Goal: Task Accomplishment & Management: Manage account settings

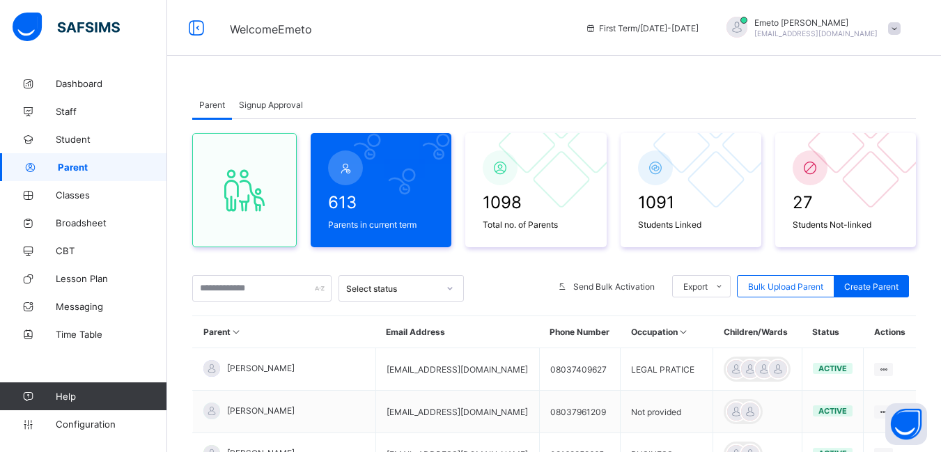
click at [451, 283] on icon at bounding box center [450, 288] width 8 height 14
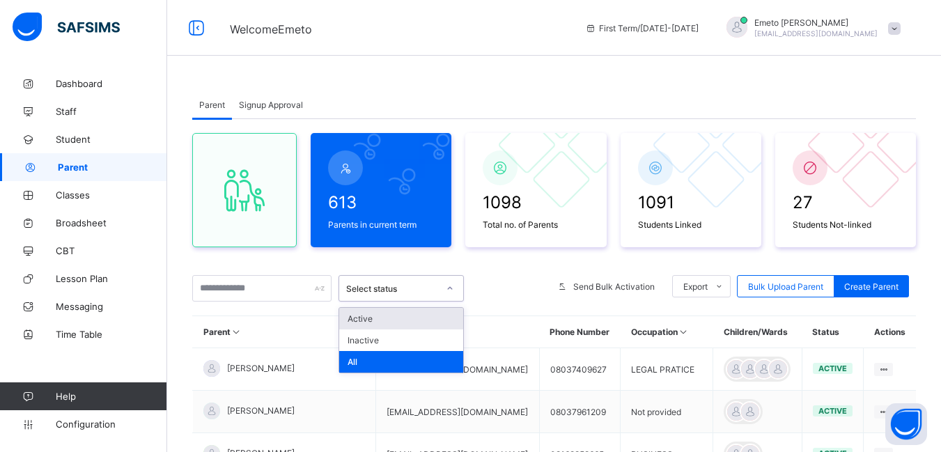
click at [385, 322] on div "Active" at bounding box center [401, 319] width 124 height 22
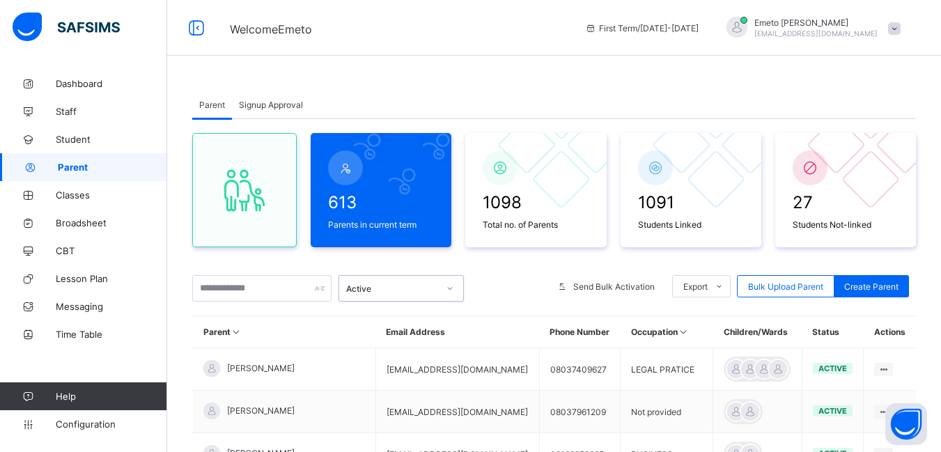
click at [268, 105] on span "Signup Approval" at bounding box center [271, 105] width 64 height 10
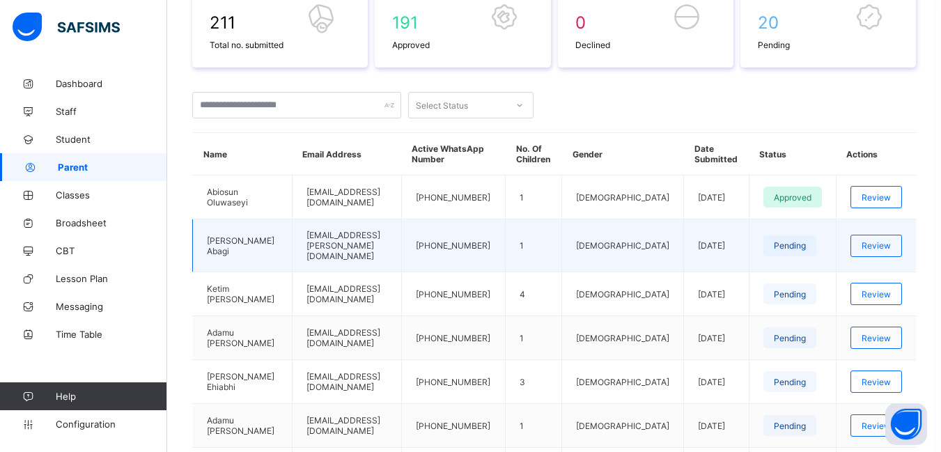
scroll to position [279, 0]
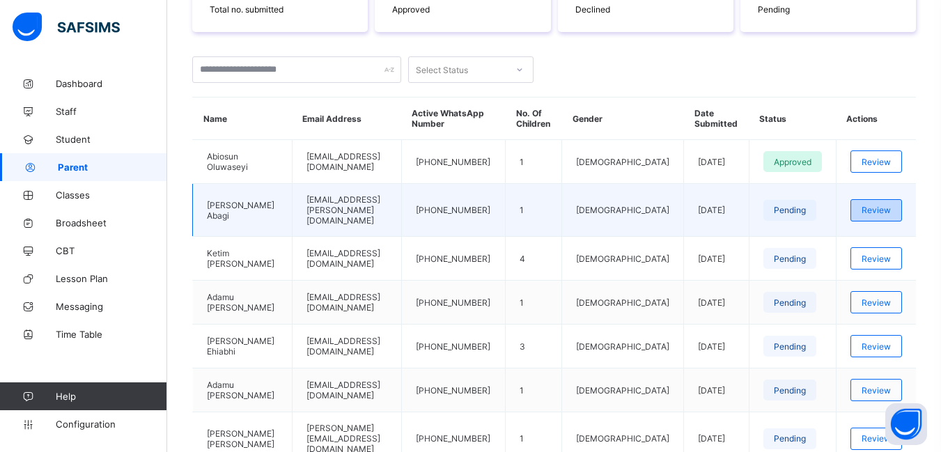
click at [883, 208] on span "Review" at bounding box center [876, 210] width 29 height 10
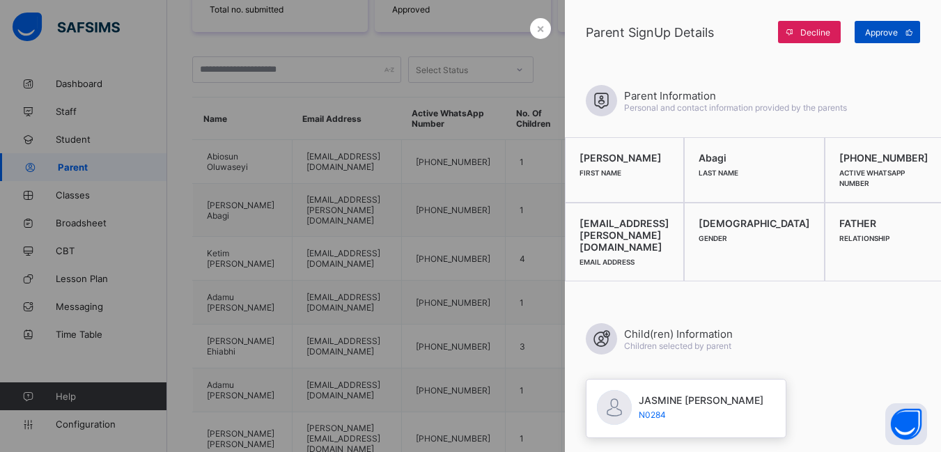
click at [879, 29] on span "Approve" at bounding box center [881, 32] width 33 height 10
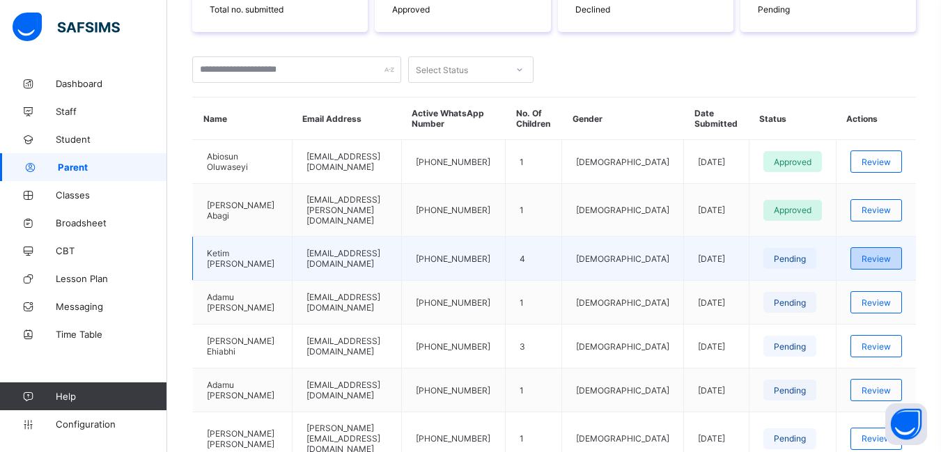
click at [881, 254] on span "Review" at bounding box center [876, 259] width 29 height 10
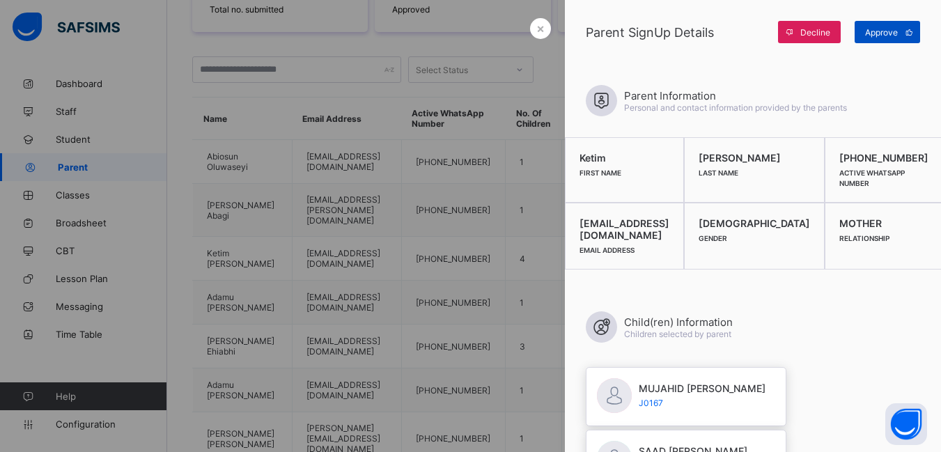
click at [879, 31] on span "Approve" at bounding box center [881, 32] width 33 height 10
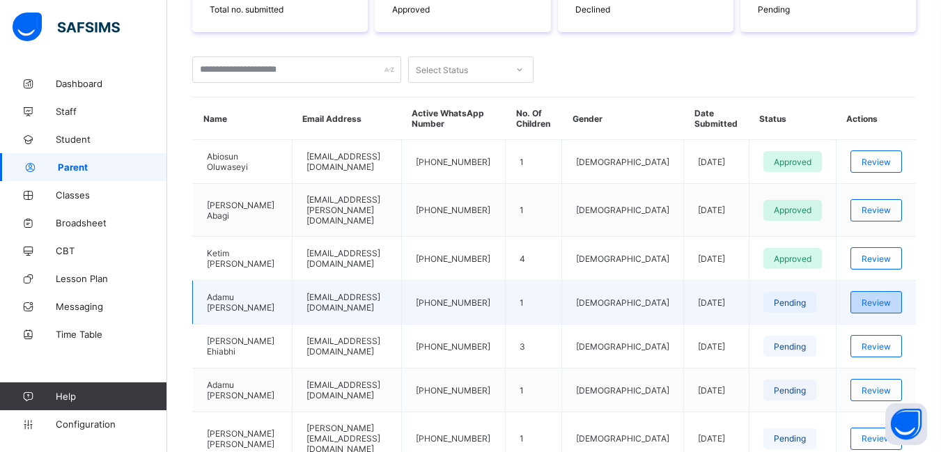
click at [889, 297] on span "Review" at bounding box center [876, 302] width 29 height 10
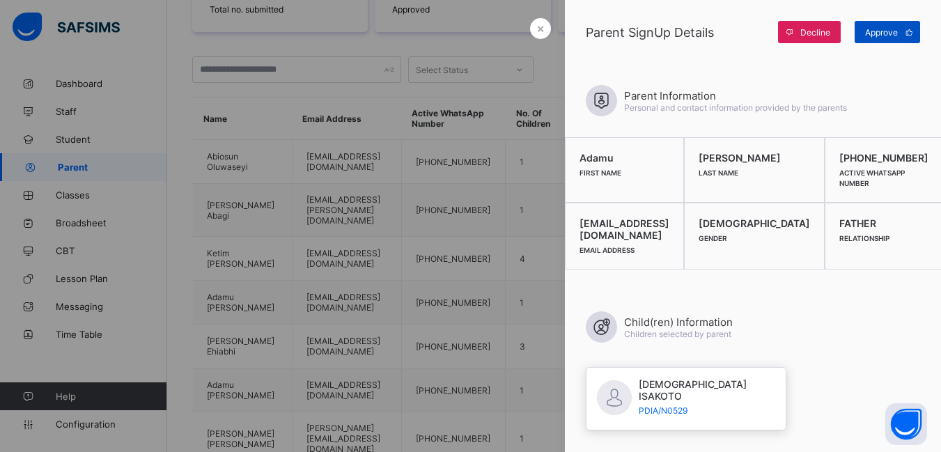
click at [887, 30] on span "Approve" at bounding box center [881, 32] width 33 height 10
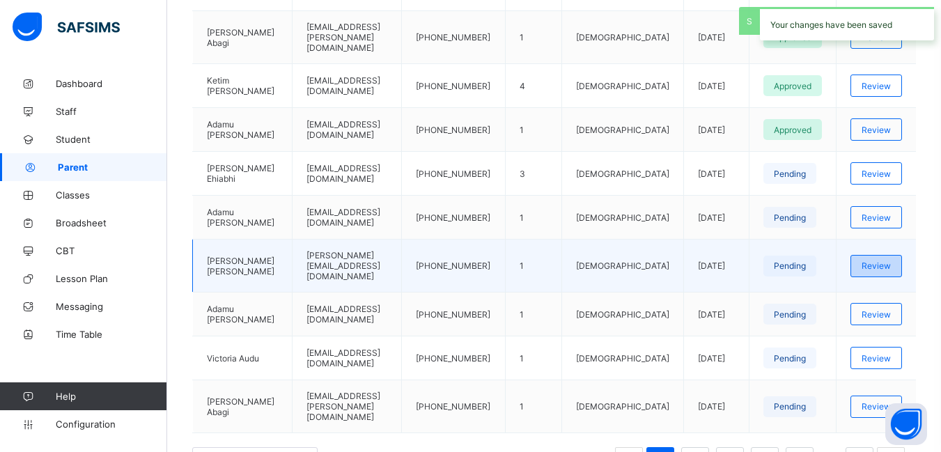
scroll to position [488, 0]
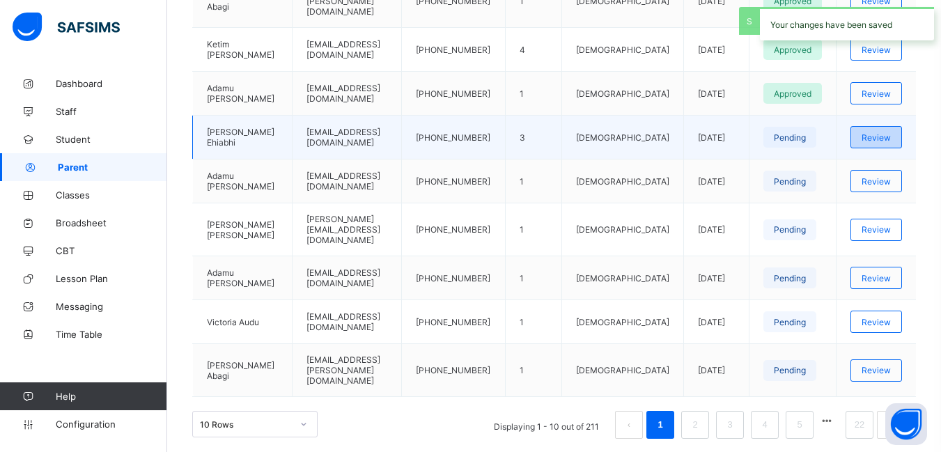
click at [891, 132] on span "Review" at bounding box center [876, 137] width 29 height 10
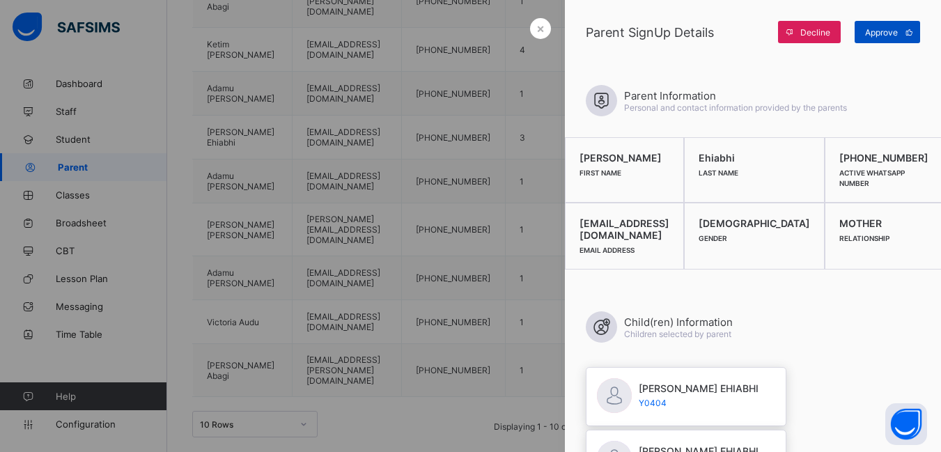
click at [884, 29] on span "Approve" at bounding box center [881, 32] width 33 height 10
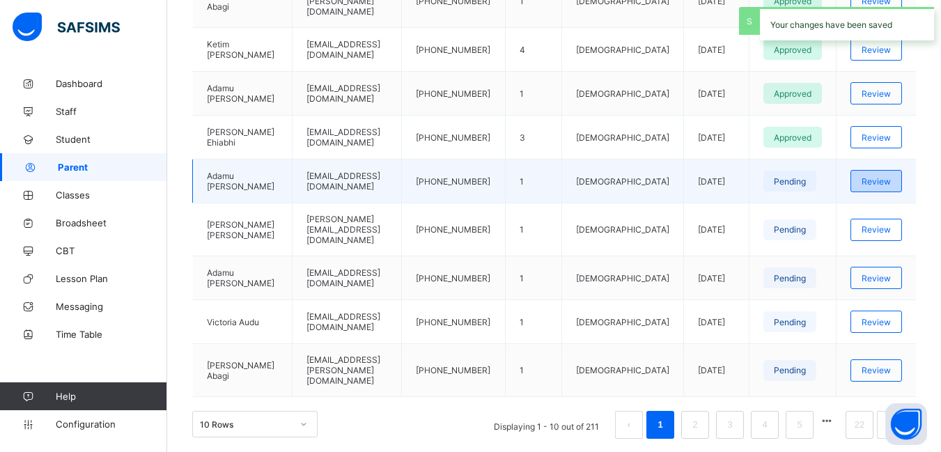
click at [890, 176] on span "Review" at bounding box center [876, 181] width 29 height 10
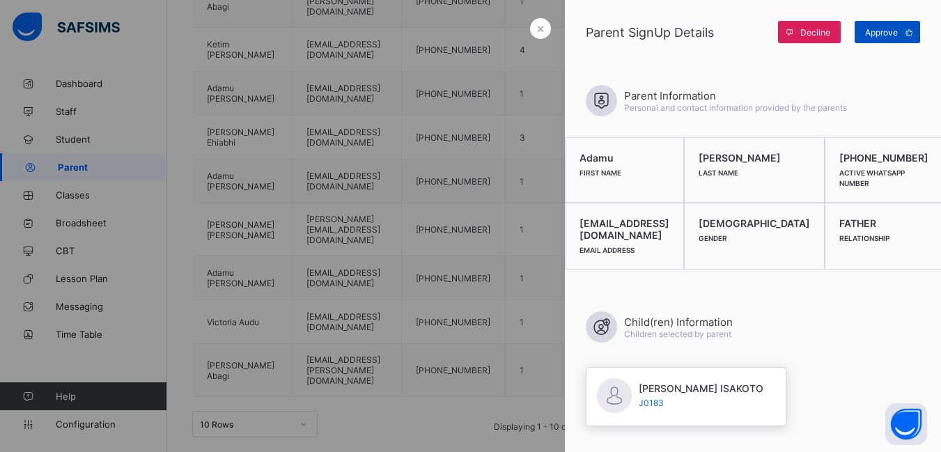
click at [887, 33] on span "Approve" at bounding box center [881, 32] width 33 height 10
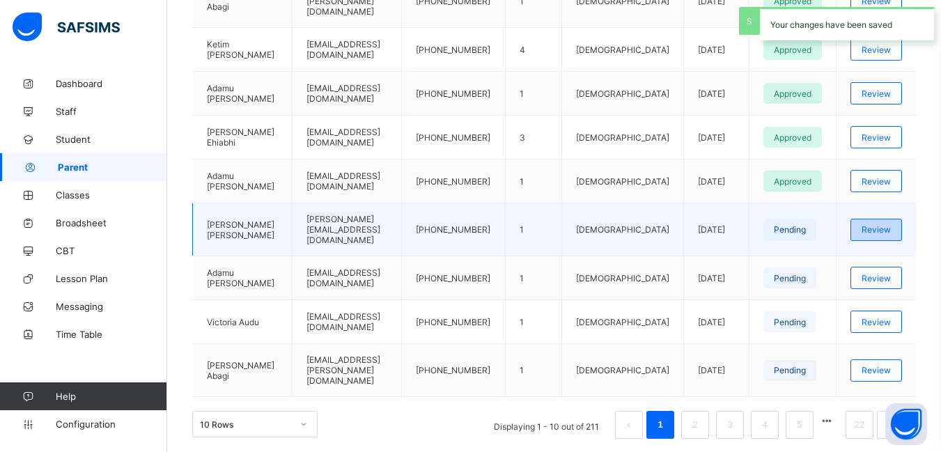
click at [891, 224] on span "Review" at bounding box center [876, 229] width 29 height 10
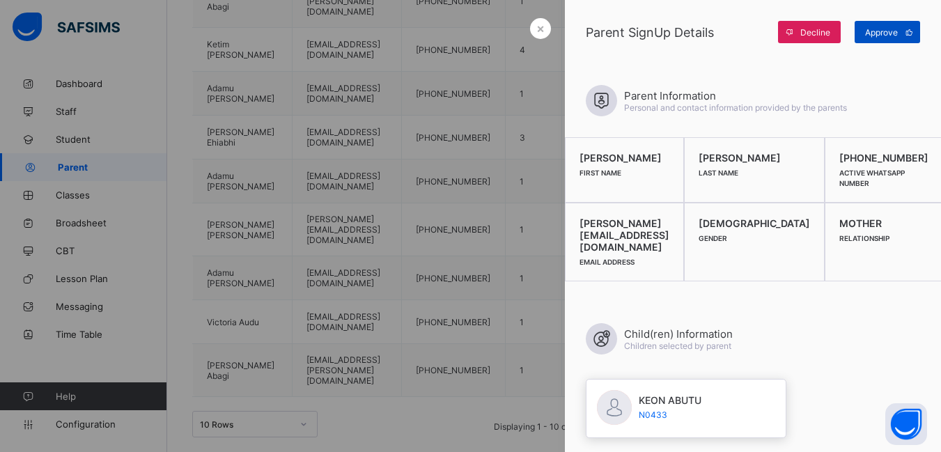
click at [889, 33] on span "Approve" at bounding box center [881, 32] width 33 height 10
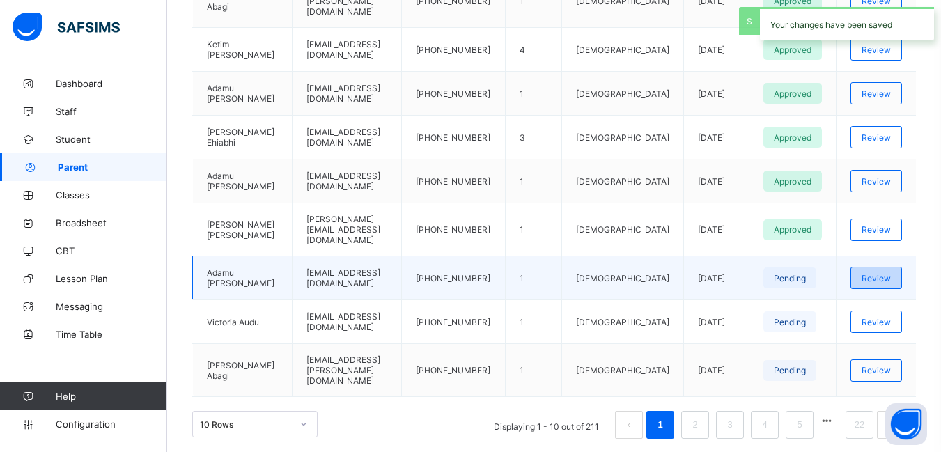
click at [886, 273] on span "Review" at bounding box center [876, 278] width 29 height 10
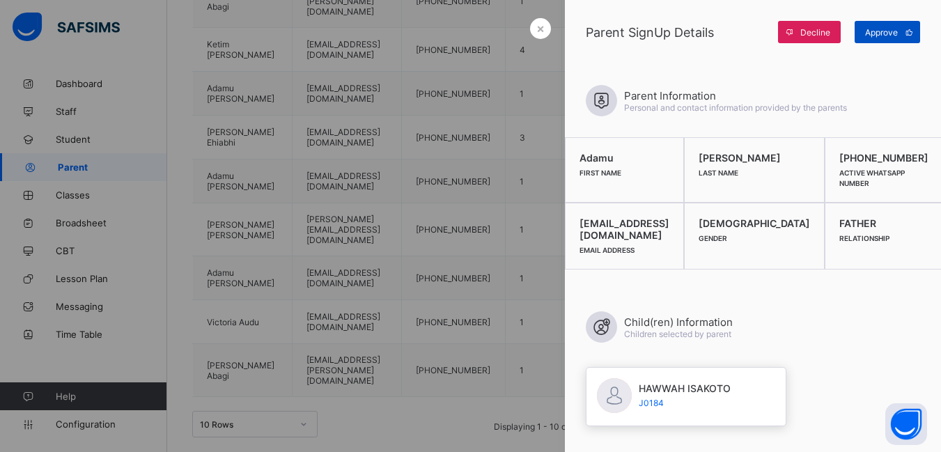
click at [876, 28] on span "Approve" at bounding box center [881, 32] width 33 height 10
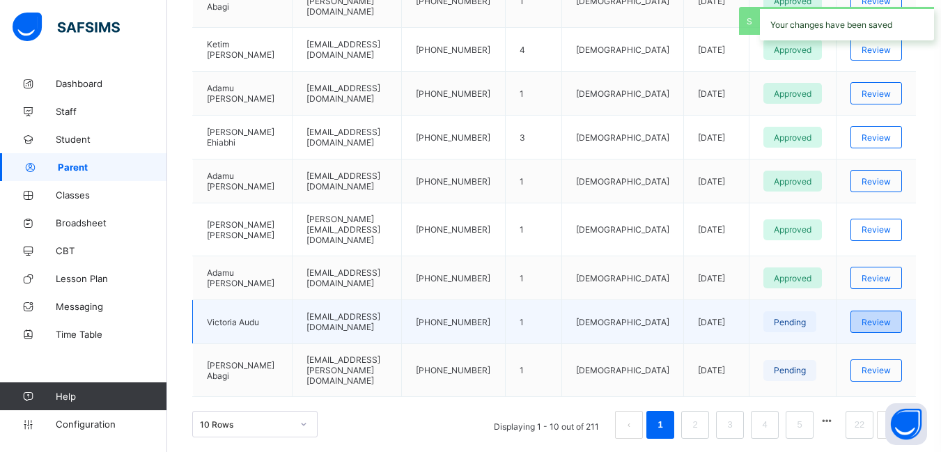
click at [885, 317] on span "Review" at bounding box center [876, 322] width 29 height 10
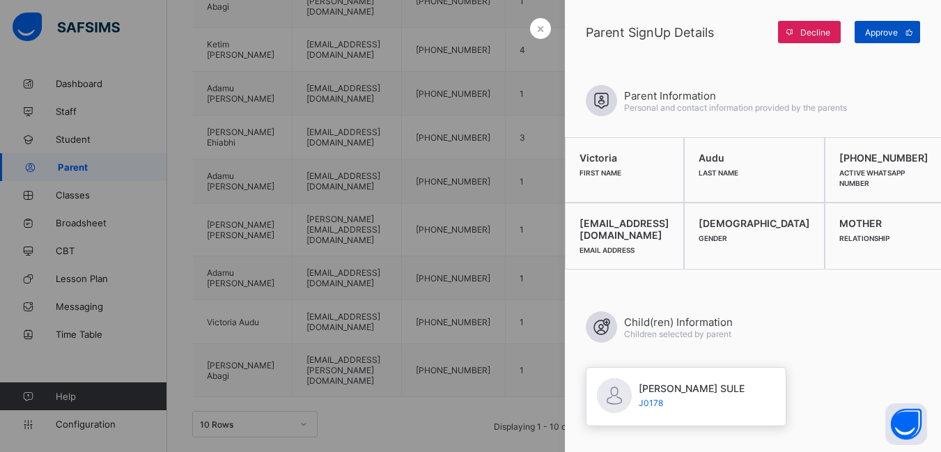
click at [885, 29] on span "Approve" at bounding box center [881, 32] width 33 height 10
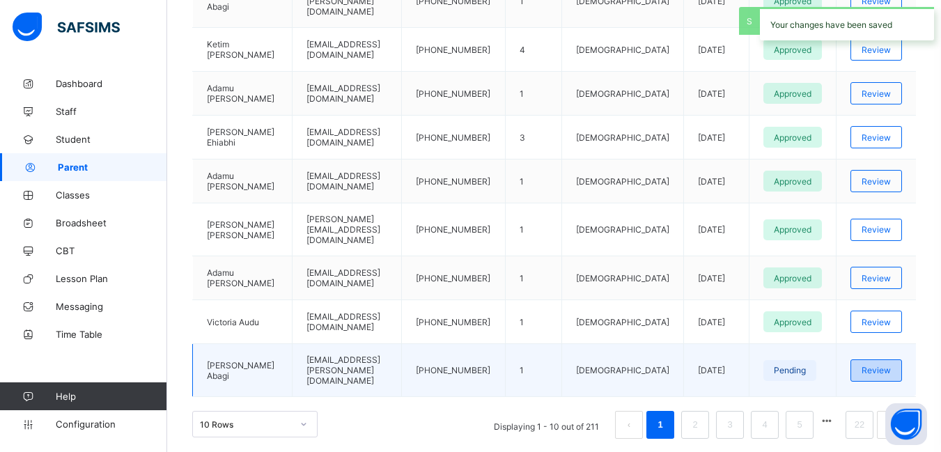
click at [887, 365] on span "Review" at bounding box center [876, 370] width 29 height 10
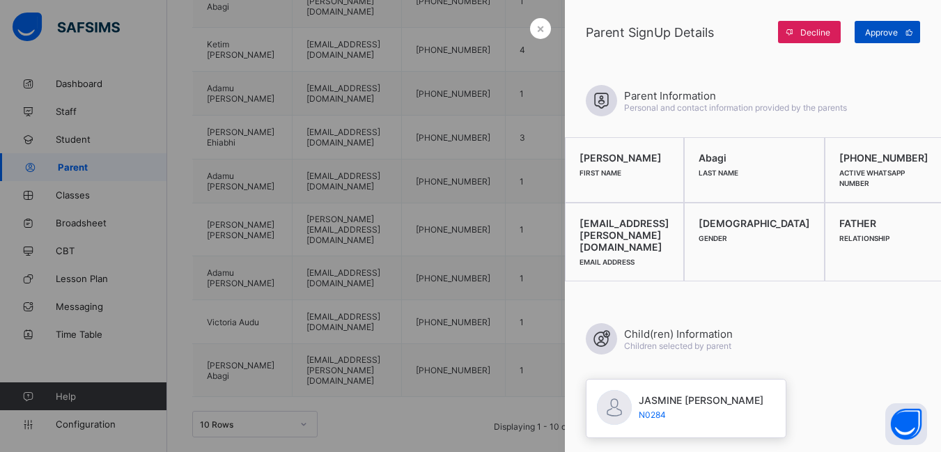
click at [880, 33] on span "Approve" at bounding box center [881, 32] width 33 height 10
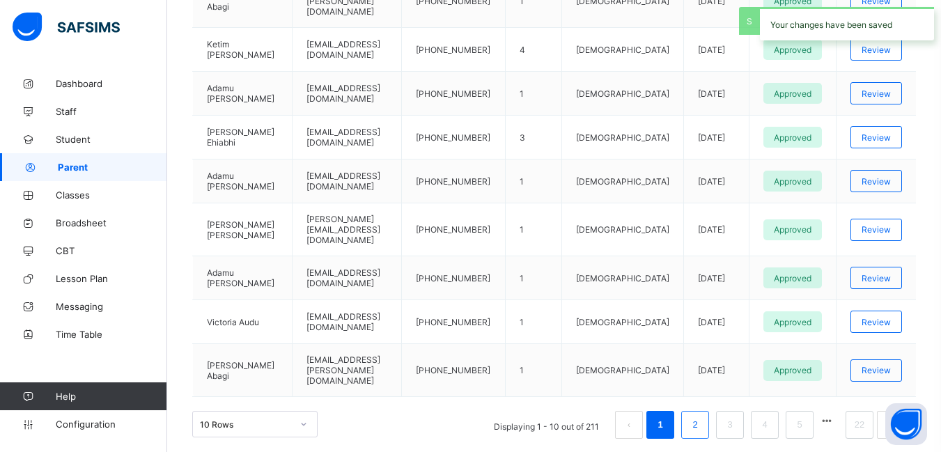
click at [701, 416] on link "2" at bounding box center [694, 425] width 13 height 18
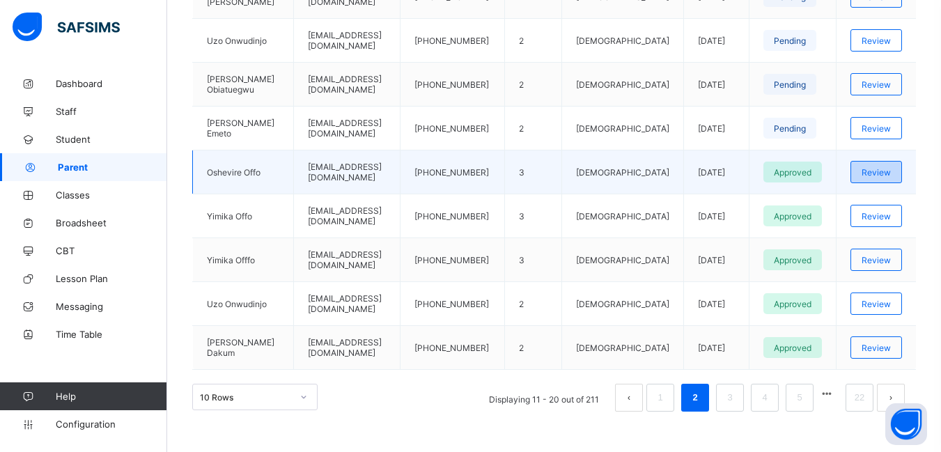
click at [891, 169] on span "Review" at bounding box center [876, 172] width 29 height 10
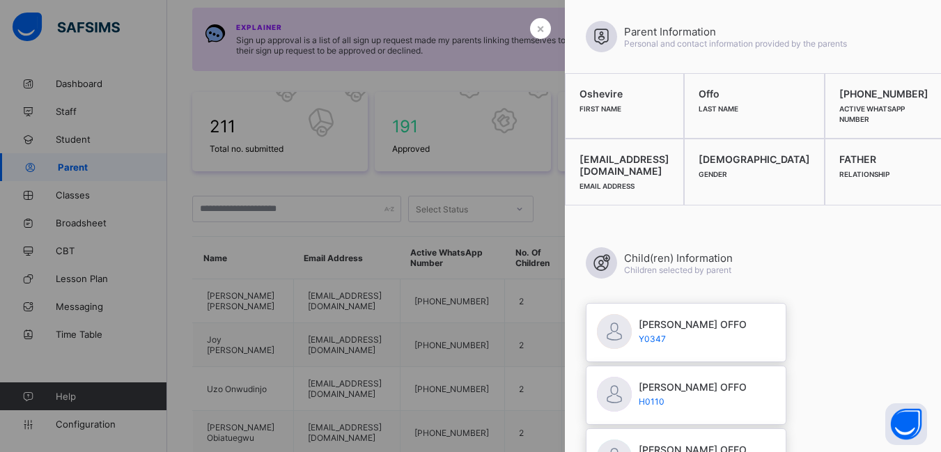
scroll to position [0, 0]
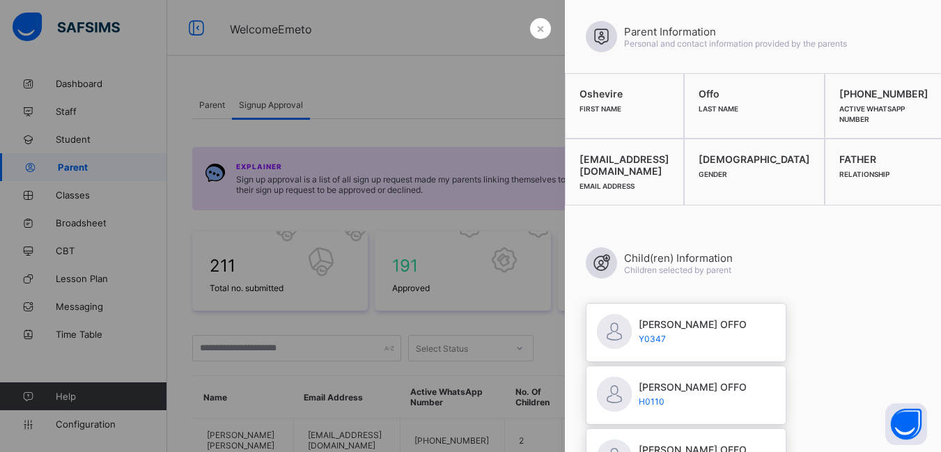
click at [505, 85] on div at bounding box center [470, 226] width 941 height 452
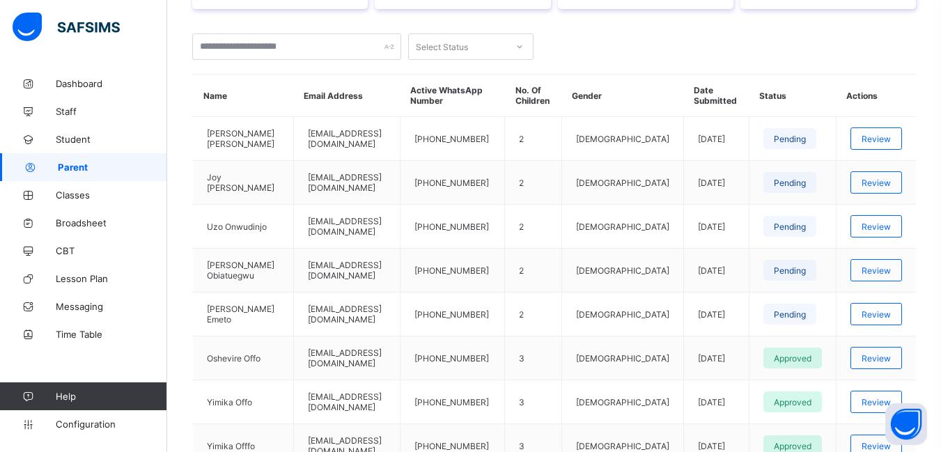
scroll to position [279, 0]
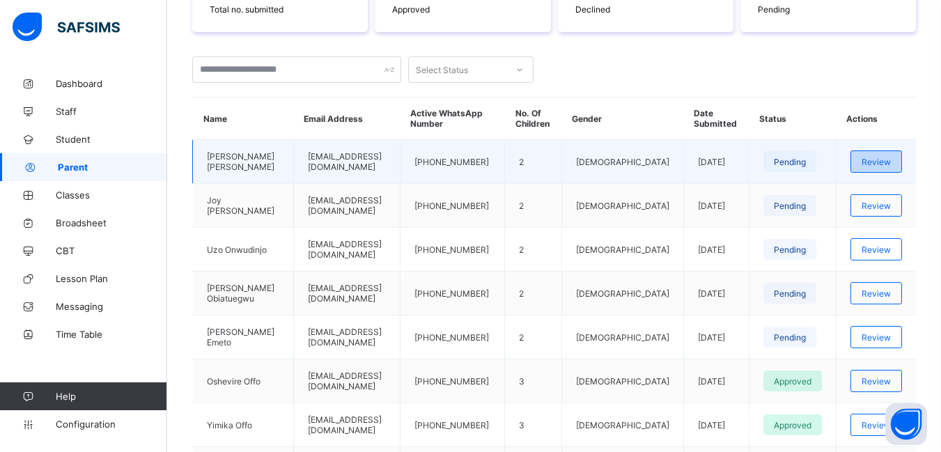
click at [891, 162] on span "Review" at bounding box center [876, 162] width 29 height 10
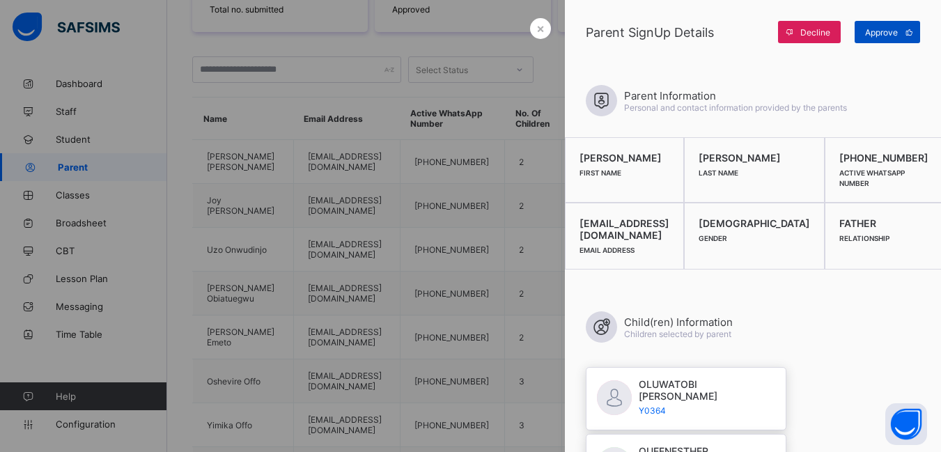
click at [885, 34] on span "Approve" at bounding box center [881, 32] width 33 height 10
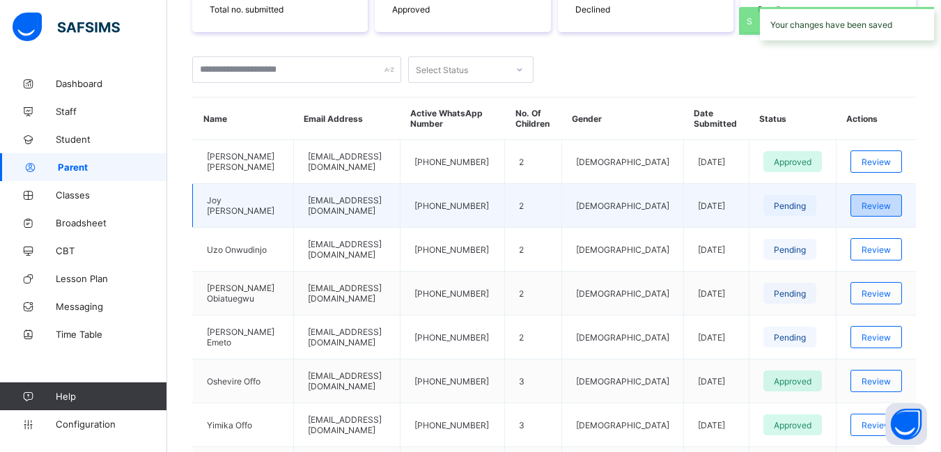
click at [891, 205] on span "Review" at bounding box center [876, 206] width 29 height 10
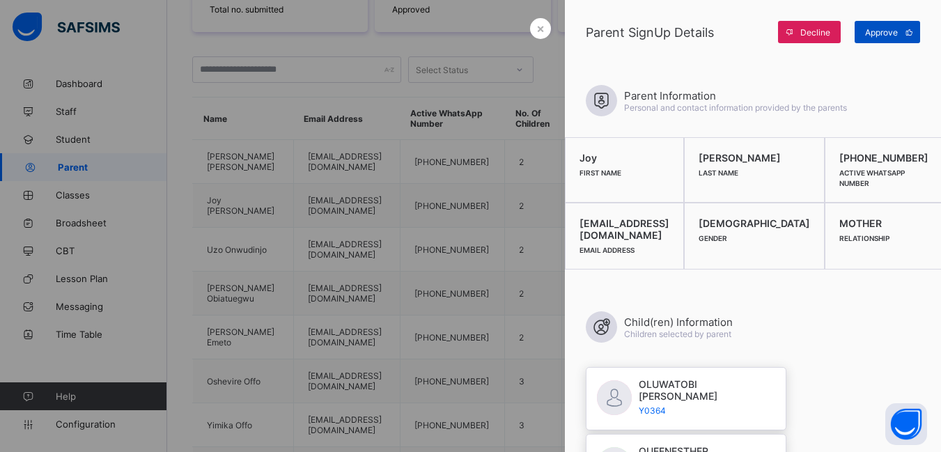
click at [880, 33] on span "Approve" at bounding box center [881, 32] width 33 height 10
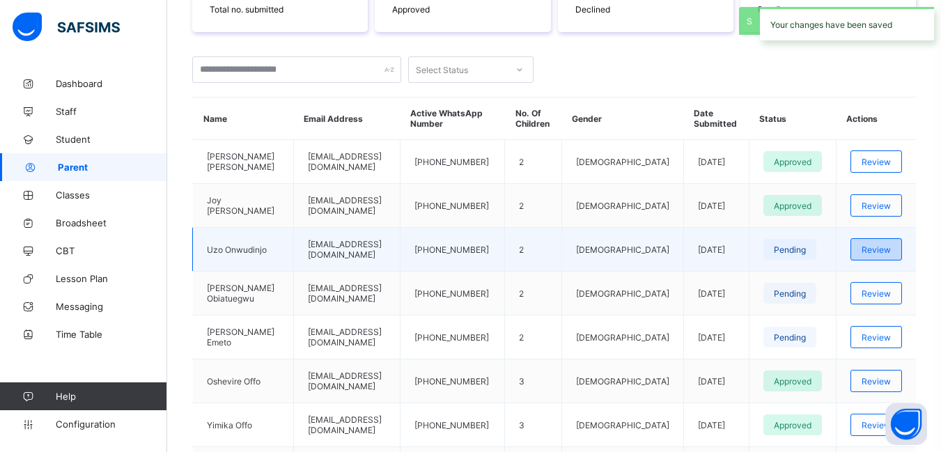
click at [891, 247] on span "Review" at bounding box center [876, 249] width 29 height 10
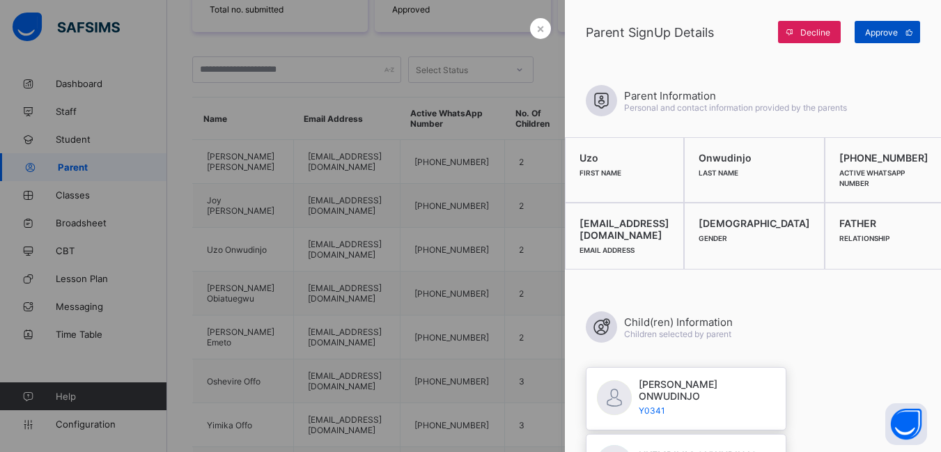
click at [882, 32] on span "Approve" at bounding box center [881, 32] width 33 height 10
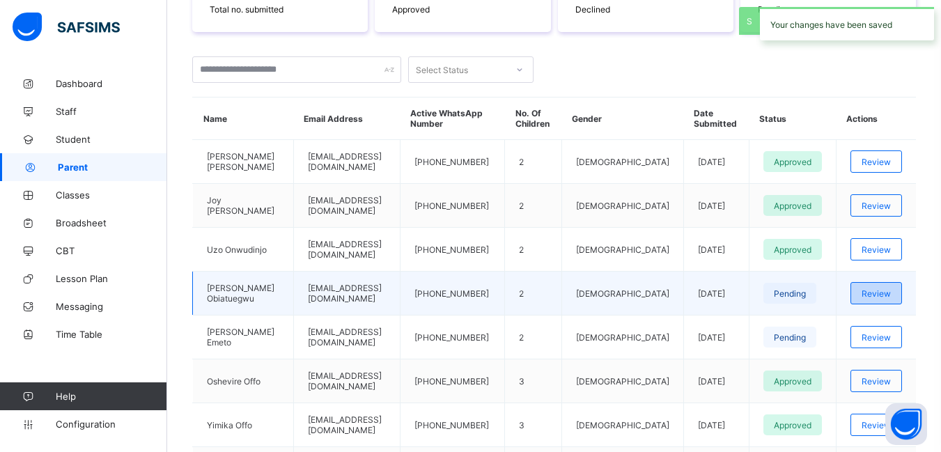
click at [885, 292] on span "Review" at bounding box center [876, 293] width 29 height 10
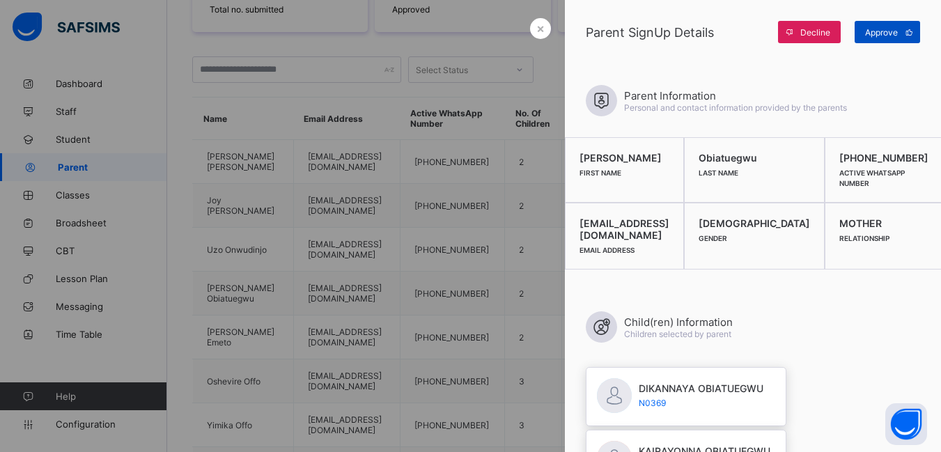
click at [880, 30] on span "Approve" at bounding box center [881, 32] width 33 height 10
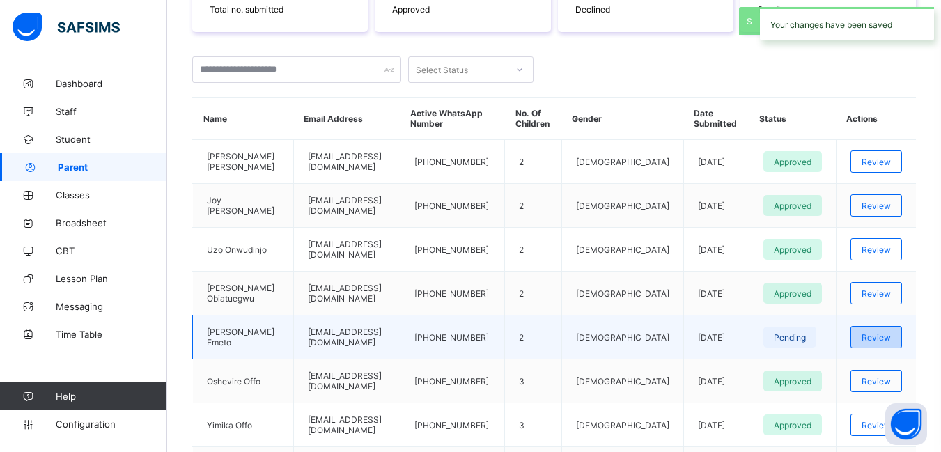
click at [883, 332] on span "Review" at bounding box center [876, 337] width 29 height 10
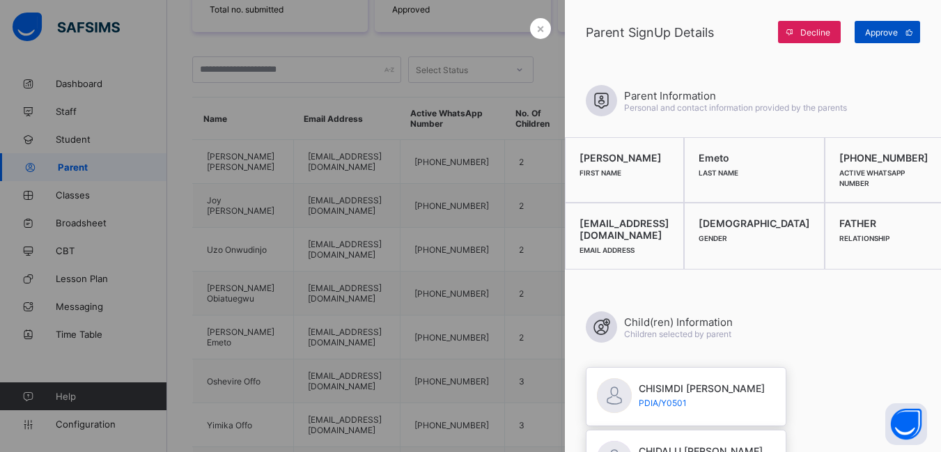
click at [885, 30] on span "Approve" at bounding box center [881, 32] width 33 height 10
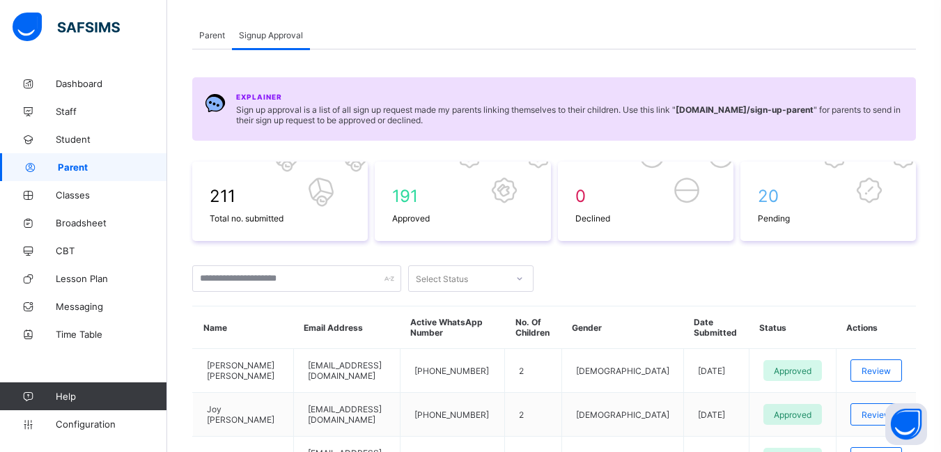
scroll to position [0, 0]
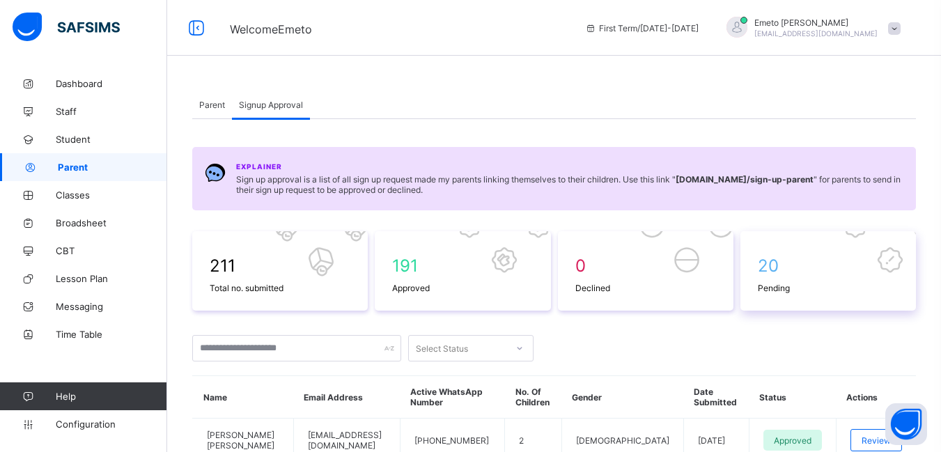
click at [786, 274] on span "20" at bounding box center [828, 266] width 141 height 20
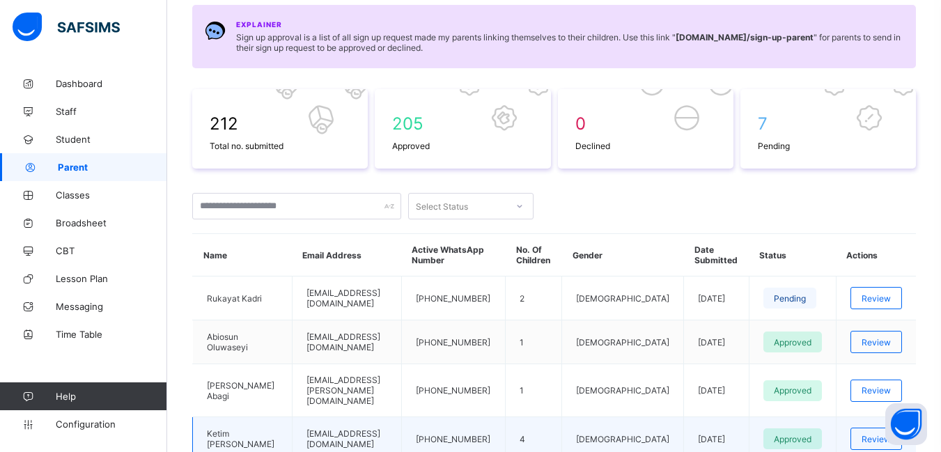
scroll to position [139, 0]
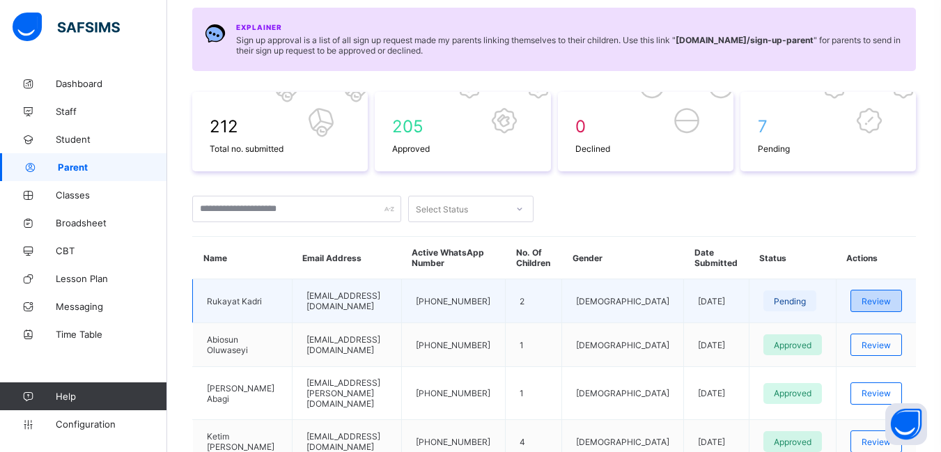
click at [880, 298] on span "Review" at bounding box center [876, 301] width 29 height 10
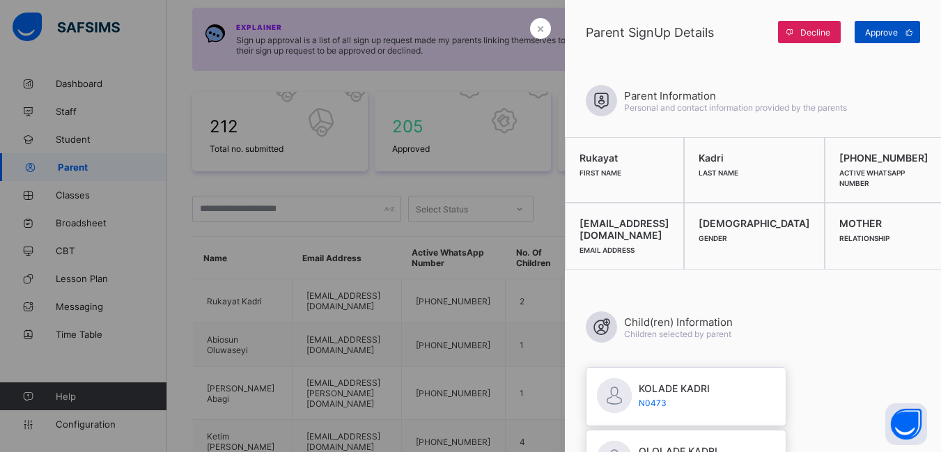
click at [874, 29] on span "Approve" at bounding box center [881, 32] width 33 height 10
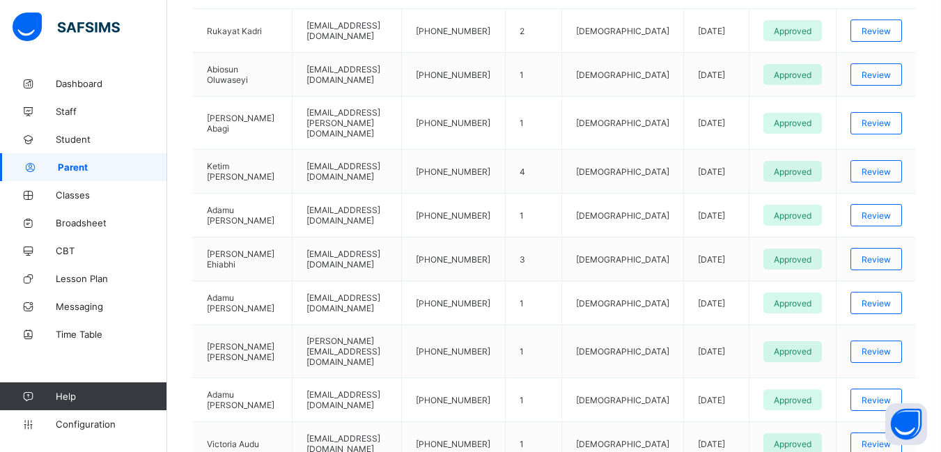
scroll to position [496, 0]
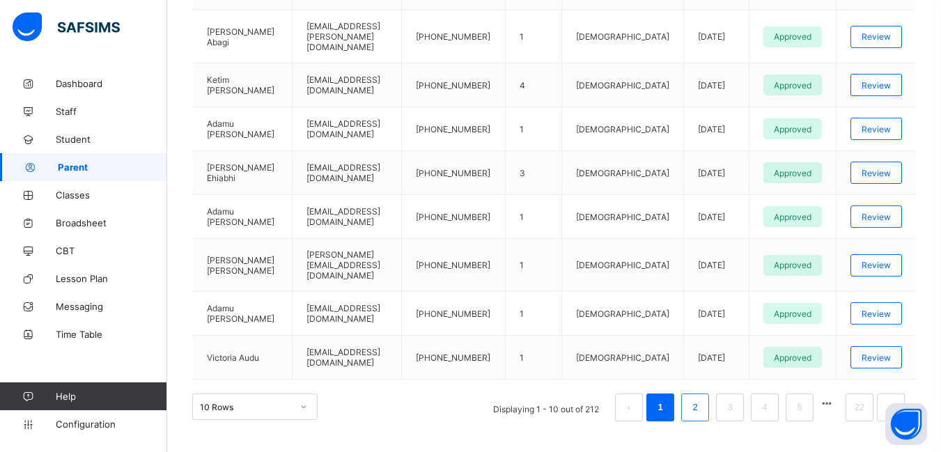
click at [701, 398] on link "2" at bounding box center [694, 407] width 13 height 18
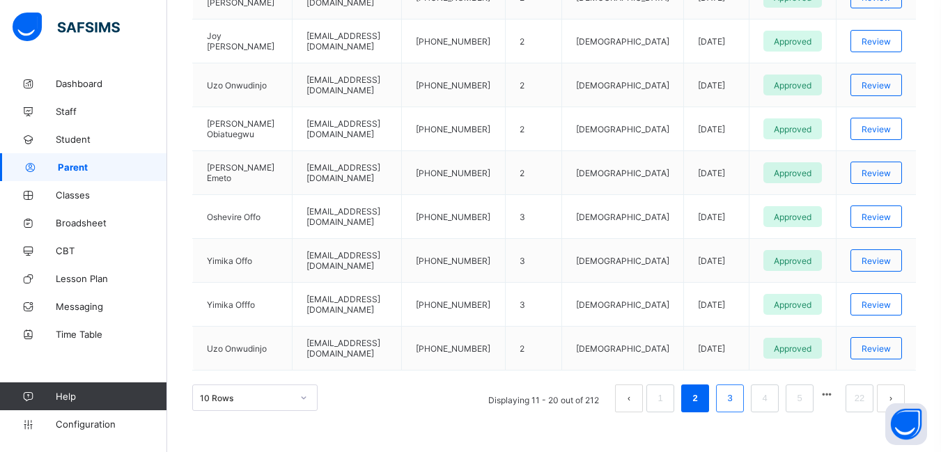
click at [736, 389] on link "3" at bounding box center [729, 398] width 13 height 18
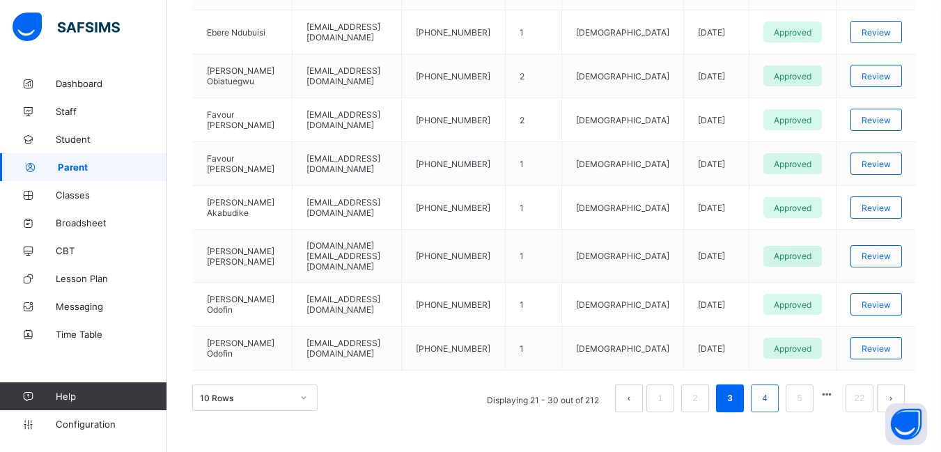
click at [771, 389] on link "4" at bounding box center [764, 398] width 13 height 18
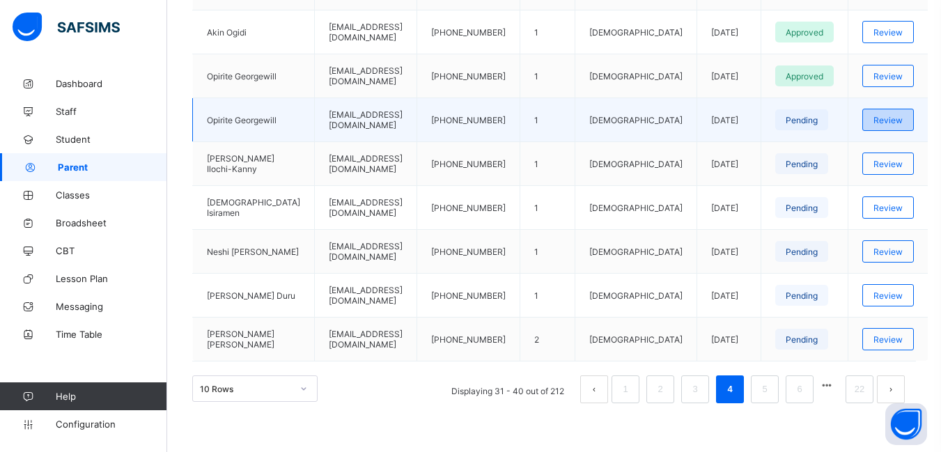
click at [894, 121] on span "Review" at bounding box center [887, 120] width 29 height 10
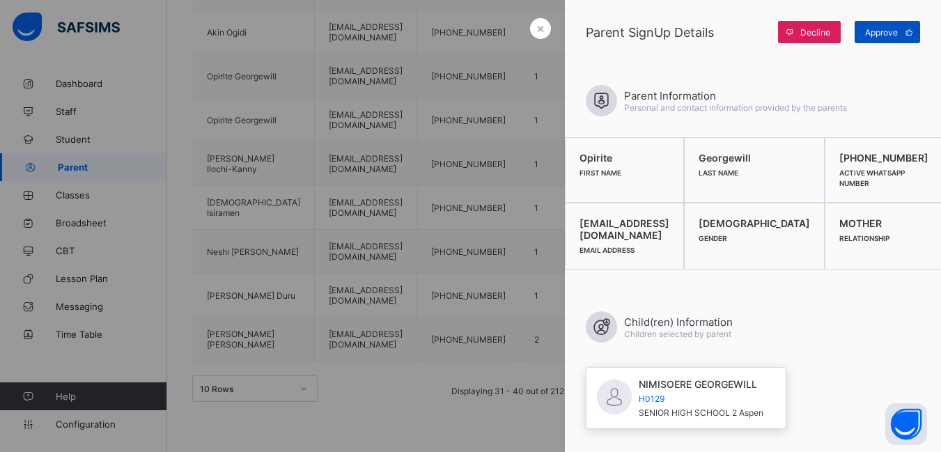
click at [876, 30] on span "Approve" at bounding box center [881, 32] width 33 height 10
click at [508, 84] on div at bounding box center [470, 226] width 941 height 452
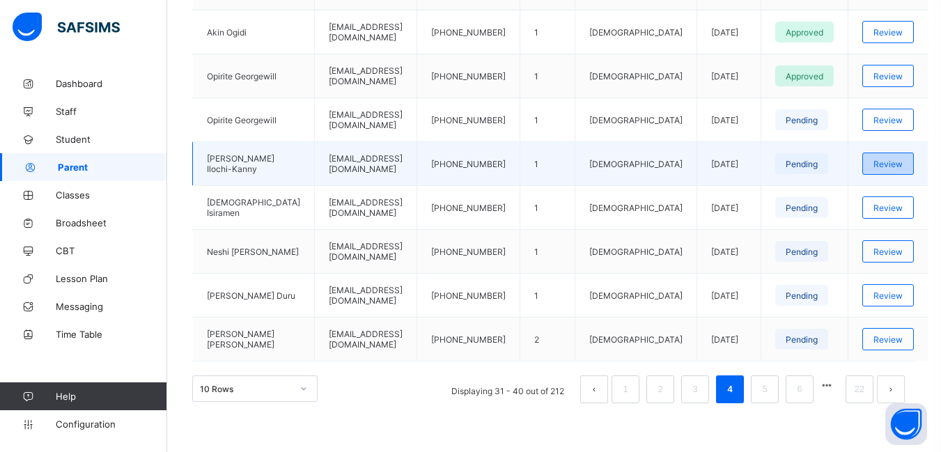
click at [881, 170] on div "Review" at bounding box center [888, 164] width 52 height 22
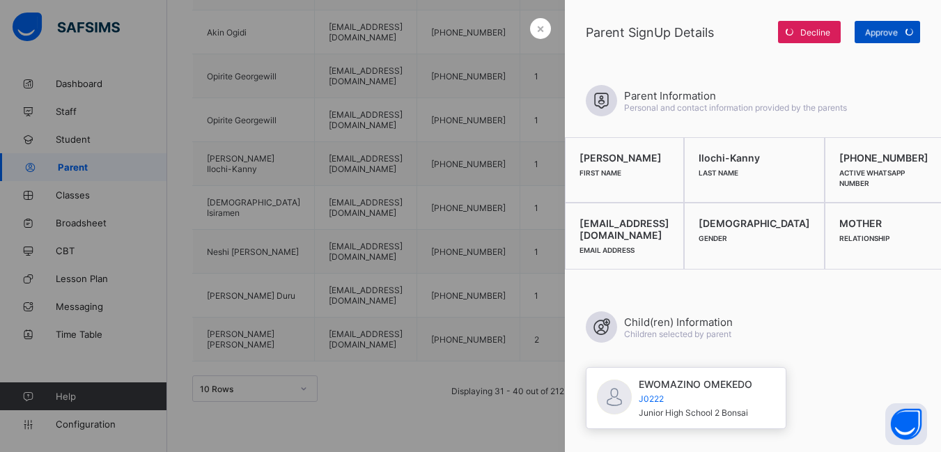
click at [894, 29] on div "Approve" at bounding box center [887, 32] width 65 height 22
click at [533, 120] on div at bounding box center [470, 226] width 941 height 452
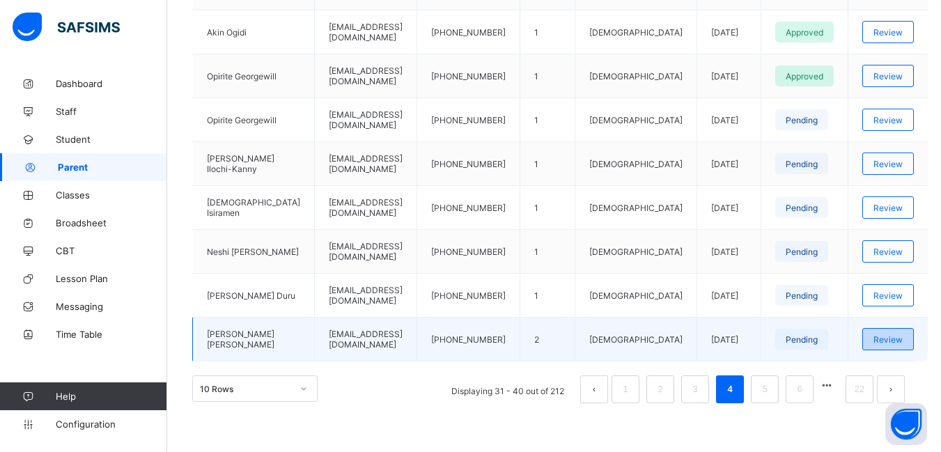
click at [896, 340] on span "Review" at bounding box center [887, 339] width 29 height 10
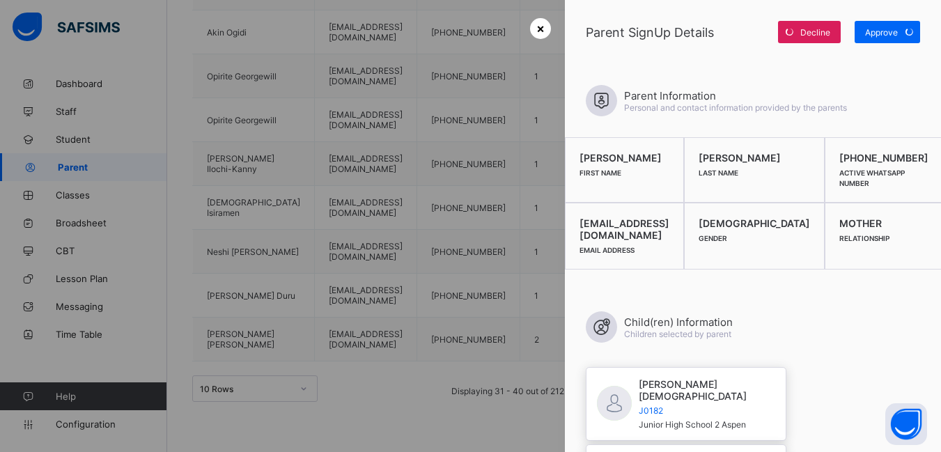
click at [536, 27] on span "×" at bounding box center [540, 28] width 8 height 15
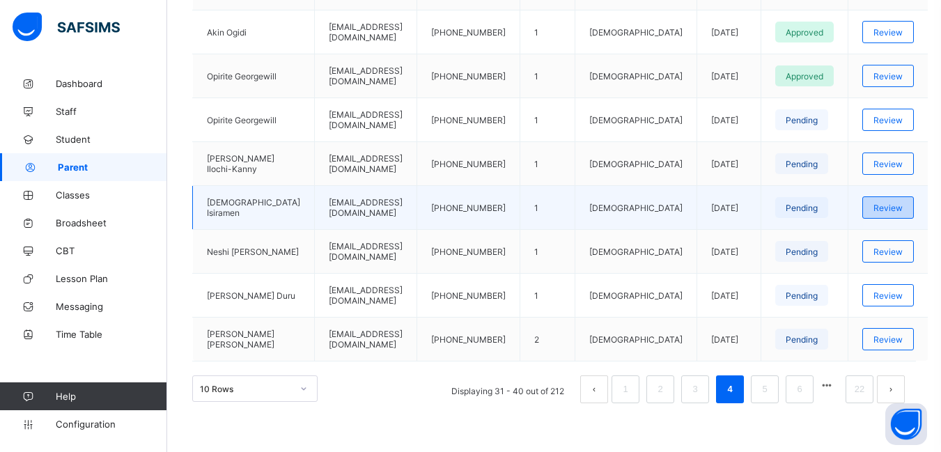
click at [885, 209] on span "Review" at bounding box center [887, 208] width 29 height 10
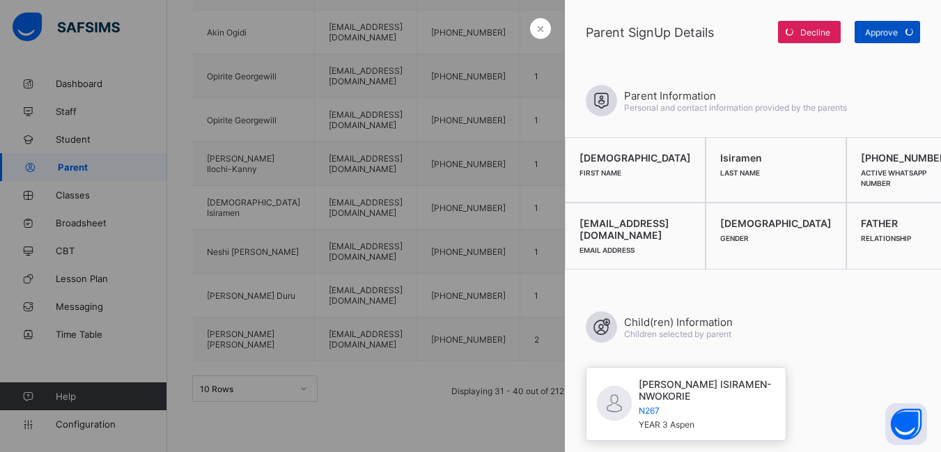
click at [880, 31] on div "Approve" at bounding box center [887, 32] width 65 height 22
click at [416, 90] on div at bounding box center [470, 226] width 941 height 452
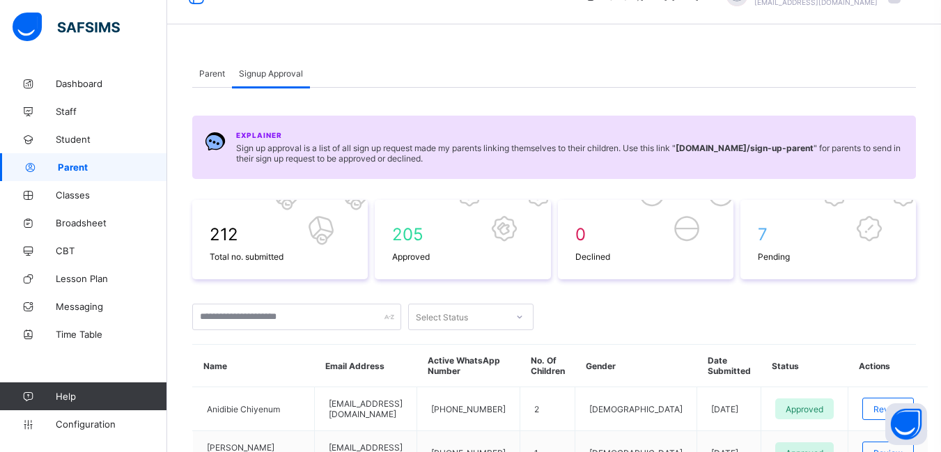
scroll to position [0, 0]
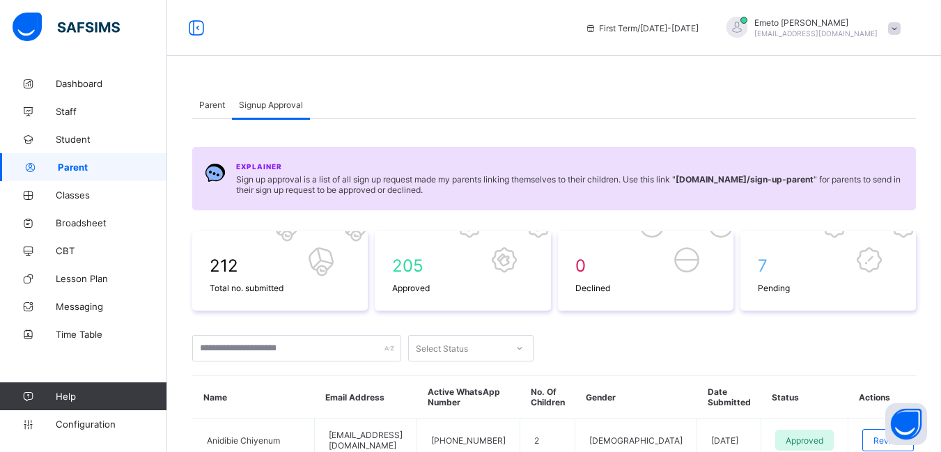
click at [210, 103] on span "Parent" at bounding box center [212, 105] width 26 height 10
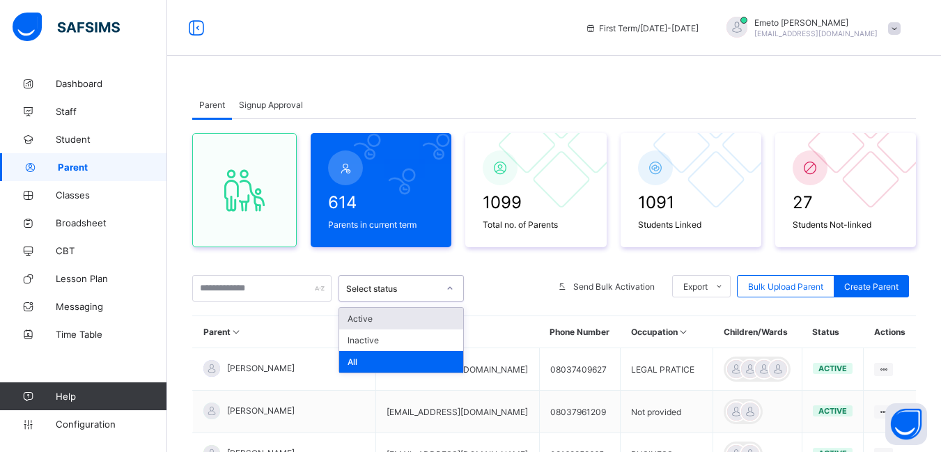
click at [453, 288] on icon at bounding box center [450, 288] width 8 height 14
click at [371, 318] on div "Active" at bounding box center [401, 319] width 124 height 22
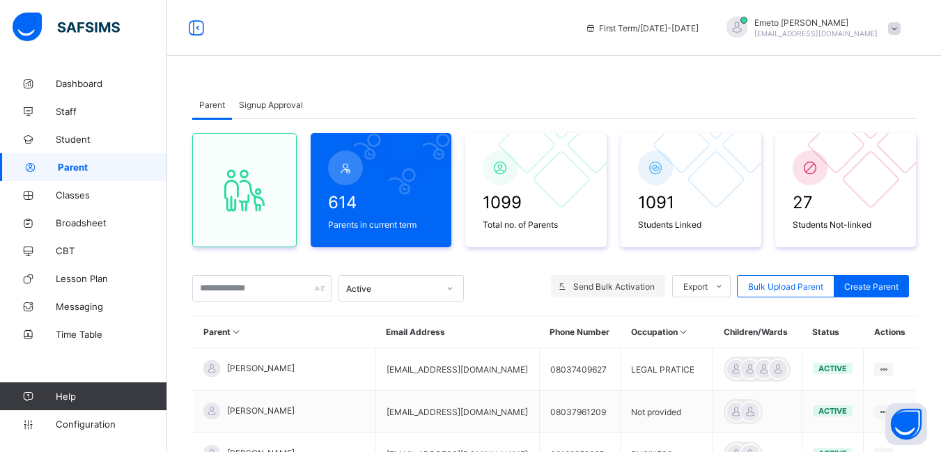
click at [614, 283] on span "Send Bulk Activation" at bounding box center [613, 286] width 81 height 10
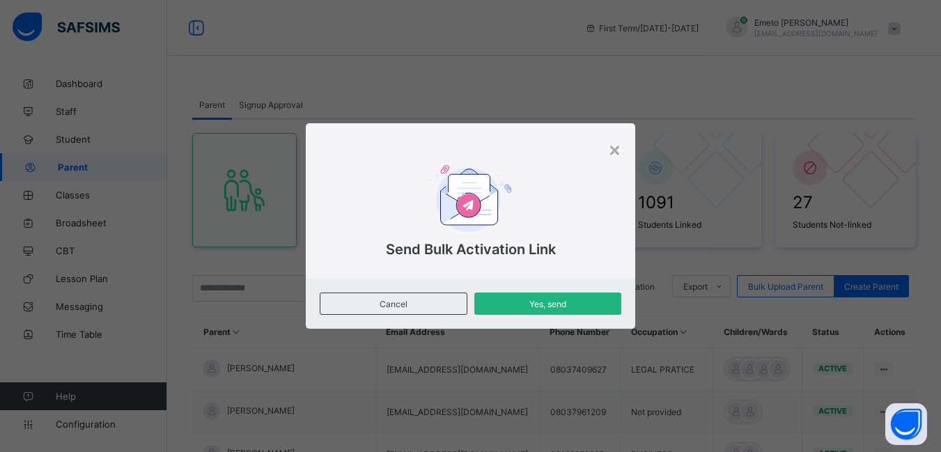
click at [559, 304] on span "Yes, send" at bounding box center [548, 304] width 126 height 10
click at [545, 304] on span "Yes, send" at bounding box center [548, 304] width 126 height 10
click at [616, 150] on div "×" at bounding box center [614, 149] width 13 height 24
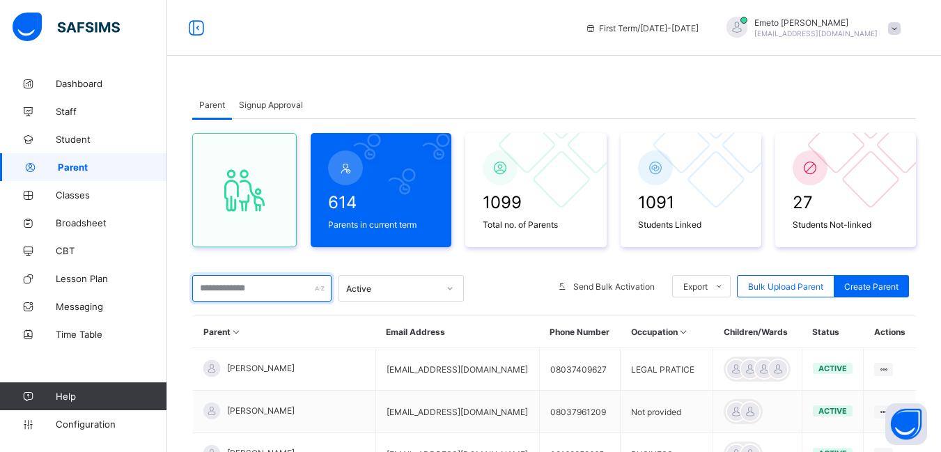
click at [234, 289] on input "text" at bounding box center [261, 288] width 139 height 26
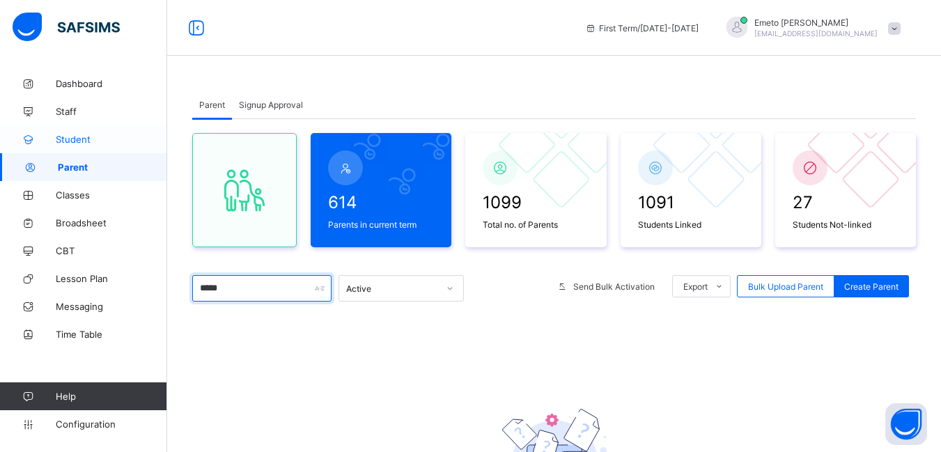
type input "*****"
click at [69, 139] on span "Student" at bounding box center [111, 139] width 111 height 11
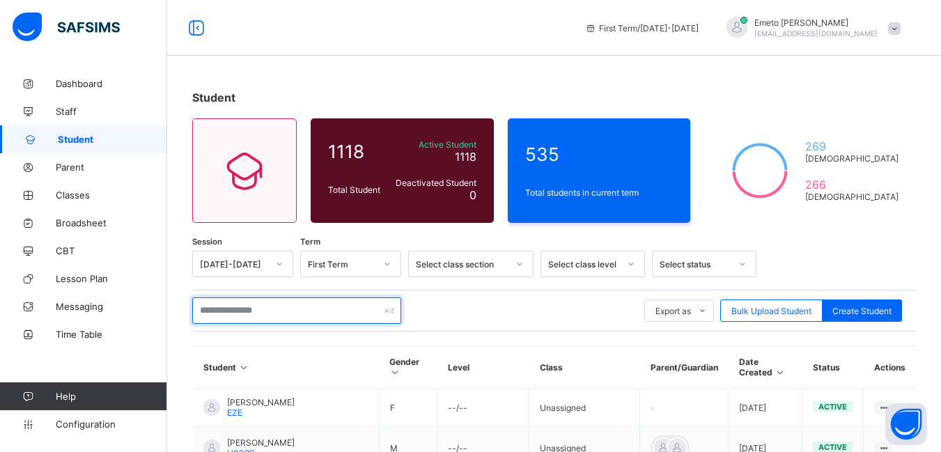
click at [295, 311] on input "text" at bounding box center [296, 310] width 209 height 26
type input "**********"
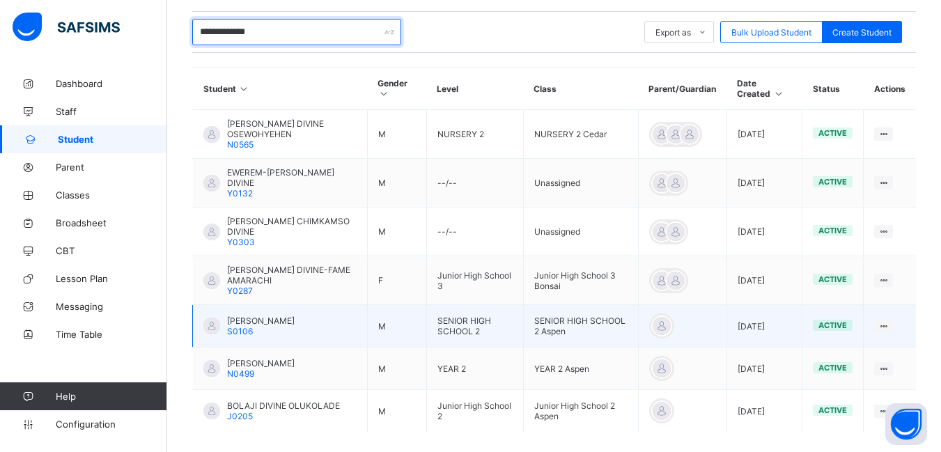
scroll to position [343, 0]
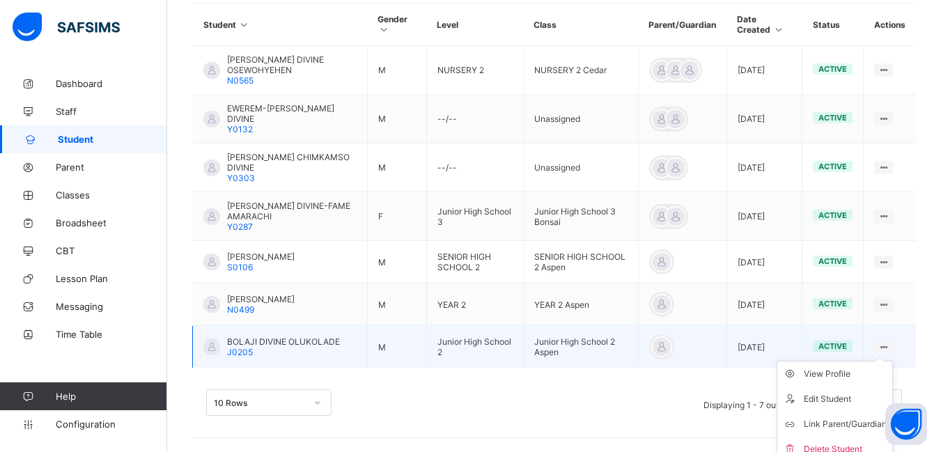
click at [889, 345] on icon at bounding box center [884, 347] width 12 height 10
click at [844, 398] on div "Edit Student" at bounding box center [845, 399] width 83 height 14
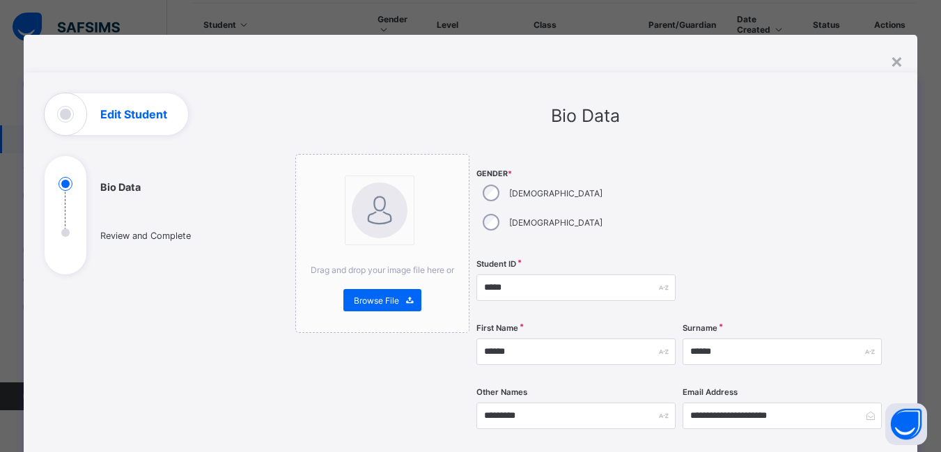
scroll to position [70, 0]
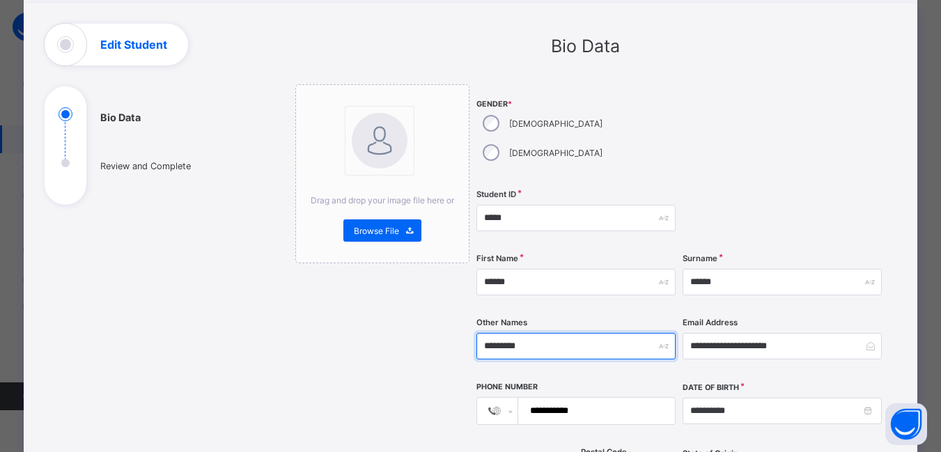
click at [550, 333] on input "*********" at bounding box center [575, 346] width 199 height 26
type input "*"
type input "**"
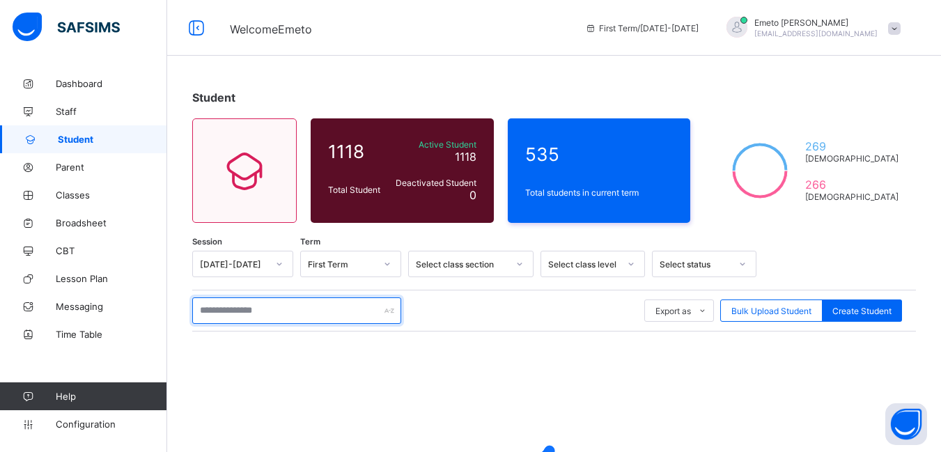
click at [258, 312] on input "text" at bounding box center [296, 310] width 209 height 26
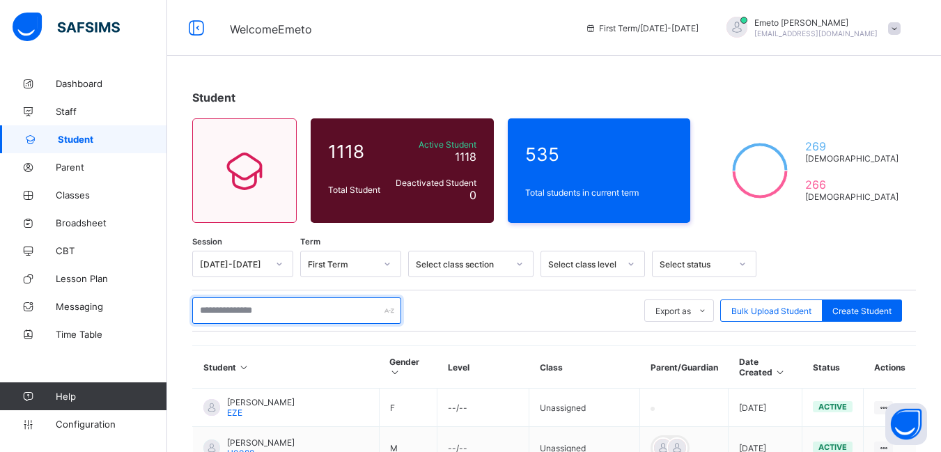
type input "**********"
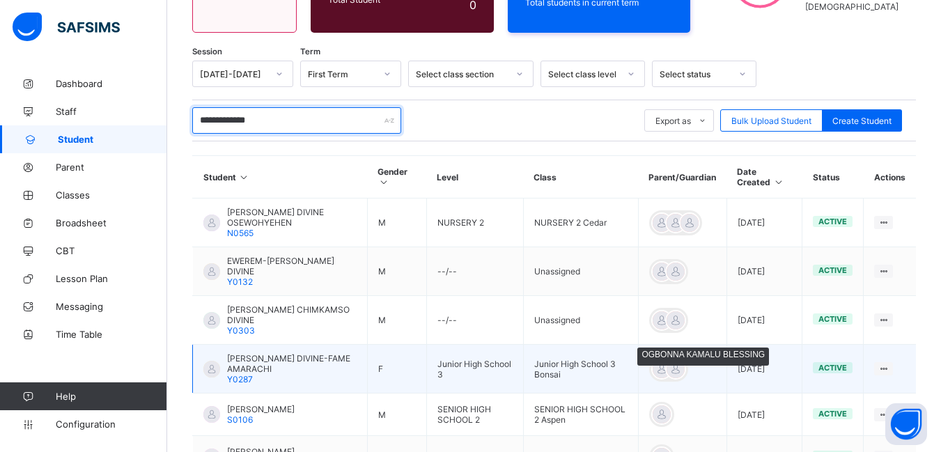
scroll to position [343, 0]
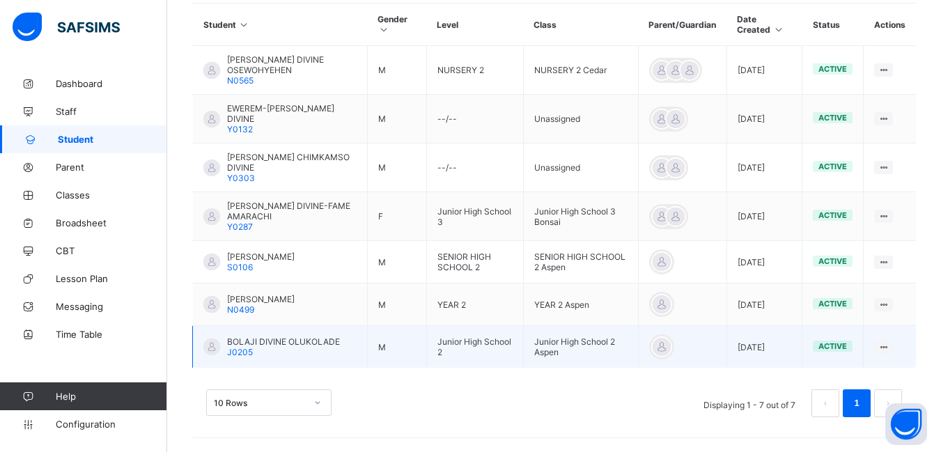
click at [294, 346] on span "BOLAJI DIVINE OLUKOLADE" at bounding box center [283, 341] width 113 height 10
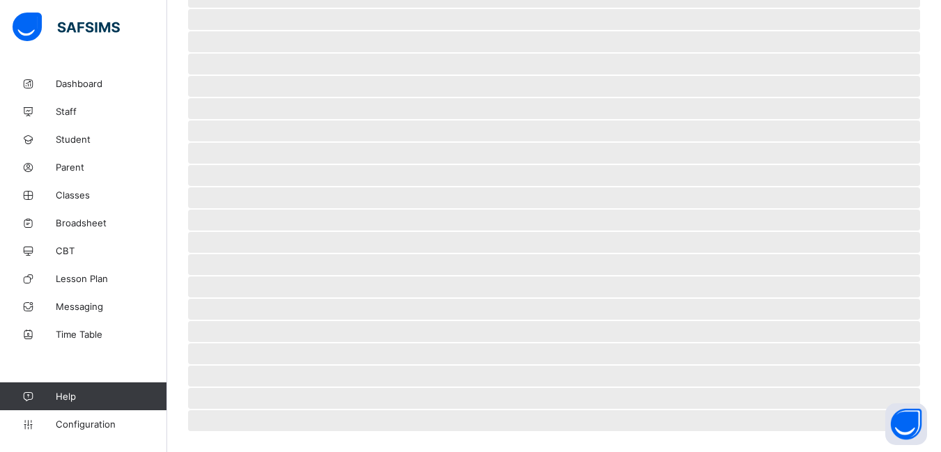
scroll to position [309, 0]
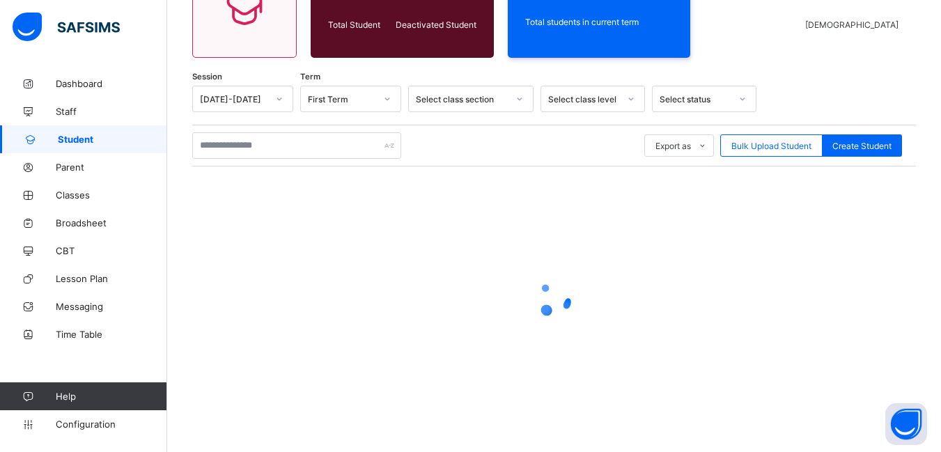
scroll to position [165, 0]
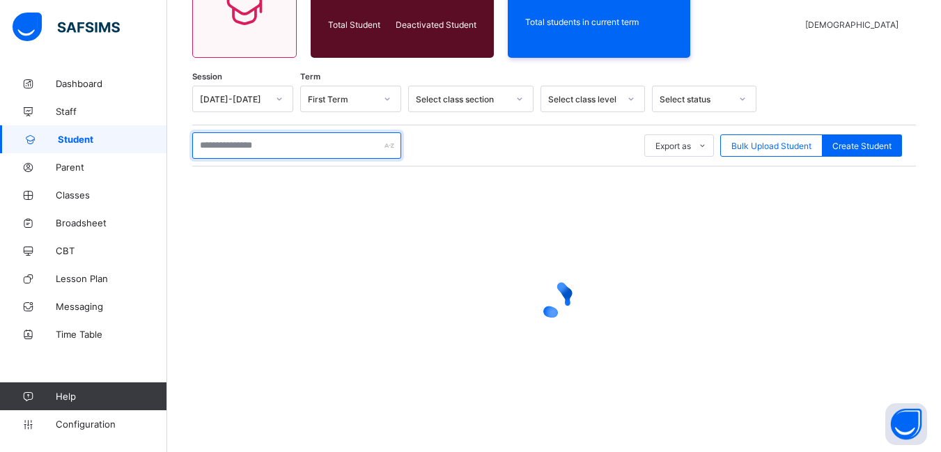
click at [297, 145] on input "text" at bounding box center [296, 145] width 209 height 26
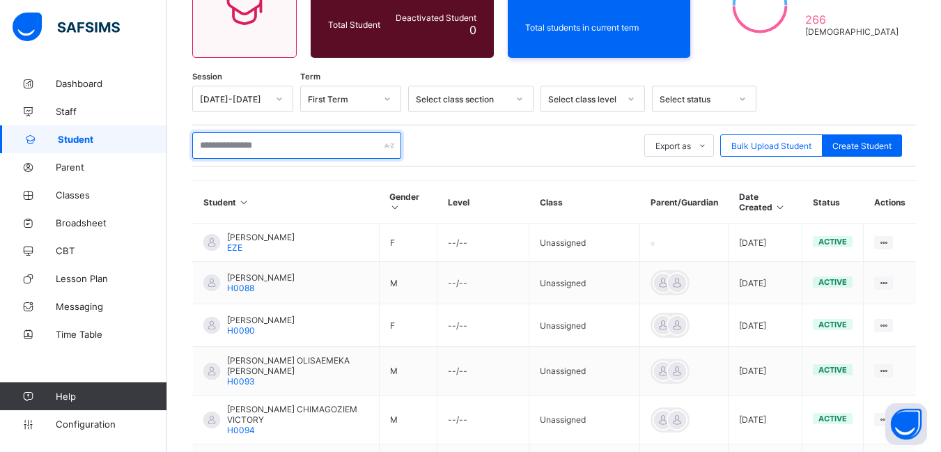
type input "**********"
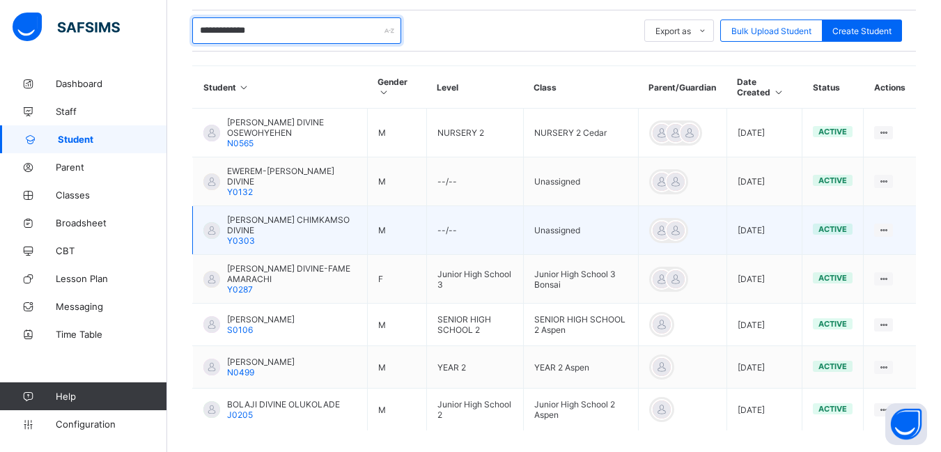
scroll to position [304, 0]
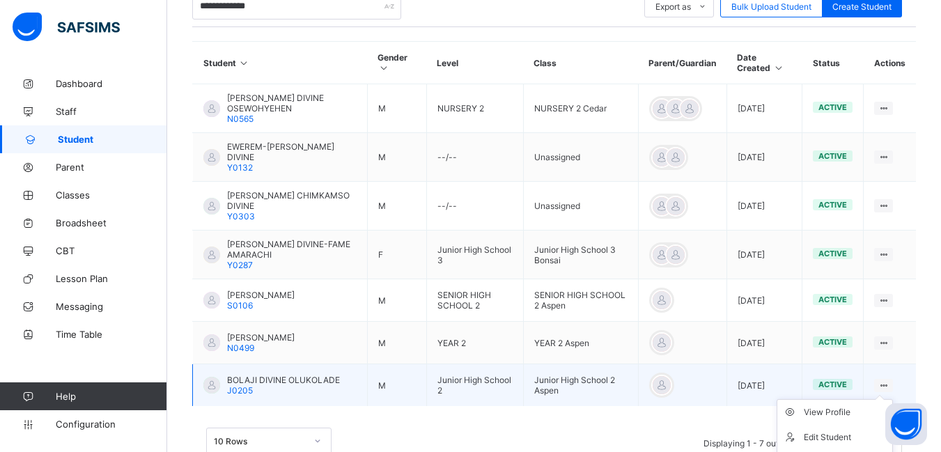
click at [893, 399] on ul "View Profile Edit Student Link Parent/Guardian Delete Student" at bounding box center [835, 450] width 116 height 102
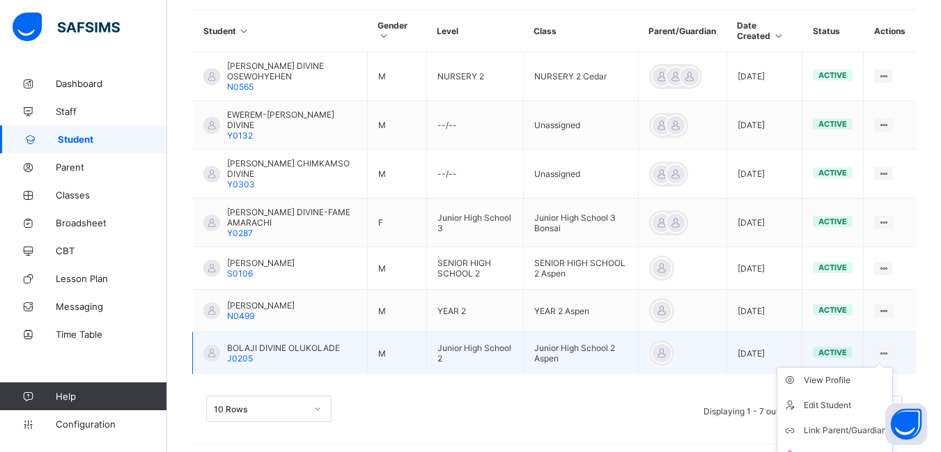
scroll to position [353, 0]
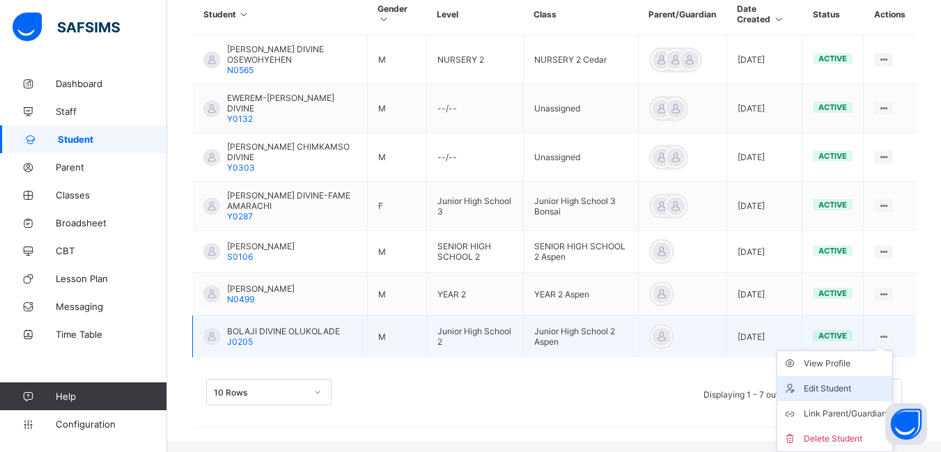
click at [829, 389] on div "Edit Student" at bounding box center [845, 389] width 83 height 14
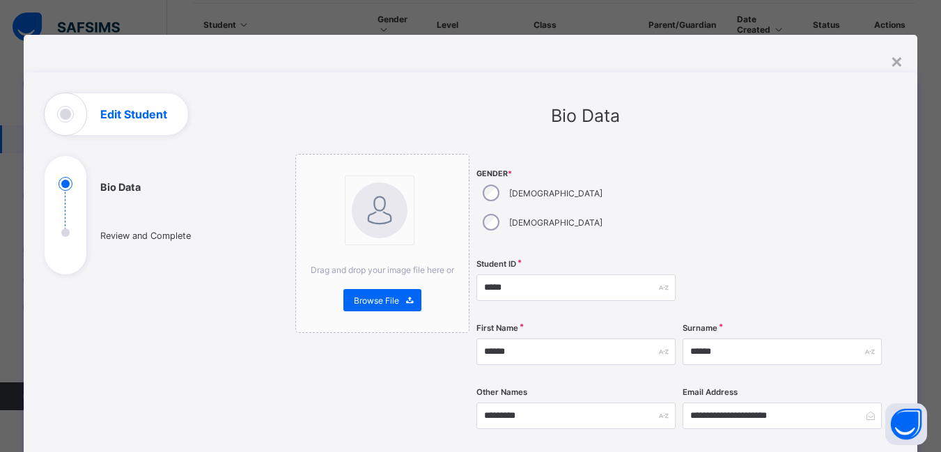
scroll to position [343, 0]
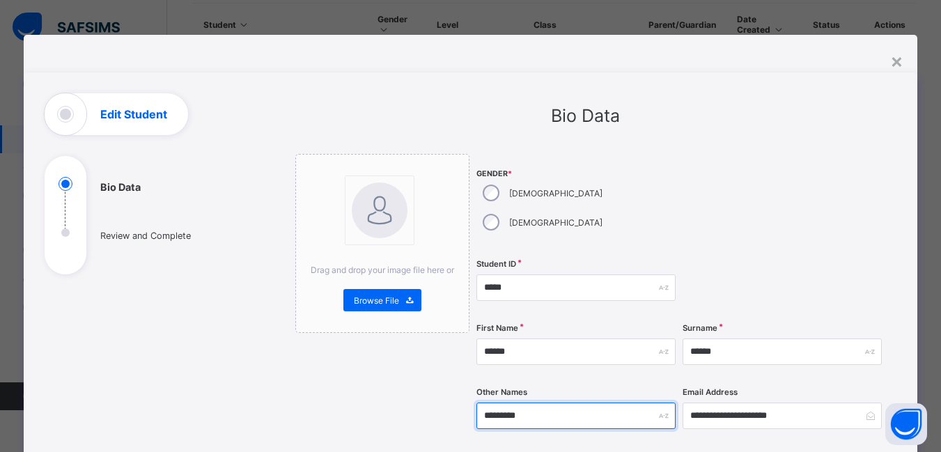
click at [537, 403] on input "*********" at bounding box center [575, 416] width 199 height 26
type input "*"
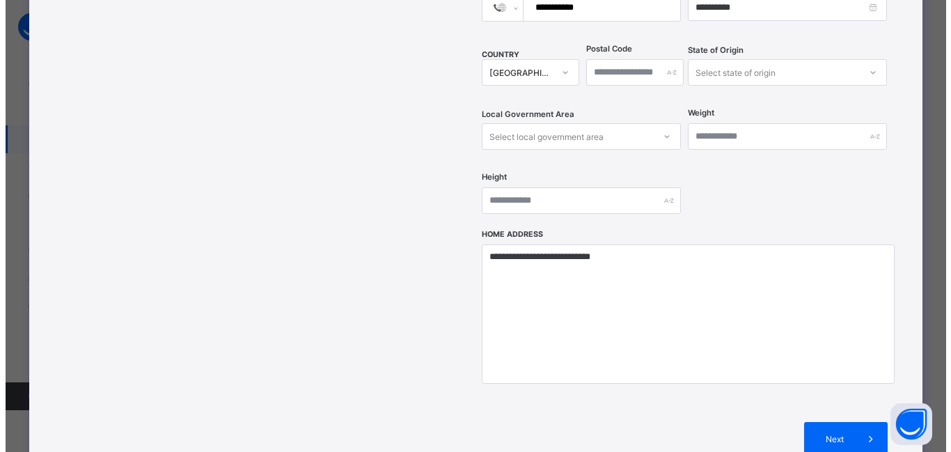
scroll to position [529, 0]
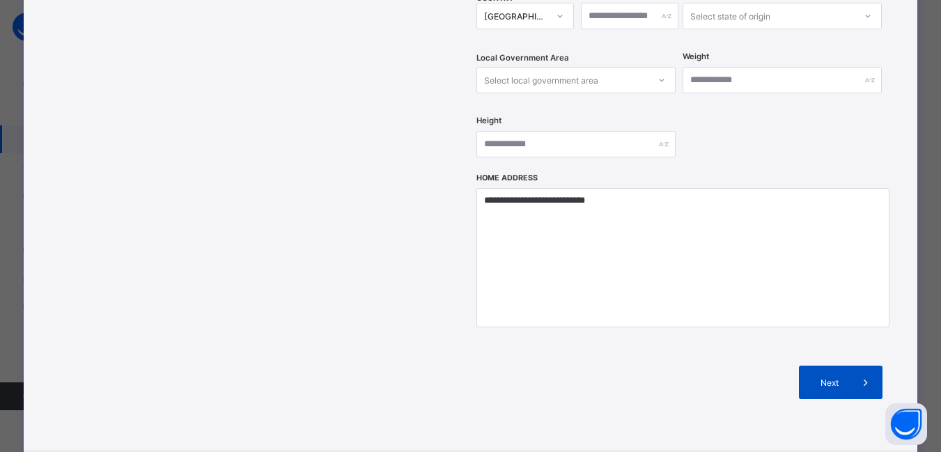
type input "*******"
click at [831, 377] on span "Next" at bounding box center [829, 382] width 40 height 10
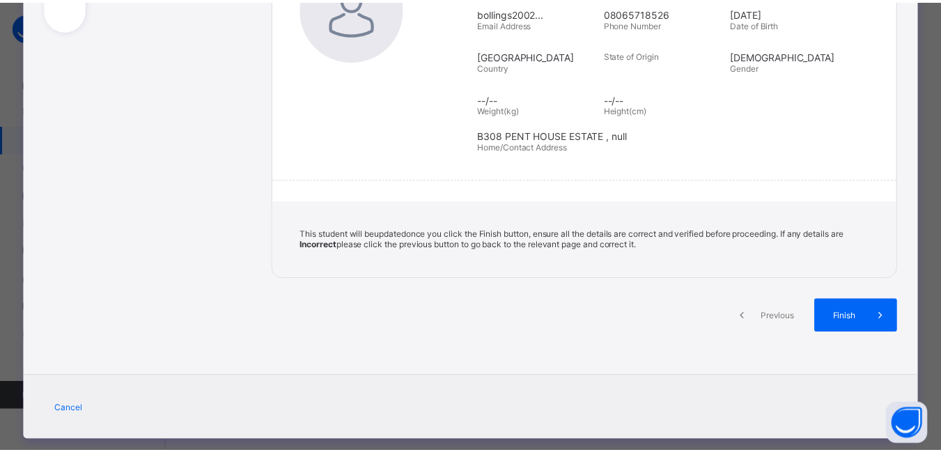
scroll to position [267, 0]
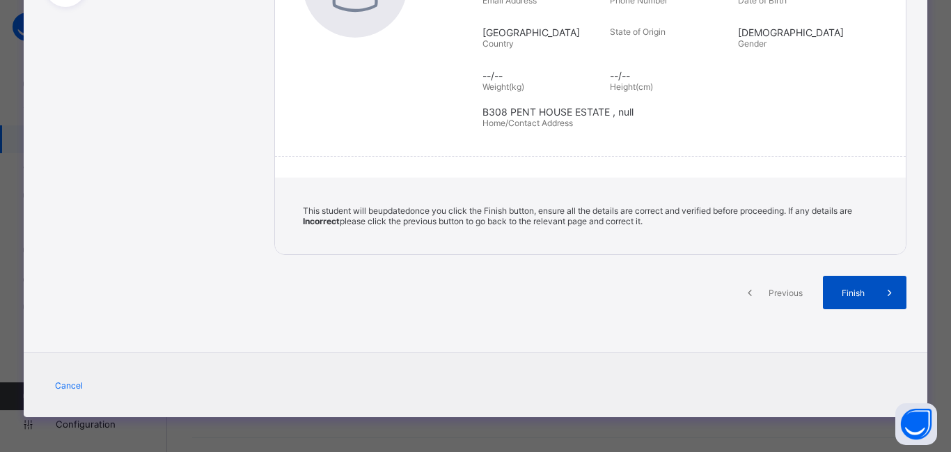
click at [857, 291] on span "Finish" at bounding box center [854, 293] width 40 height 10
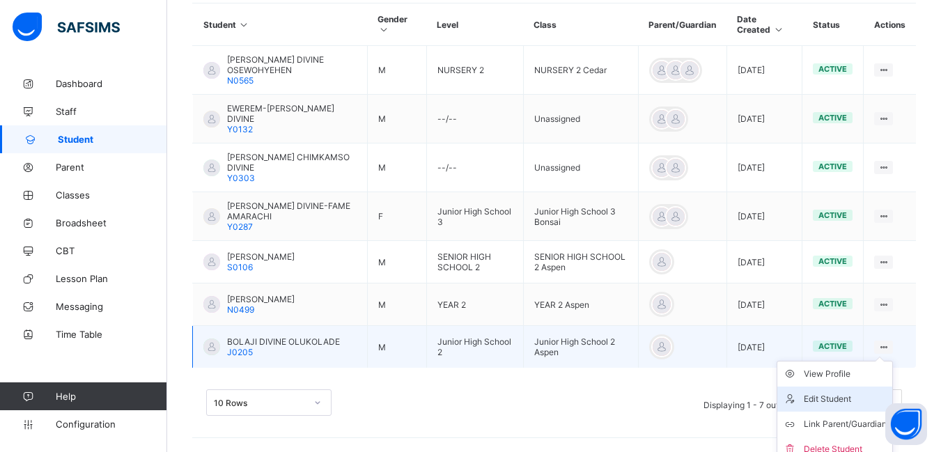
click at [839, 398] on div "Edit Student" at bounding box center [845, 399] width 83 height 14
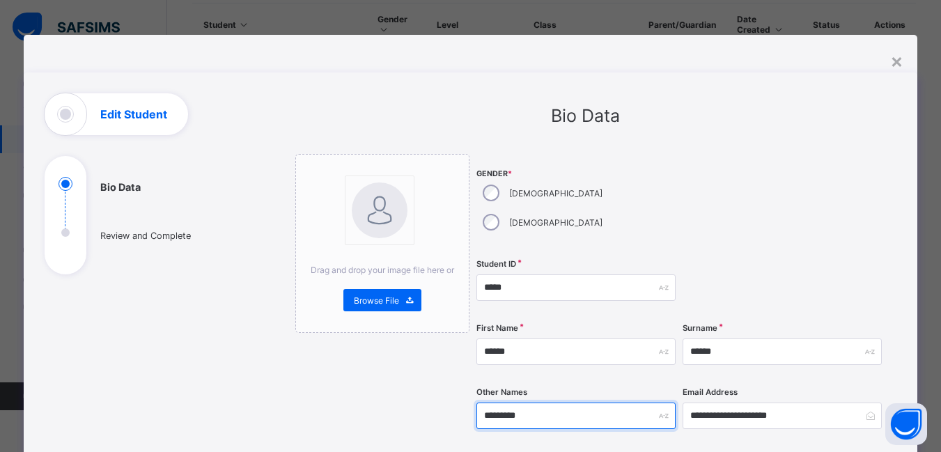
click at [554, 403] on input "*********" at bounding box center [575, 416] width 199 height 26
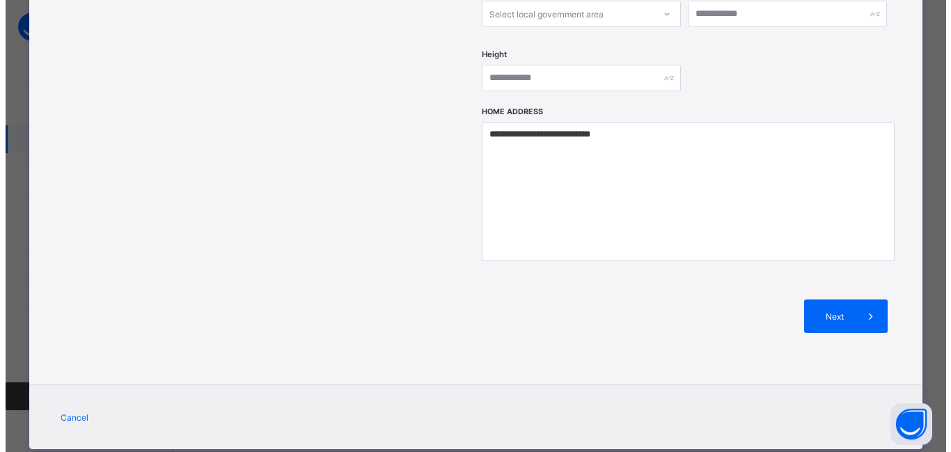
scroll to position [599, 0]
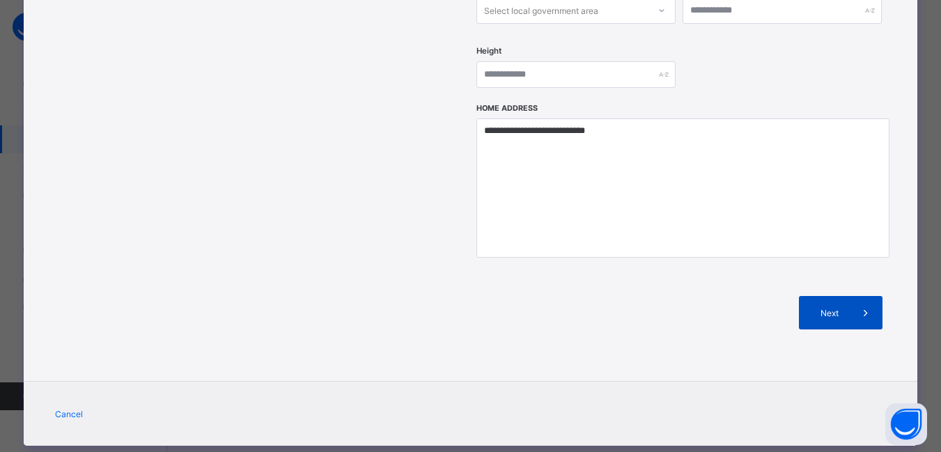
type input "*******"
click at [833, 308] on span "Next" at bounding box center [829, 313] width 40 height 10
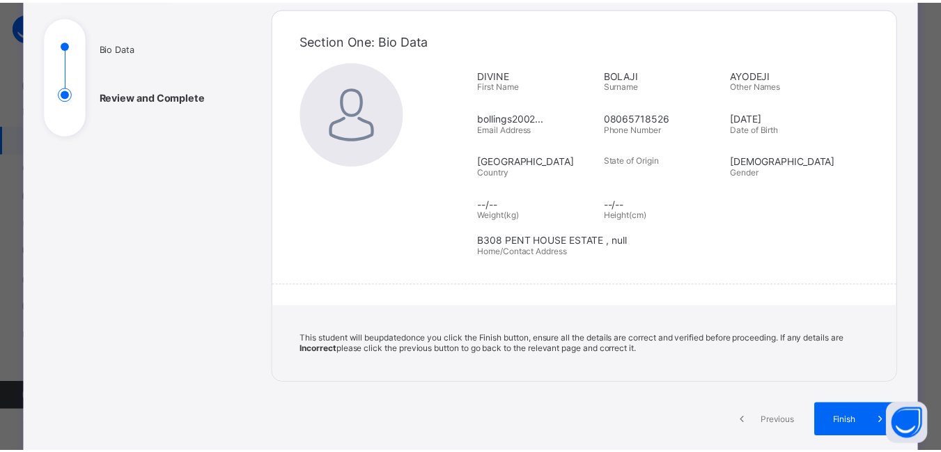
scroll to position [267, 0]
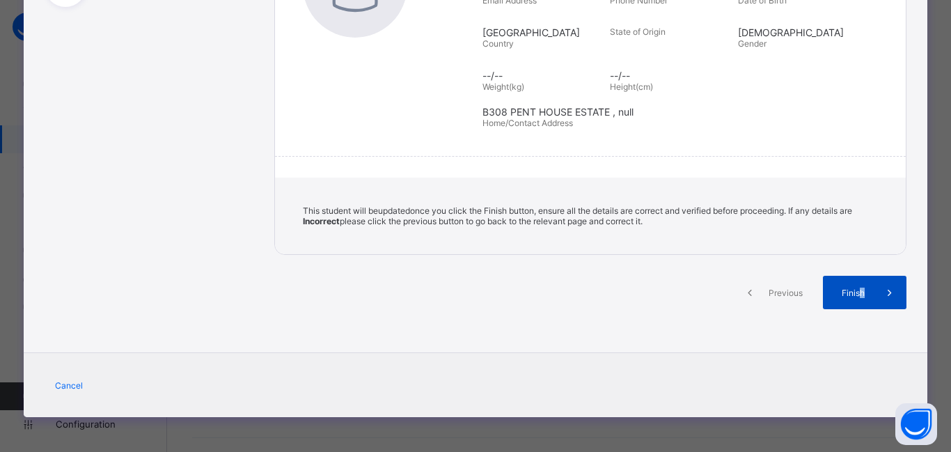
click at [859, 293] on span "Finish" at bounding box center [854, 293] width 40 height 10
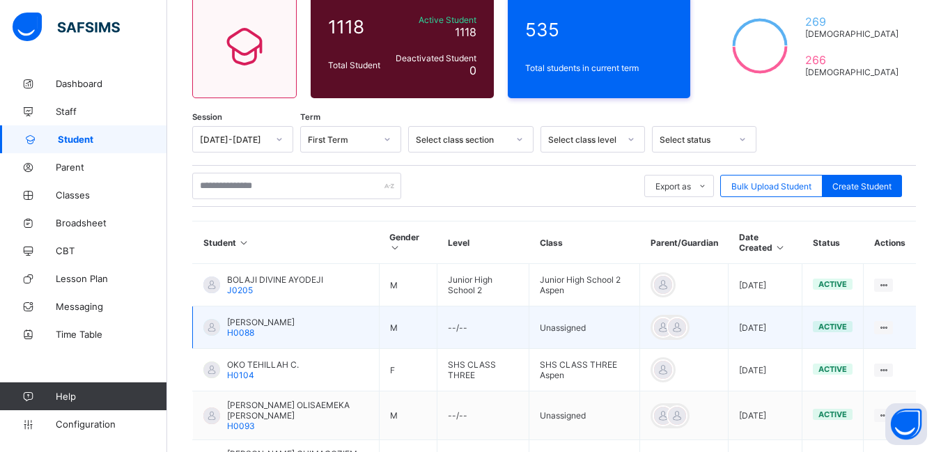
scroll to position [209, 0]
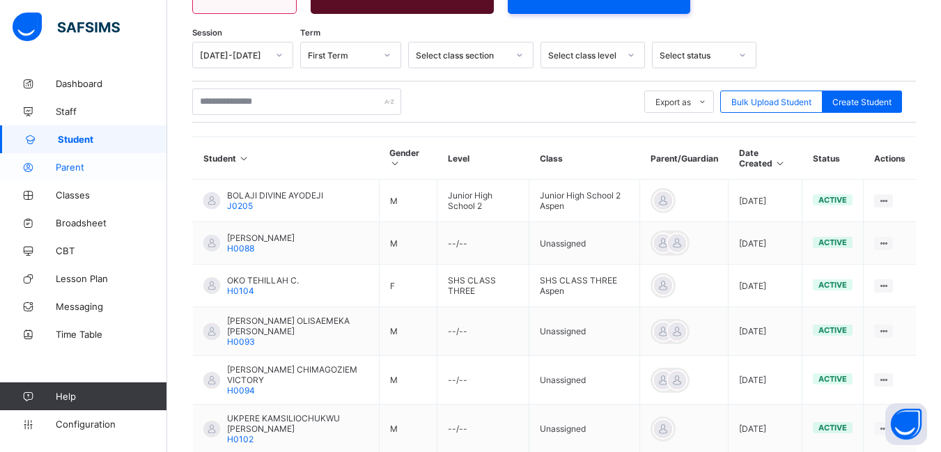
click at [70, 166] on span "Parent" at bounding box center [111, 167] width 111 height 11
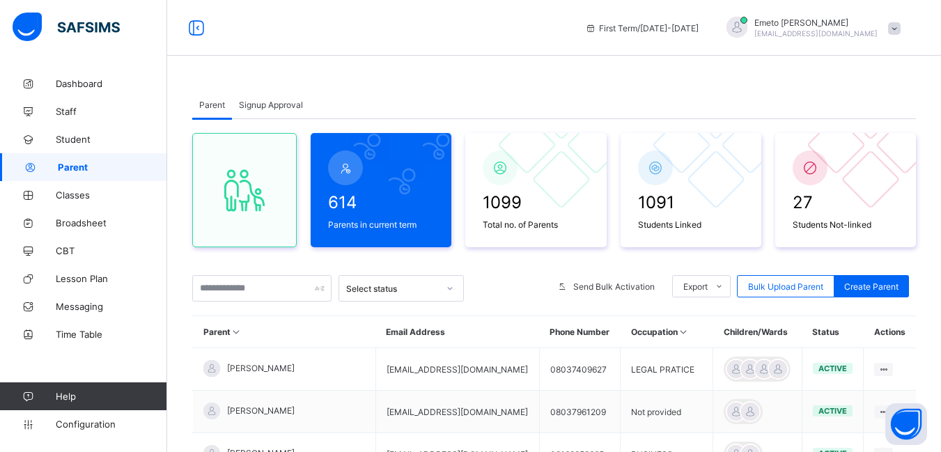
click at [263, 100] on span "Signup Approval" at bounding box center [271, 105] width 64 height 10
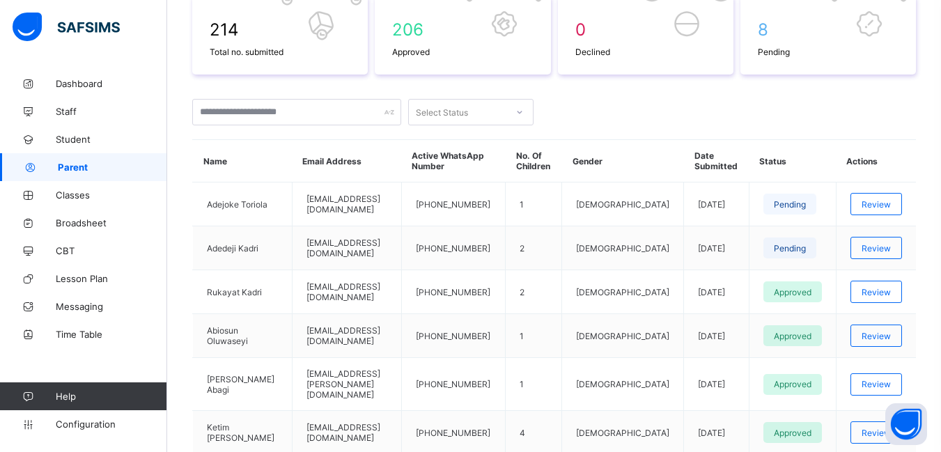
scroll to position [348, 0]
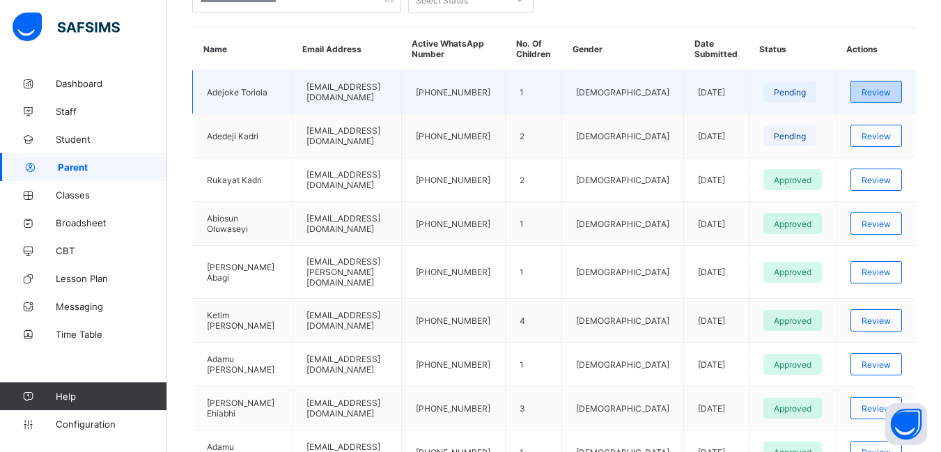
click at [891, 94] on span "Review" at bounding box center [876, 92] width 29 height 10
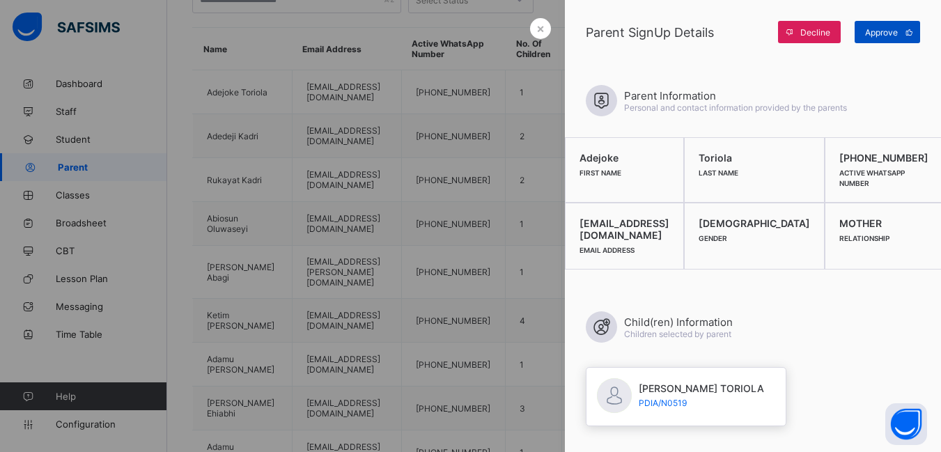
click at [880, 31] on span "Approve" at bounding box center [881, 32] width 33 height 10
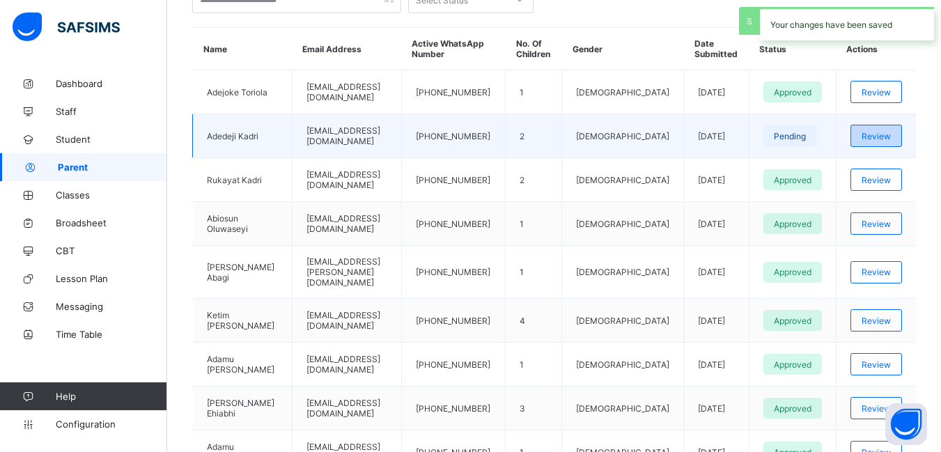
click at [888, 137] on span "Review" at bounding box center [876, 136] width 29 height 10
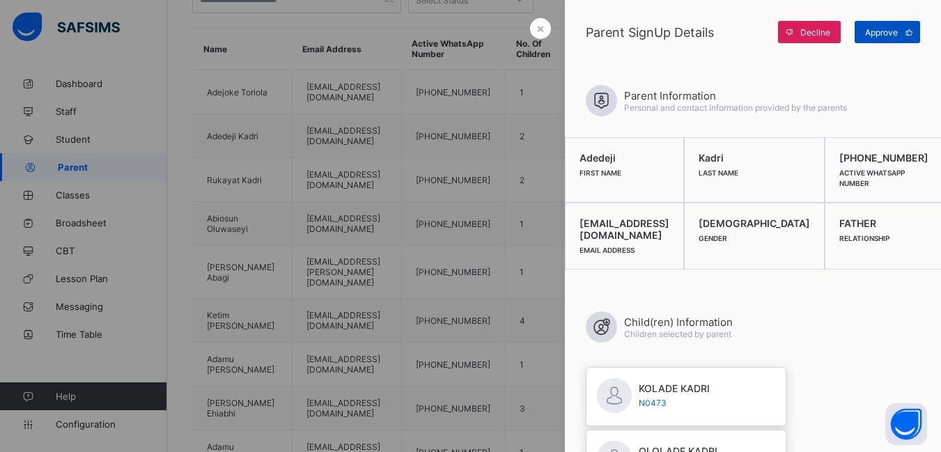
click at [886, 27] on span "Approve" at bounding box center [881, 32] width 33 height 10
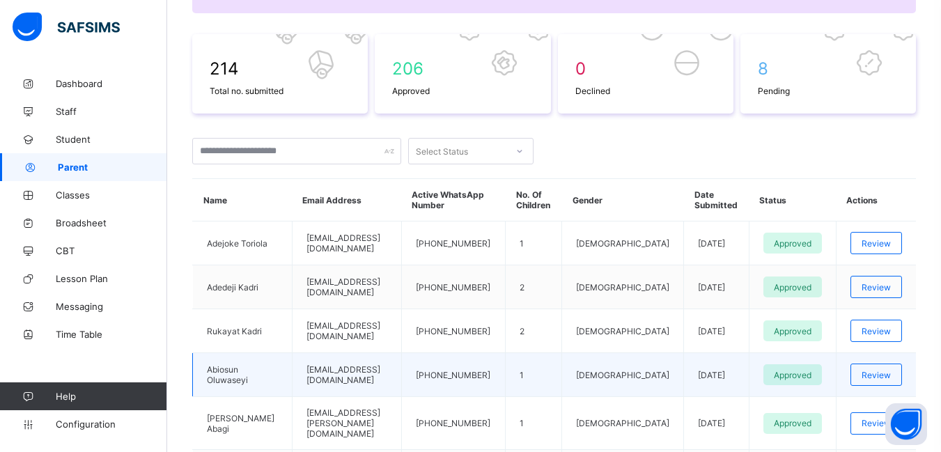
scroll to position [209, 0]
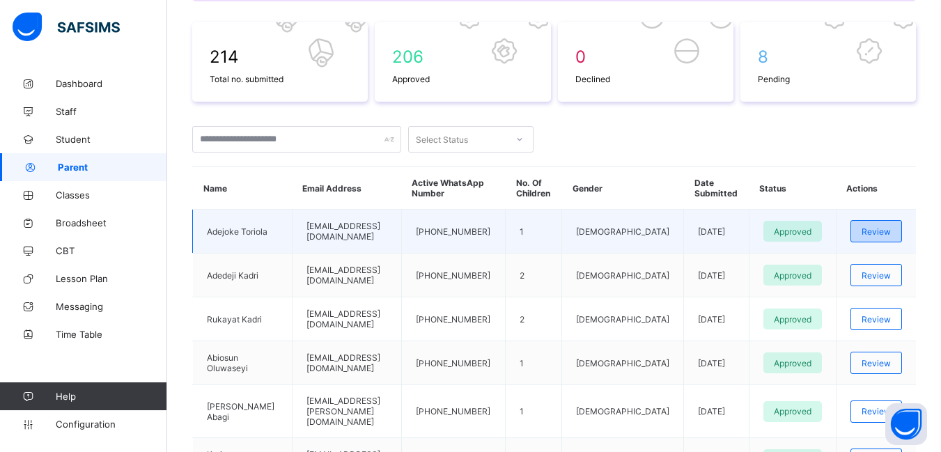
click at [891, 233] on span "Review" at bounding box center [876, 231] width 29 height 10
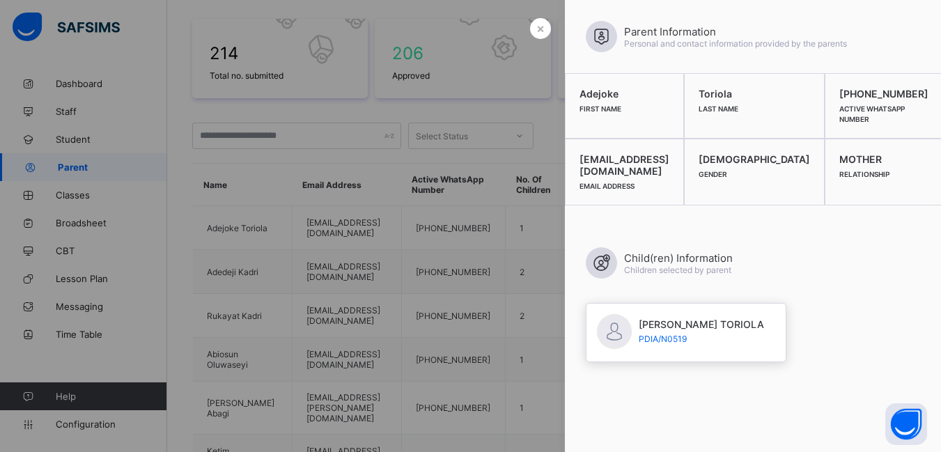
scroll to position [348, 0]
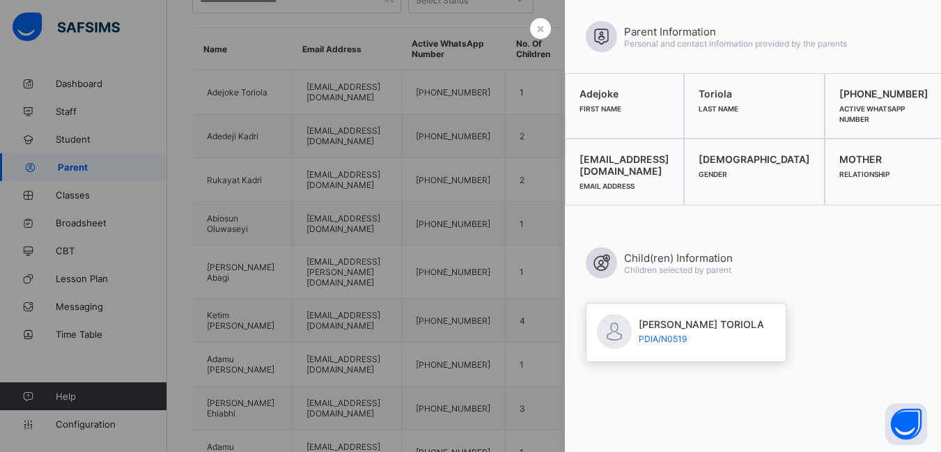
click at [441, 118] on div at bounding box center [470, 226] width 941 height 452
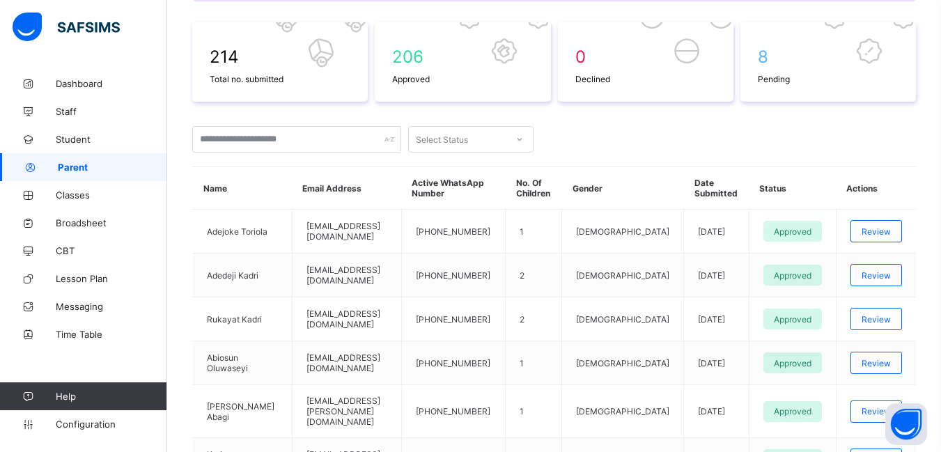
scroll to position [0, 0]
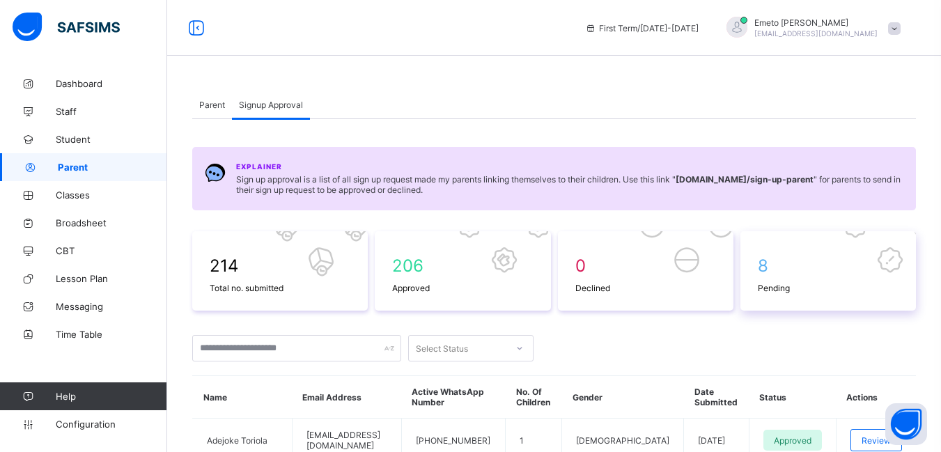
click at [777, 276] on span at bounding box center [828, 279] width 141 height 7
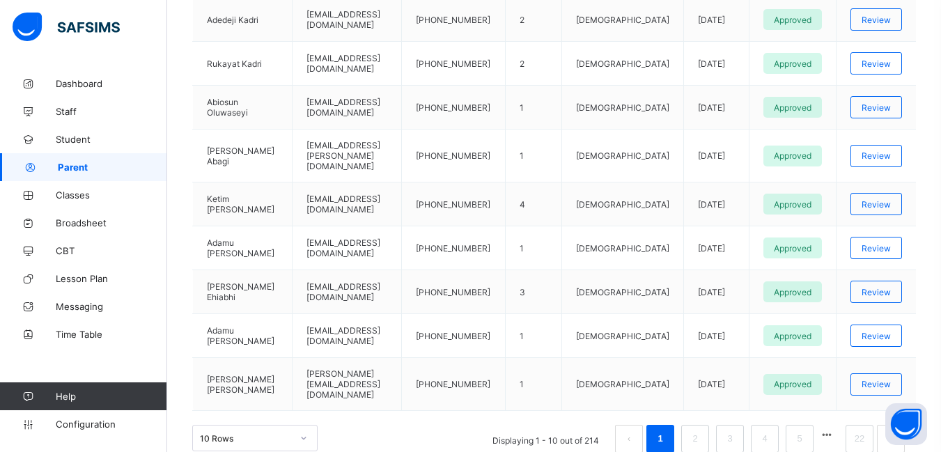
scroll to position [496, 0]
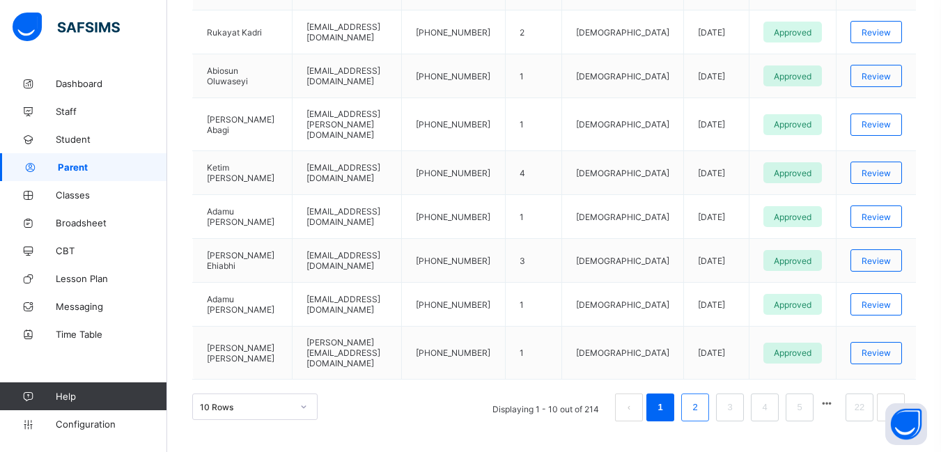
click at [701, 398] on link "2" at bounding box center [694, 407] width 13 height 18
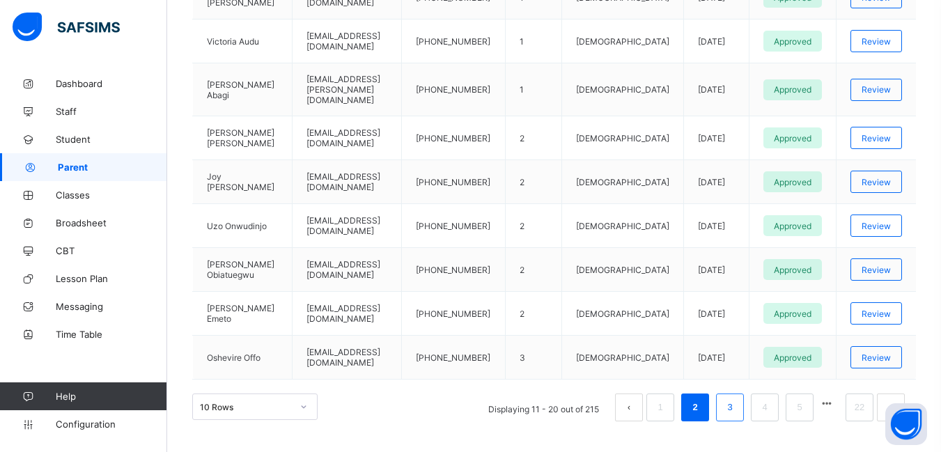
click at [736, 398] on link "3" at bounding box center [729, 407] width 13 height 18
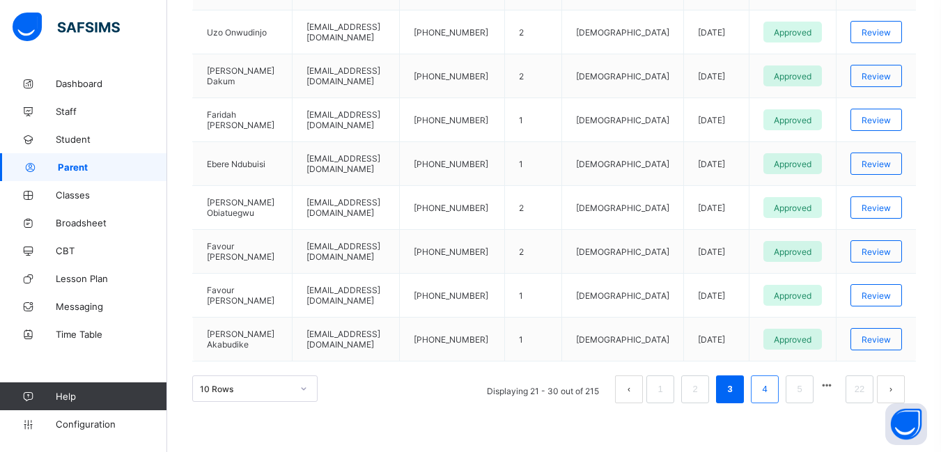
click at [769, 389] on link "4" at bounding box center [764, 389] width 13 height 18
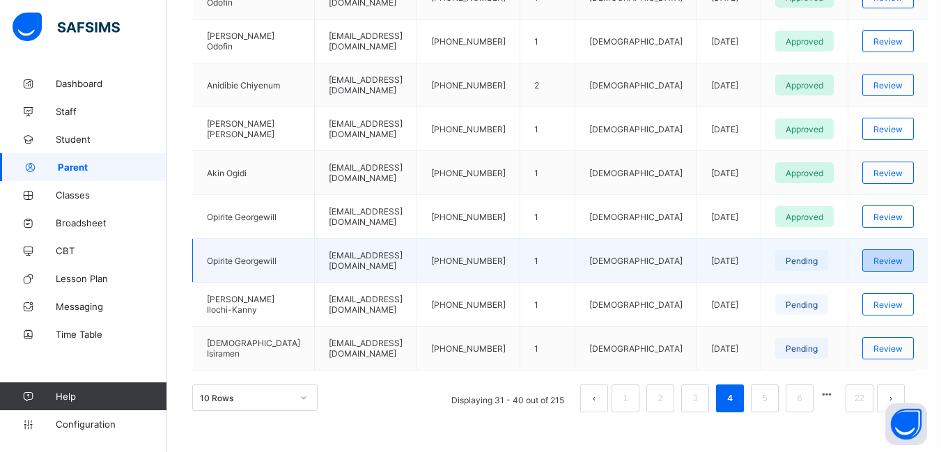
click at [893, 256] on span "Review" at bounding box center [887, 261] width 29 height 10
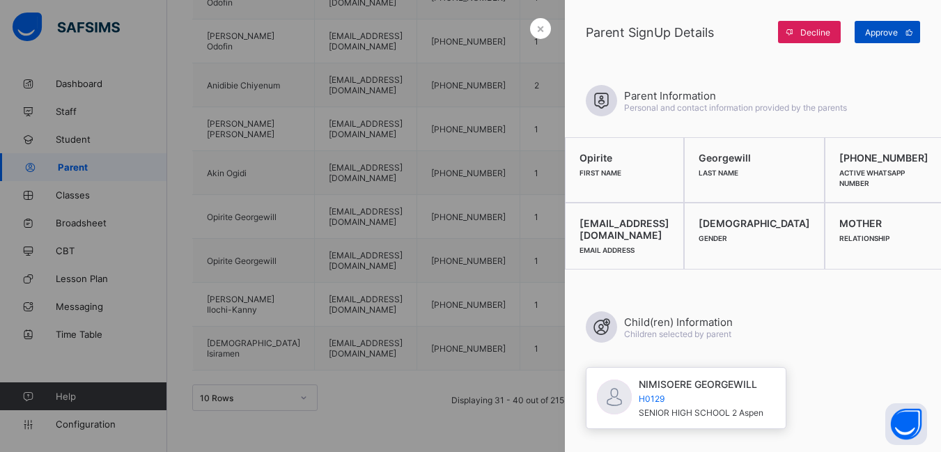
click at [879, 33] on span "Approve" at bounding box center [881, 32] width 33 height 10
click at [536, 22] on span "×" at bounding box center [540, 28] width 8 height 15
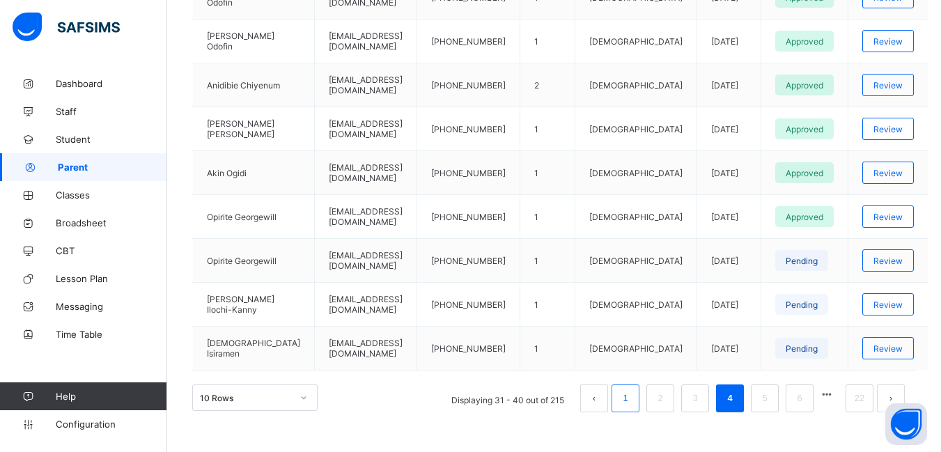
click at [631, 389] on link "1" at bounding box center [624, 398] width 13 height 18
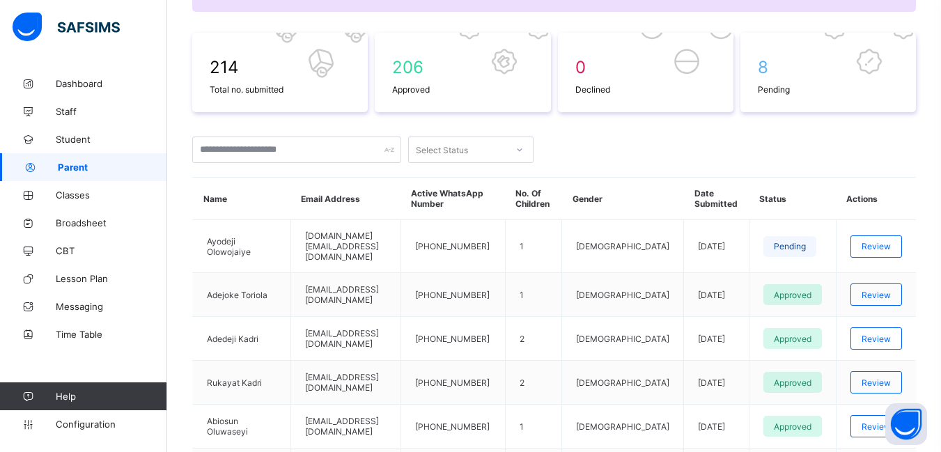
scroll to position [279, 0]
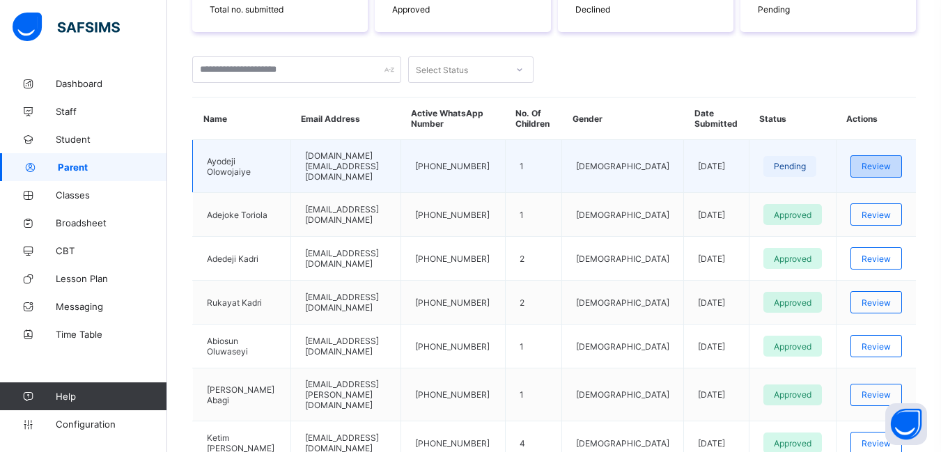
click at [886, 166] on span "Review" at bounding box center [876, 166] width 29 height 10
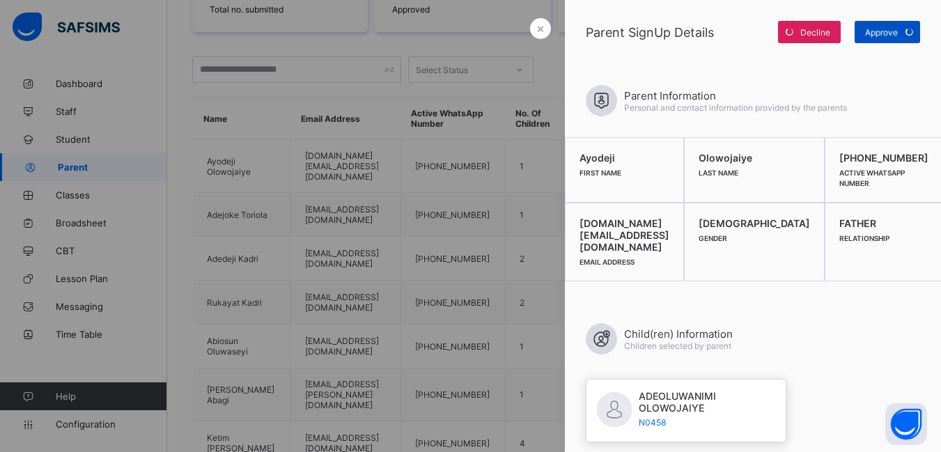
click at [887, 29] on div "Approve" at bounding box center [887, 32] width 65 height 22
click at [481, 36] on div at bounding box center [470, 226] width 941 height 452
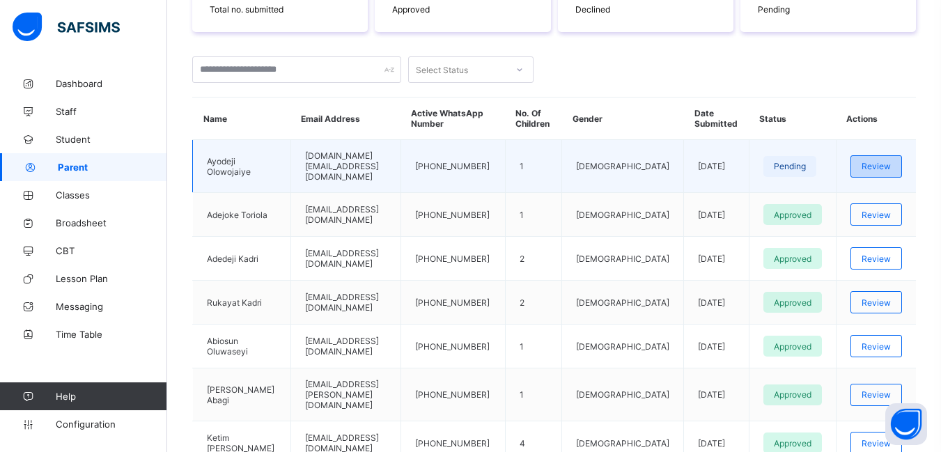
click at [891, 162] on span "Review" at bounding box center [876, 166] width 29 height 10
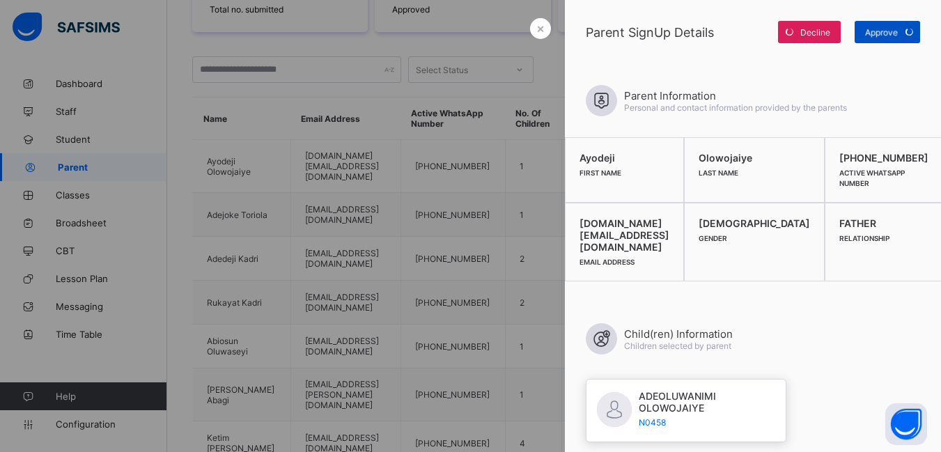
click at [872, 29] on span "Approve" at bounding box center [881, 32] width 33 height 10
click at [543, 74] on div at bounding box center [470, 226] width 941 height 452
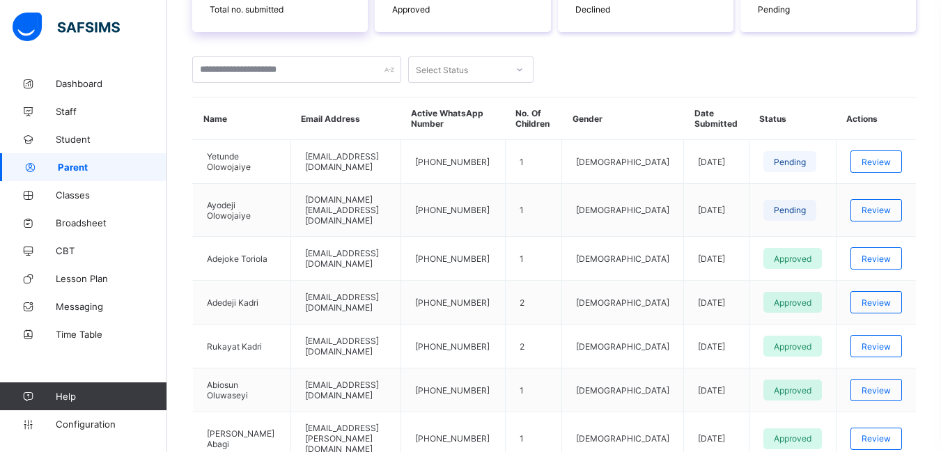
scroll to position [279, 0]
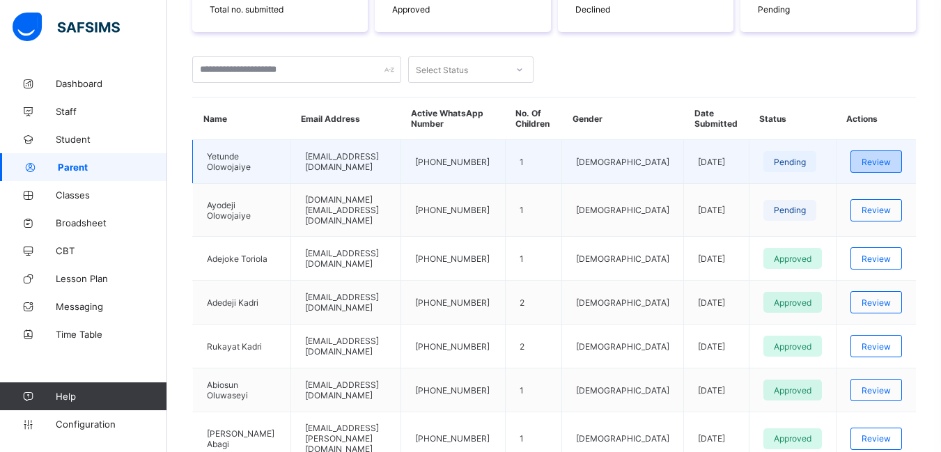
click at [891, 159] on span "Review" at bounding box center [876, 162] width 29 height 10
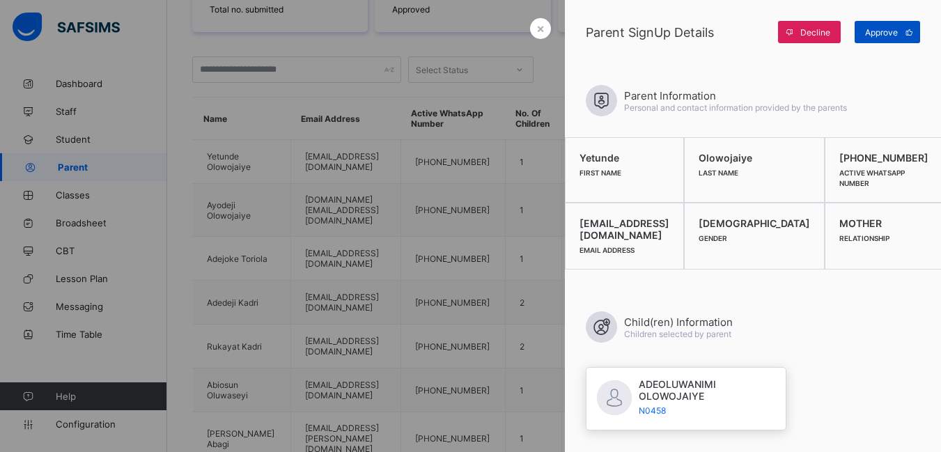
click at [871, 31] on span "Approve" at bounding box center [881, 32] width 33 height 10
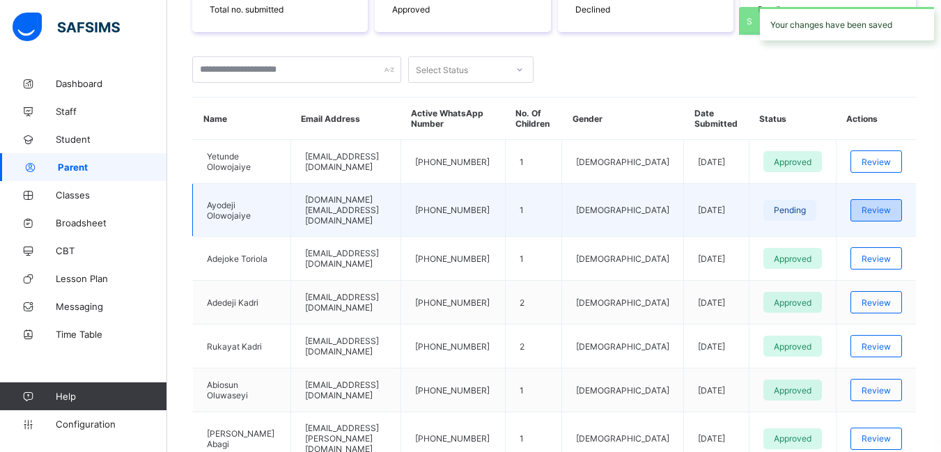
click at [888, 205] on span "Review" at bounding box center [876, 210] width 29 height 10
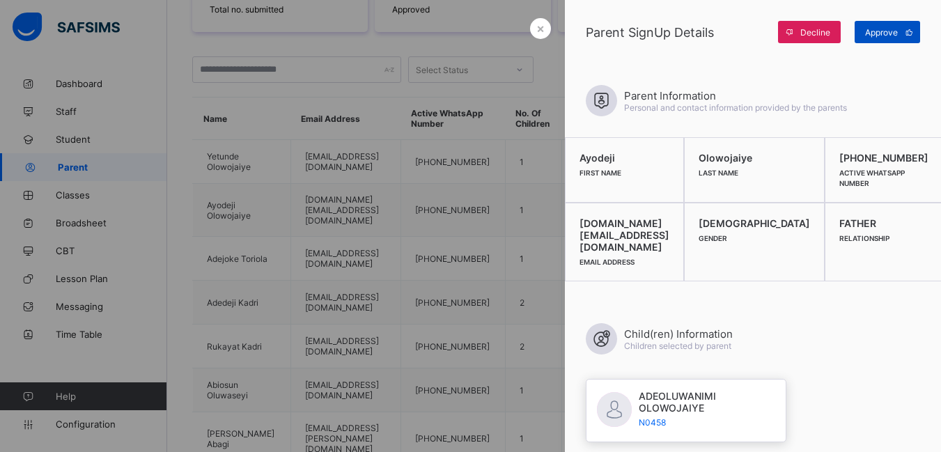
click at [883, 31] on span "Approve" at bounding box center [881, 32] width 33 height 10
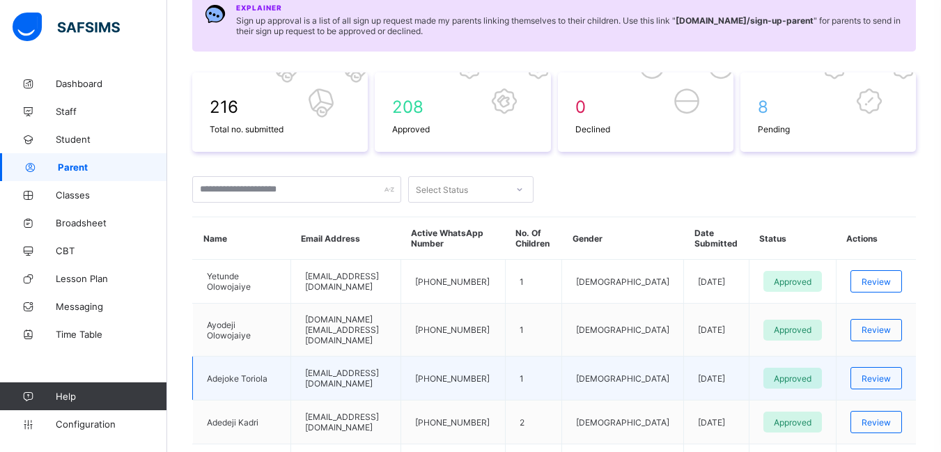
scroll to position [0, 0]
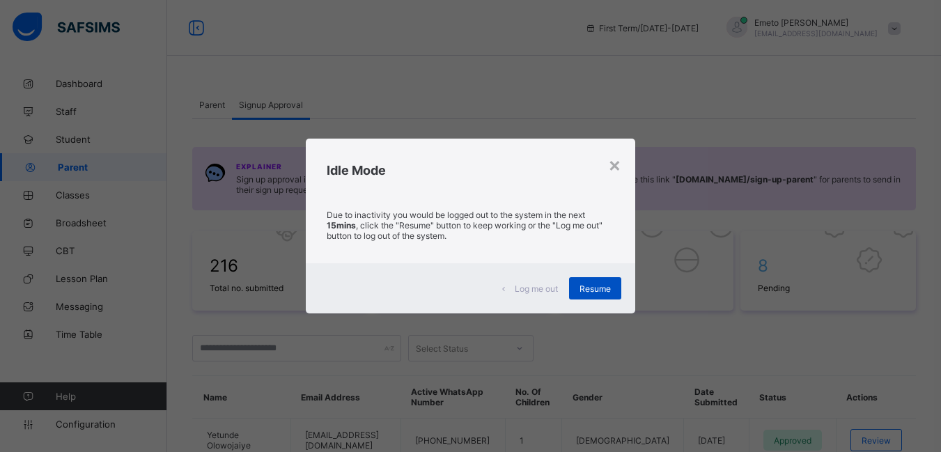
click at [604, 283] on span "Resume" at bounding box center [594, 288] width 31 height 10
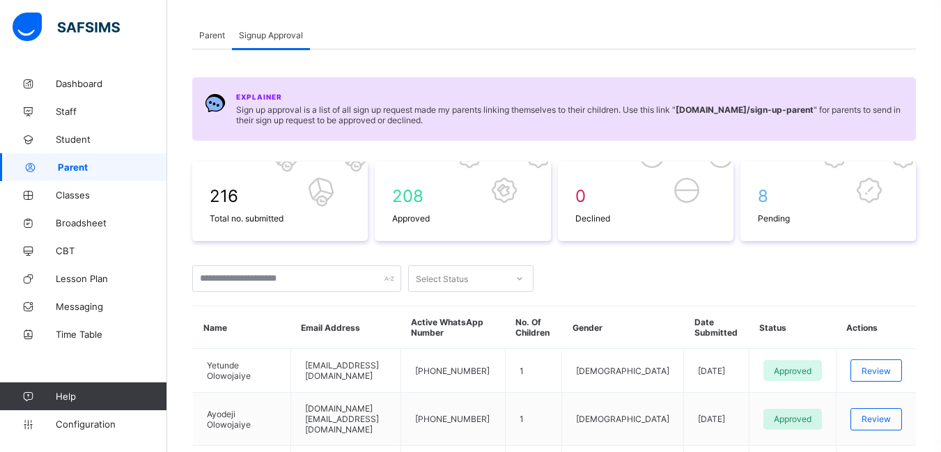
scroll to position [139, 0]
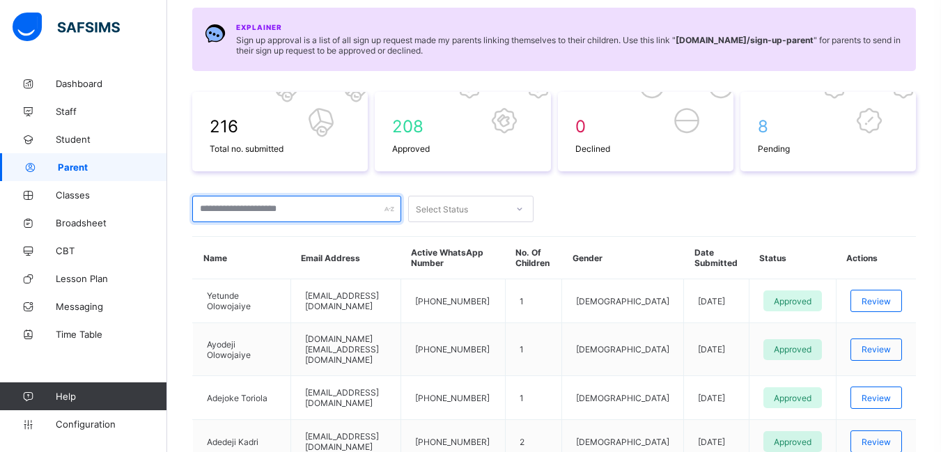
click at [267, 210] on input "text" at bounding box center [296, 209] width 209 height 26
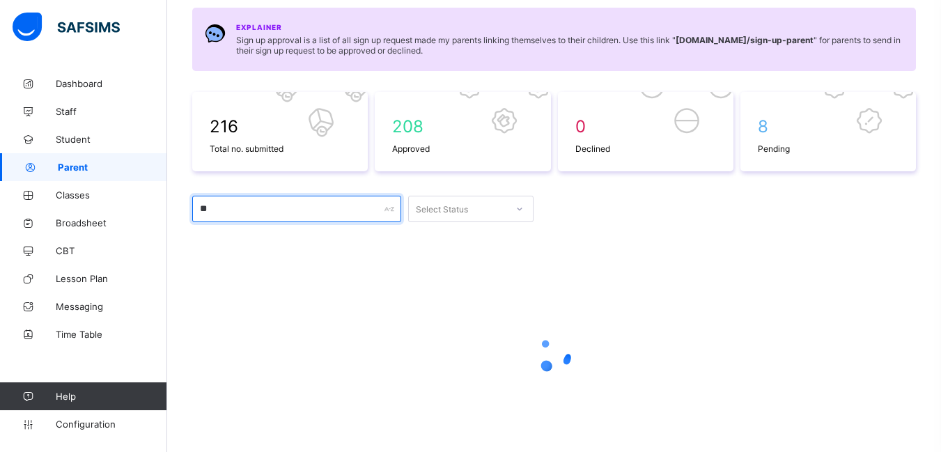
type input "*"
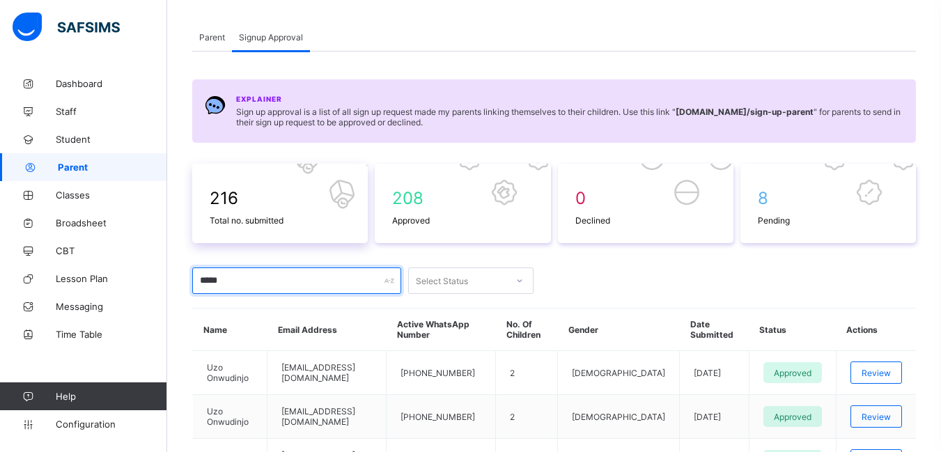
scroll to position [0, 0]
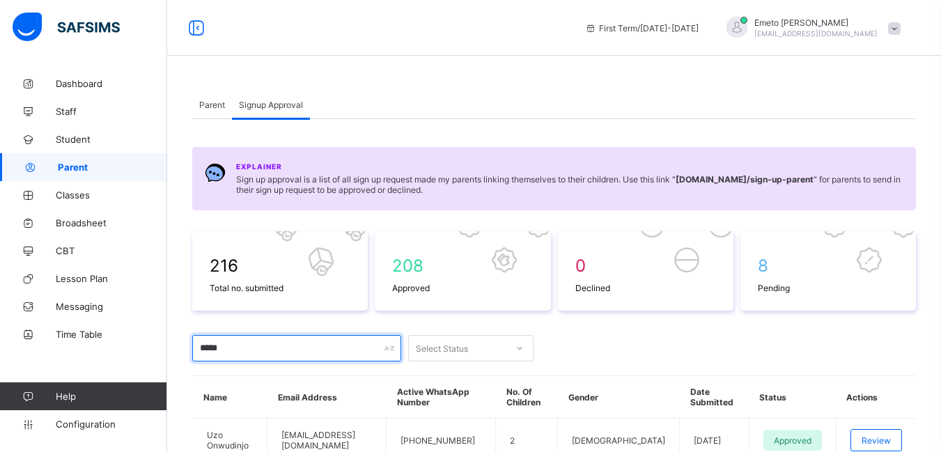
type input "*****"
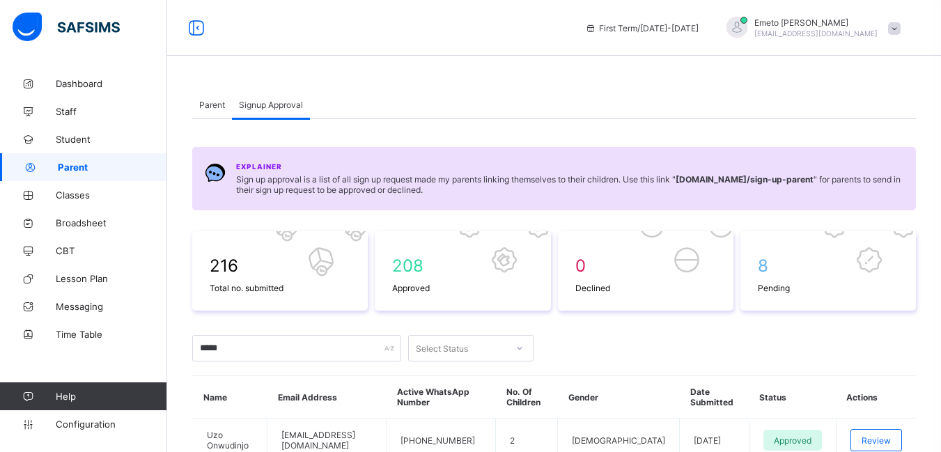
click at [210, 103] on span "Parent" at bounding box center [212, 105] width 26 height 10
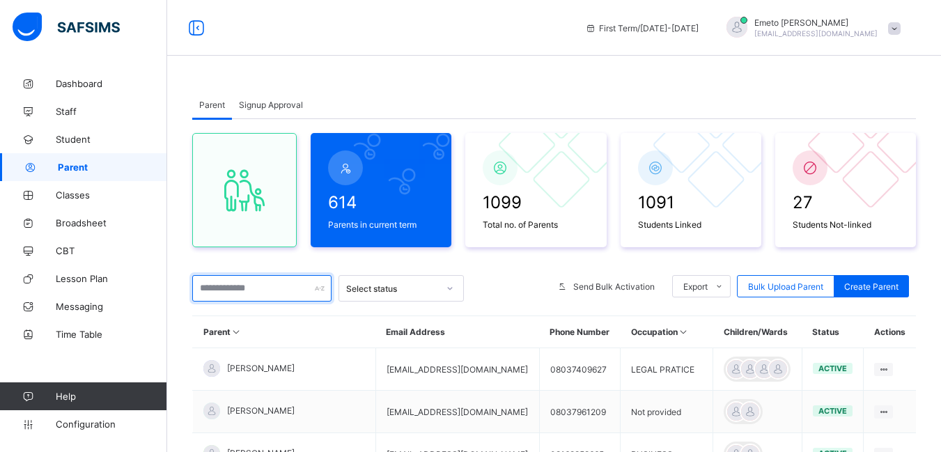
click at [260, 290] on input "text" at bounding box center [261, 288] width 139 height 26
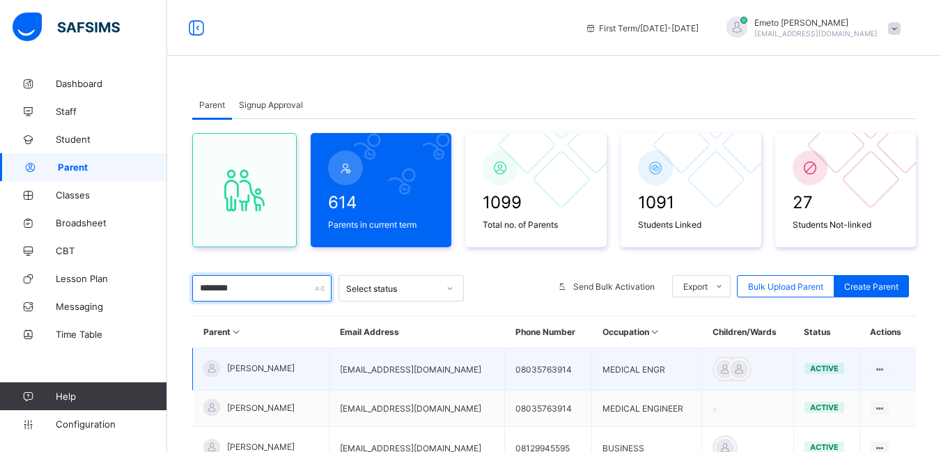
type input "********"
click at [284, 370] on span "[PERSON_NAME]" at bounding box center [261, 368] width 68 height 10
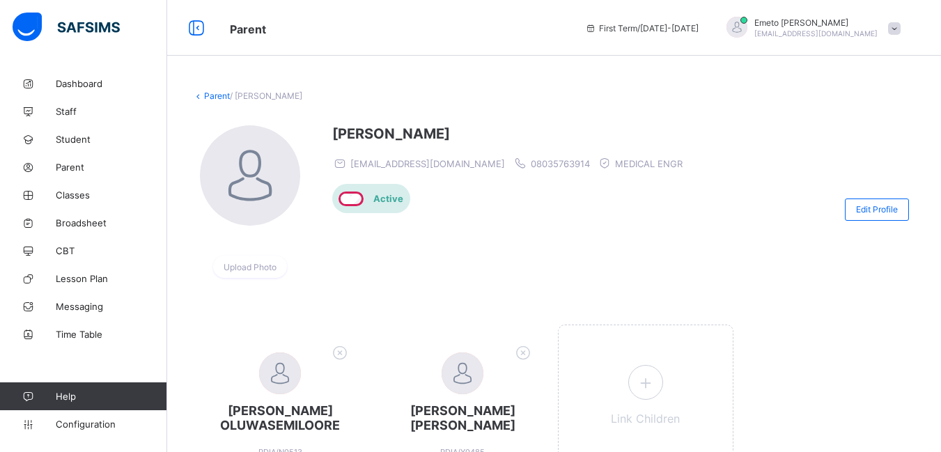
click at [221, 91] on link "Parent" at bounding box center [217, 96] width 26 height 10
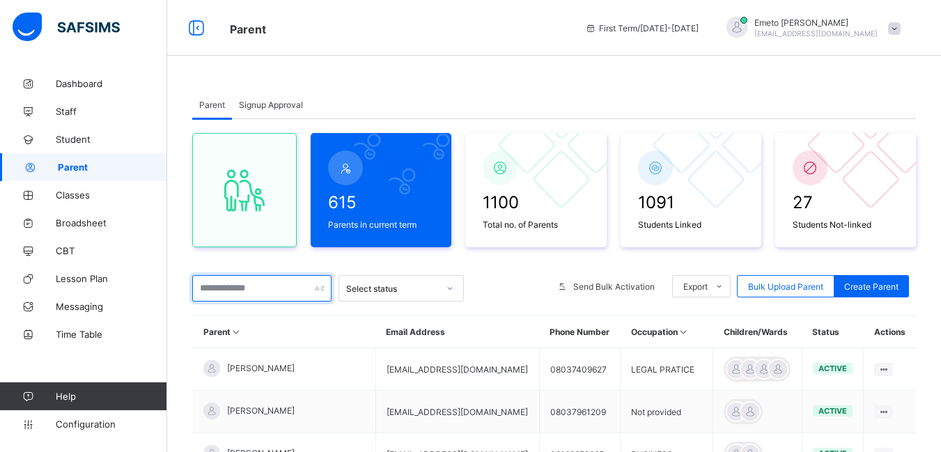
click at [277, 286] on input "text" at bounding box center [261, 288] width 139 height 26
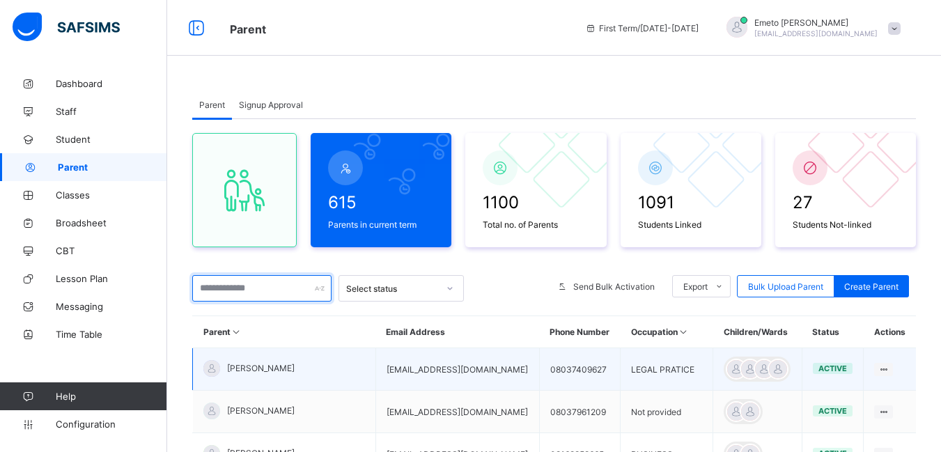
type input "********"
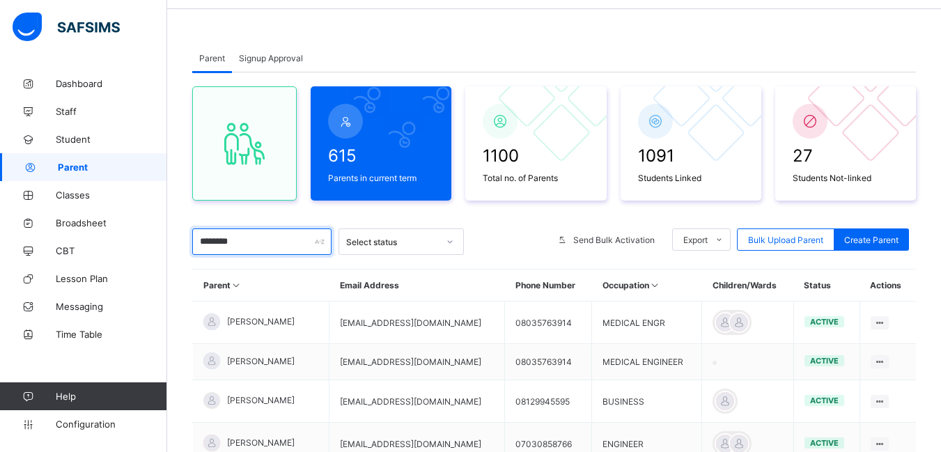
scroll to position [139, 0]
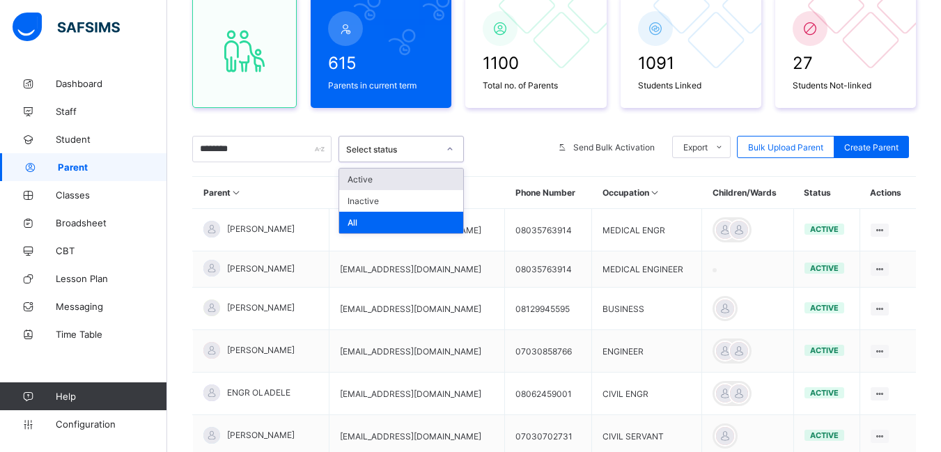
click at [453, 146] on icon at bounding box center [450, 149] width 8 height 14
click at [388, 179] on div "Active" at bounding box center [401, 180] width 124 height 22
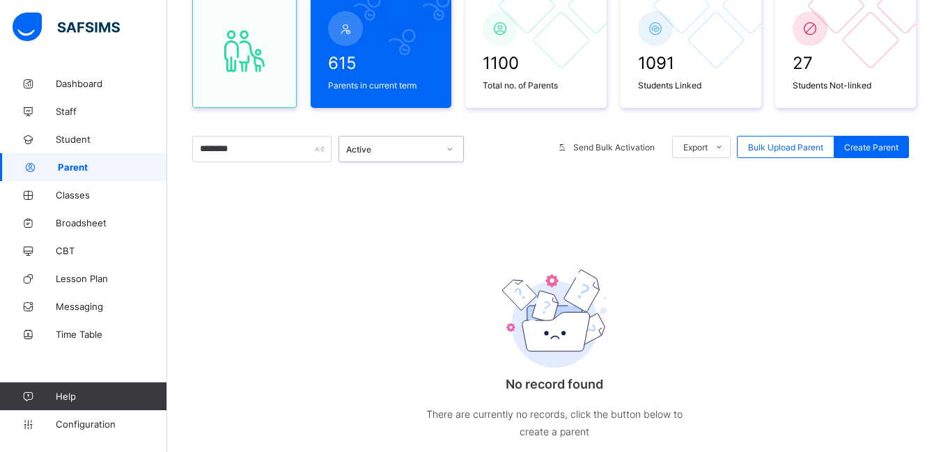
click at [449, 148] on icon at bounding box center [450, 149] width 8 height 14
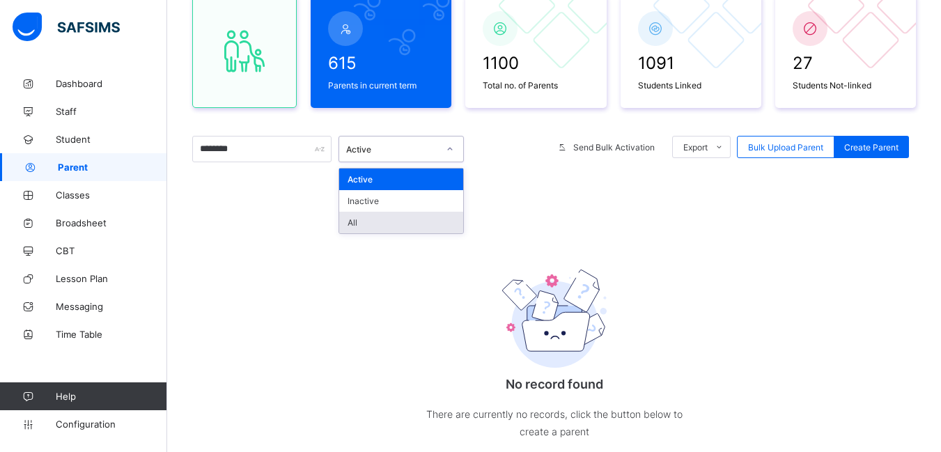
click at [366, 220] on div "All" at bounding box center [401, 223] width 124 height 22
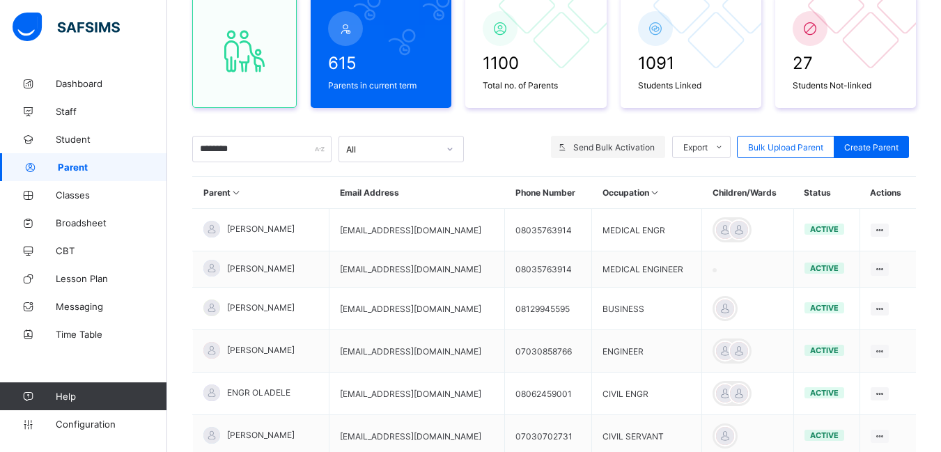
click at [622, 147] on span "Send Bulk Activation" at bounding box center [613, 147] width 81 height 10
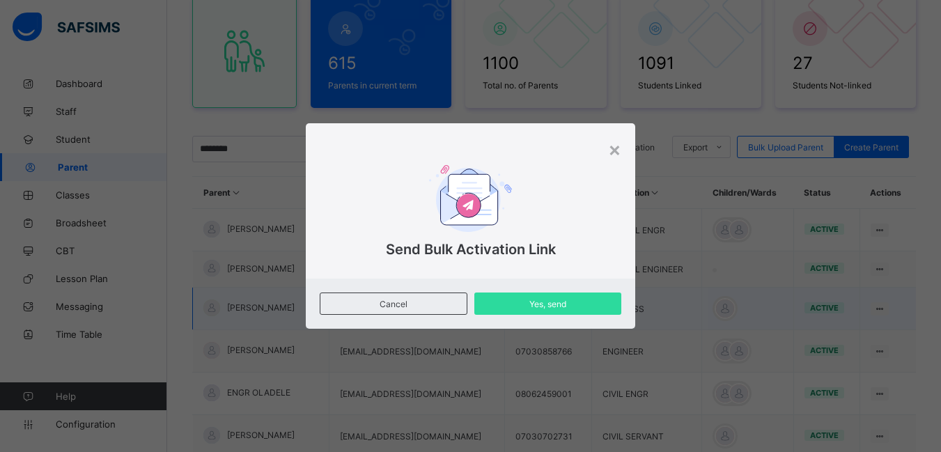
click at [395, 304] on span "Cancel" at bounding box center [393, 304] width 125 height 10
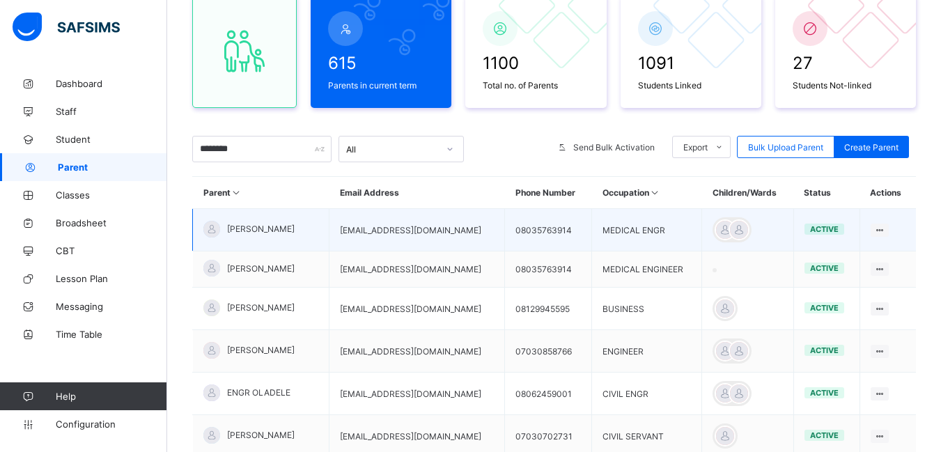
click at [261, 227] on span "OLAYINKA OLAYINKA" at bounding box center [261, 229] width 68 height 10
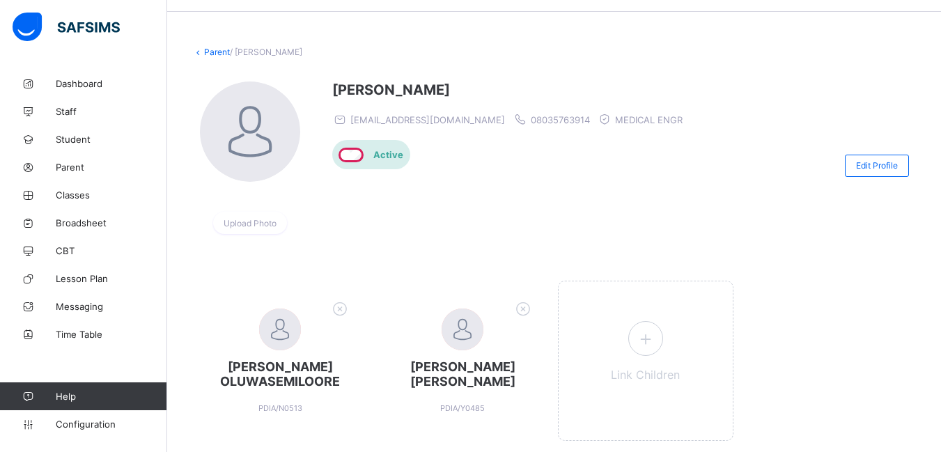
scroll to position [88, 0]
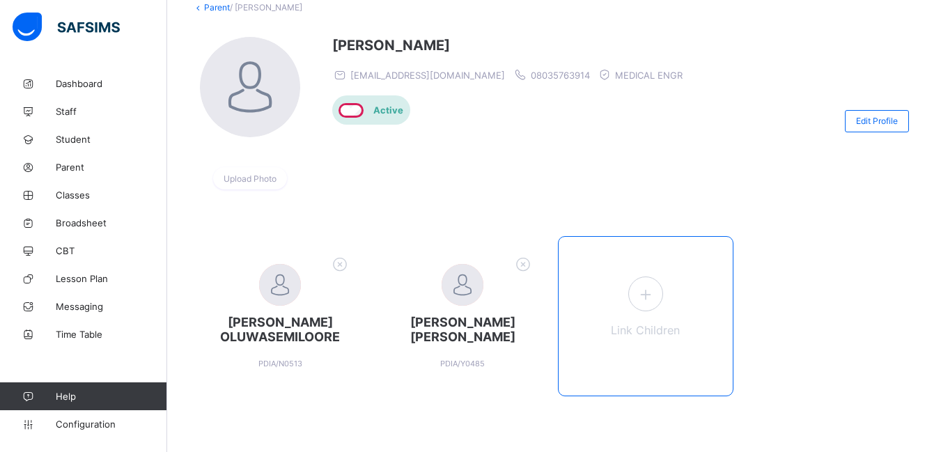
click at [653, 297] on icon at bounding box center [644, 294] width 25 height 22
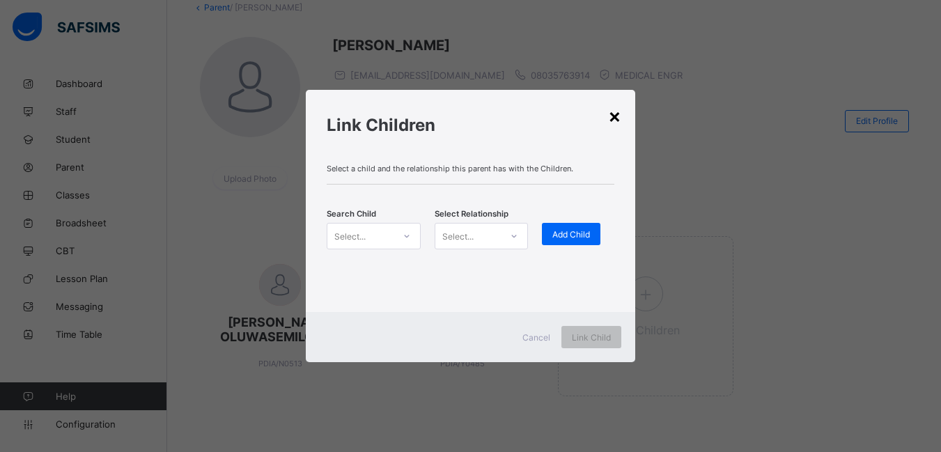
click at [620, 118] on div "×" at bounding box center [614, 116] width 13 height 24
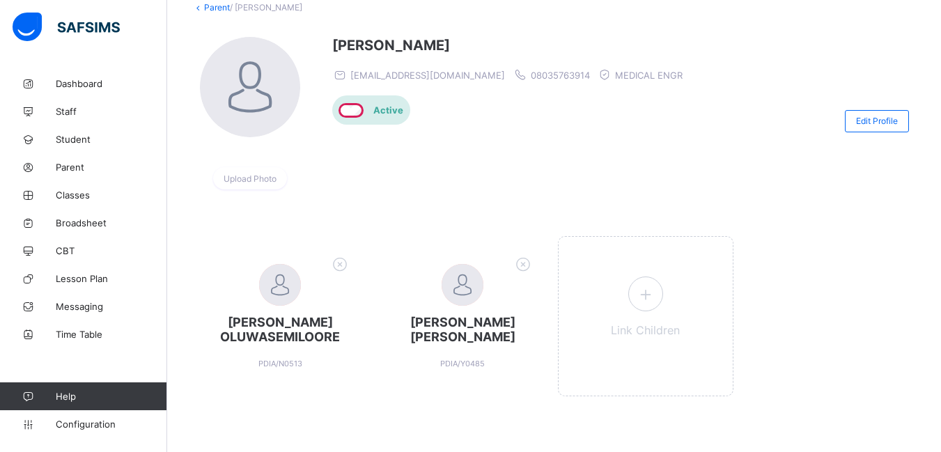
click at [216, 8] on link "Parent" at bounding box center [217, 7] width 26 height 10
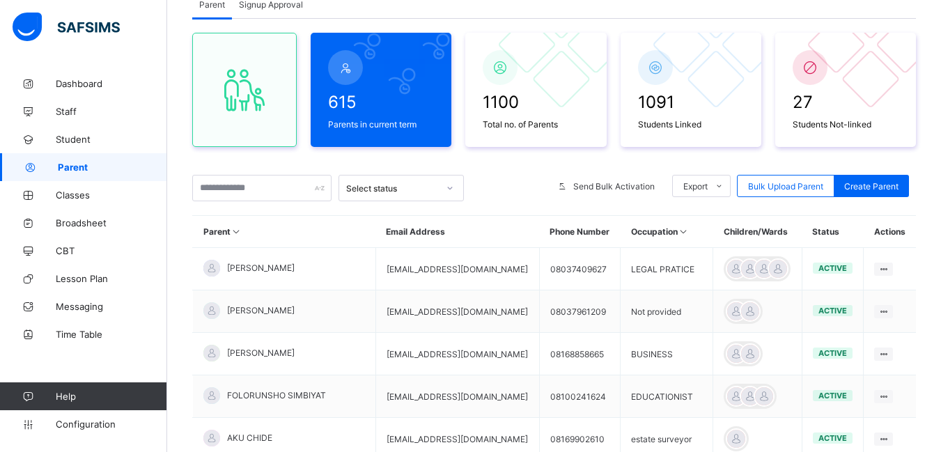
scroll to position [64, 0]
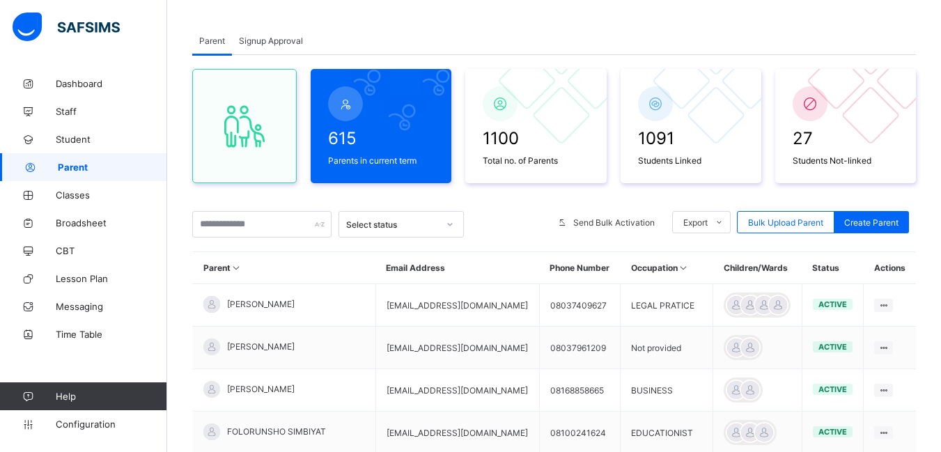
click at [263, 43] on span "Signup Approval" at bounding box center [271, 41] width 64 height 10
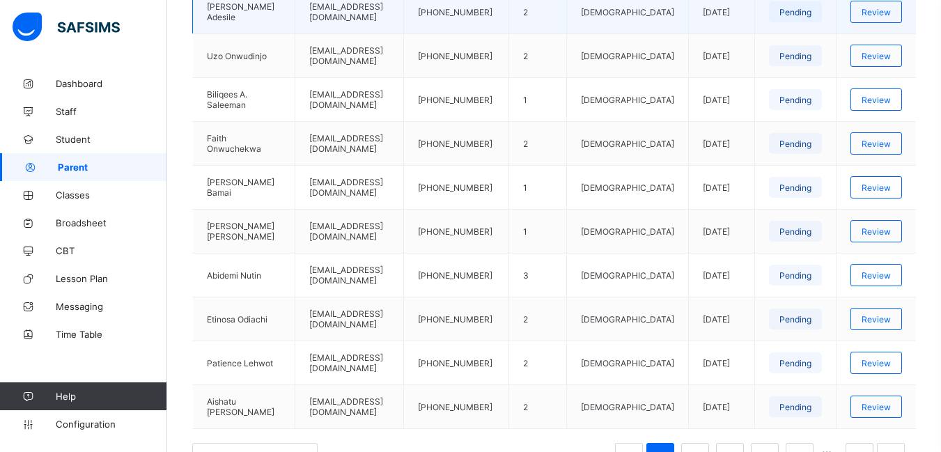
scroll to position [343, 0]
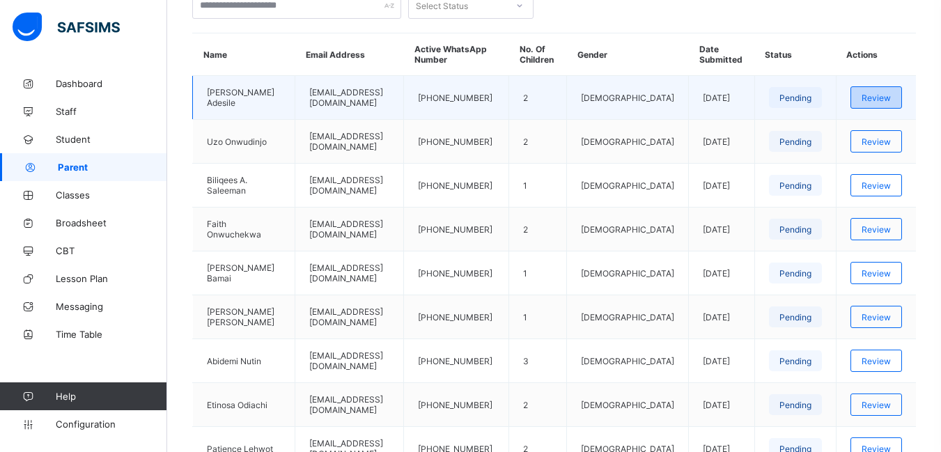
click at [886, 95] on span "Review" at bounding box center [876, 98] width 29 height 10
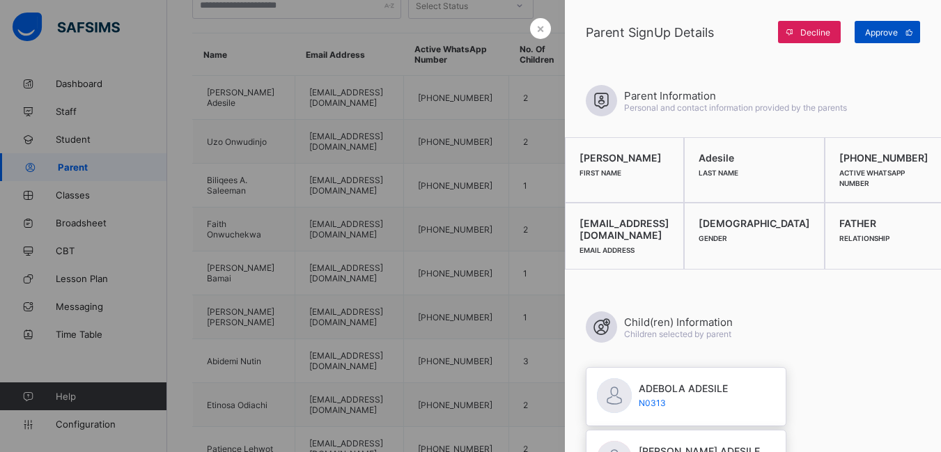
click at [890, 34] on span "Approve" at bounding box center [881, 32] width 33 height 10
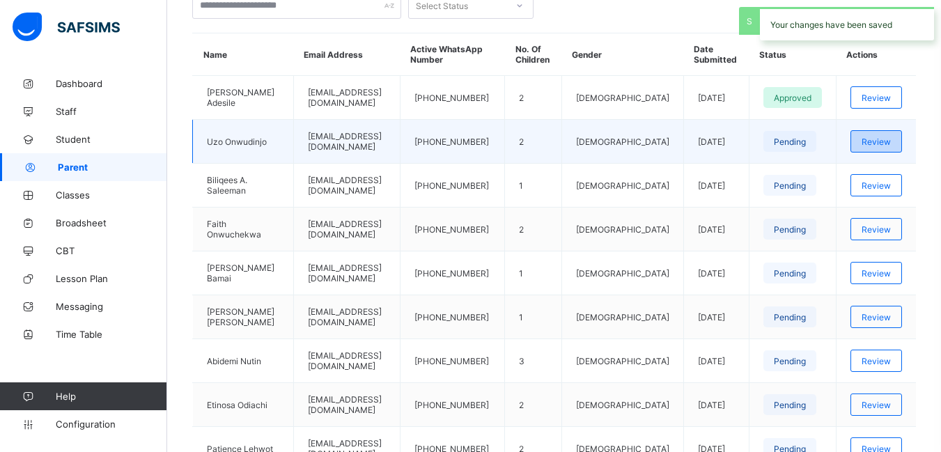
click at [891, 139] on span "Review" at bounding box center [876, 142] width 29 height 10
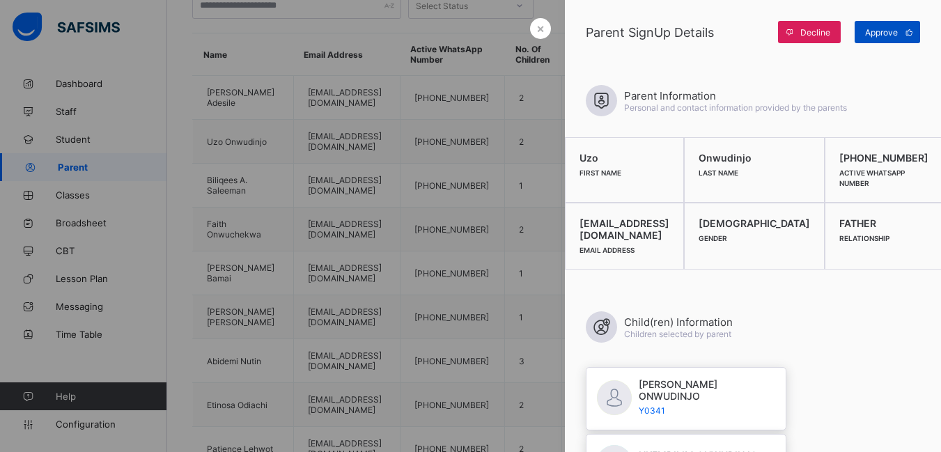
click at [875, 33] on span "Approve" at bounding box center [881, 32] width 33 height 10
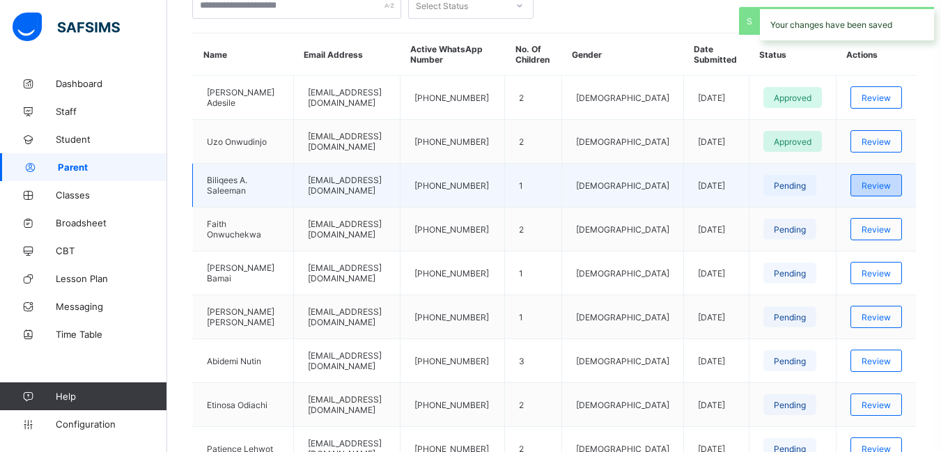
click at [884, 189] on span "Review" at bounding box center [876, 185] width 29 height 10
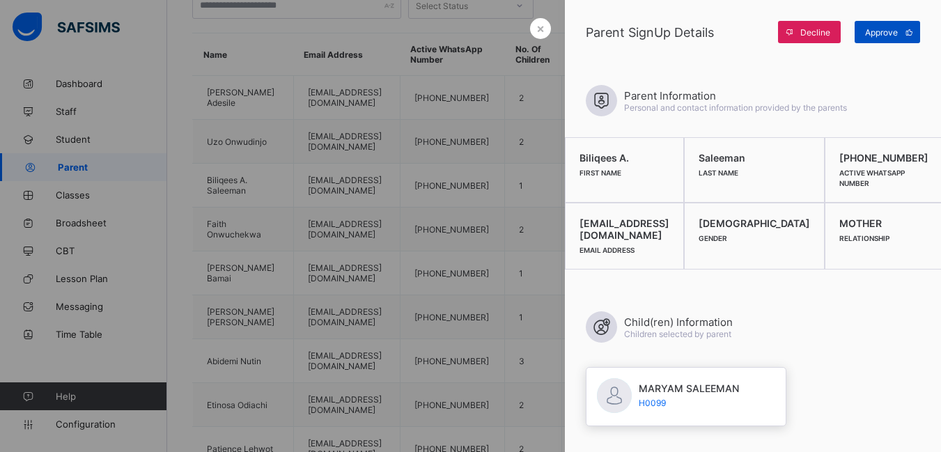
click at [878, 34] on span "Approve" at bounding box center [881, 32] width 33 height 10
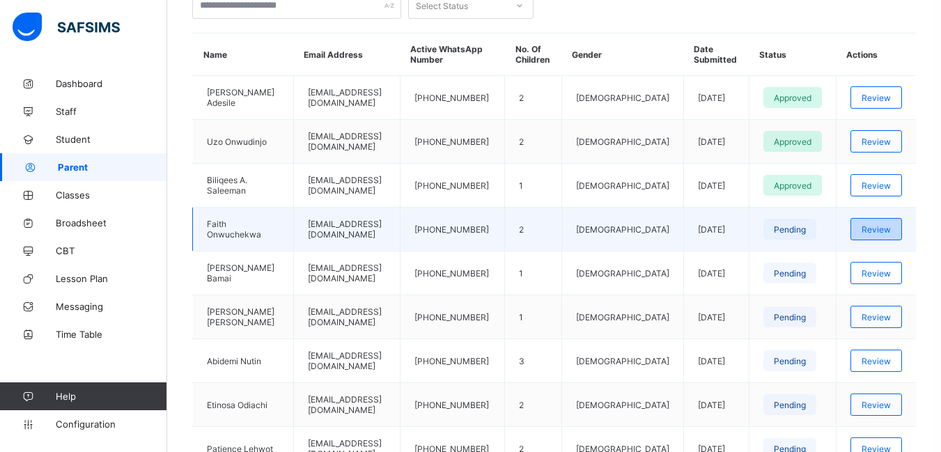
click at [890, 228] on span "Review" at bounding box center [876, 229] width 29 height 10
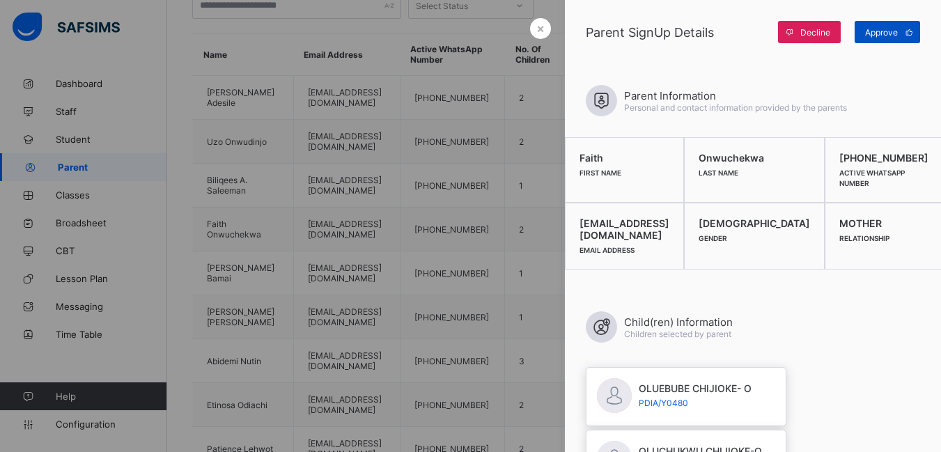
click at [881, 33] on span "Approve" at bounding box center [881, 32] width 33 height 10
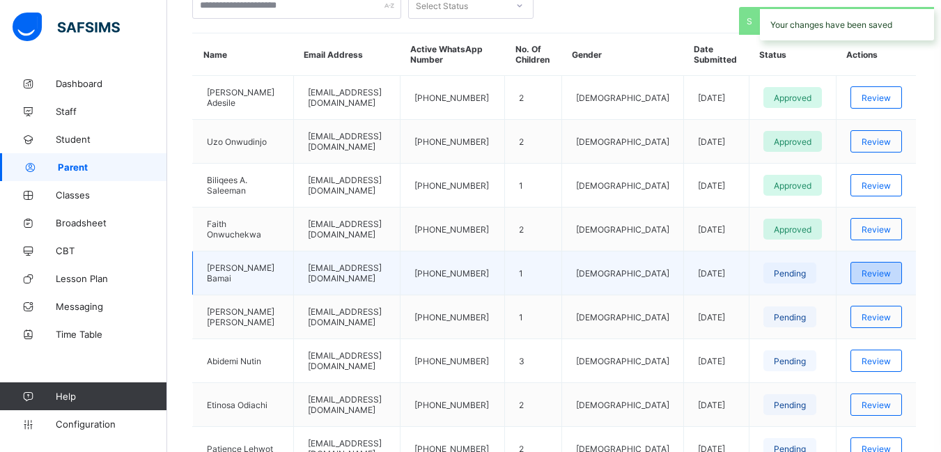
click at [883, 274] on span "Review" at bounding box center [876, 273] width 29 height 10
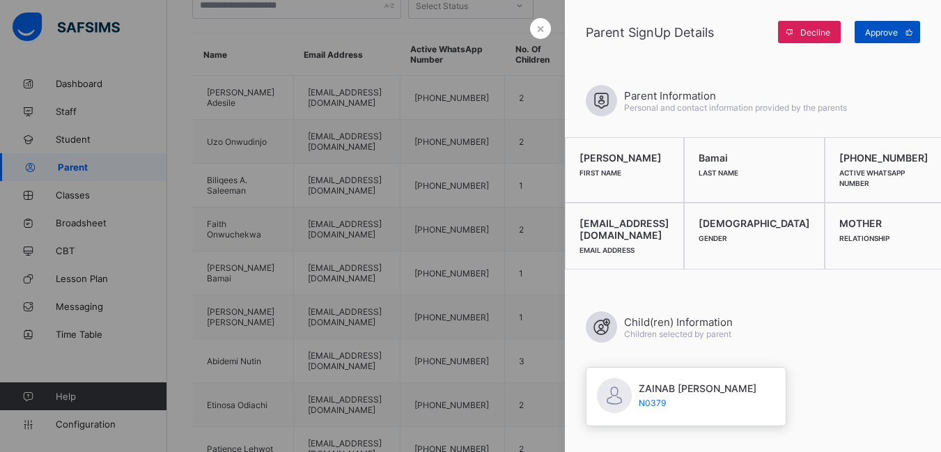
click at [884, 34] on span "Approve" at bounding box center [881, 32] width 33 height 10
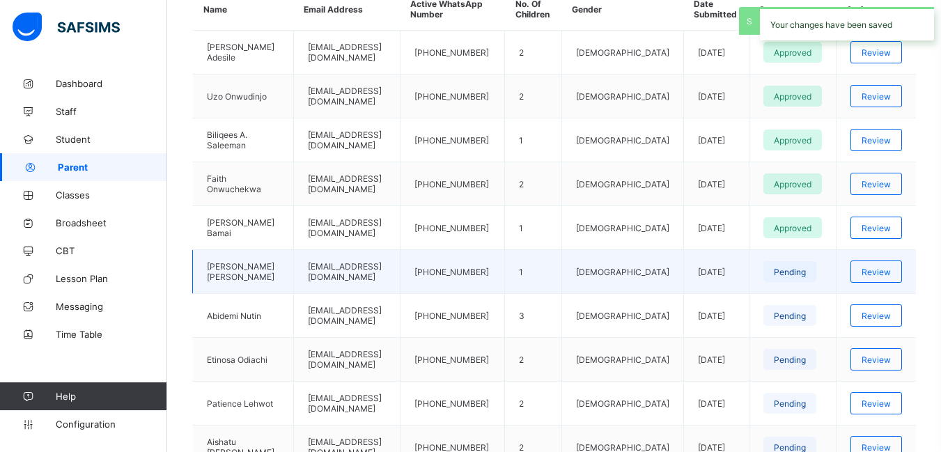
scroll to position [412, 0]
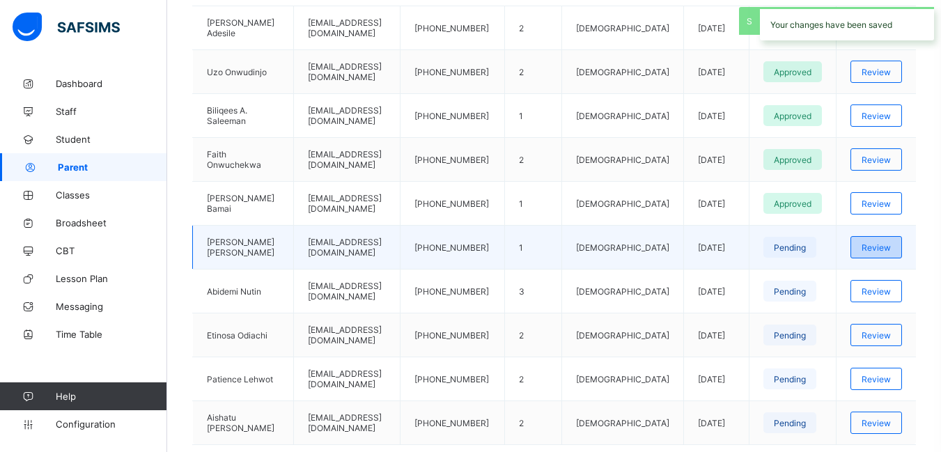
click at [887, 248] on span "Review" at bounding box center [876, 247] width 29 height 10
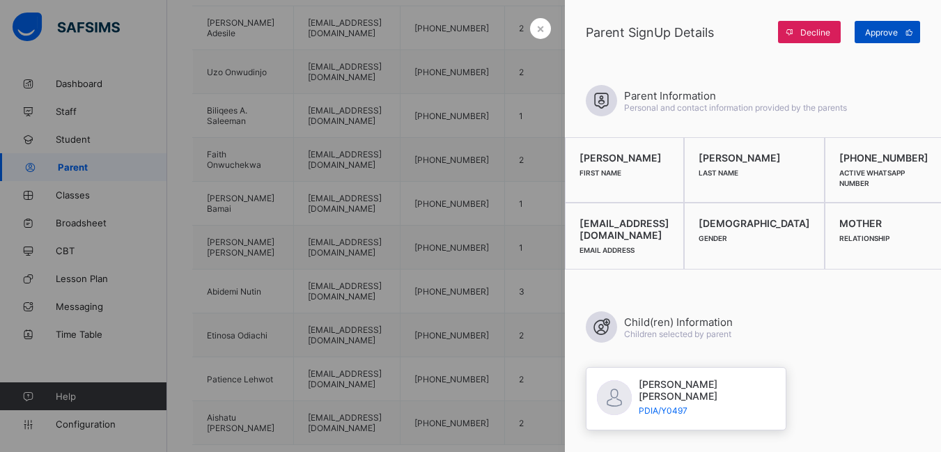
click at [896, 31] on span "Approve" at bounding box center [881, 32] width 33 height 10
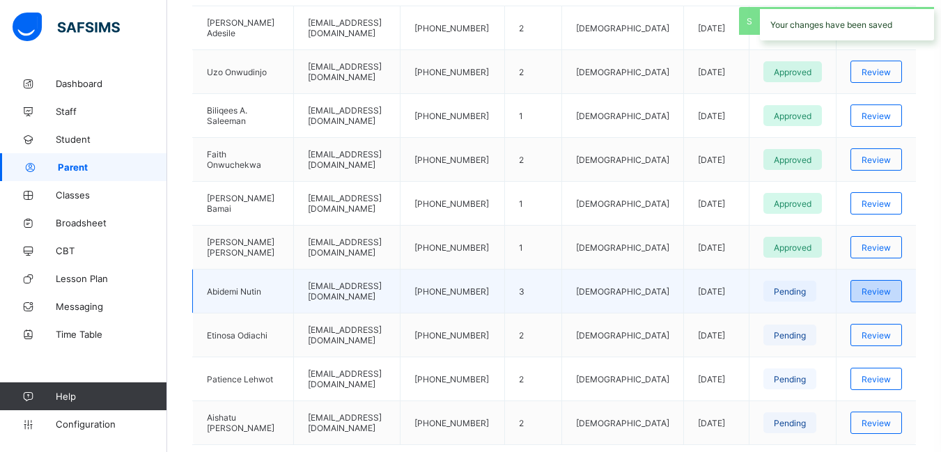
click at [879, 293] on span "Review" at bounding box center [876, 291] width 29 height 10
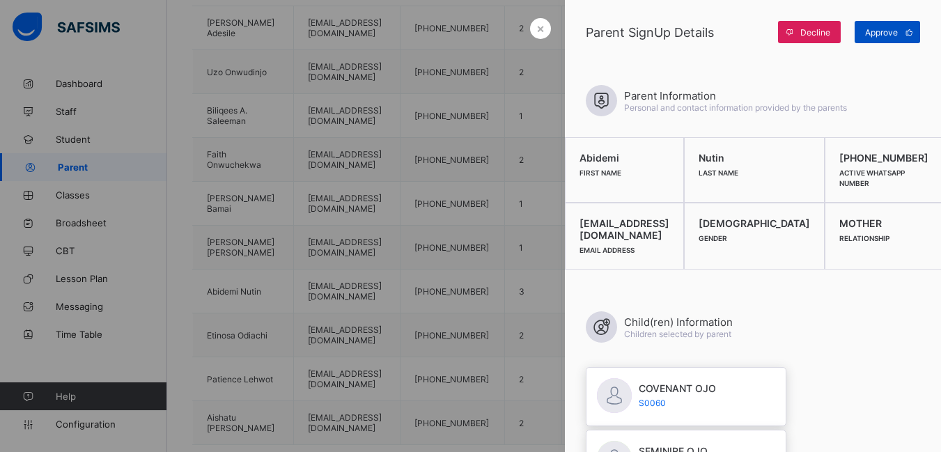
click at [889, 31] on span "Approve" at bounding box center [881, 32] width 33 height 10
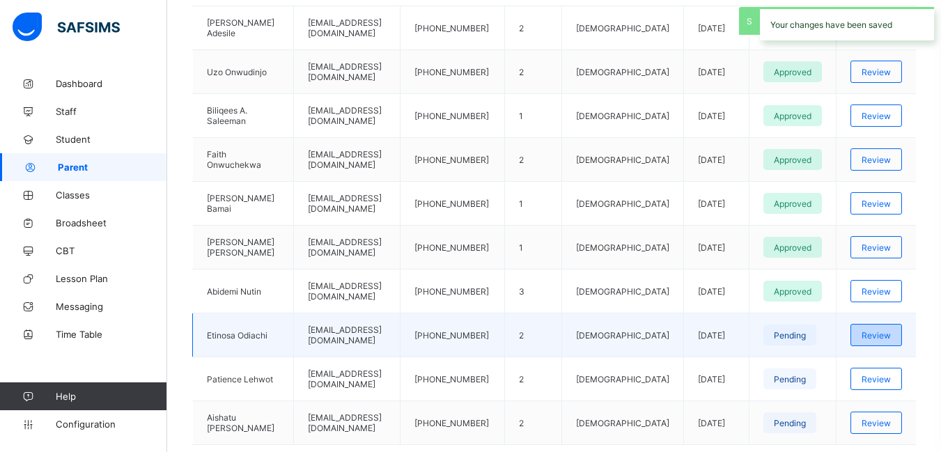
click at [890, 332] on span "Review" at bounding box center [876, 335] width 29 height 10
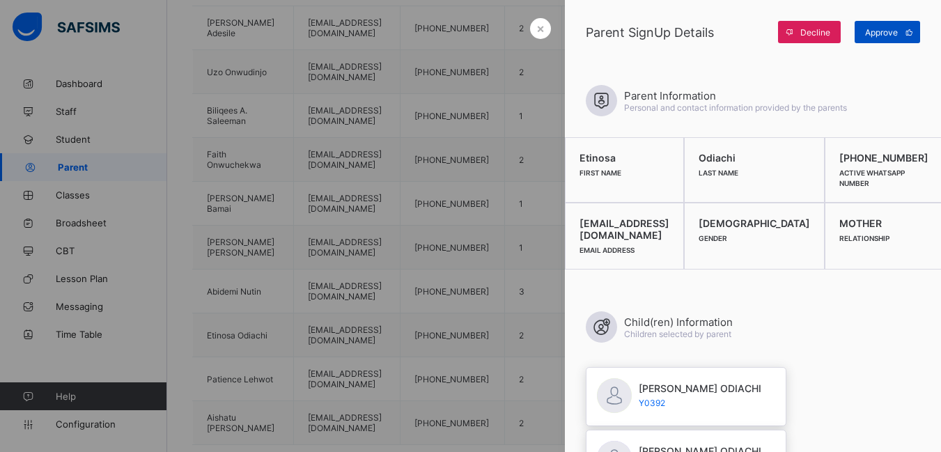
click at [878, 33] on span "Approve" at bounding box center [881, 32] width 33 height 10
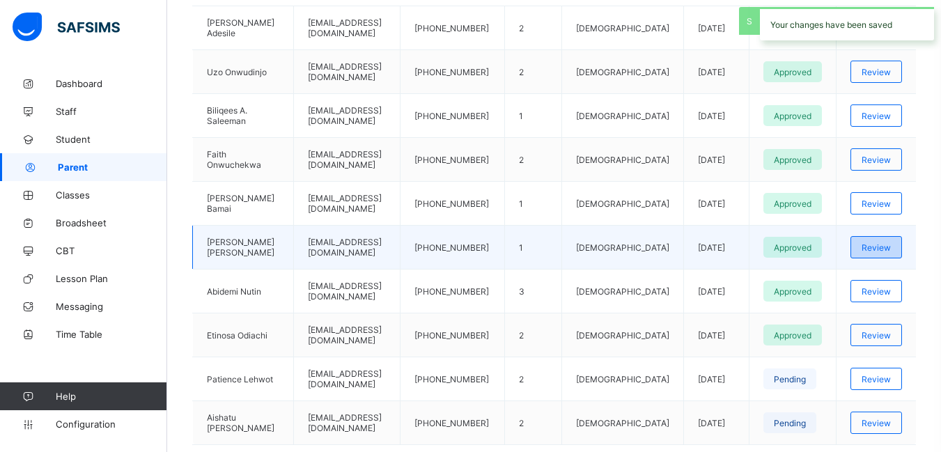
scroll to position [482, 0]
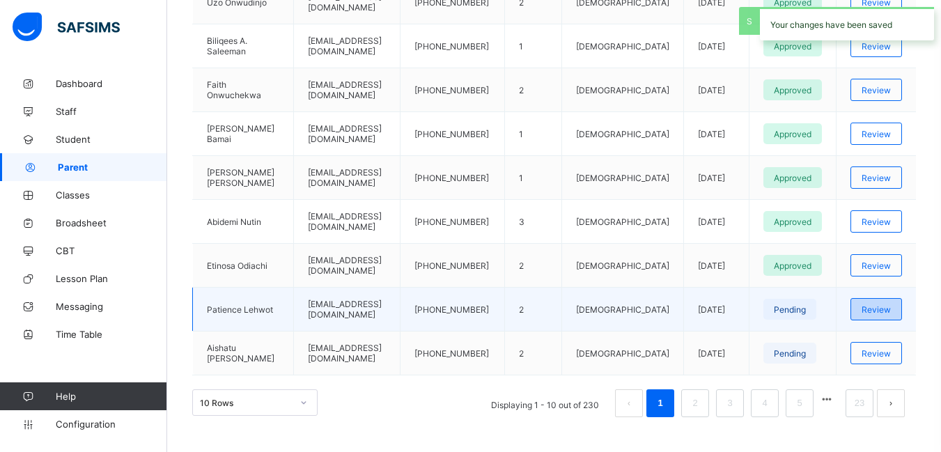
click at [891, 309] on span "Review" at bounding box center [876, 309] width 29 height 10
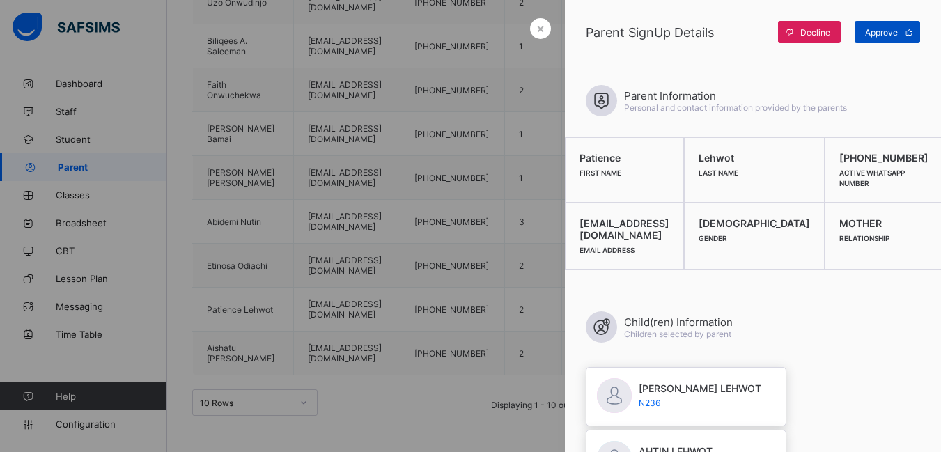
click at [877, 30] on span "Approve" at bounding box center [881, 32] width 33 height 10
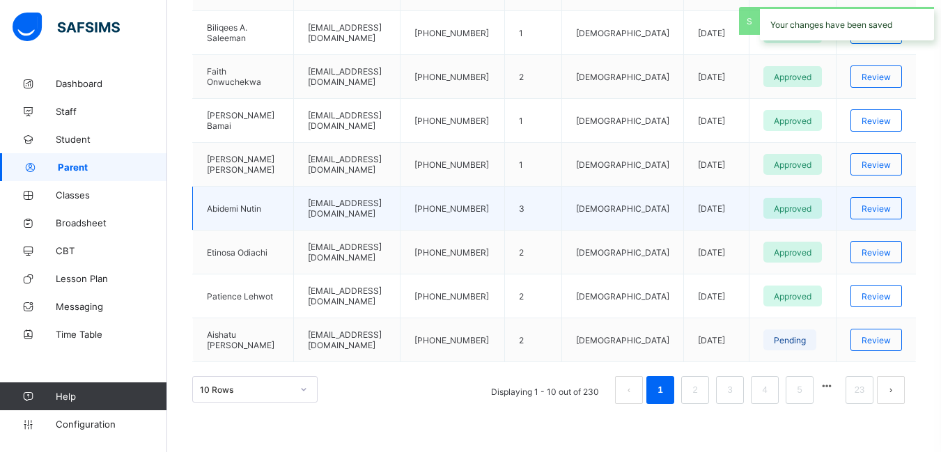
scroll to position [496, 0]
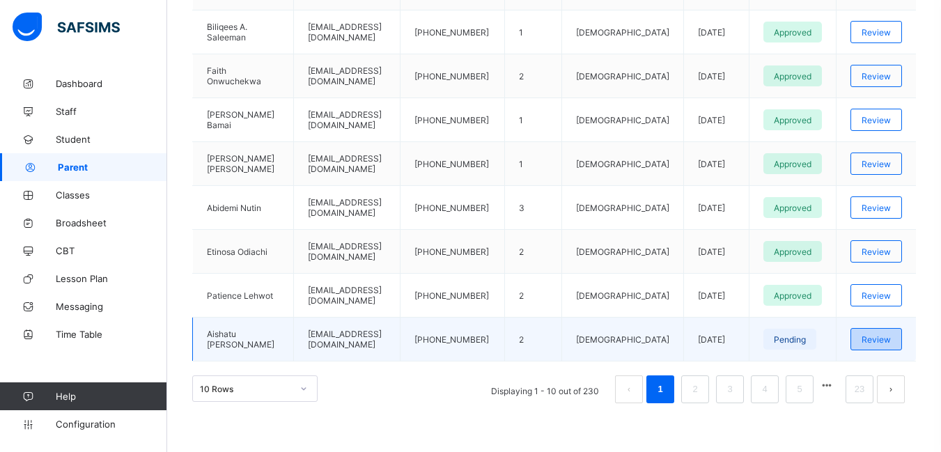
click at [891, 341] on span "Review" at bounding box center [876, 339] width 29 height 10
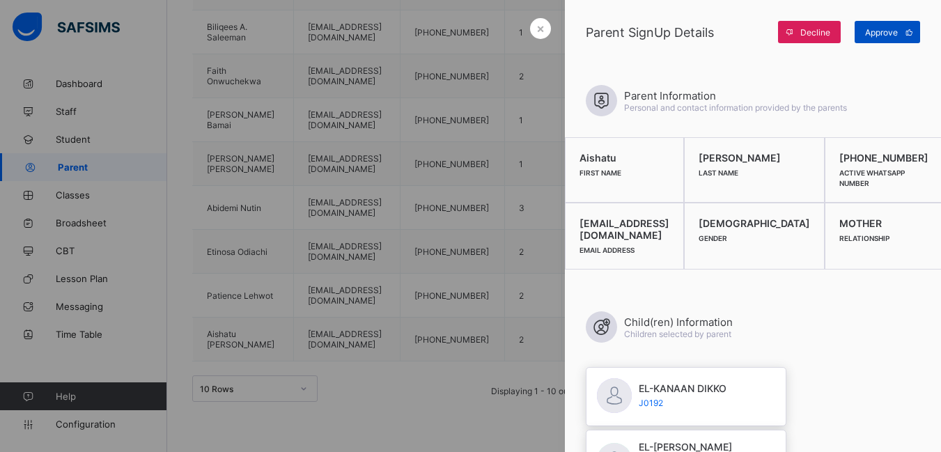
click at [887, 30] on span "Approve" at bounding box center [881, 32] width 33 height 10
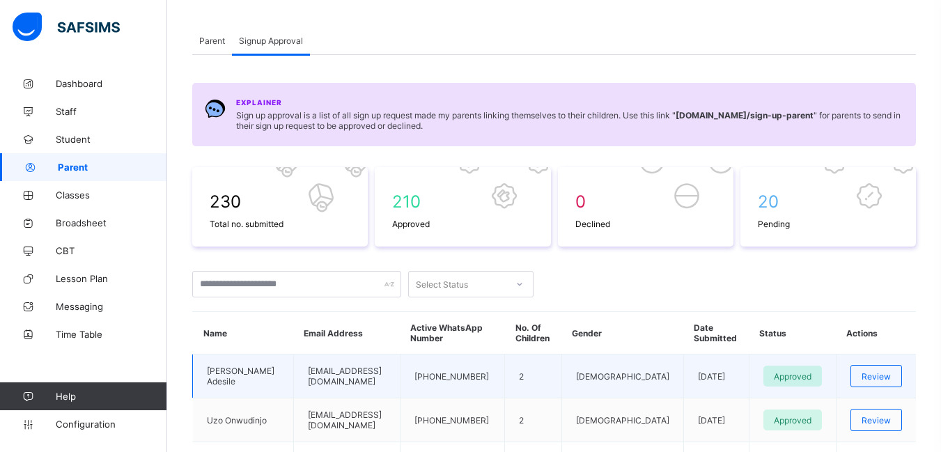
scroll to position [0, 0]
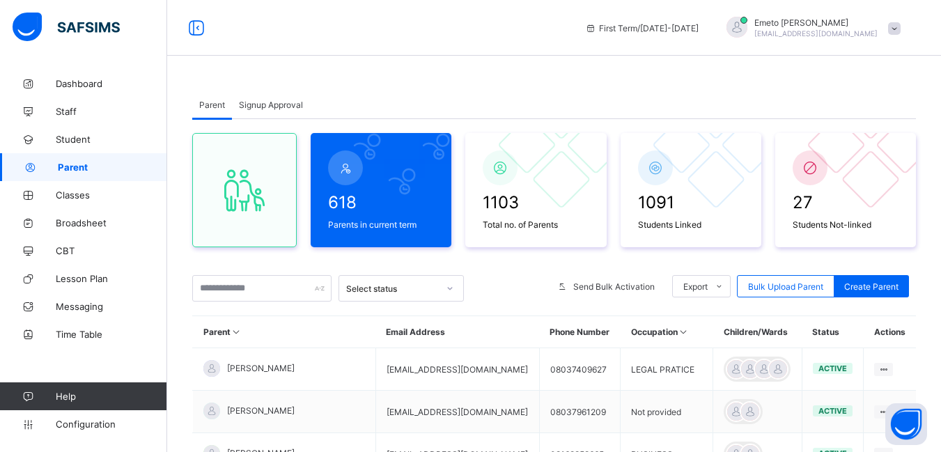
click at [265, 104] on span "Signup Approval" at bounding box center [271, 105] width 64 height 10
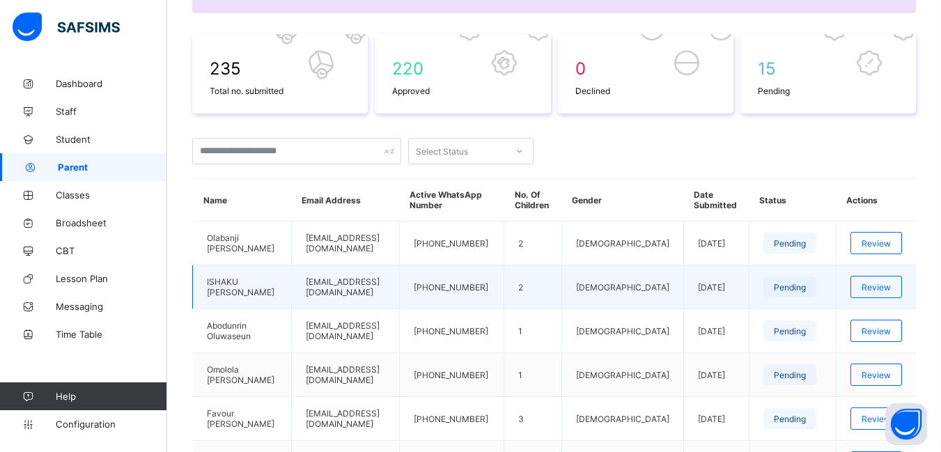
scroll to position [209, 0]
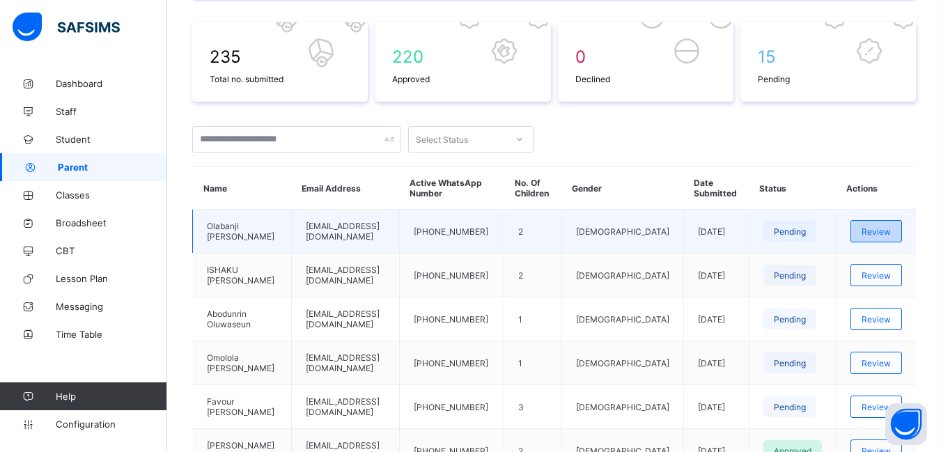
click at [887, 227] on span "Review" at bounding box center [876, 231] width 29 height 10
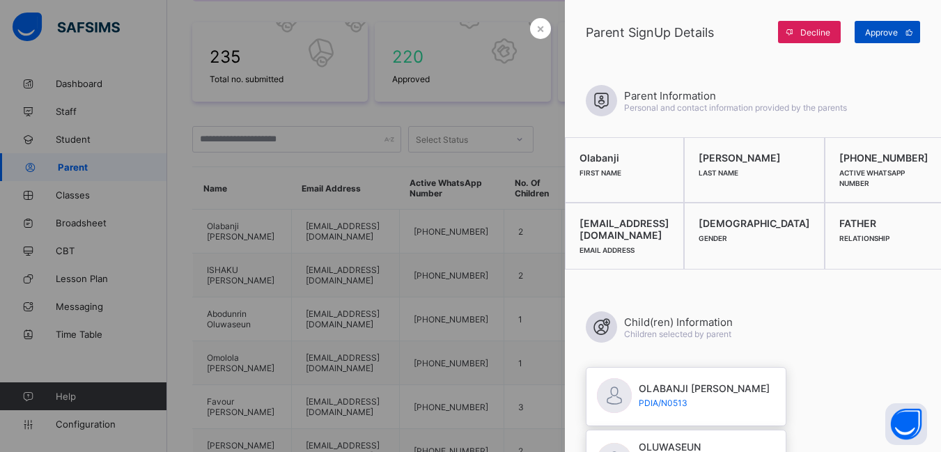
click at [887, 26] on div "Approve" at bounding box center [887, 32] width 65 height 22
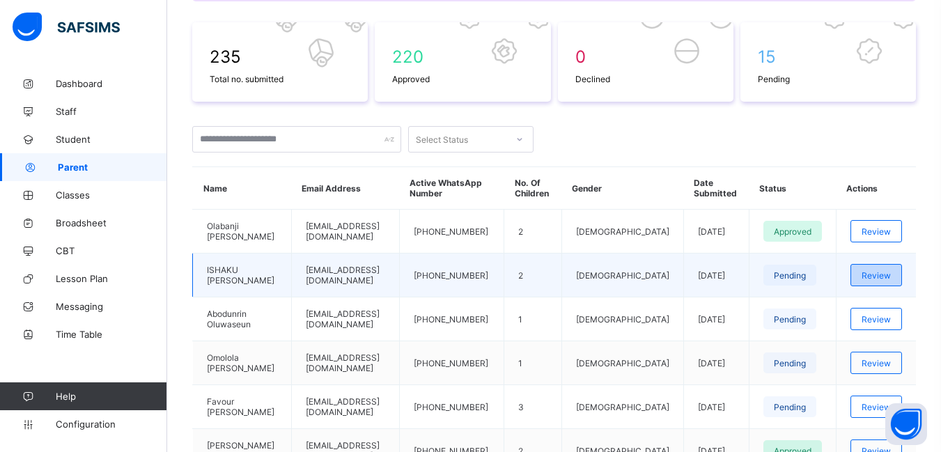
click at [882, 276] on span "Review" at bounding box center [876, 275] width 29 height 10
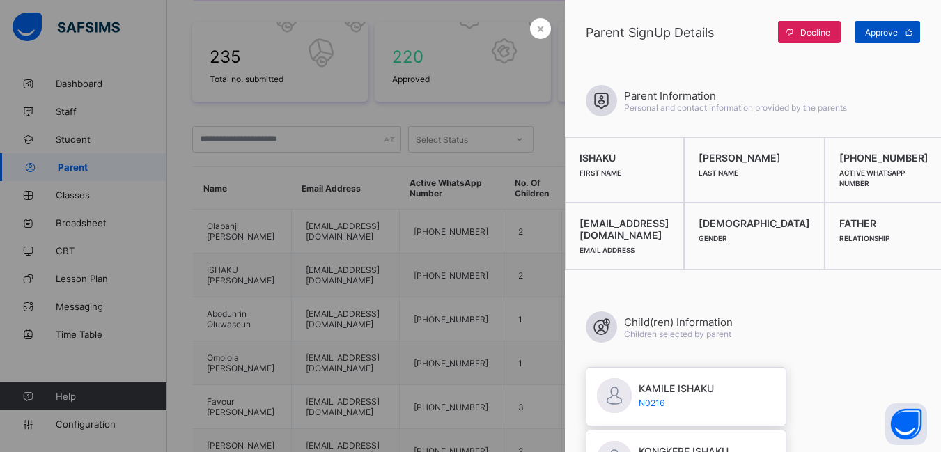
click at [875, 30] on span "Approve" at bounding box center [881, 32] width 33 height 10
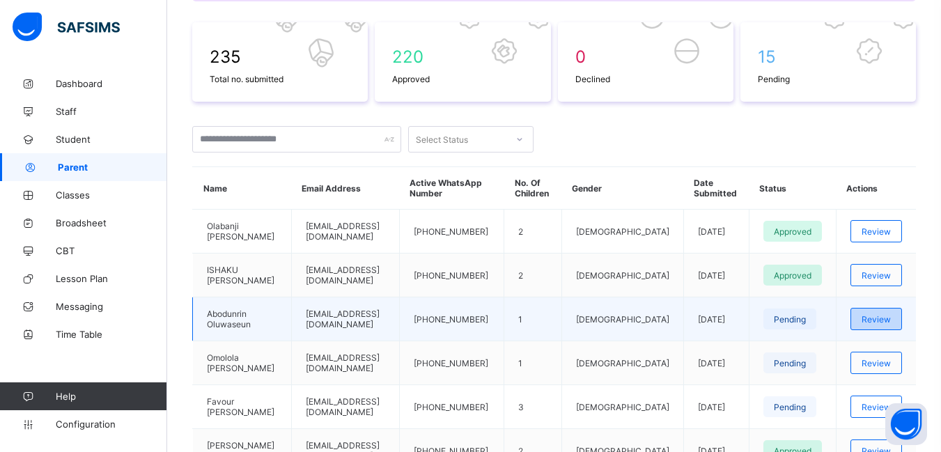
click at [886, 316] on span "Review" at bounding box center [876, 319] width 29 height 10
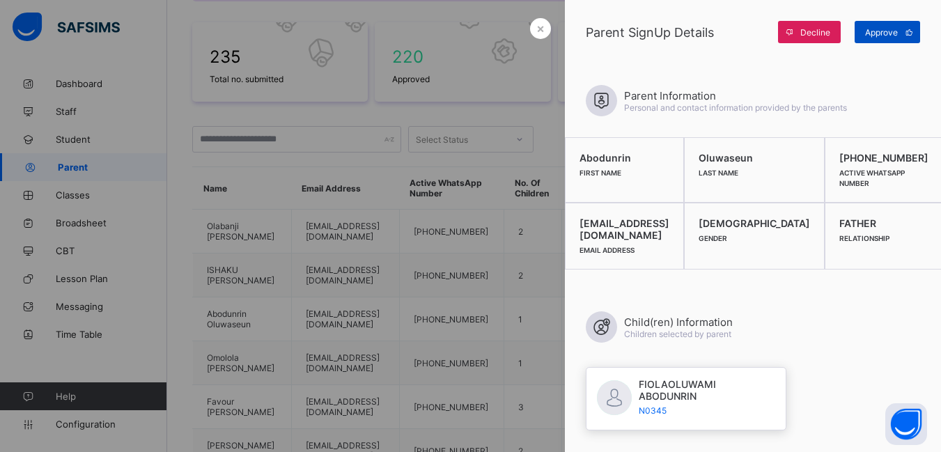
click at [882, 27] on span "Approve" at bounding box center [881, 32] width 33 height 10
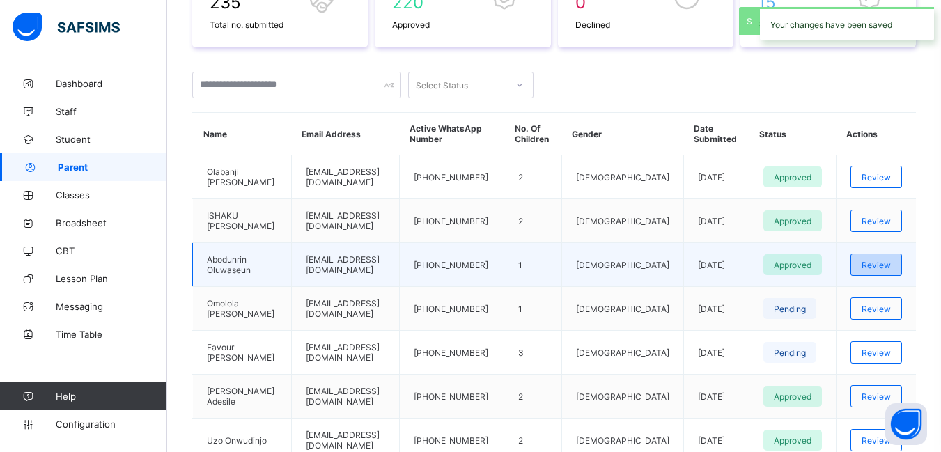
scroll to position [279, 0]
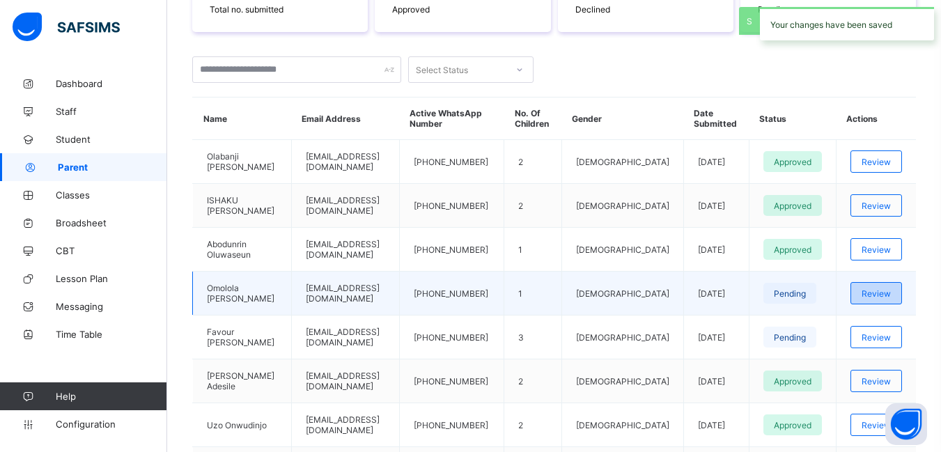
click at [882, 293] on span "Review" at bounding box center [876, 293] width 29 height 10
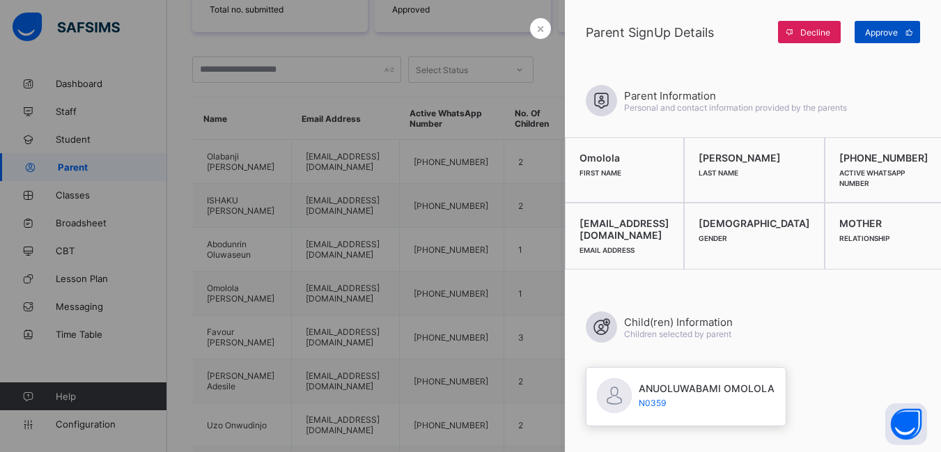
click at [887, 34] on span "Approve" at bounding box center [881, 32] width 33 height 10
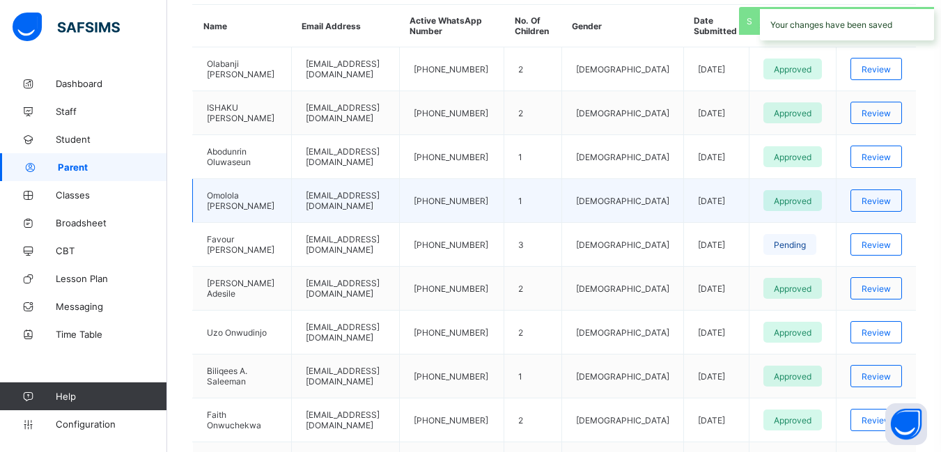
scroll to position [418, 0]
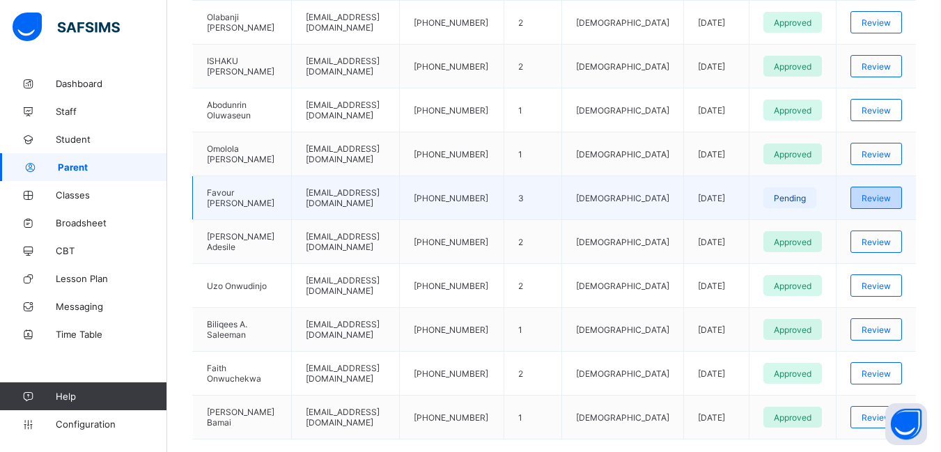
click at [885, 196] on span "Review" at bounding box center [876, 198] width 29 height 10
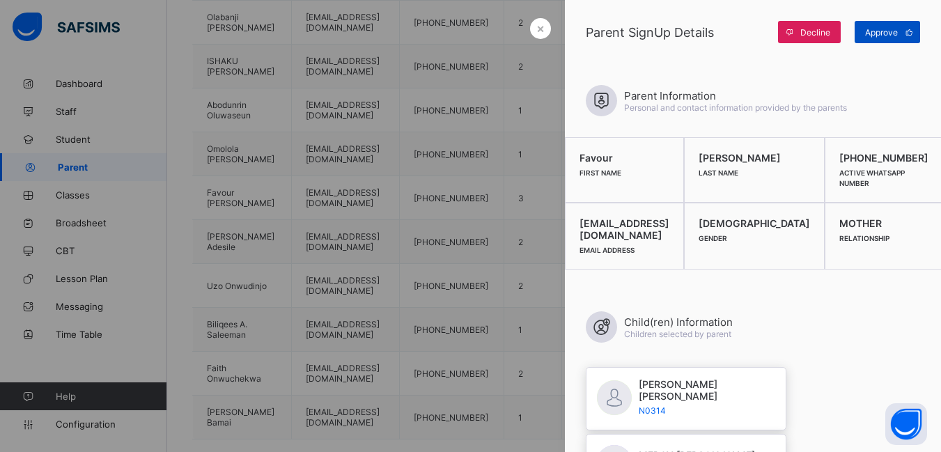
click at [891, 30] on span "Approve" at bounding box center [881, 32] width 33 height 10
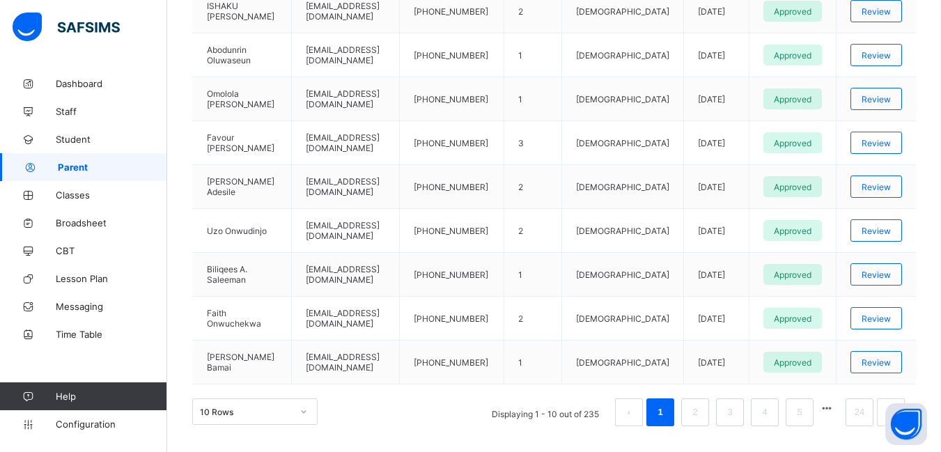
scroll to position [496, 0]
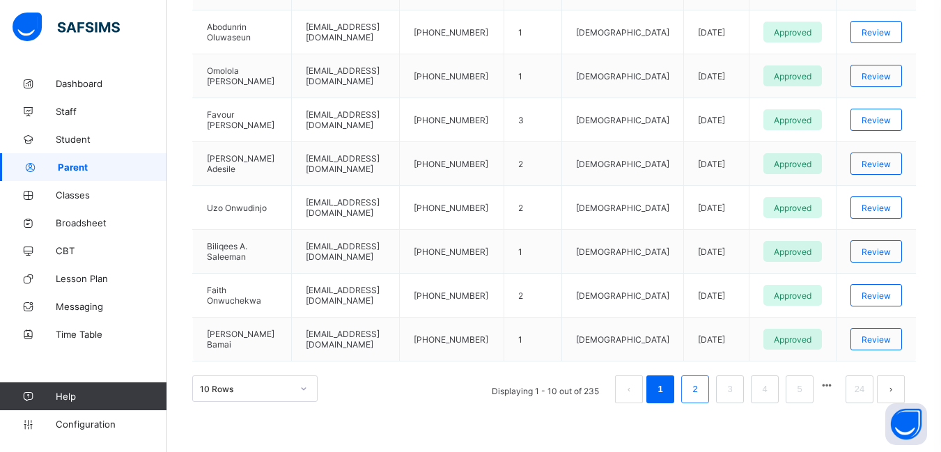
click at [701, 390] on link "2" at bounding box center [694, 389] width 13 height 18
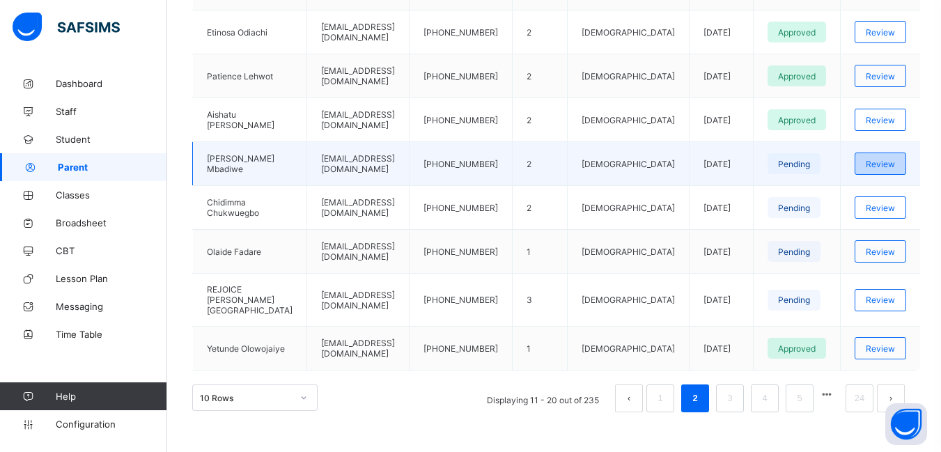
click at [885, 156] on div "Review" at bounding box center [881, 164] width 52 height 22
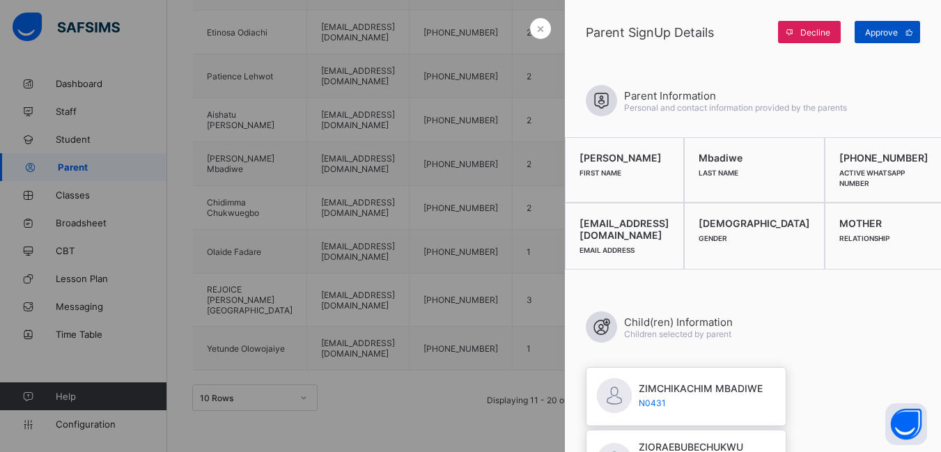
click at [889, 29] on span "Approve" at bounding box center [881, 32] width 33 height 10
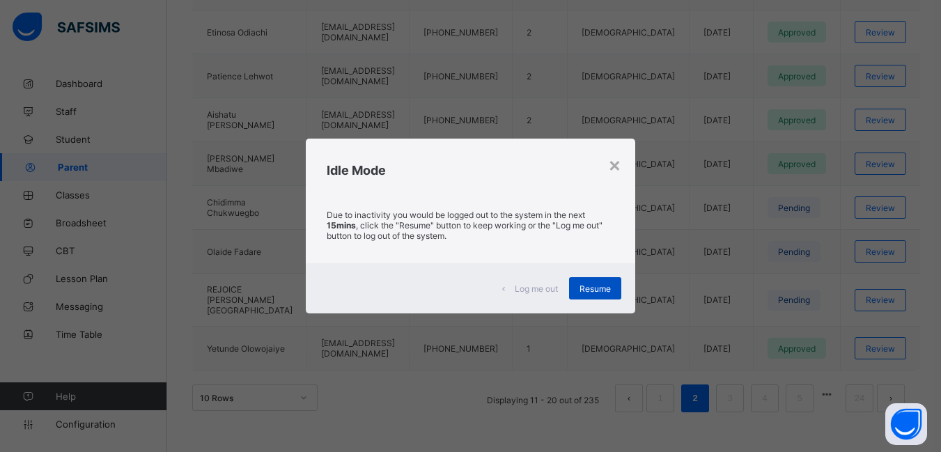
click at [596, 289] on span "Resume" at bounding box center [594, 288] width 31 height 10
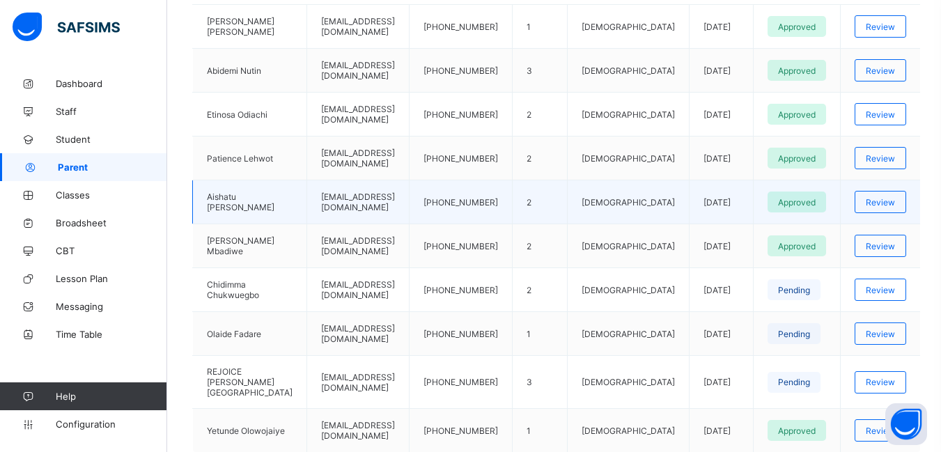
scroll to position [287, 0]
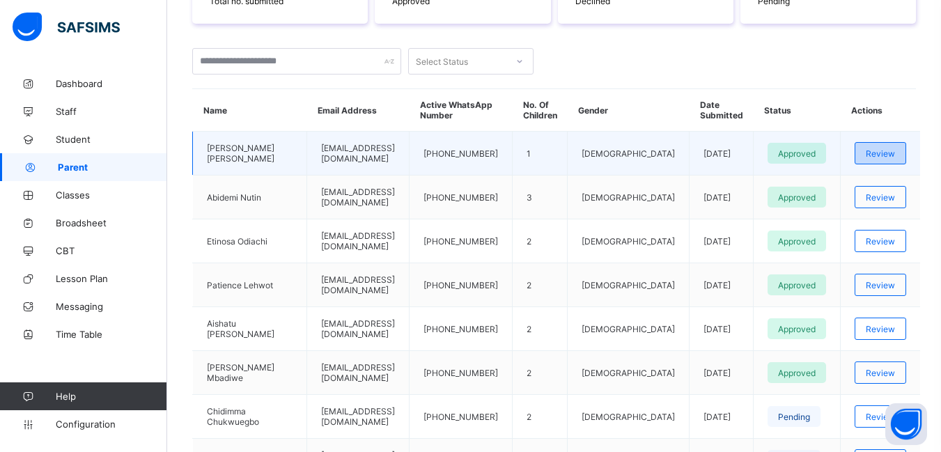
click at [890, 157] on span "Review" at bounding box center [880, 153] width 29 height 10
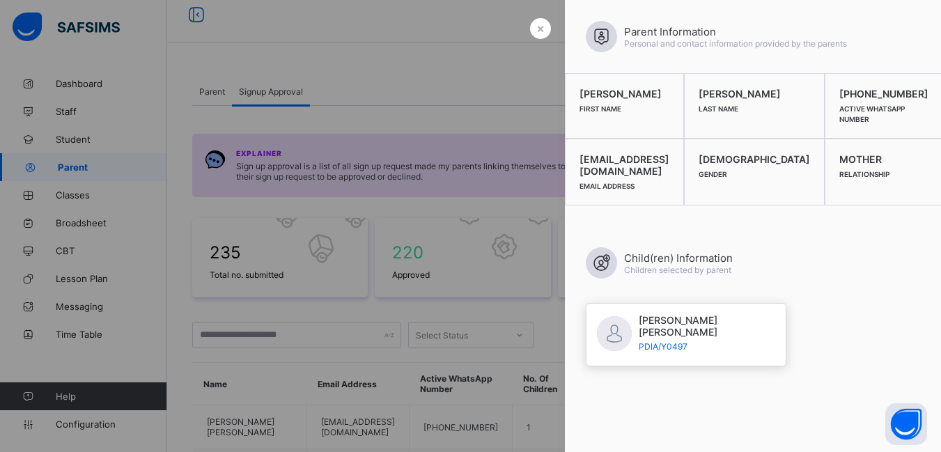
scroll to position [0, 0]
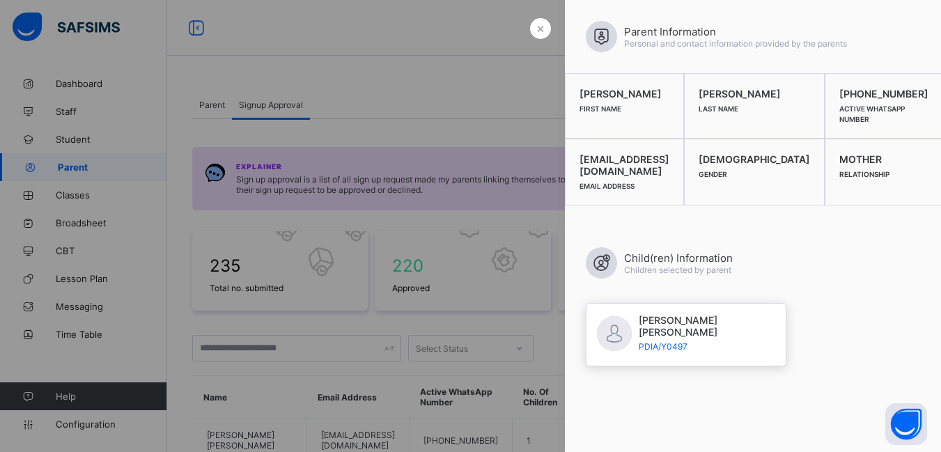
click at [490, 86] on div at bounding box center [470, 226] width 941 height 452
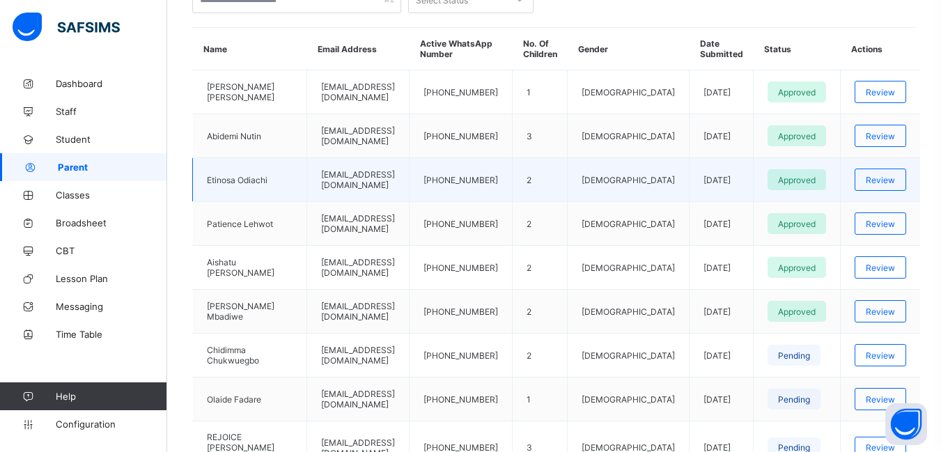
scroll to position [488, 0]
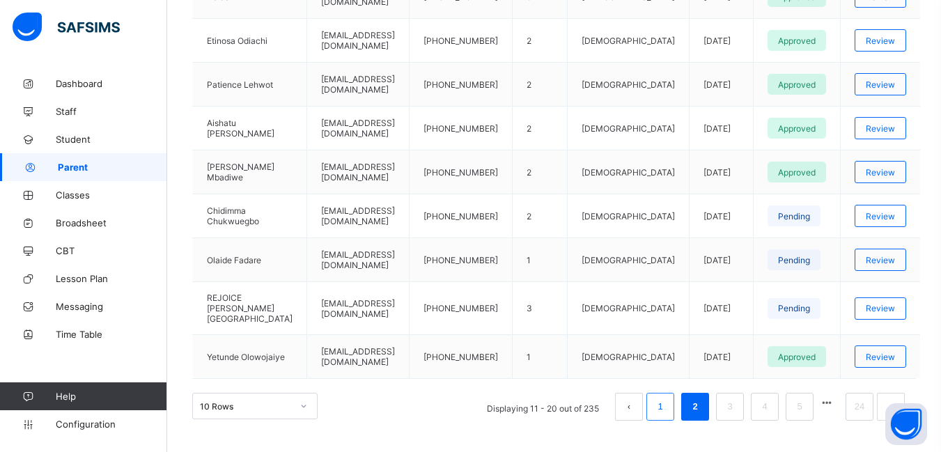
click at [667, 398] on link "1" at bounding box center [659, 407] width 13 height 18
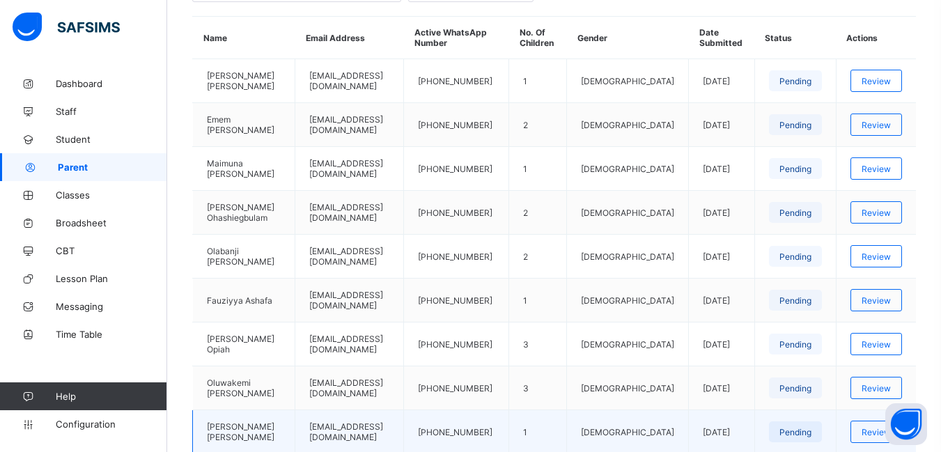
scroll to position [209, 0]
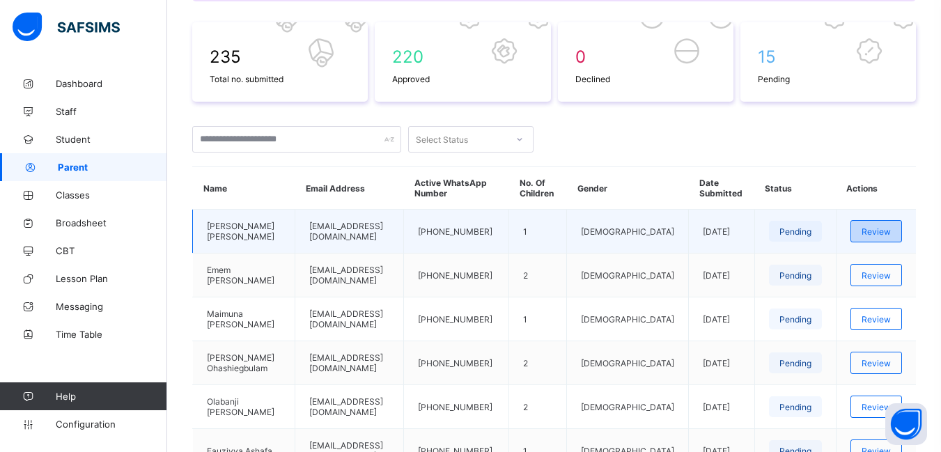
click at [891, 231] on span "Review" at bounding box center [876, 231] width 29 height 10
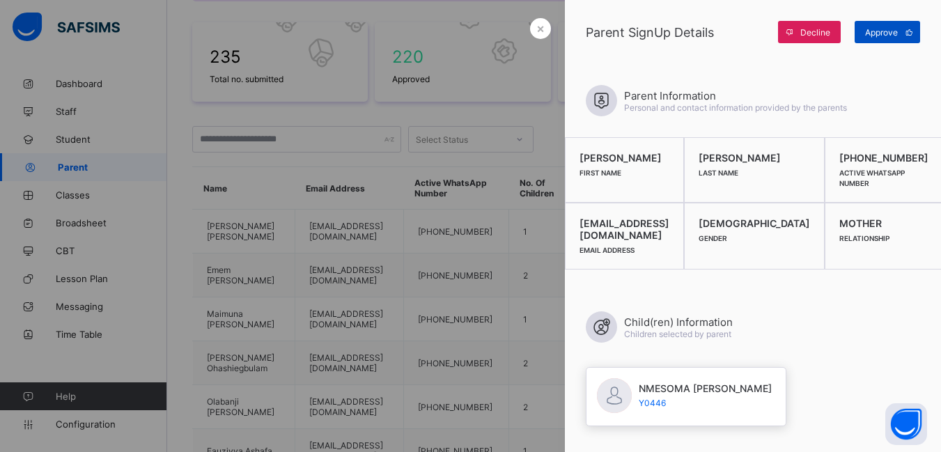
click at [882, 32] on span "Approve" at bounding box center [881, 32] width 33 height 10
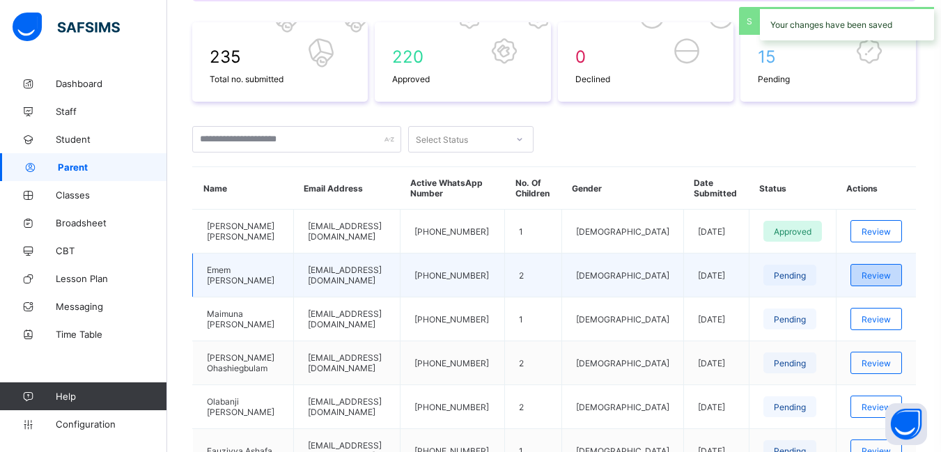
click at [885, 279] on span "Review" at bounding box center [876, 275] width 29 height 10
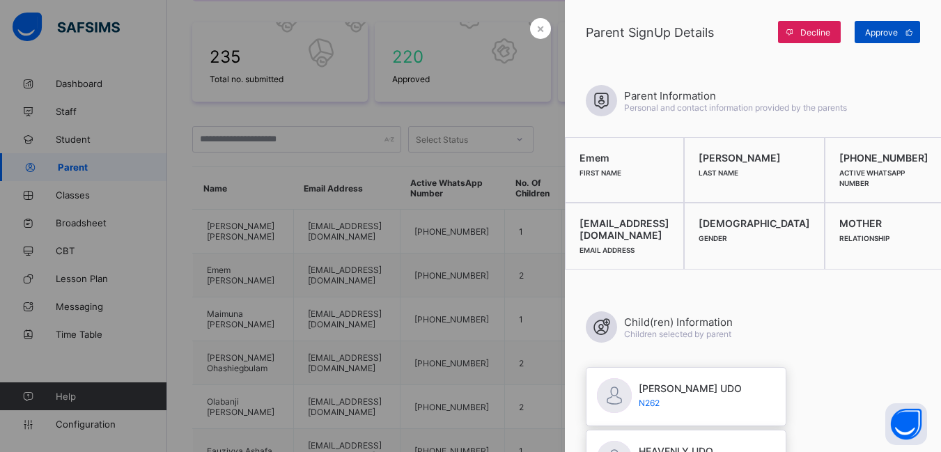
click at [873, 28] on span "Approve" at bounding box center [881, 32] width 33 height 10
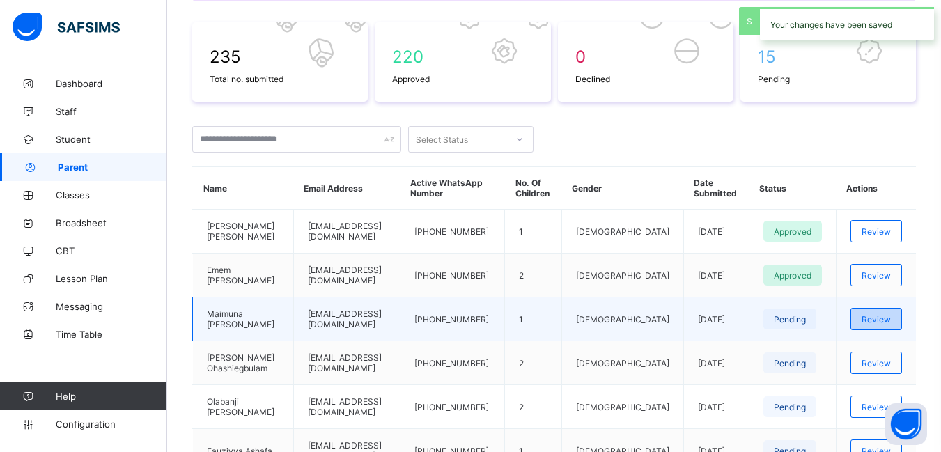
click at [885, 324] on span "Review" at bounding box center [876, 319] width 29 height 10
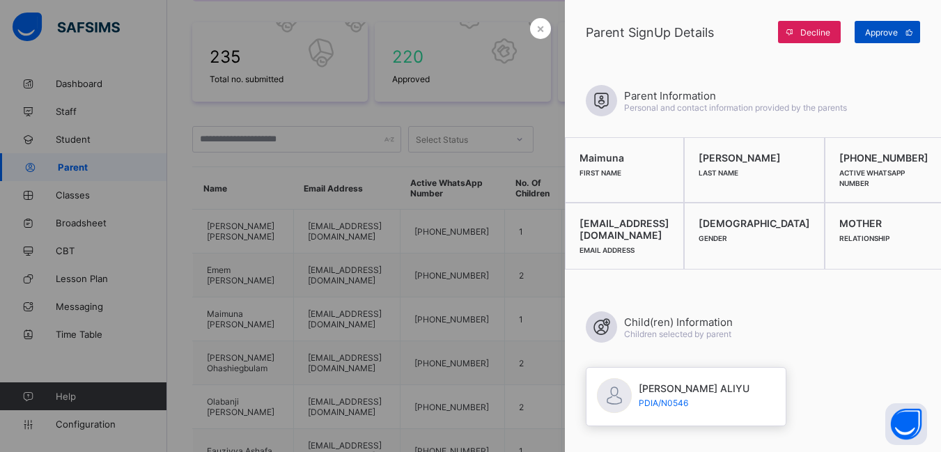
click at [888, 29] on span "Approve" at bounding box center [881, 32] width 33 height 10
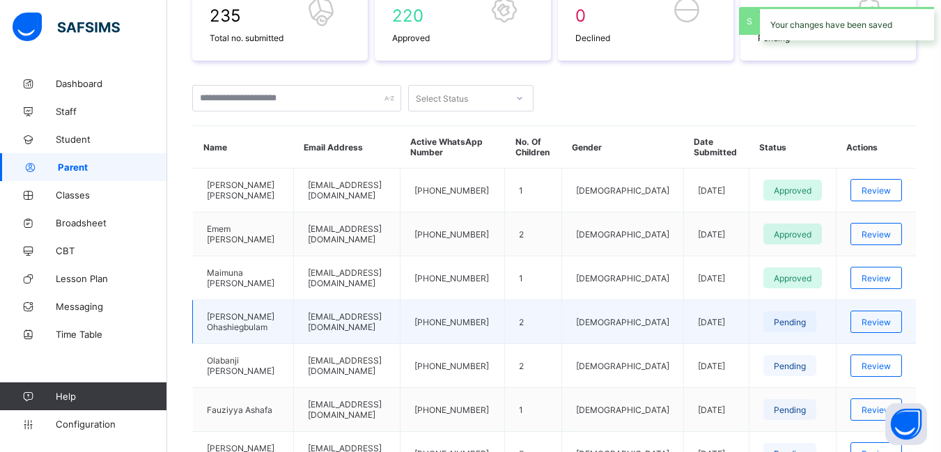
scroll to position [279, 0]
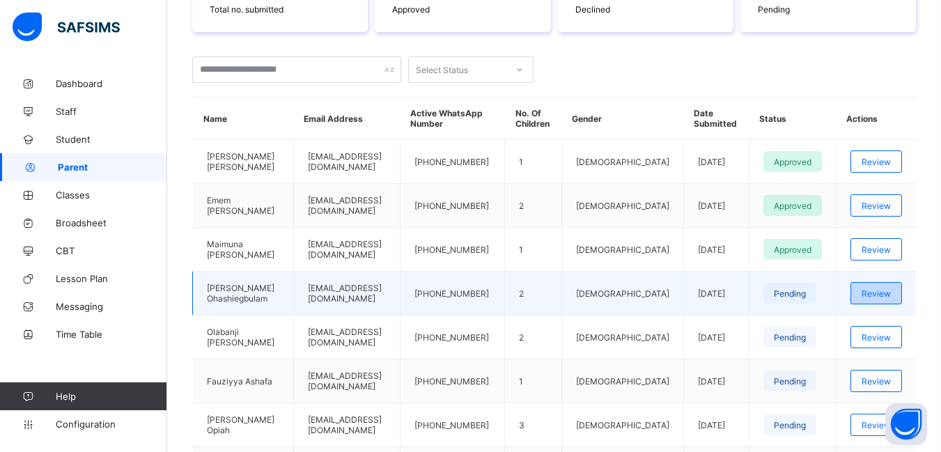
click at [884, 299] on span "Review" at bounding box center [876, 293] width 29 height 10
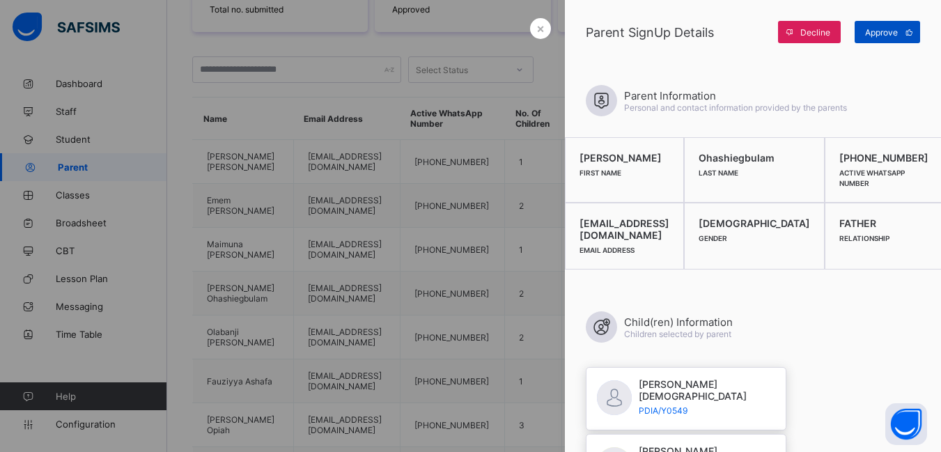
click at [896, 30] on span "Approve" at bounding box center [881, 32] width 33 height 10
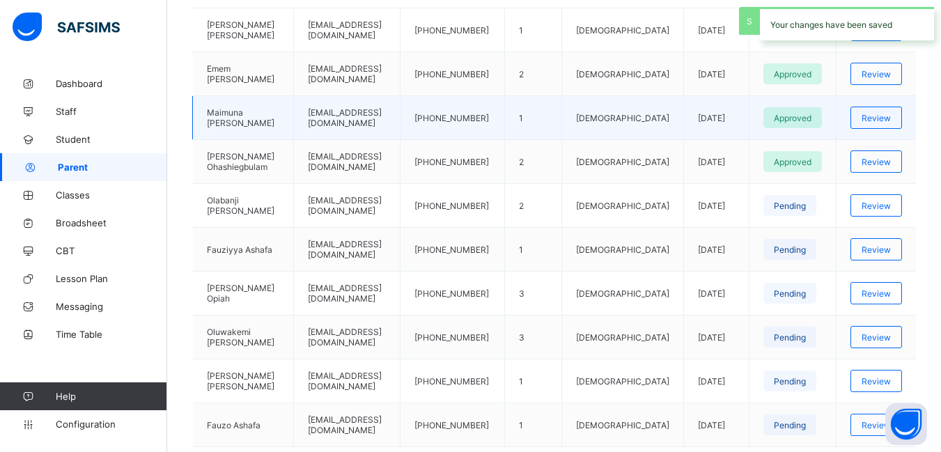
scroll to position [418, 0]
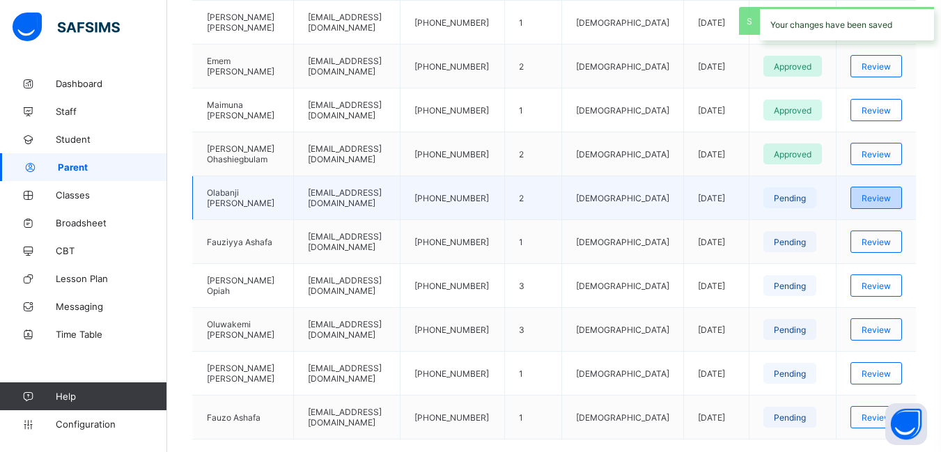
click at [883, 203] on span "Review" at bounding box center [876, 198] width 29 height 10
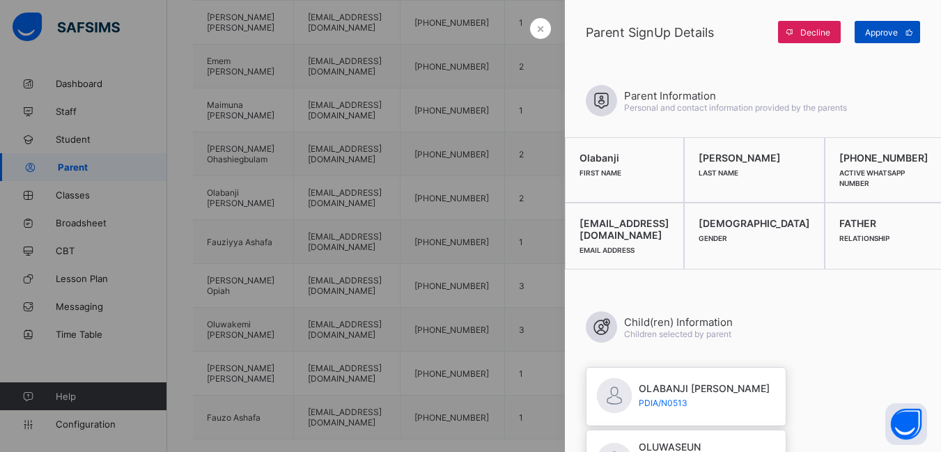
click at [875, 34] on span "Approve" at bounding box center [881, 32] width 33 height 10
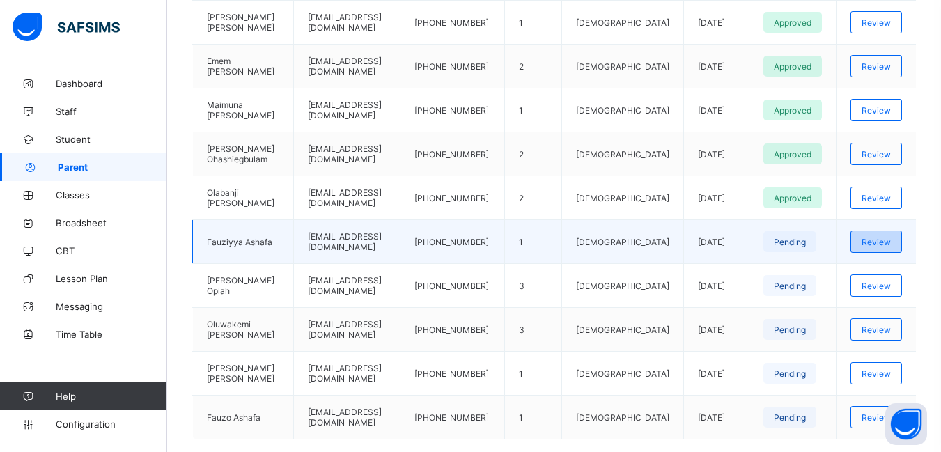
click at [902, 251] on div "Review" at bounding box center [876, 242] width 52 height 22
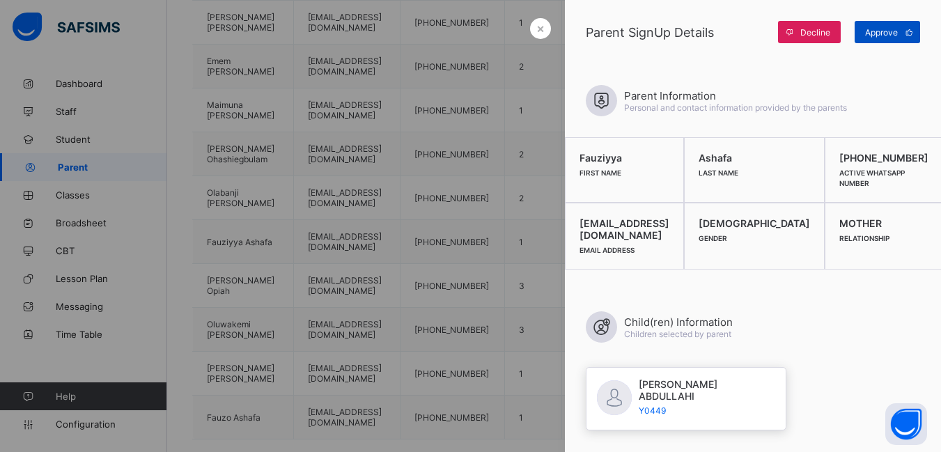
click at [889, 35] on span "Approve" at bounding box center [881, 32] width 33 height 10
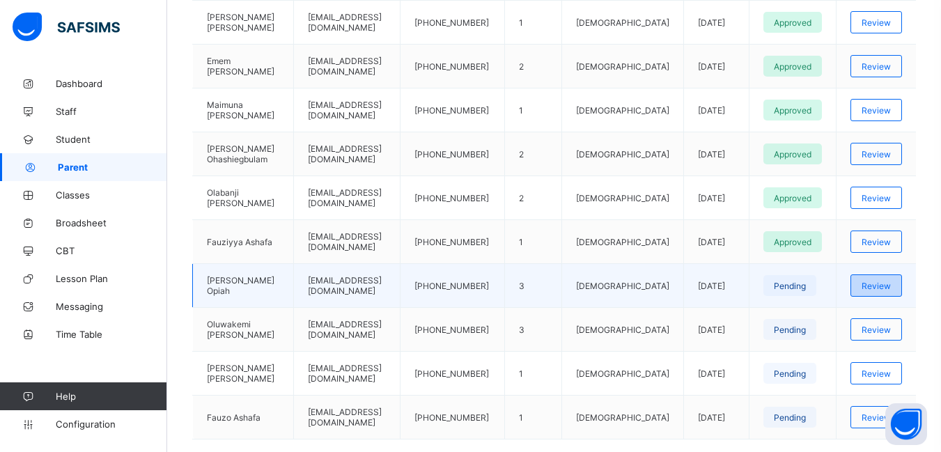
click at [887, 291] on span "Review" at bounding box center [876, 286] width 29 height 10
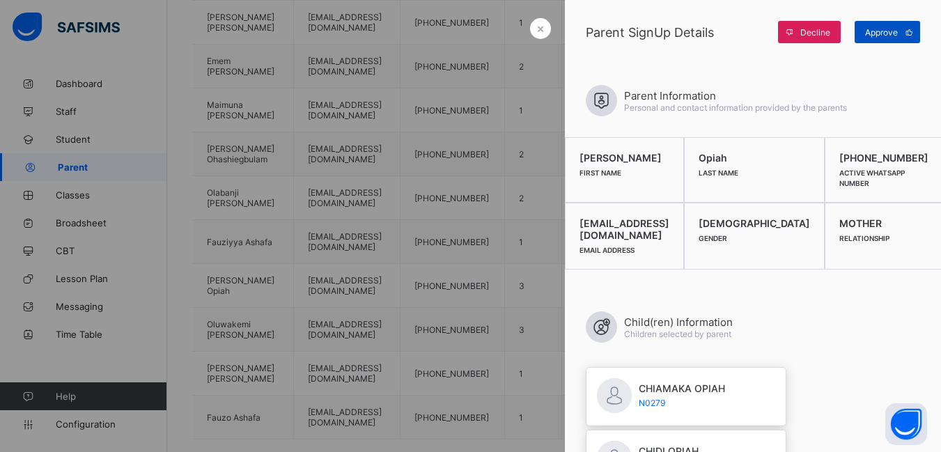
click at [874, 32] on span "Approve" at bounding box center [881, 32] width 33 height 10
click at [885, 33] on div "Approve" at bounding box center [887, 32] width 65 height 22
click at [536, 28] on span "×" at bounding box center [540, 28] width 8 height 15
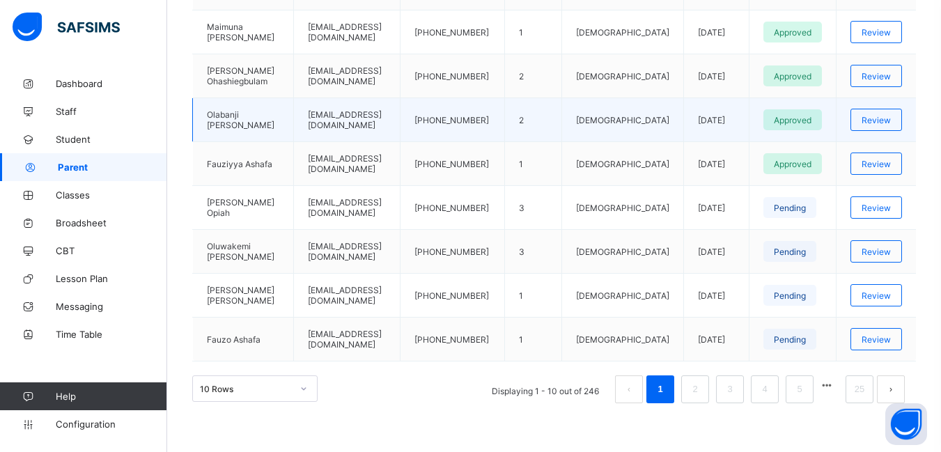
scroll to position [505, 0]
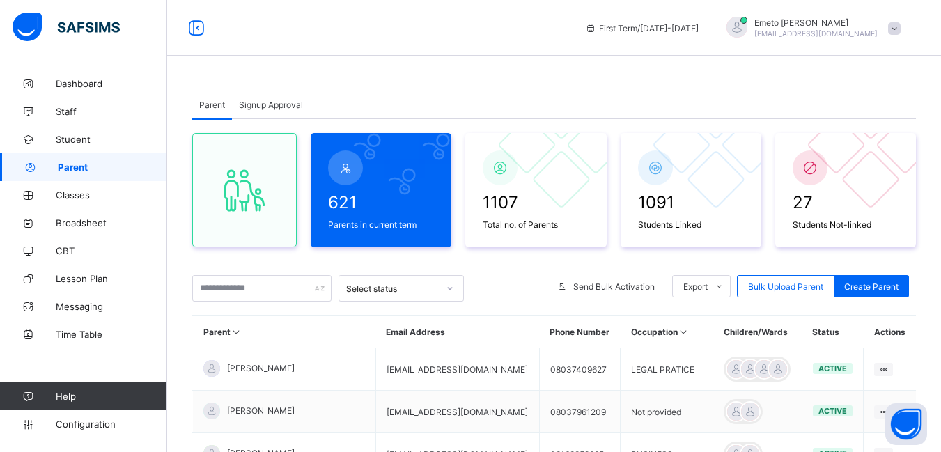
click at [262, 100] on span "Signup Approval" at bounding box center [271, 105] width 64 height 10
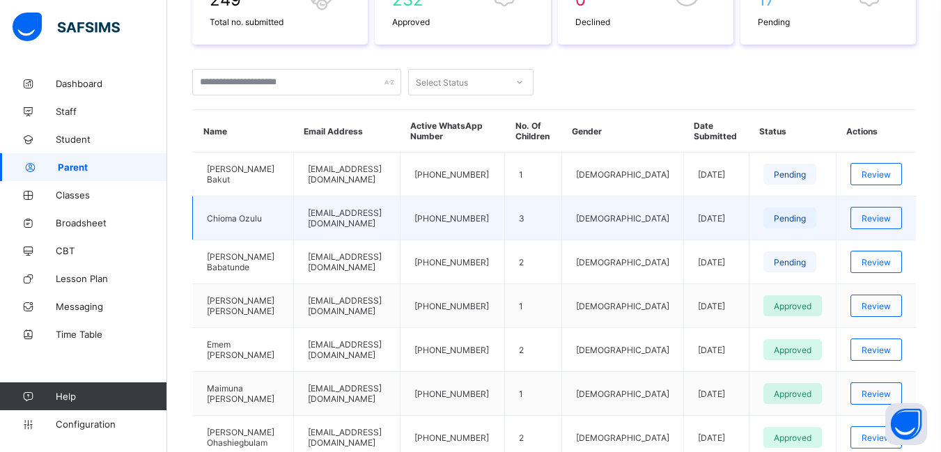
scroll to position [279, 0]
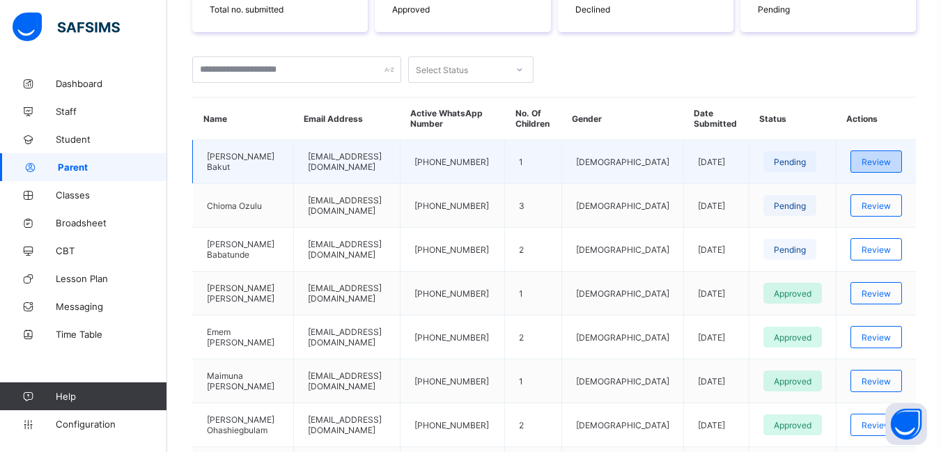
click at [882, 164] on span "Review" at bounding box center [876, 162] width 29 height 10
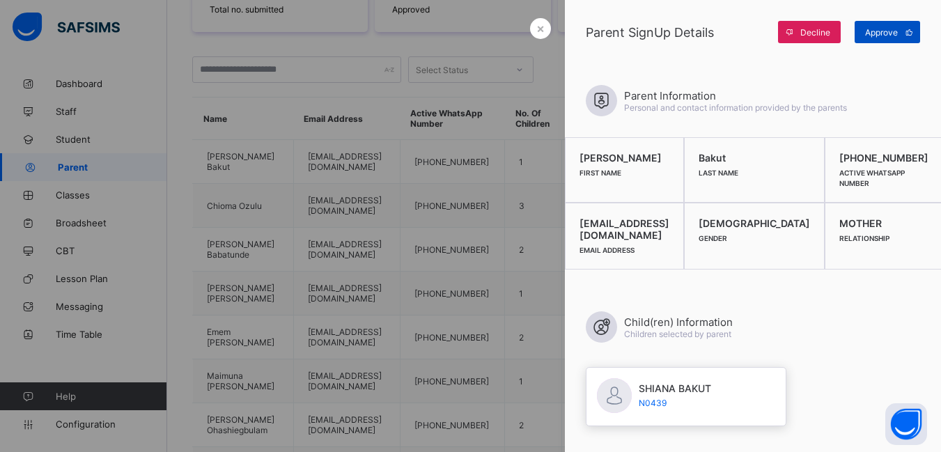
click at [882, 32] on span "Approve" at bounding box center [881, 32] width 33 height 10
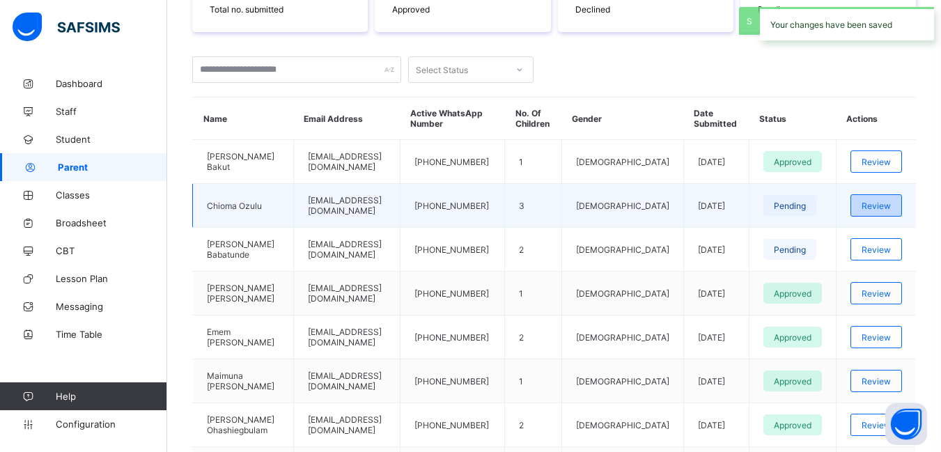
click at [891, 206] on span "Review" at bounding box center [876, 206] width 29 height 10
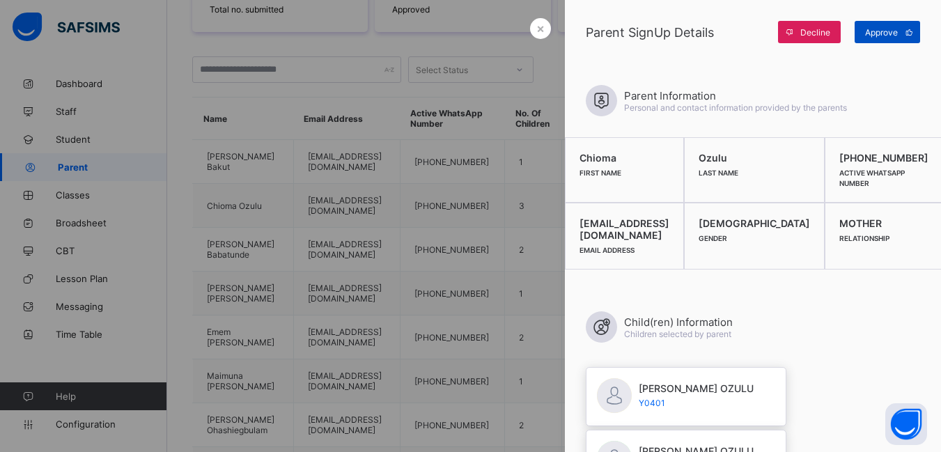
click at [878, 29] on span "Approve" at bounding box center [881, 32] width 33 height 10
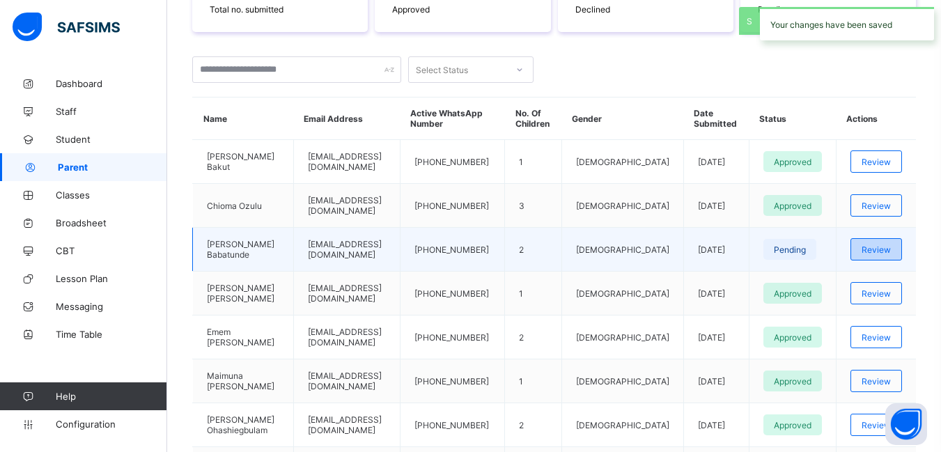
click at [889, 255] on span "Review" at bounding box center [876, 249] width 29 height 10
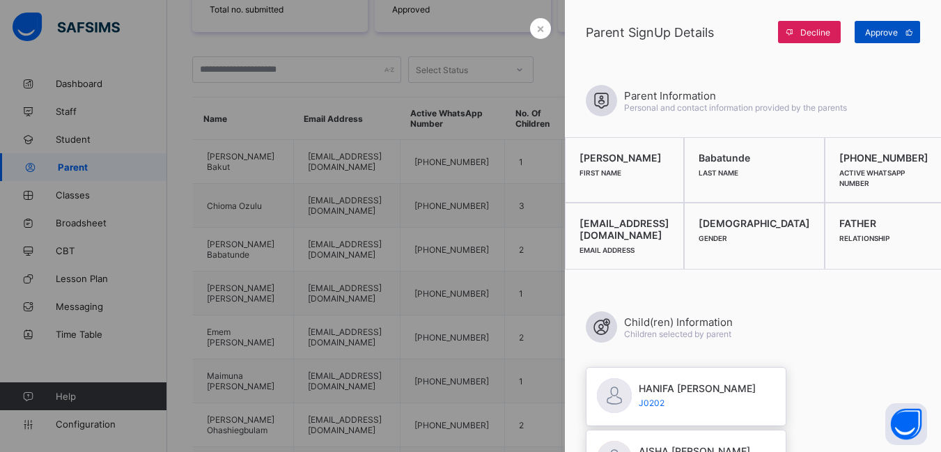
click at [877, 34] on span "Approve" at bounding box center [881, 32] width 33 height 10
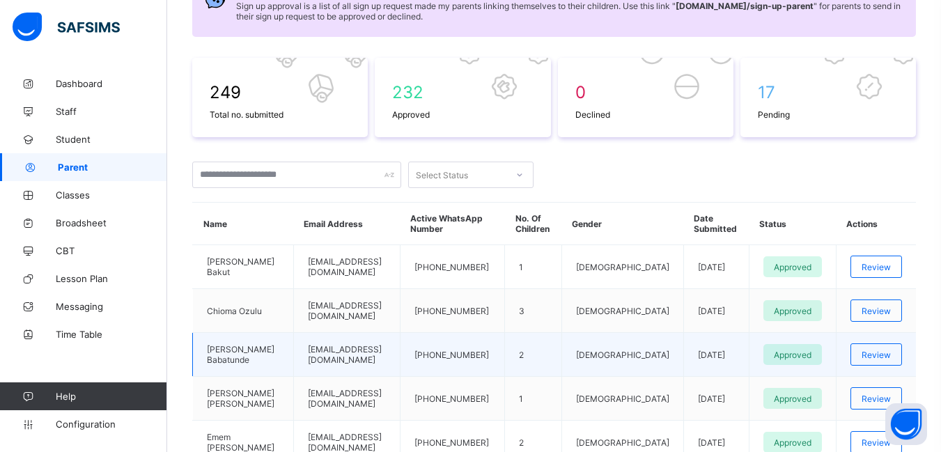
scroll to position [139, 0]
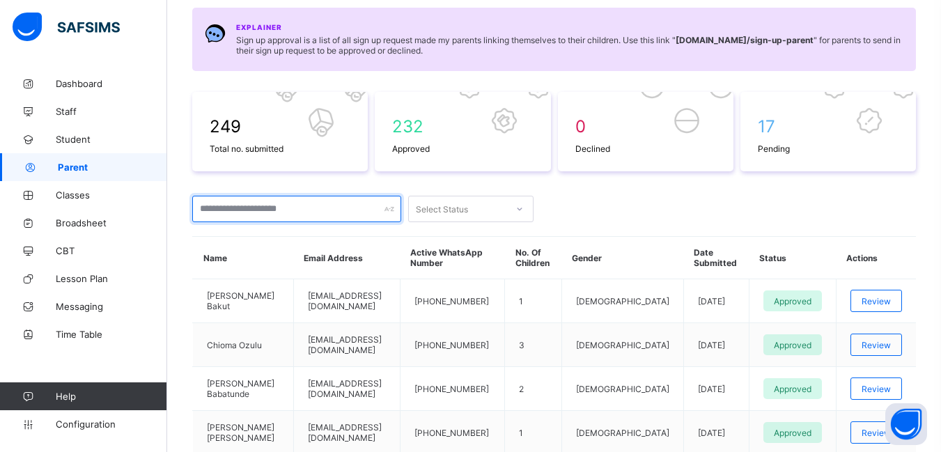
click at [287, 204] on input "text" at bounding box center [296, 209] width 209 height 26
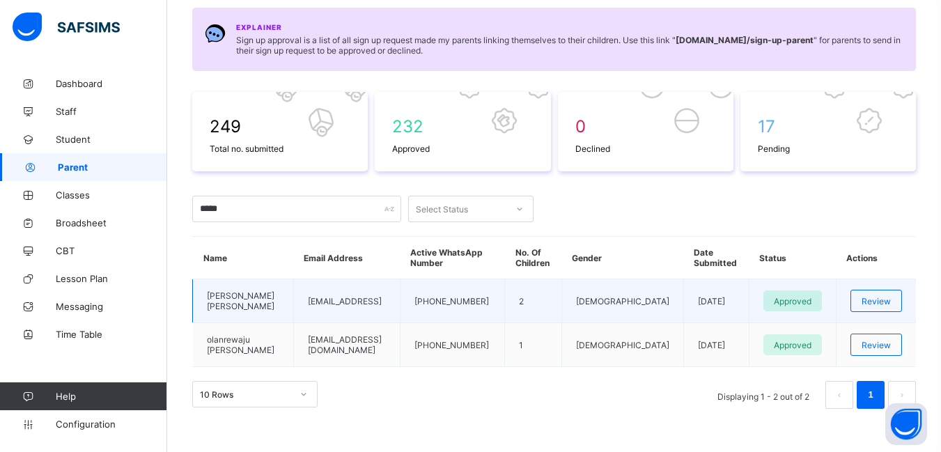
click at [361, 302] on td "ayeniemmanuel2007@gmail.coma" at bounding box center [346, 301] width 107 height 44
click at [218, 293] on td "Emmanuel Ayeni" at bounding box center [243, 301] width 101 height 44
click at [336, 298] on td "ayeniemmanuel2007@gmail.coma" at bounding box center [346, 301] width 107 height 44
click at [400, 299] on td "ayeniemmanuel2007@gmail.coma" at bounding box center [346, 301] width 107 height 44
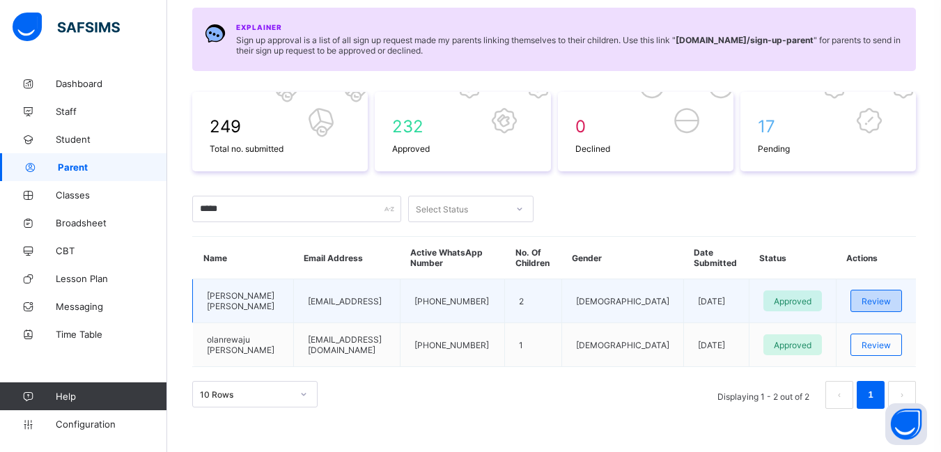
click at [878, 304] on span "Review" at bounding box center [876, 301] width 29 height 10
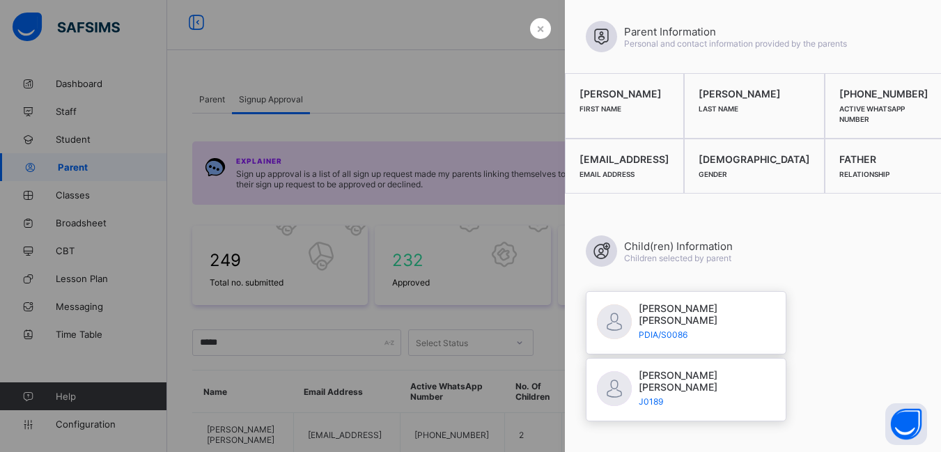
scroll to position [0, 0]
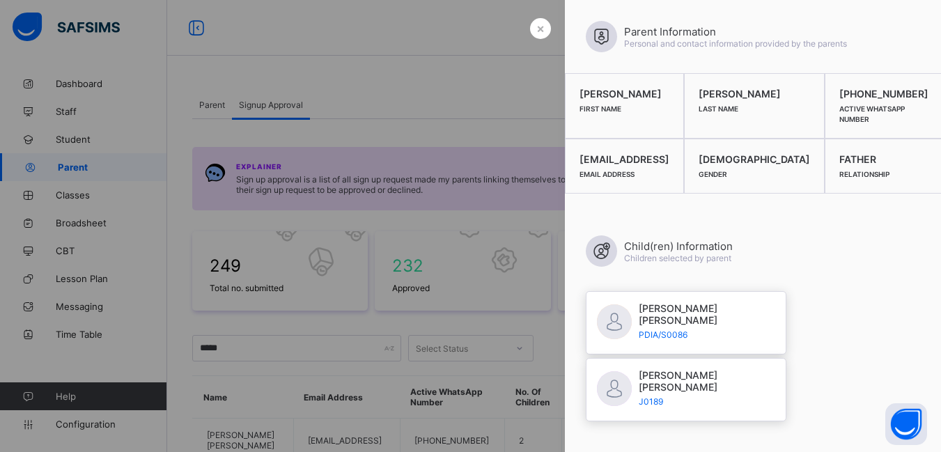
click at [327, 65] on div at bounding box center [470, 226] width 941 height 452
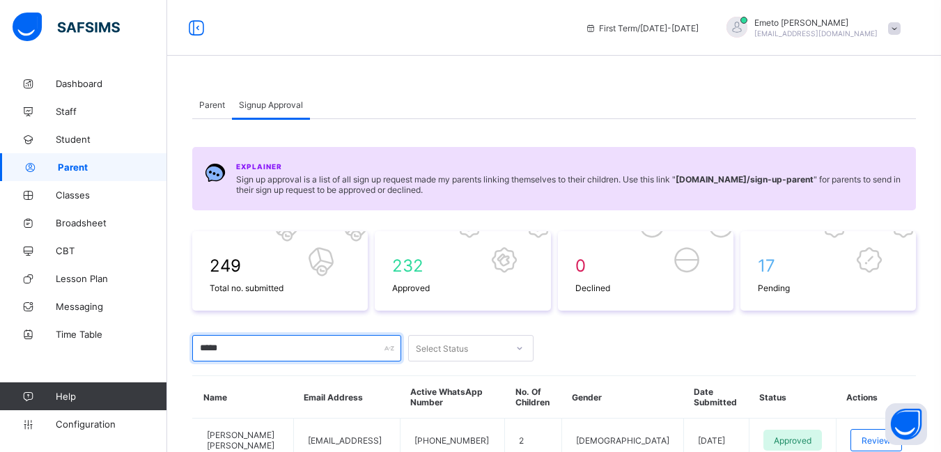
click at [251, 350] on input "*****" at bounding box center [296, 348] width 209 height 26
type input "*"
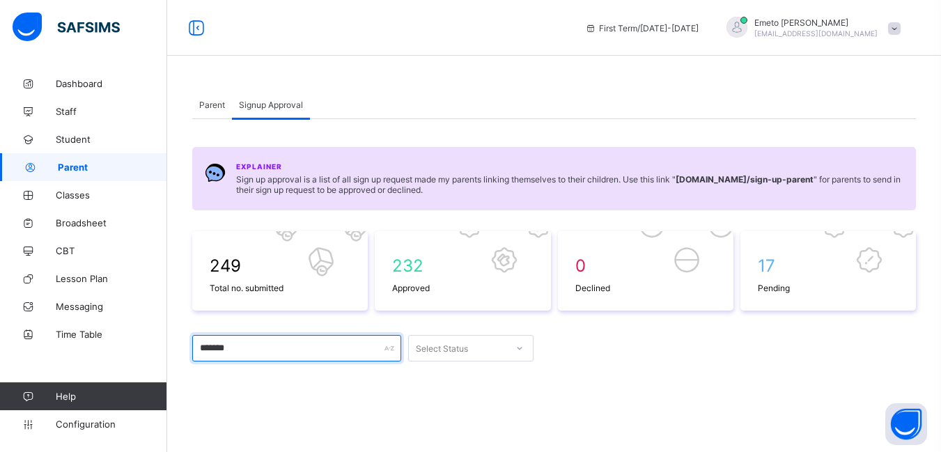
click at [288, 347] on input "*******" at bounding box center [296, 348] width 209 height 26
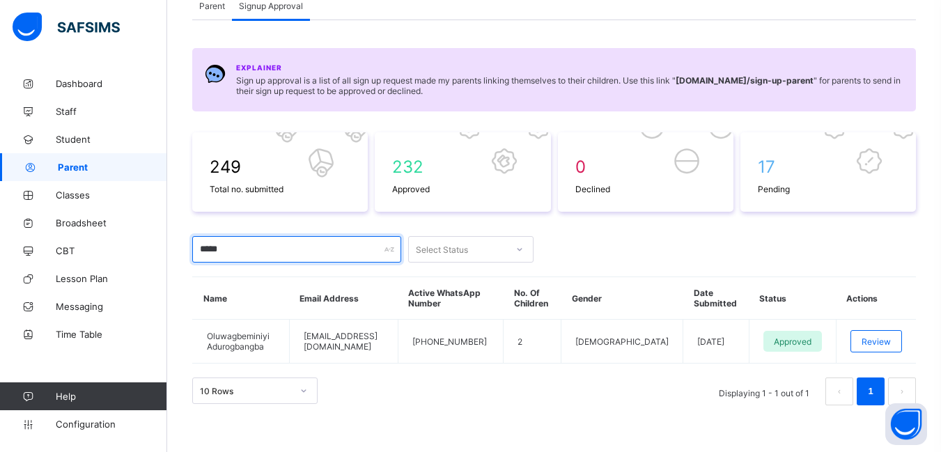
scroll to position [101, 0]
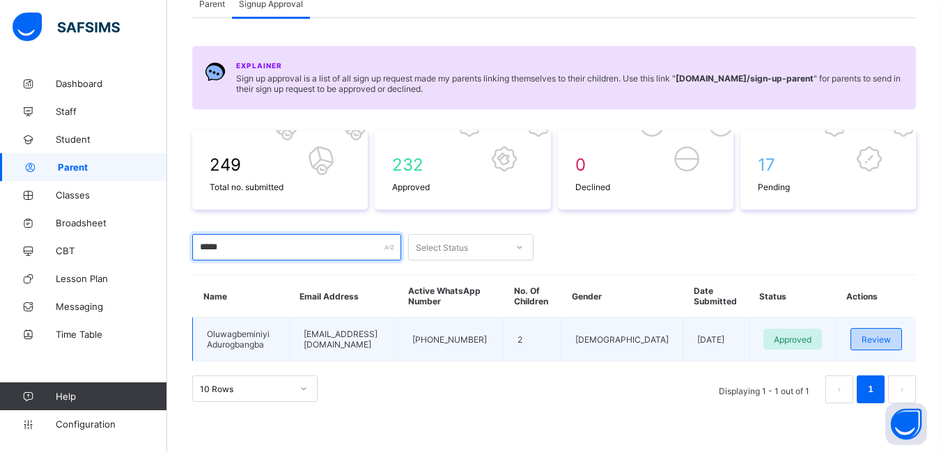
type input "*****"
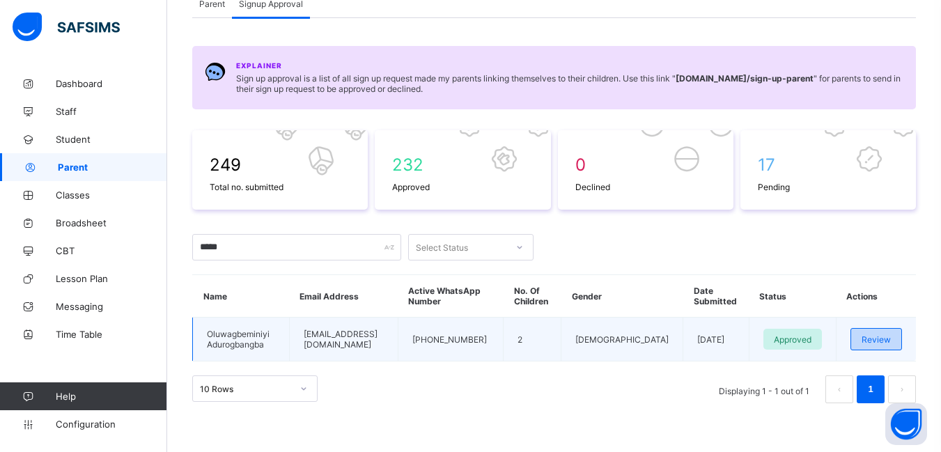
click at [886, 341] on span "Review" at bounding box center [876, 339] width 29 height 10
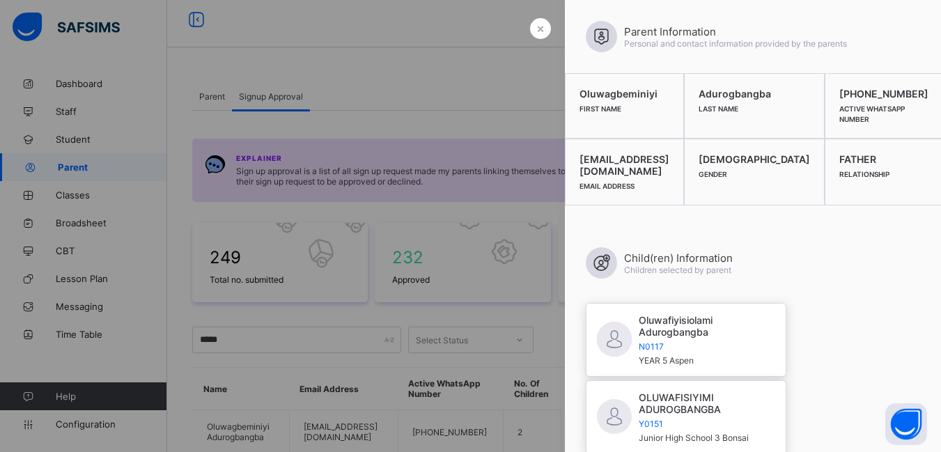
scroll to position [0, 0]
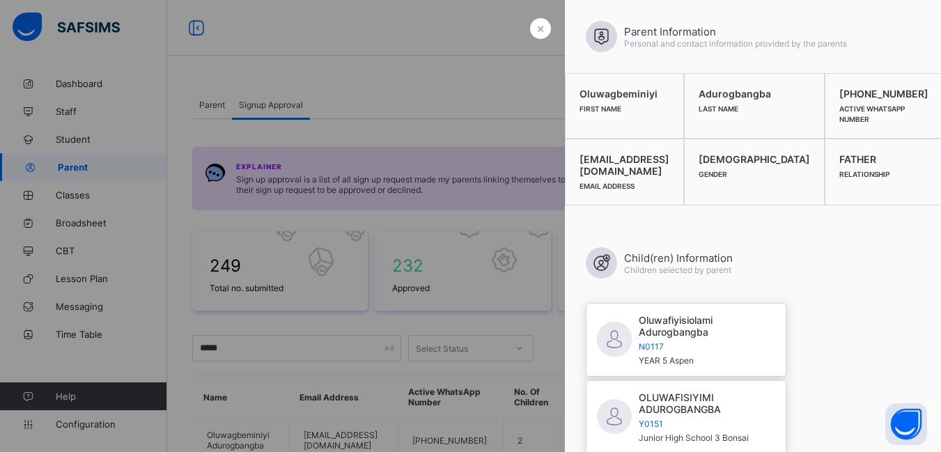
click at [396, 86] on div at bounding box center [470, 226] width 941 height 452
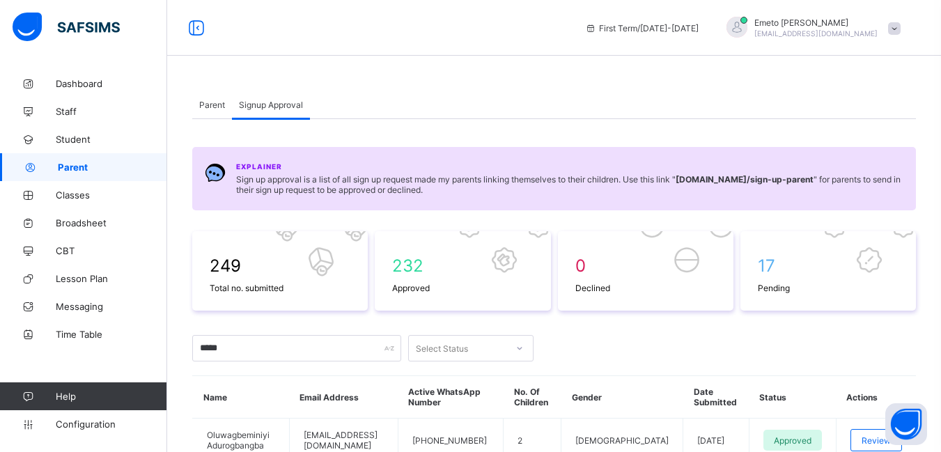
click at [210, 105] on span "Parent" at bounding box center [212, 105] width 26 height 10
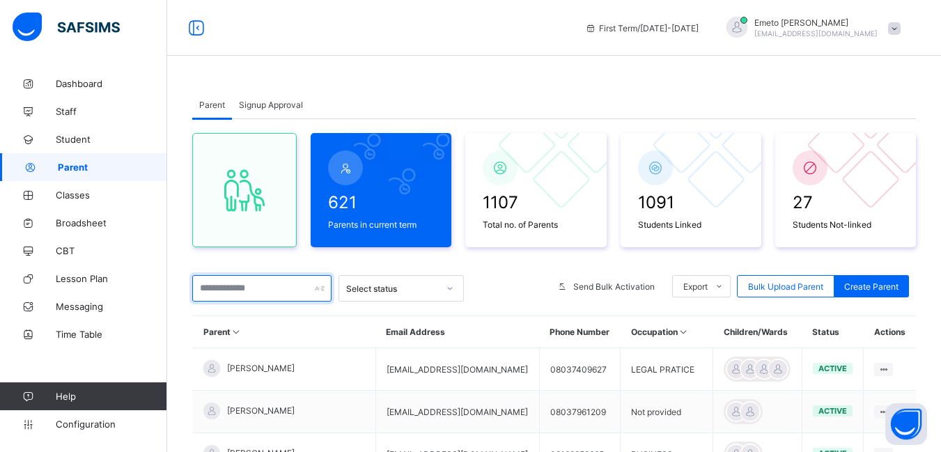
click at [265, 283] on input "text" at bounding box center [261, 288] width 139 height 26
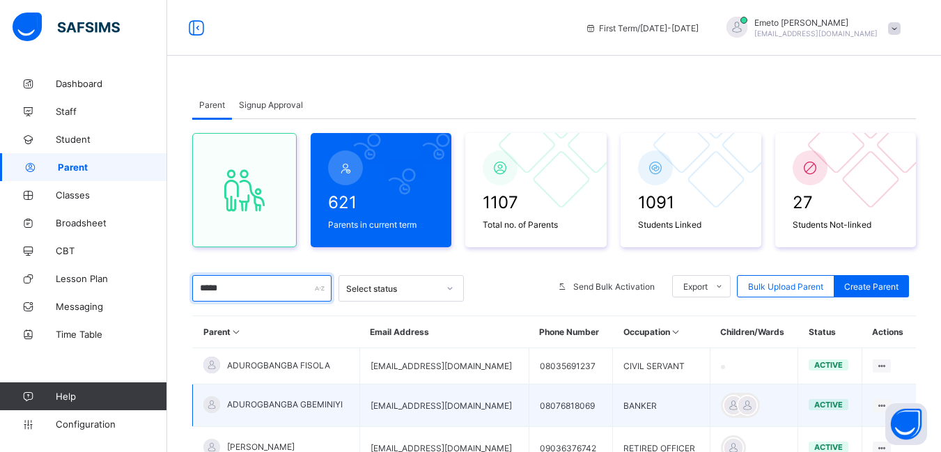
type input "*****"
click at [426, 403] on td "[EMAIL_ADDRESS][DOMAIN_NAME]" at bounding box center [443, 405] width 169 height 42
click at [426, 408] on td "[EMAIL_ADDRESS][DOMAIN_NAME]" at bounding box center [443, 405] width 169 height 42
click at [332, 400] on span "ADUROGBANGBA GBEMINIYI" at bounding box center [285, 404] width 116 height 10
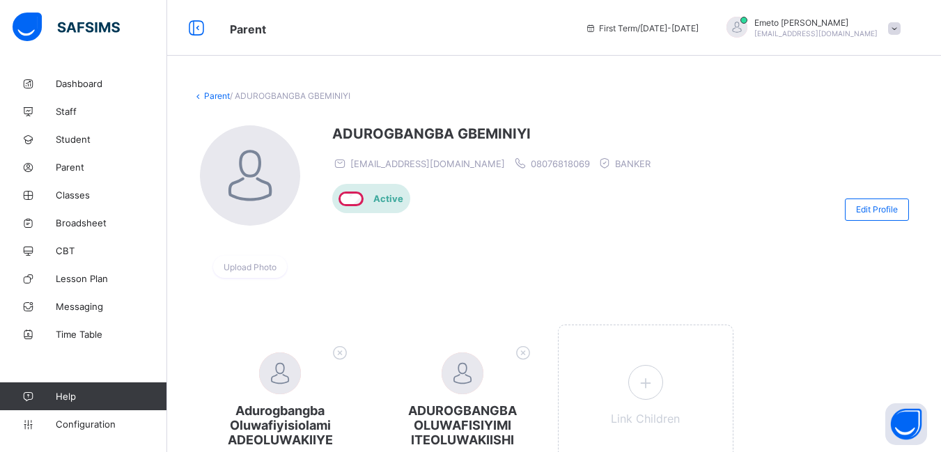
click at [218, 97] on link "Parent" at bounding box center [217, 96] width 26 height 10
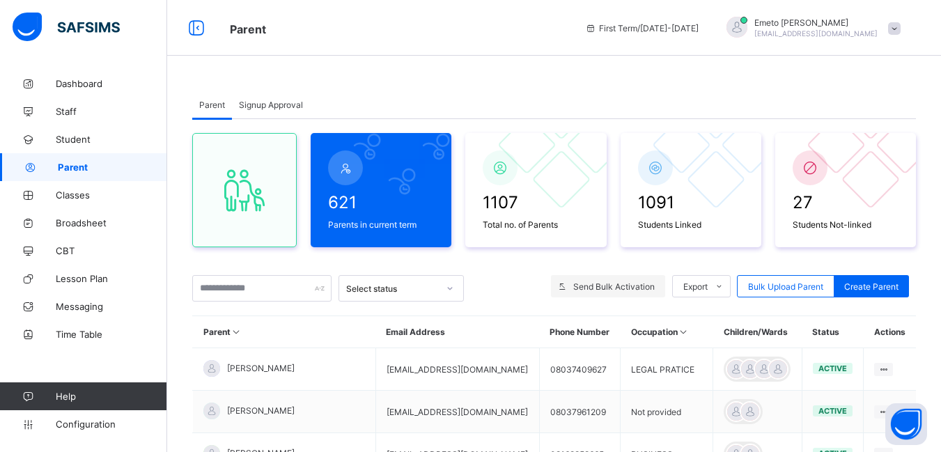
click at [568, 283] on icon at bounding box center [562, 286] width 10 height 9
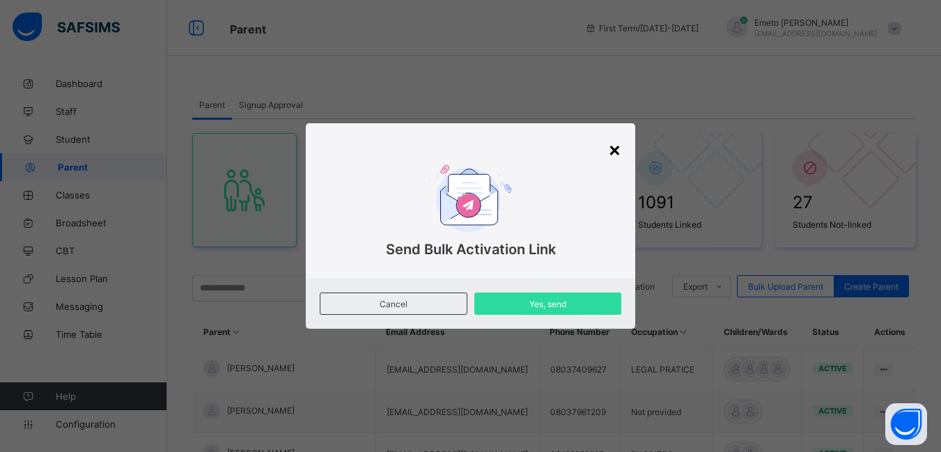
click at [616, 146] on div "×" at bounding box center [614, 149] width 13 height 24
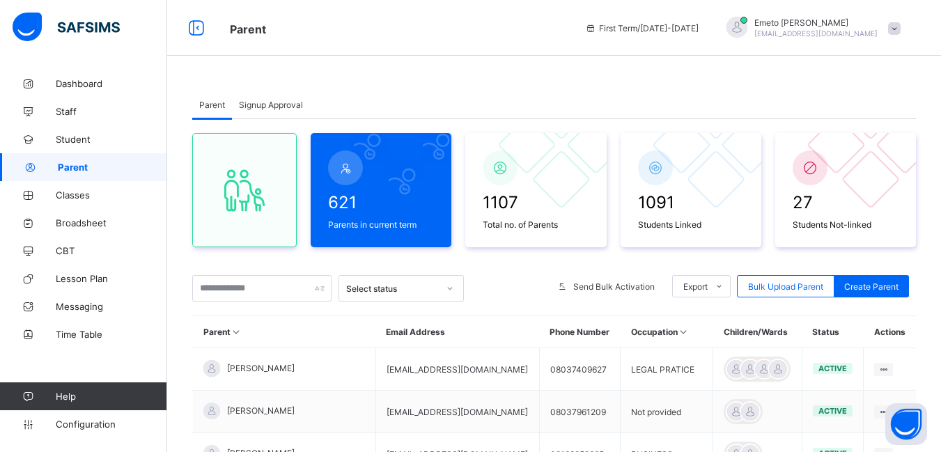
click at [271, 107] on span "Signup Approval" at bounding box center [271, 105] width 64 height 10
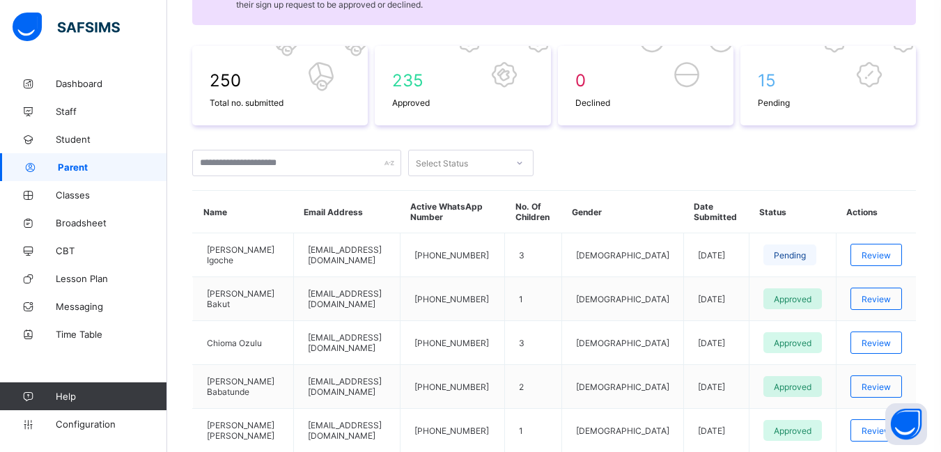
scroll to position [279, 0]
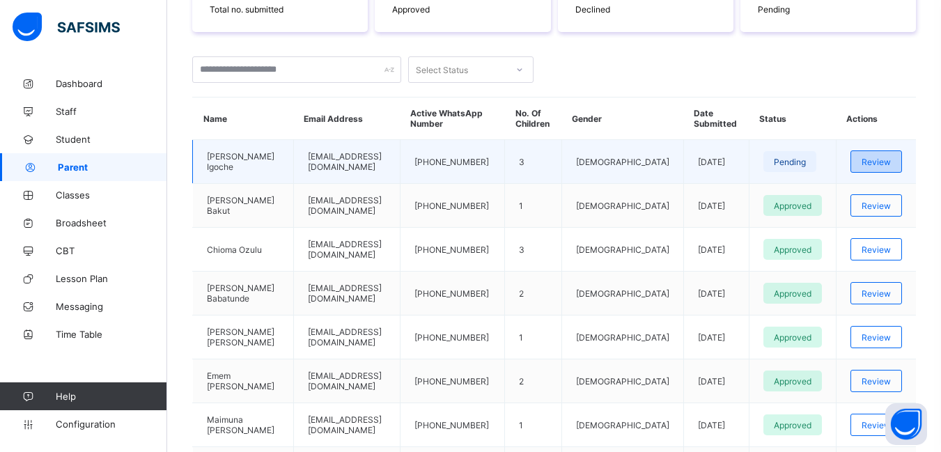
click at [883, 162] on span "Review" at bounding box center [876, 162] width 29 height 10
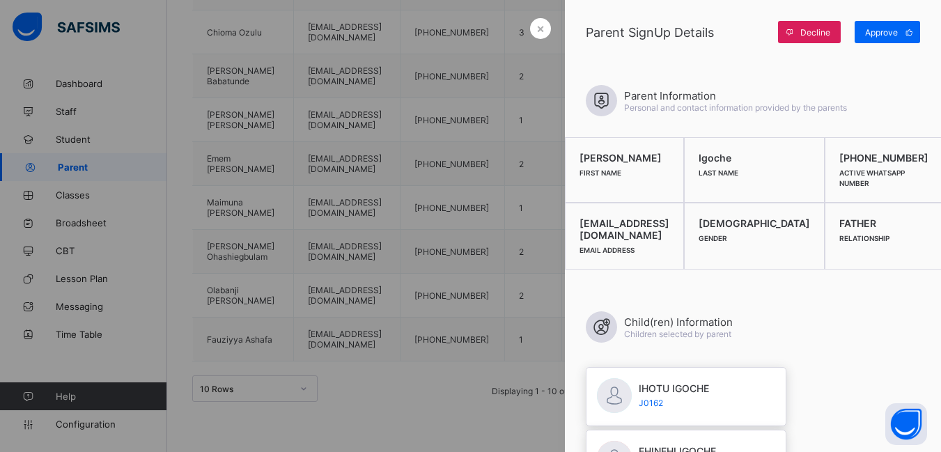
scroll to position [514, 0]
click at [882, 31] on span "Approve" at bounding box center [881, 32] width 33 height 10
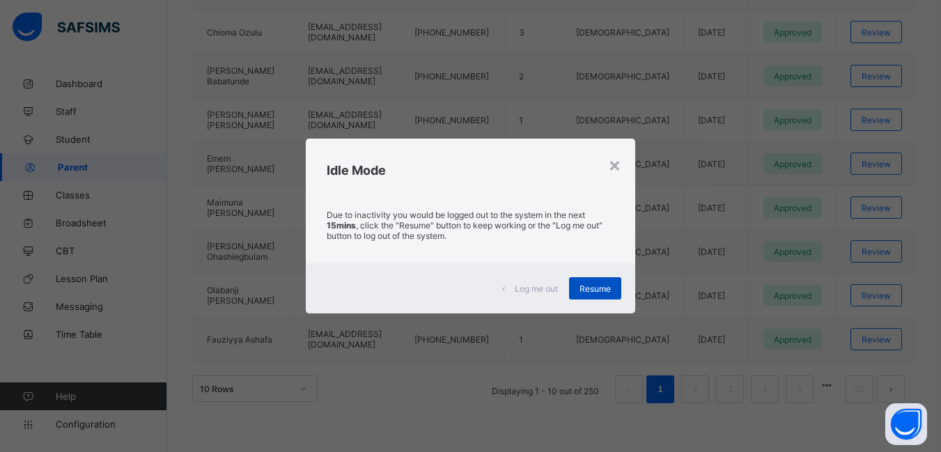
click at [595, 288] on span "Resume" at bounding box center [594, 288] width 31 height 10
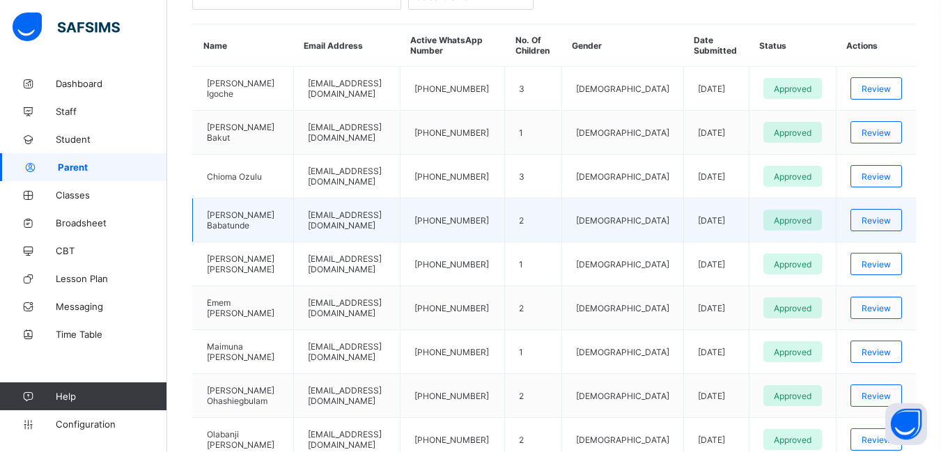
scroll to position [279, 0]
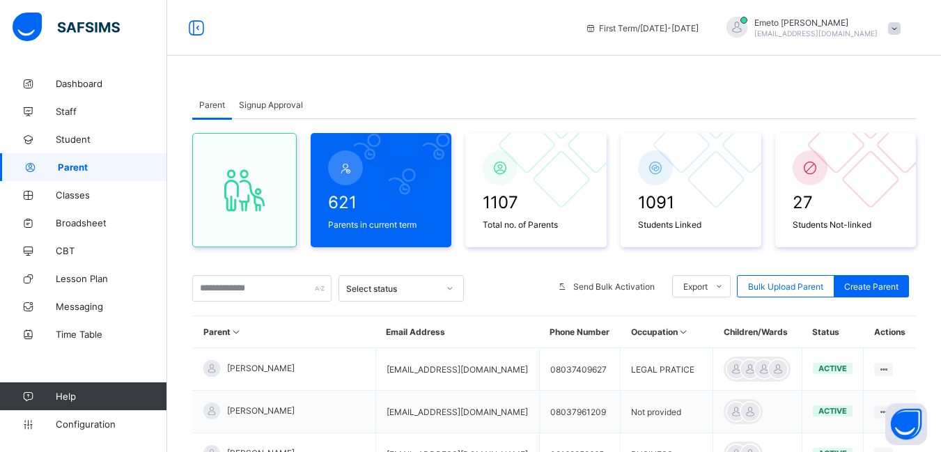
click at [253, 105] on span "Signup Approval" at bounding box center [271, 105] width 64 height 10
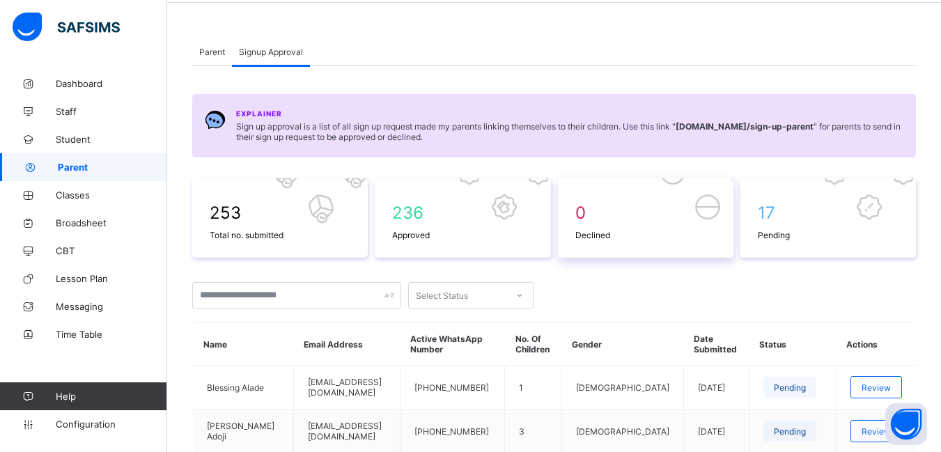
scroll to position [209, 0]
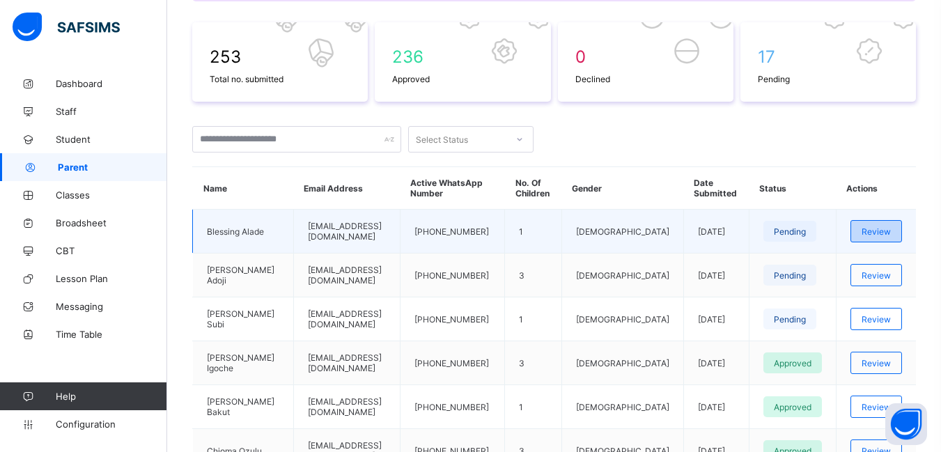
click at [887, 227] on span "Review" at bounding box center [876, 231] width 29 height 10
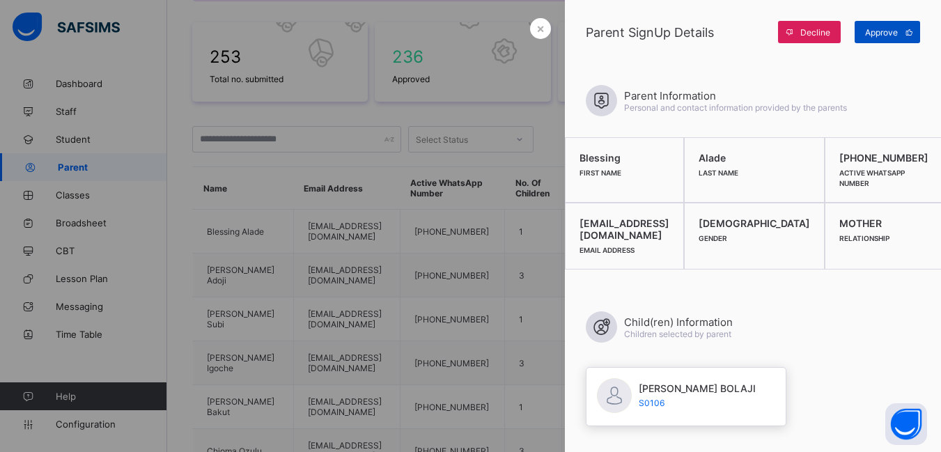
click at [890, 35] on span "Approve" at bounding box center [881, 32] width 33 height 10
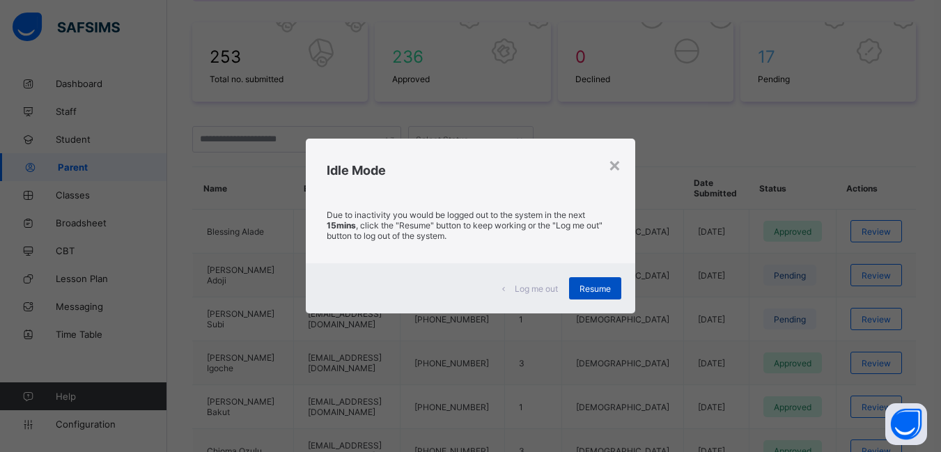
click at [599, 283] on span "Resume" at bounding box center [594, 288] width 31 height 10
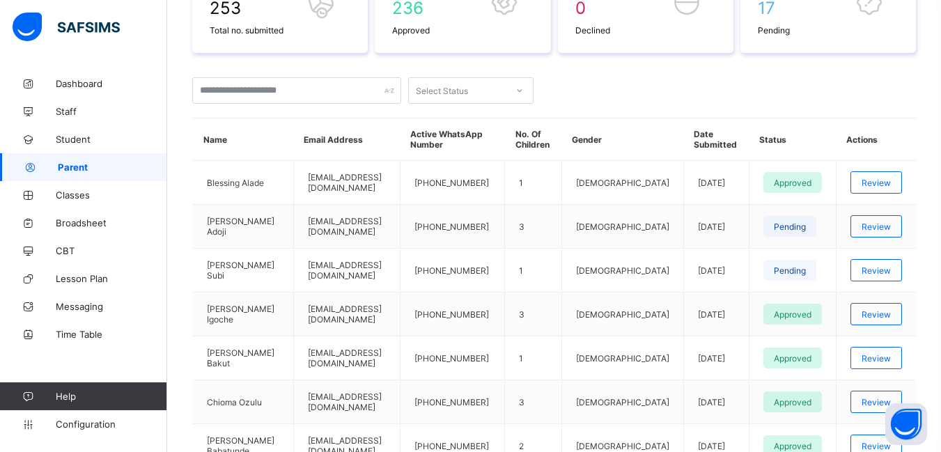
scroll to position [279, 0]
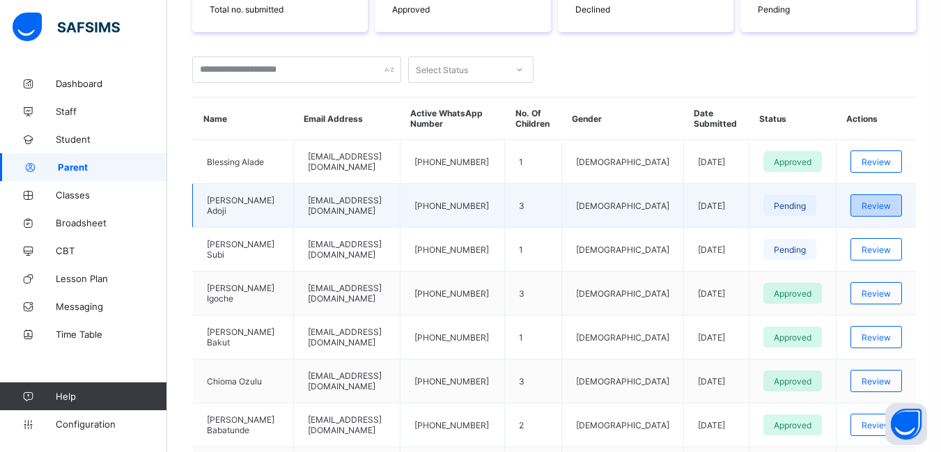
click at [891, 207] on span "Review" at bounding box center [876, 206] width 29 height 10
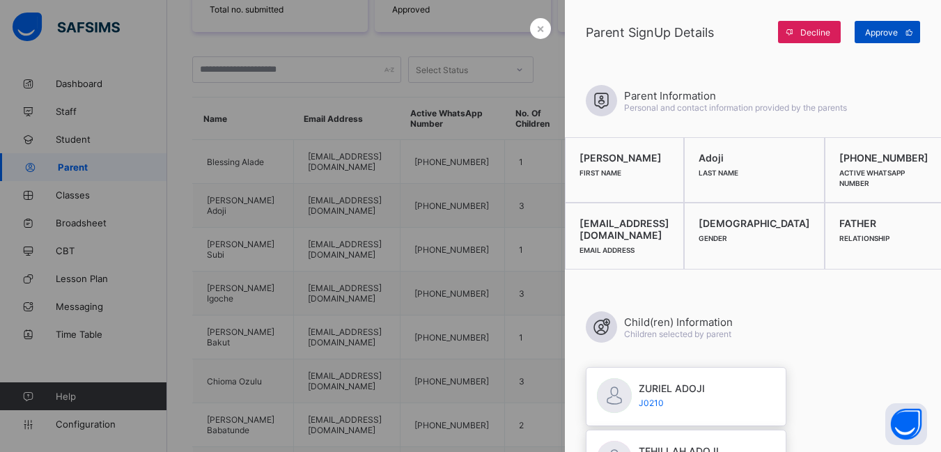
click at [877, 24] on div "Approve" at bounding box center [887, 32] width 65 height 22
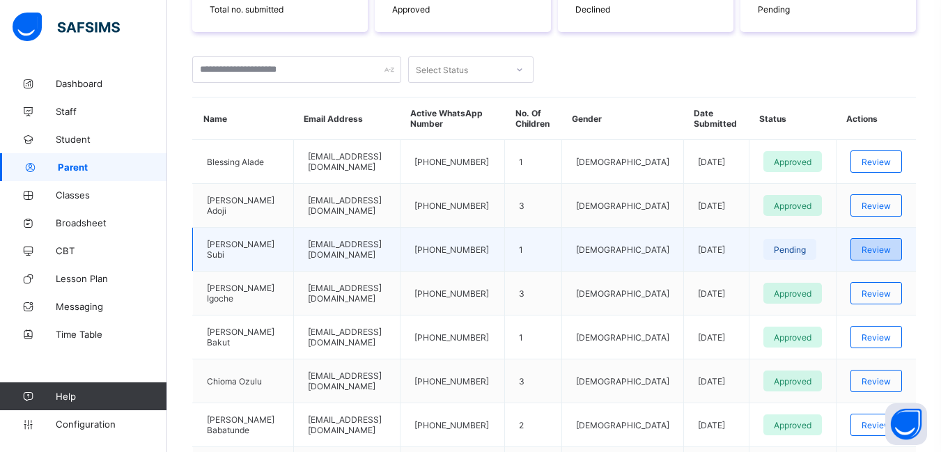
click at [884, 247] on span "Review" at bounding box center [876, 249] width 29 height 10
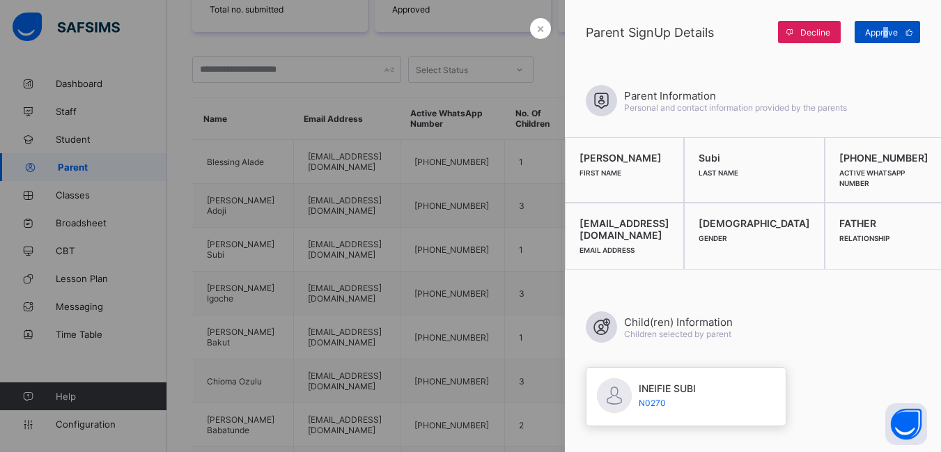
click at [886, 29] on span "Approve" at bounding box center [881, 32] width 33 height 10
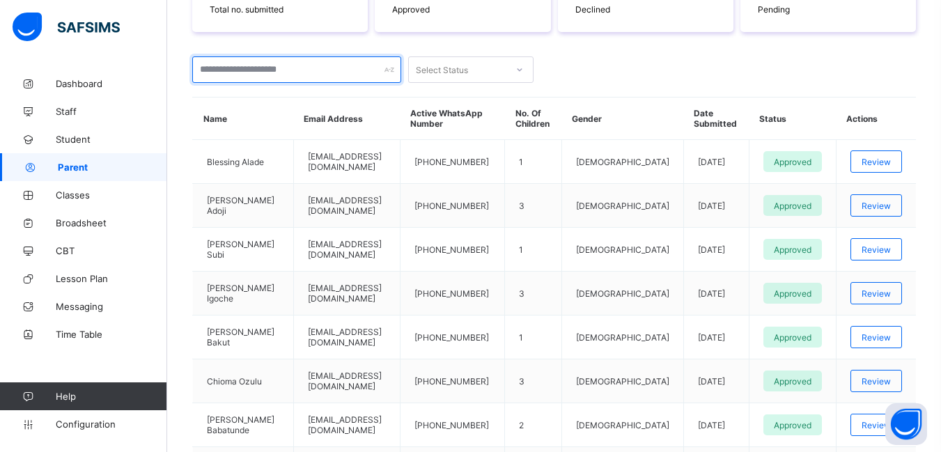
click at [276, 65] on input "text" at bounding box center [296, 69] width 209 height 26
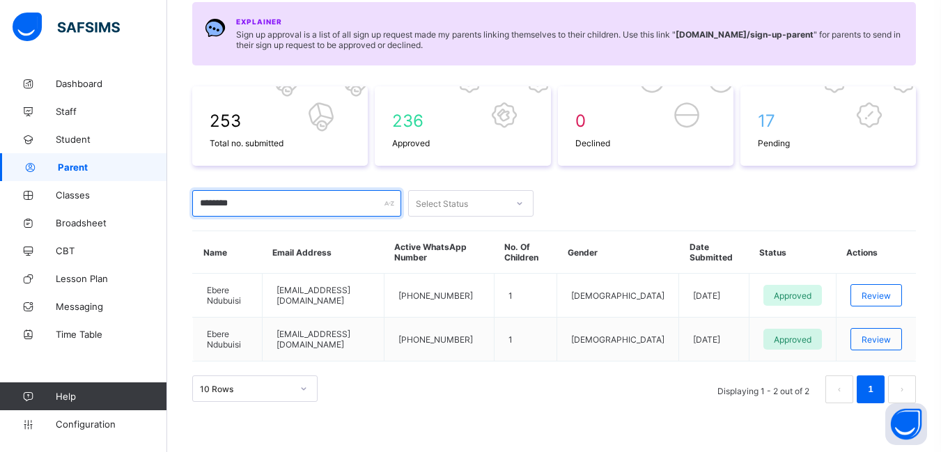
scroll to position [134, 0]
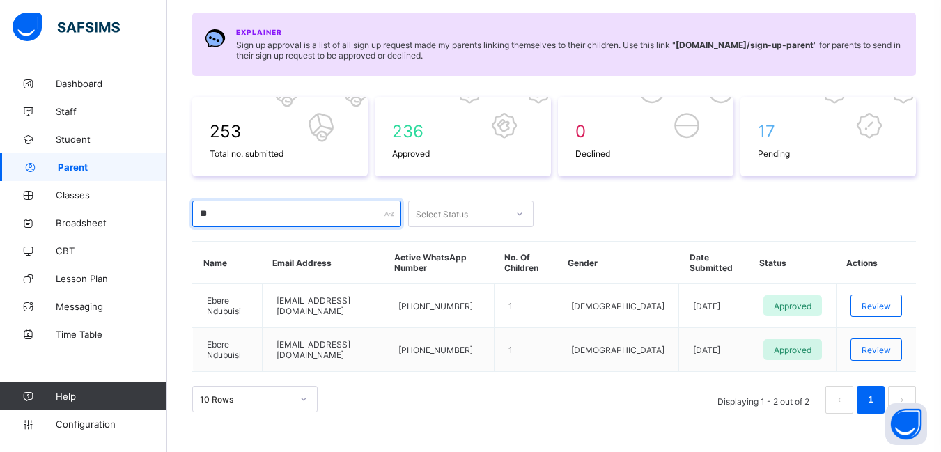
type input "*"
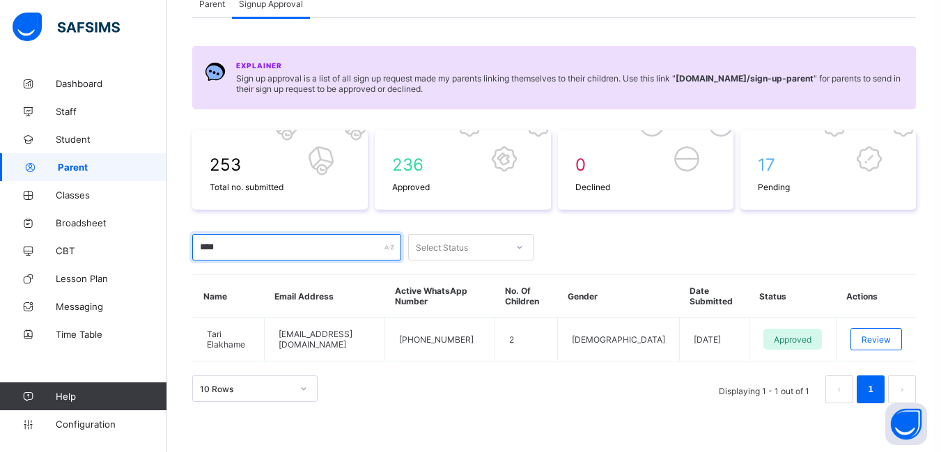
scroll to position [91, 0]
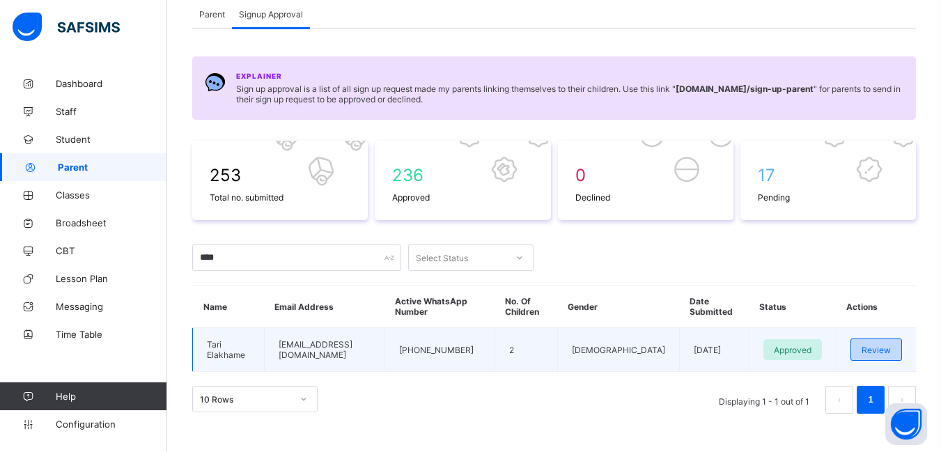
click at [889, 345] on span "Review" at bounding box center [876, 350] width 29 height 10
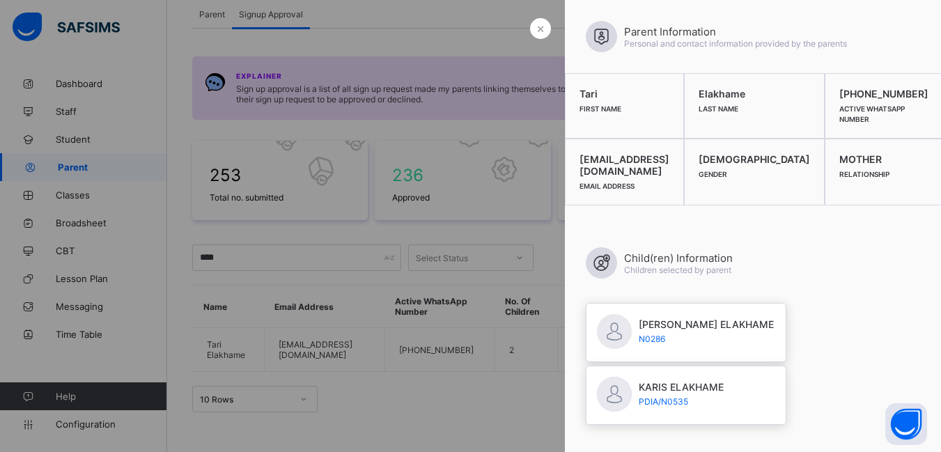
click at [176, 109] on div at bounding box center [470, 226] width 941 height 452
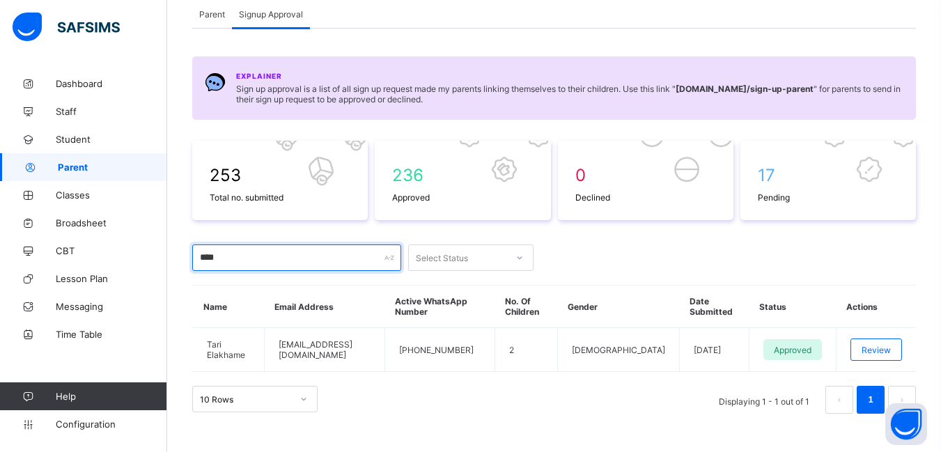
click at [251, 260] on input "****" at bounding box center [296, 257] width 209 height 26
type input "*"
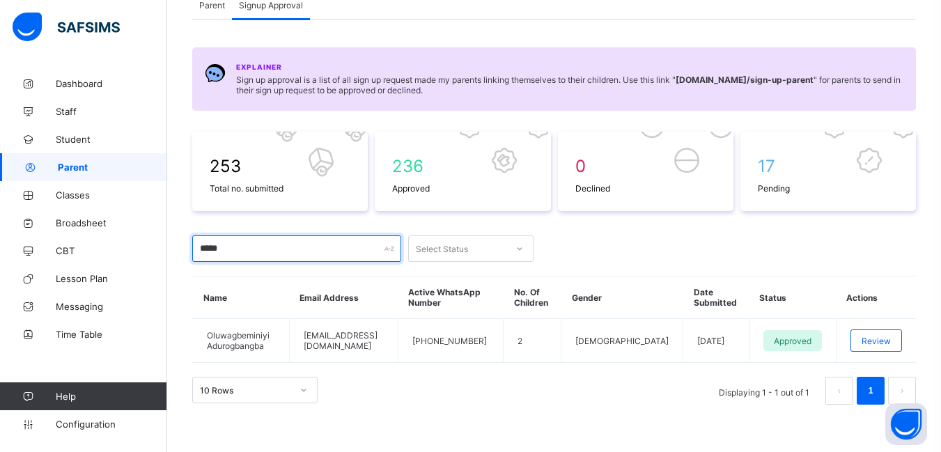
scroll to position [101, 0]
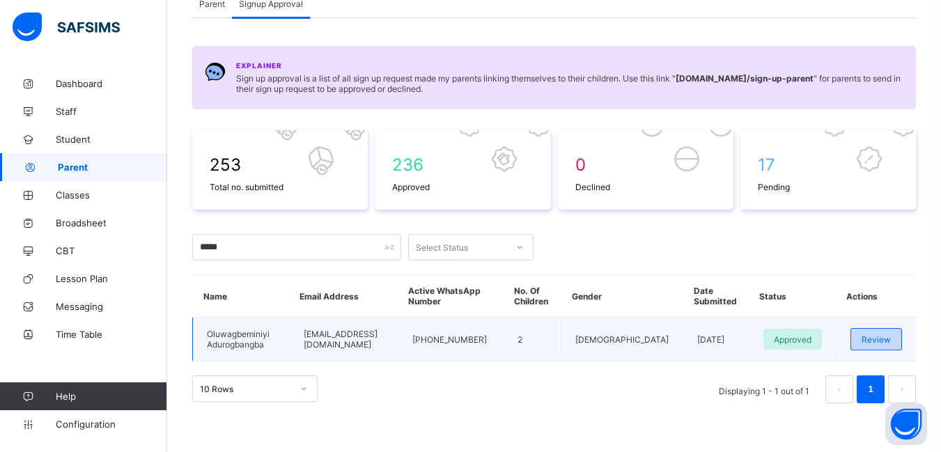
click at [885, 338] on span "Review" at bounding box center [876, 339] width 29 height 10
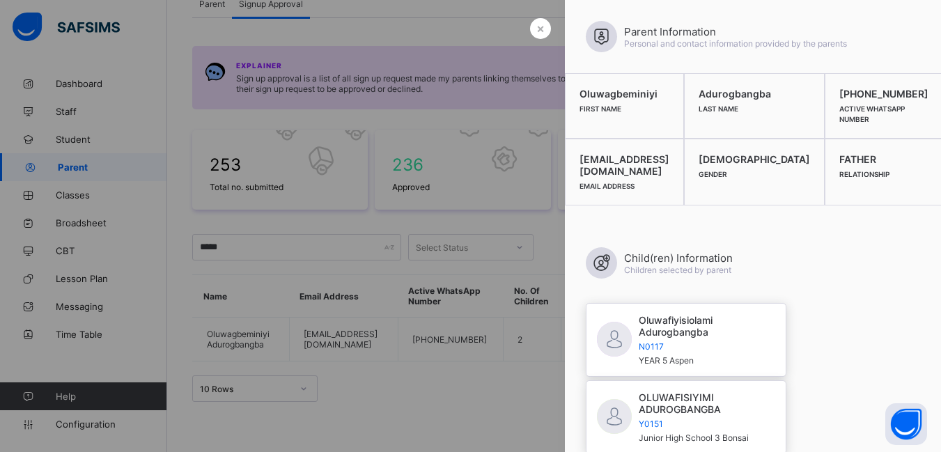
click at [286, 253] on div at bounding box center [470, 226] width 941 height 452
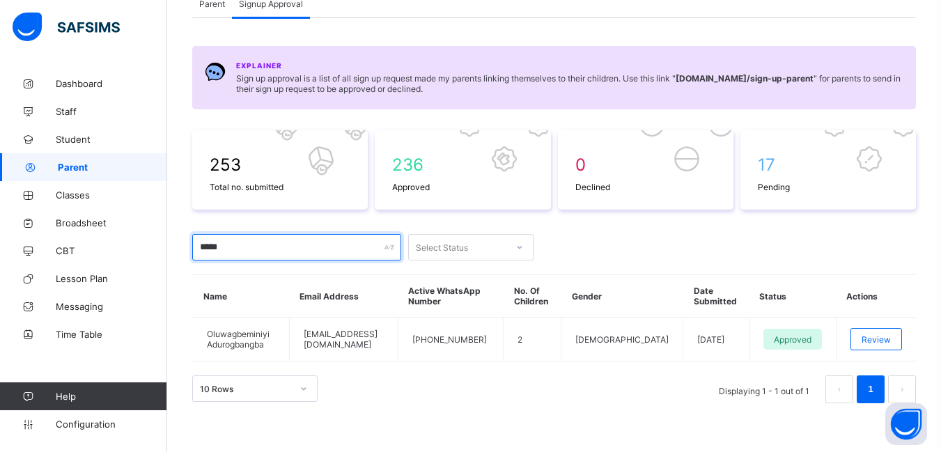
click at [233, 250] on input "*****" at bounding box center [296, 247] width 209 height 26
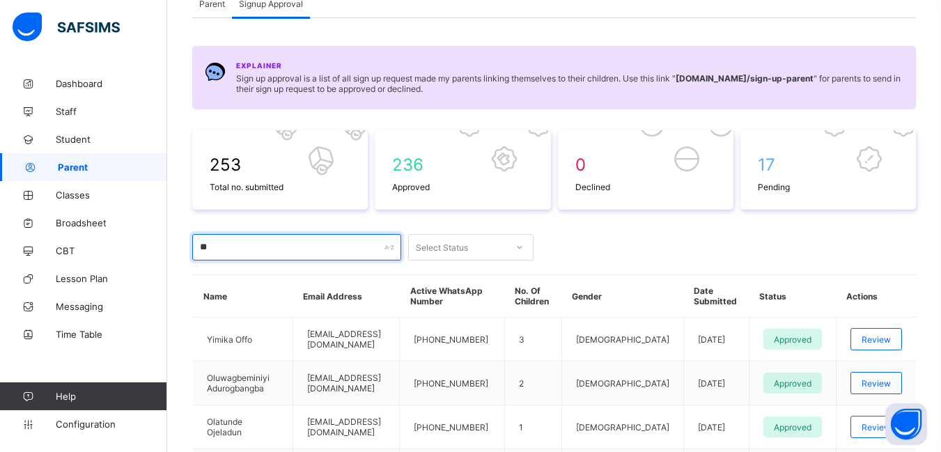
type input "*"
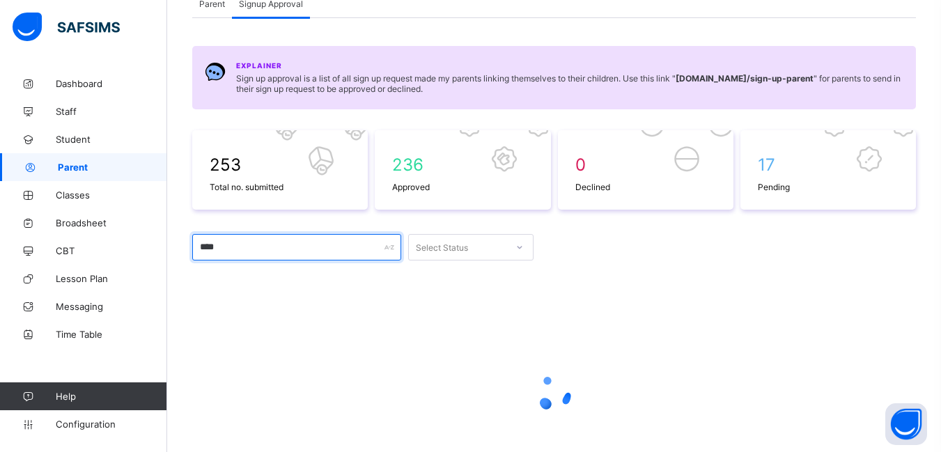
scroll to position [91, 0]
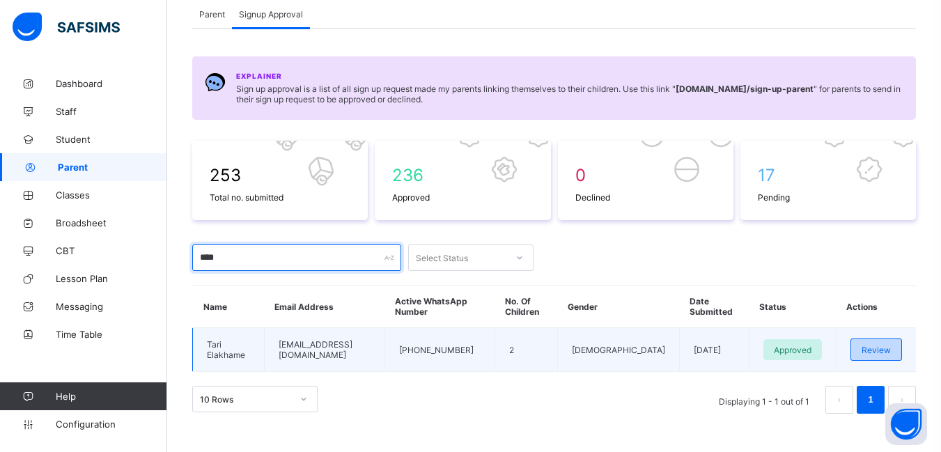
type input "****"
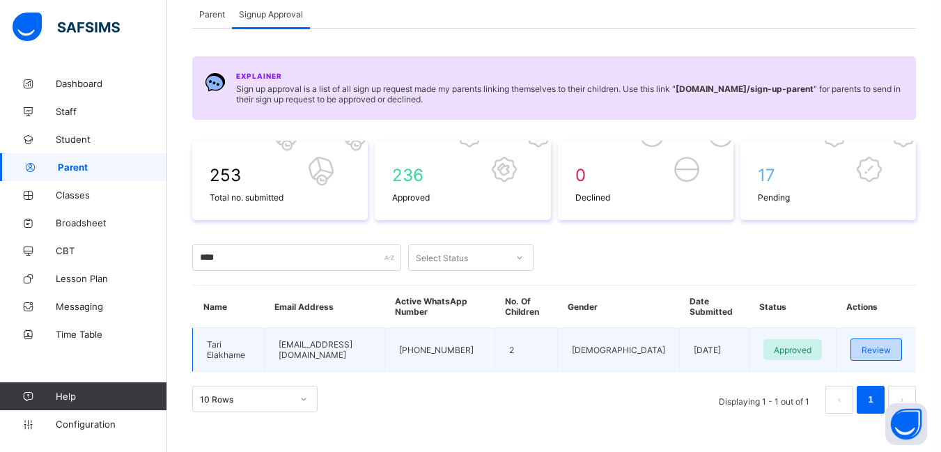
click at [891, 345] on span "Review" at bounding box center [876, 350] width 29 height 10
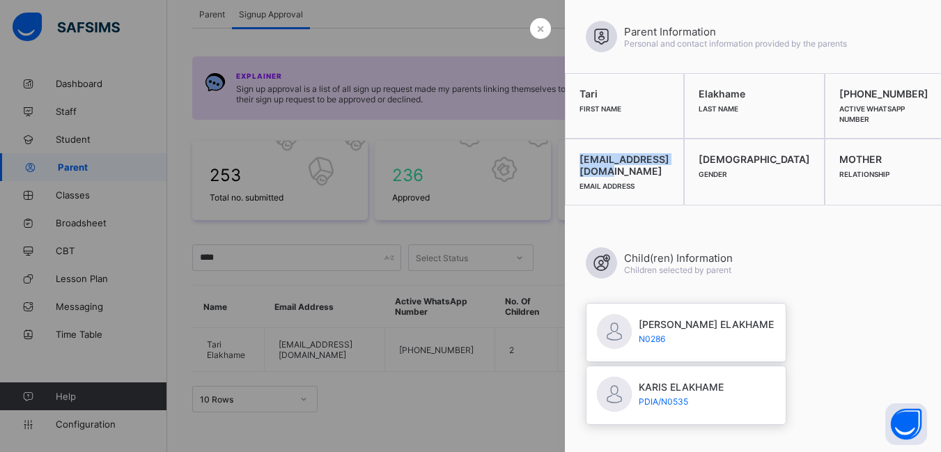
drag, startPoint x: 676, startPoint y: 157, endPoint x: 572, endPoint y: 159, distance: 104.5
click at [572, 159] on div "[EMAIL_ADDRESS][DOMAIN_NAME] Email Address" at bounding box center [624, 172] width 119 height 67
copy span "[EMAIL_ADDRESS][DOMAIN_NAME]"
click at [311, 47] on div at bounding box center [470, 226] width 941 height 452
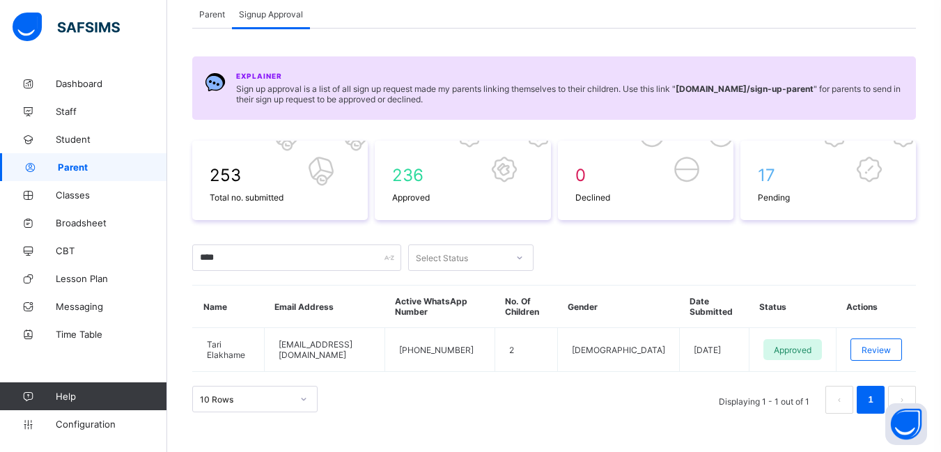
click at [217, 13] on span "Parent" at bounding box center [212, 14] width 26 height 10
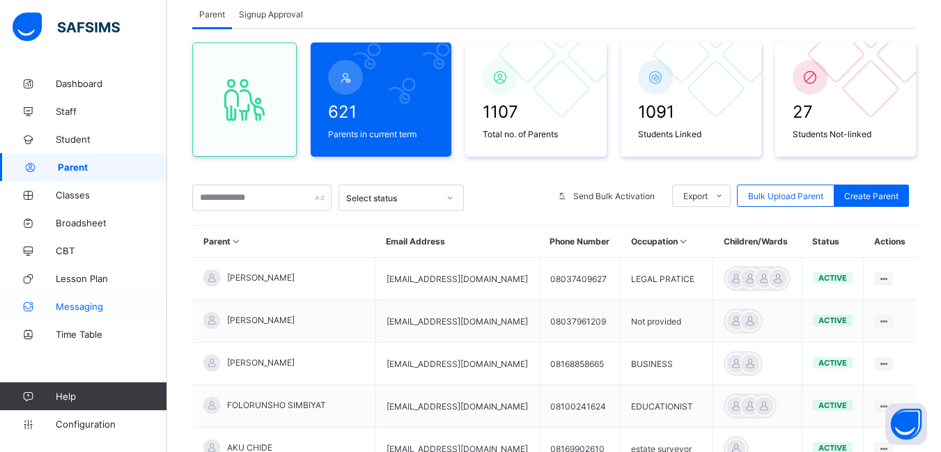
click at [79, 305] on span "Messaging" at bounding box center [111, 306] width 111 height 11
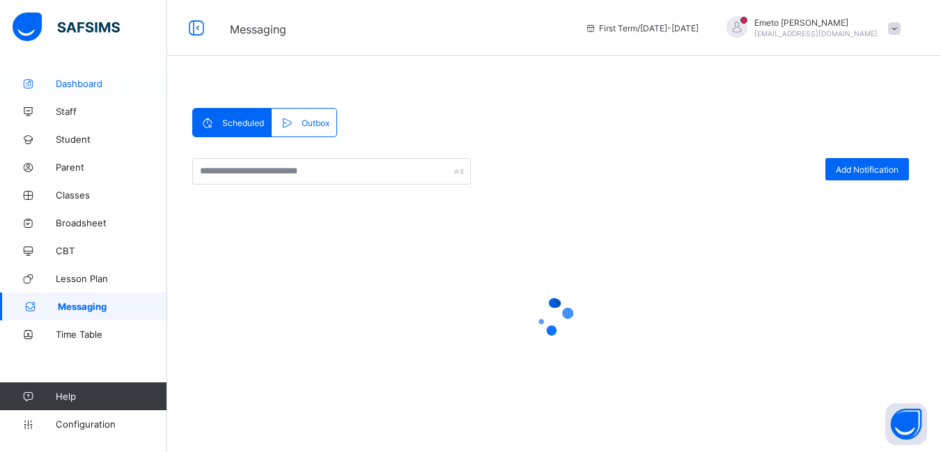
click at [77, 83] on span "Dashboard" at bounding box center [111, 83] width 111 height 11
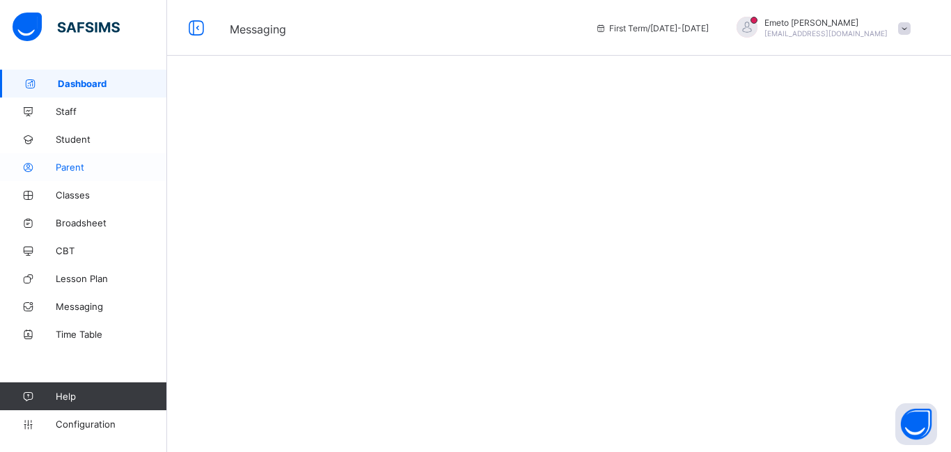
click at [75, 167] on span "Parent" at bounding box center [111, 167] width 111 height 11
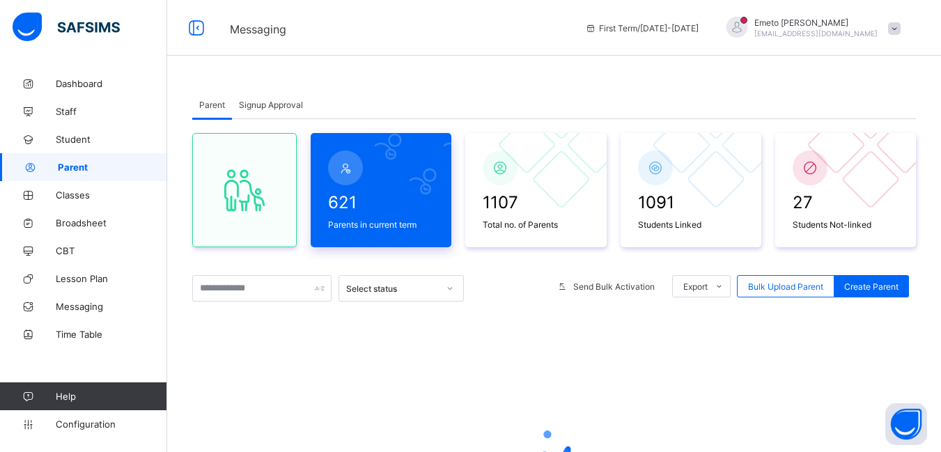
scroll to position [162, 0]
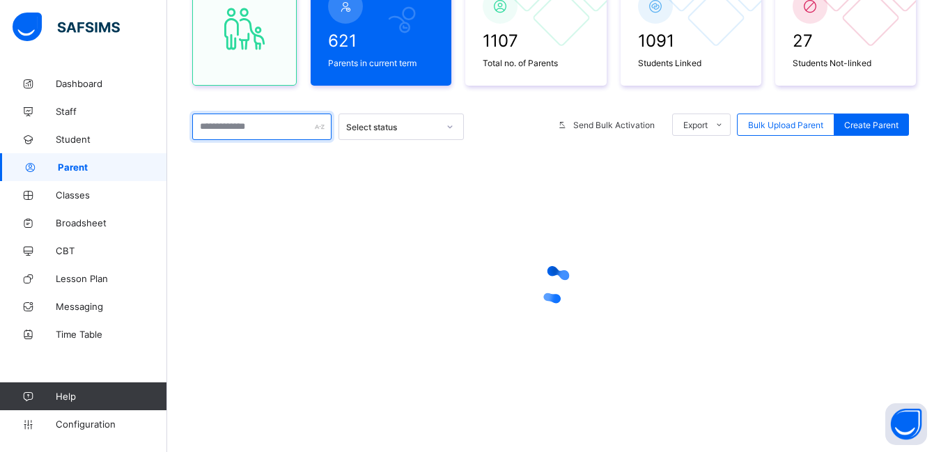
click at [286, 127] on input "text" at bounding box center [261, 127] width 139 height 26
type input "*****"
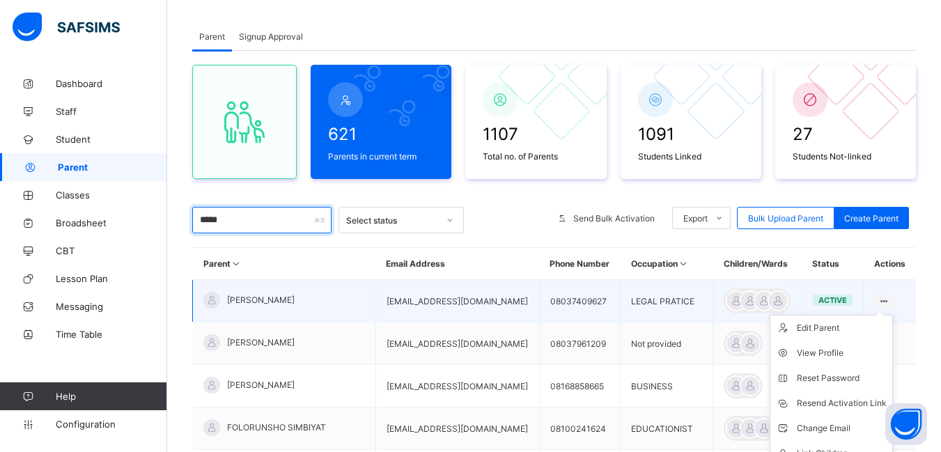
scroll to position [143, 0]
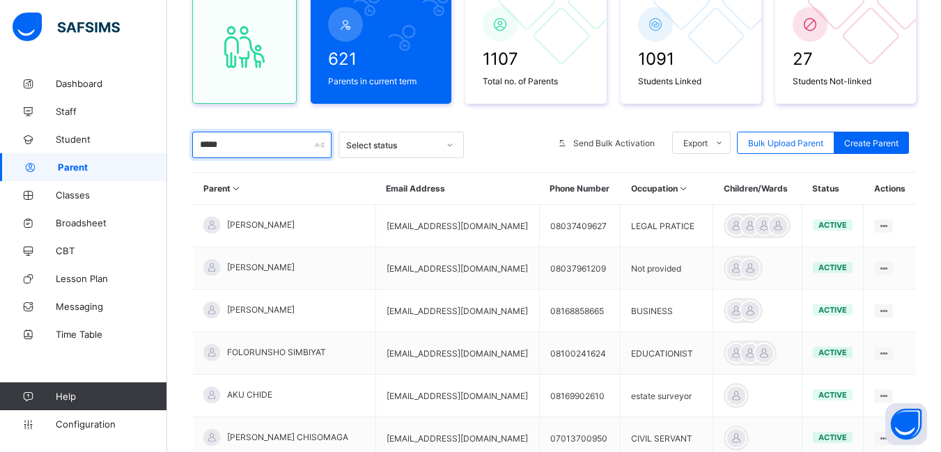
click at [273, 148] on input "*****" at bounding box center [261, 145] width 139 height 26
click at [244, 148] on input "*****" at bounding box center [261, 145] width 139 height 26
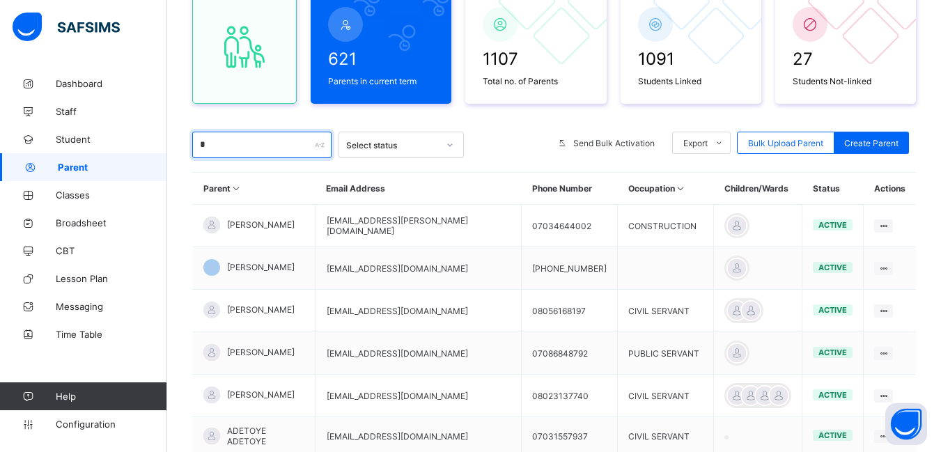
type input "*****"
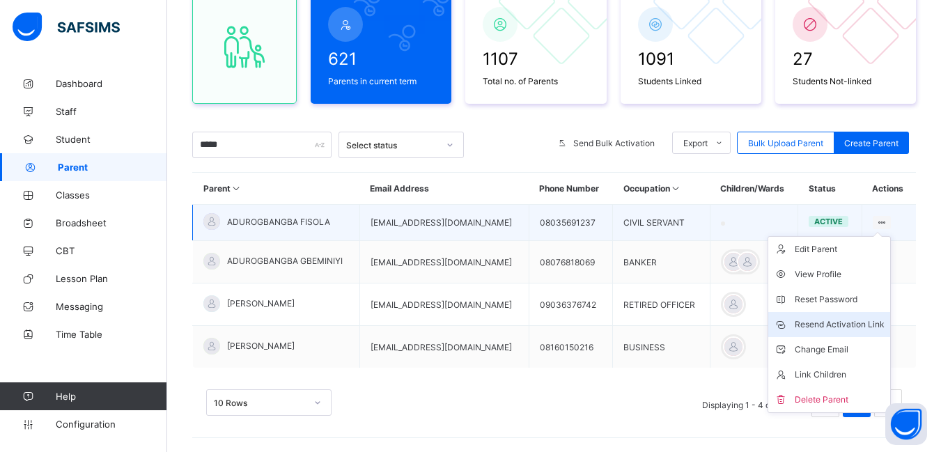
click at [848, 322] on div "Resend Activation Link" at bounding box center [840, 325] width 90 height 14
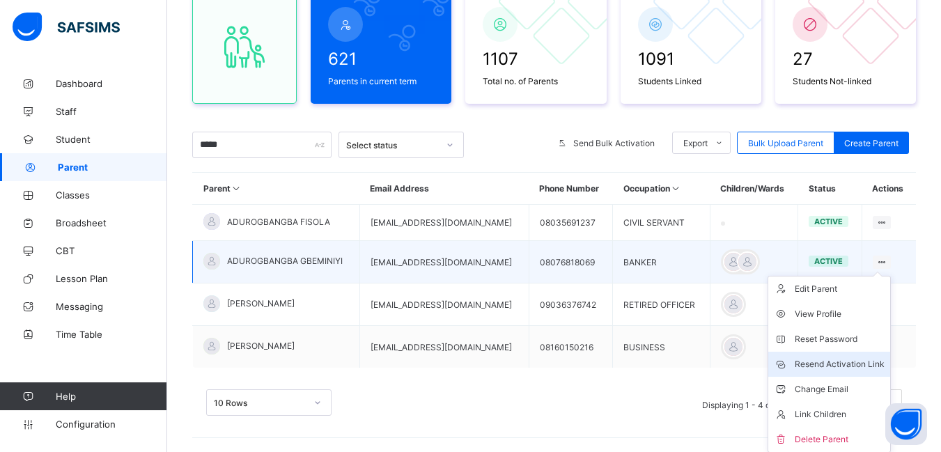
click at [851, 364] on div "Resend Activation Link" at bounding box center [840, 364] width 90 height 14
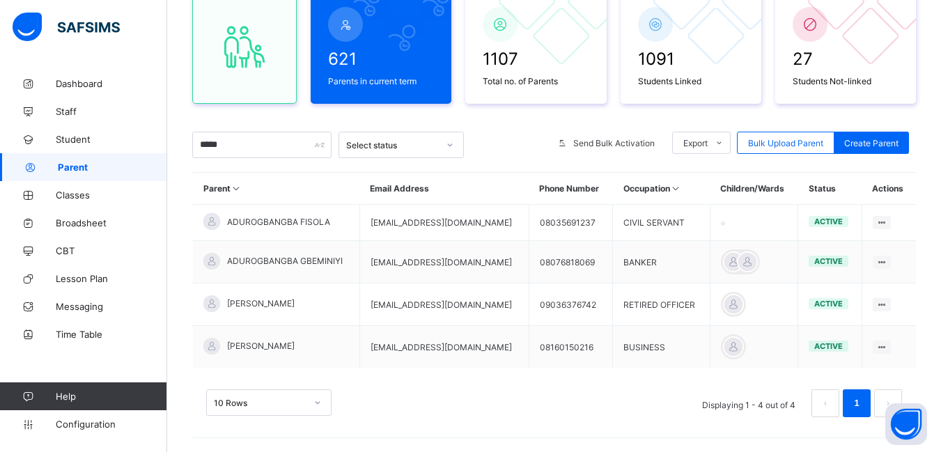
scroll to position [0, 0]
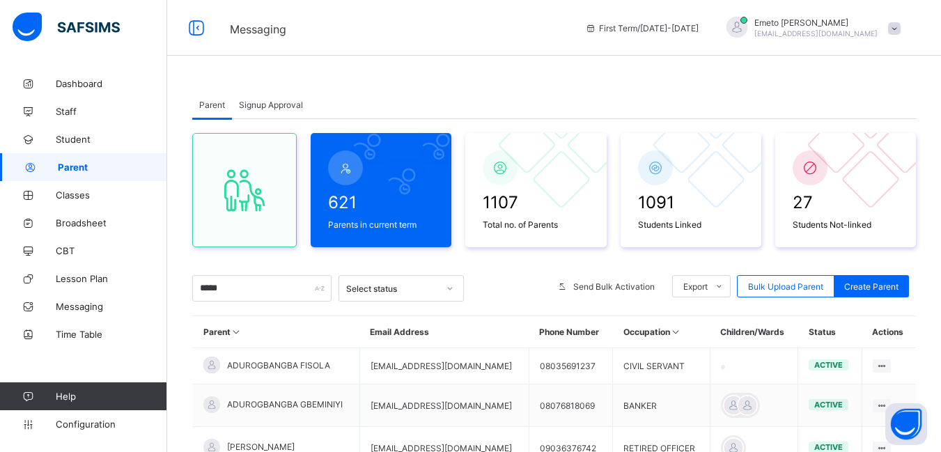
click at [254, 106] on span "Signup Approval" at bounding box center [271, 105] width 64 height 10
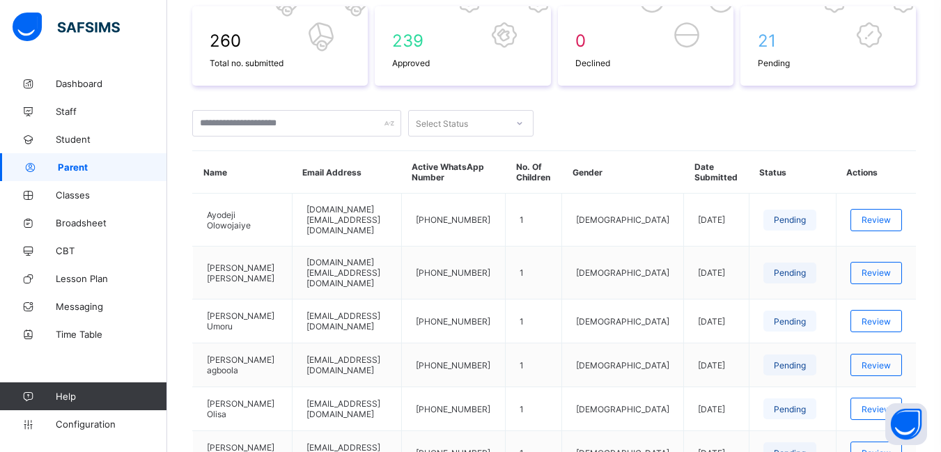
scroll to position [348, 0]
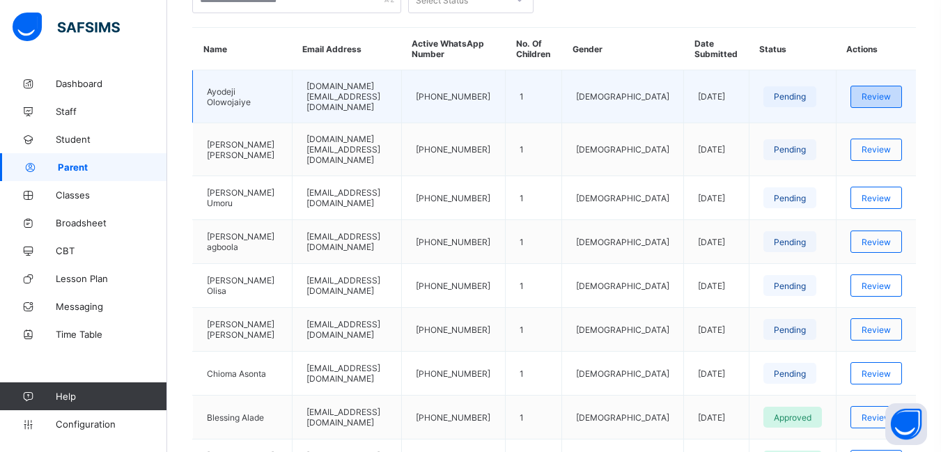
click at [891, 91] on span "Review" at bounding box center [876, 96] width 29 height 10
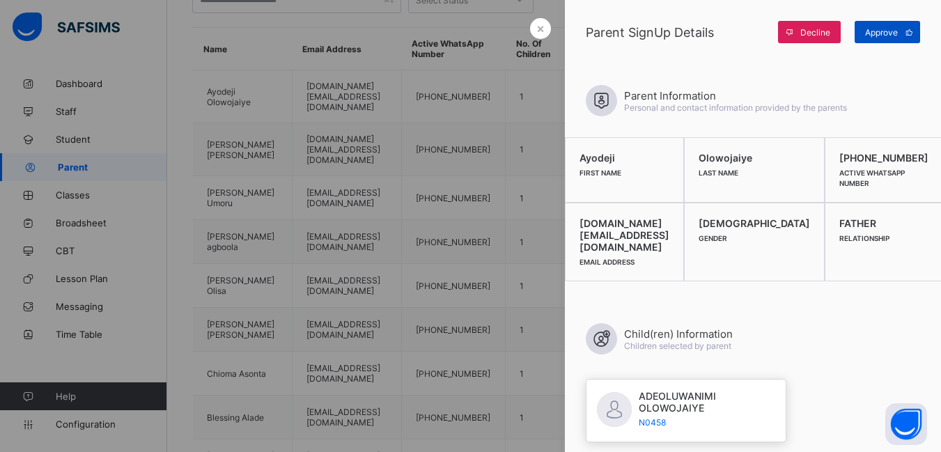
click at [888, 34] on span "Approve" at bounding box center [881, 32] width 33 height 10
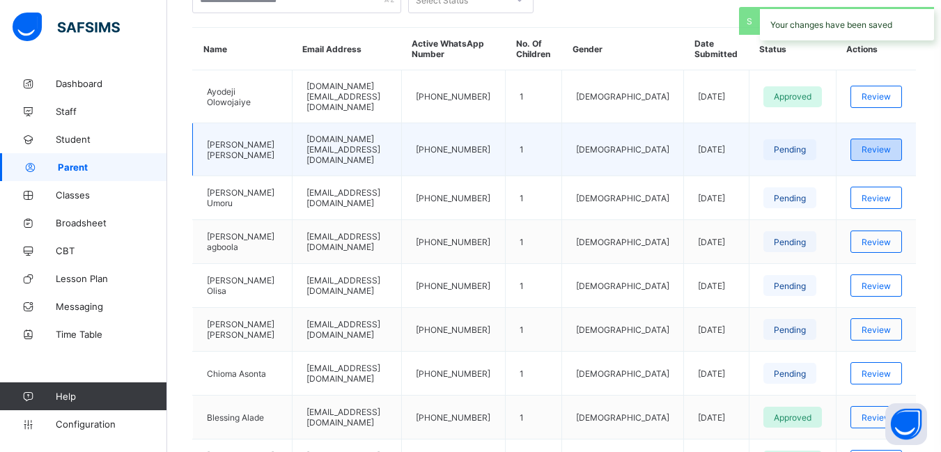
click at [880, 144] on span "Review" at bounding box center [876, 149] width 29 height 10
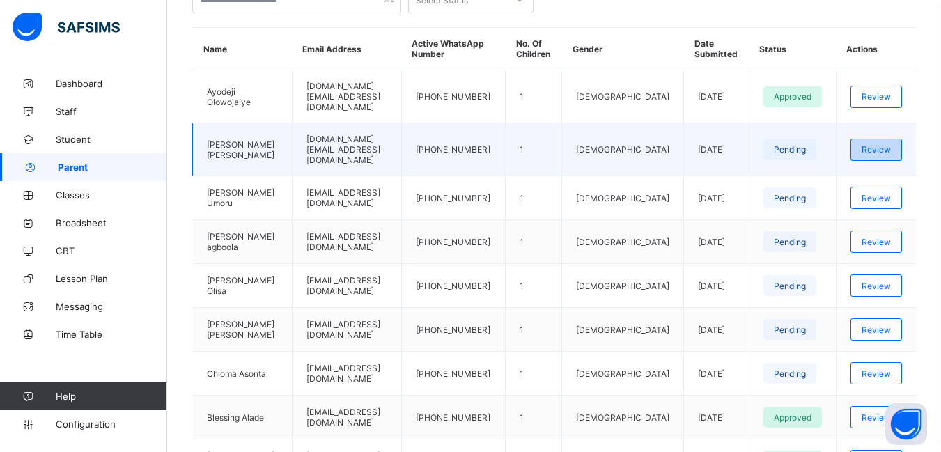
click at [887, 144] on span "Review" at bounding box center [876, 149] width 29 height 10
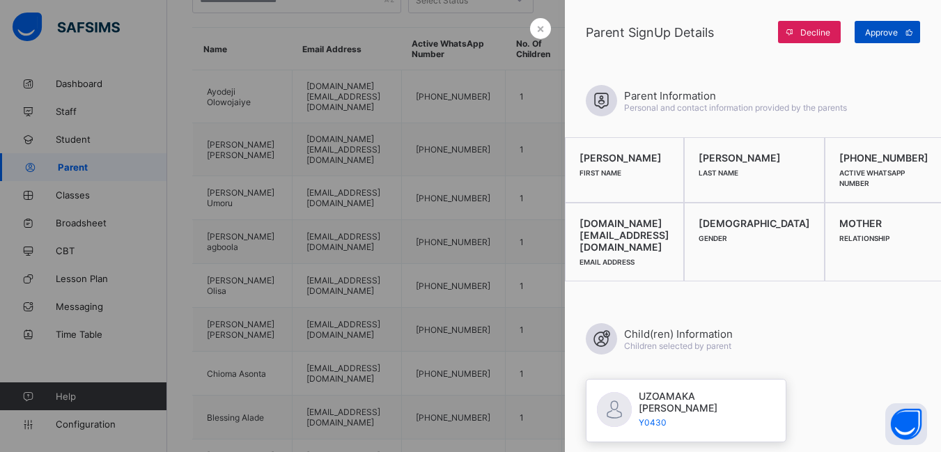
click at [891, 32] on span "Approve" at bounding box center [881, 32] width 33 height 10
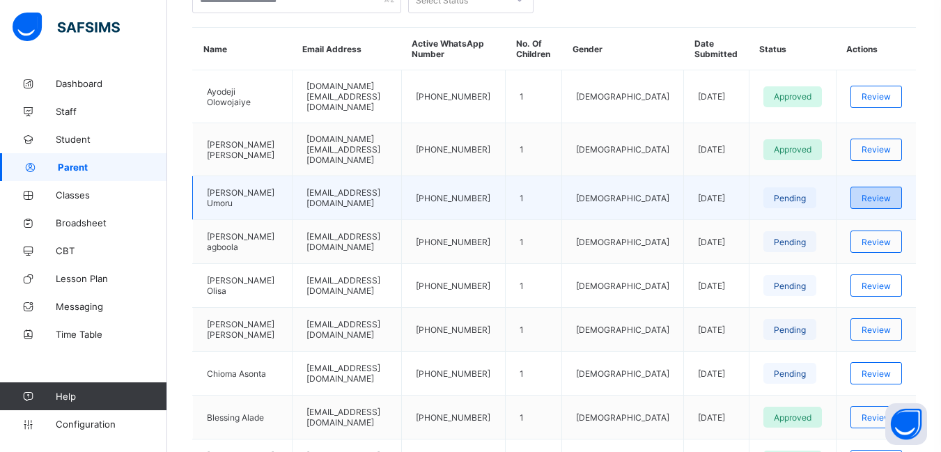
click at [887, 193] on span "Review" at bounding box center [876, 198] width 29 height 10
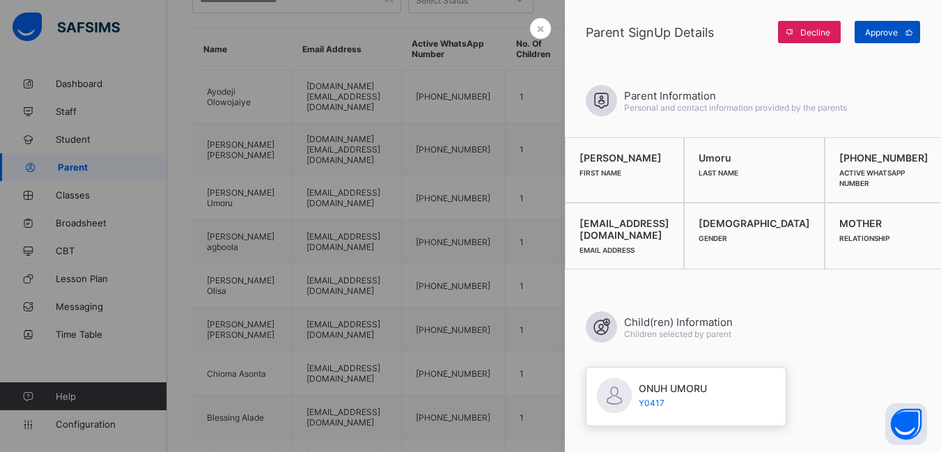
click at [885, 37] on span "Approve" at bounding box center [881, 32] width 33 height 10
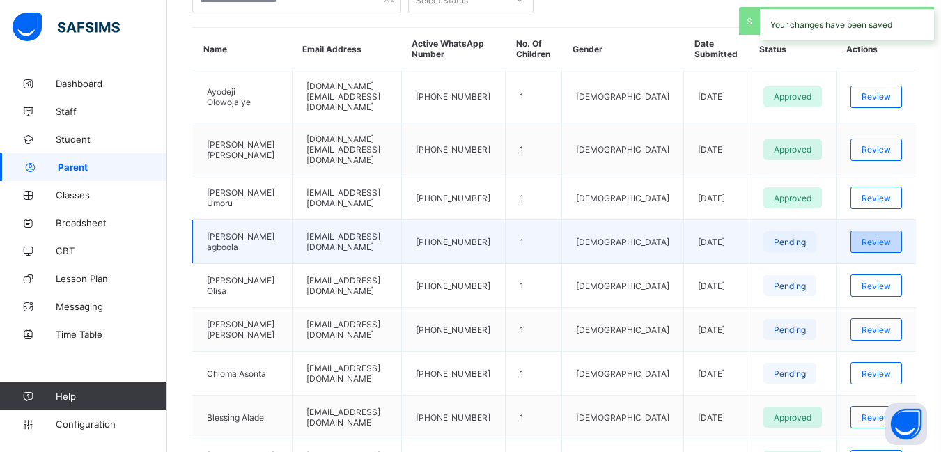
click at [887, 237] on span "Review" at bounding box center [876, 242] width 29 height 10
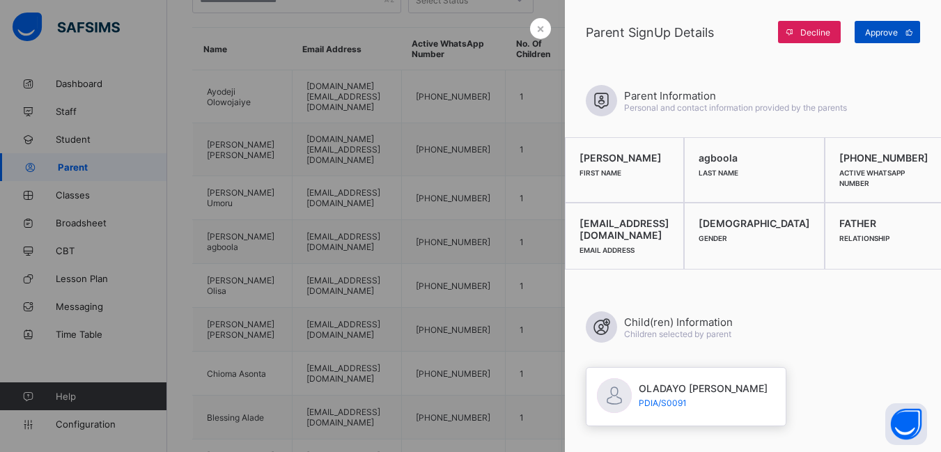
click at [882, 32] on span "Approve" at bounding box center [881, 32] width 33 height 10
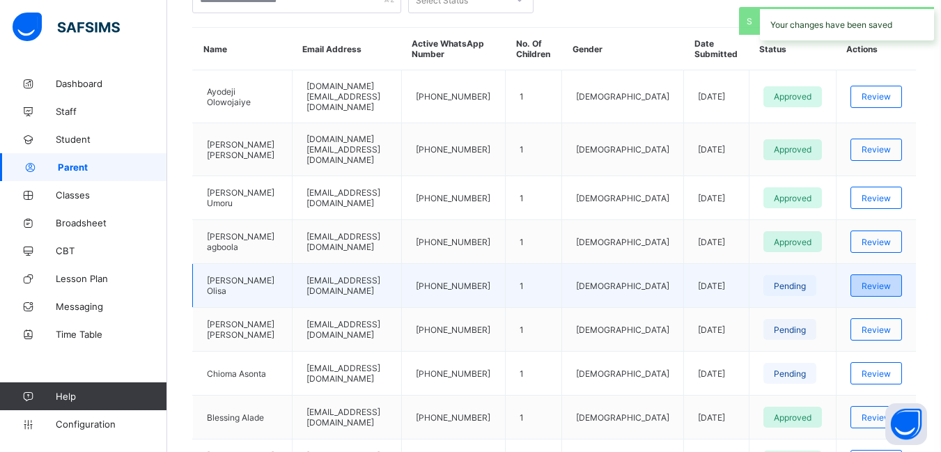
click at [878, 281] on span "Review" at bounding box center [876, 286] width 29 height 10
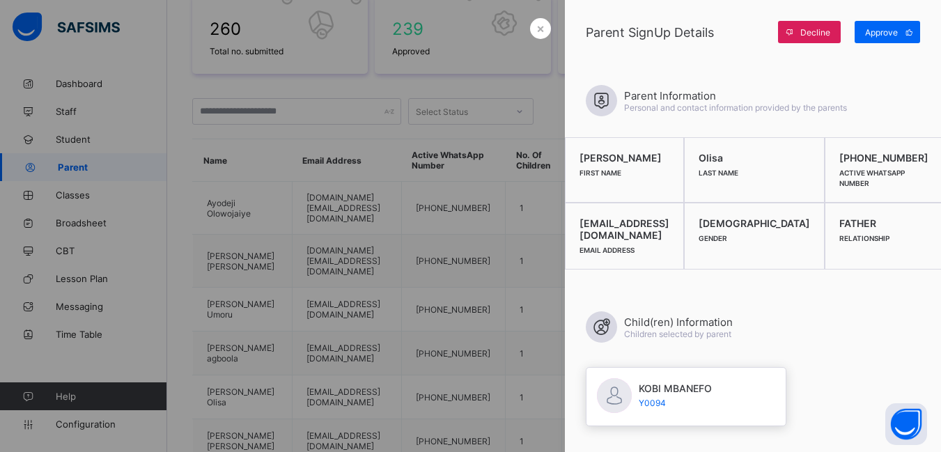
scroll to position [217, 0]
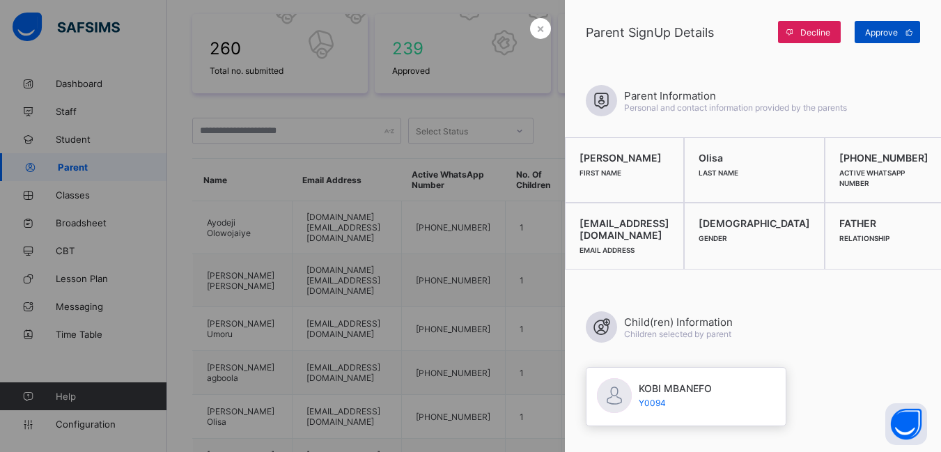
click at [889, 29] on span "Approve" at bounding box center [881, 32] width 33 height 10
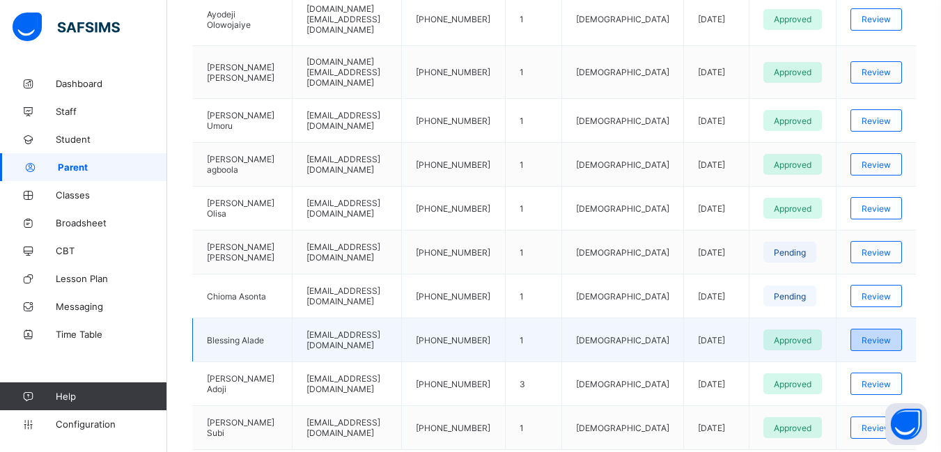
scroll to position [426, 0]
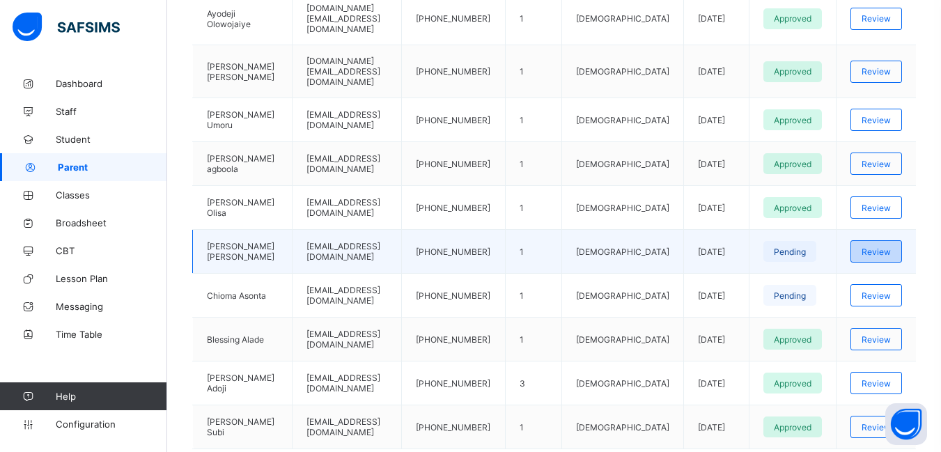
click at [880, 247] on span "Review" at bounding box center [876, 252] width 29 height 10
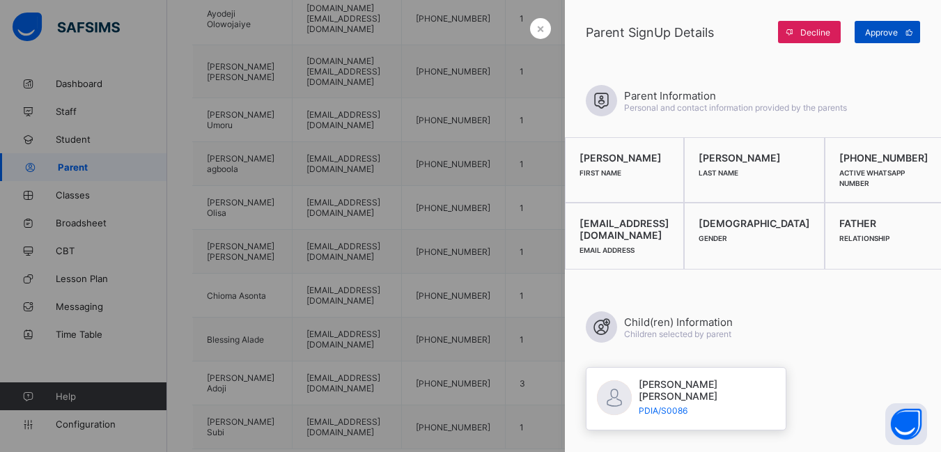
click at [878, 30] on span "Approve" at bounding box center [881, 32] width 33 height 10
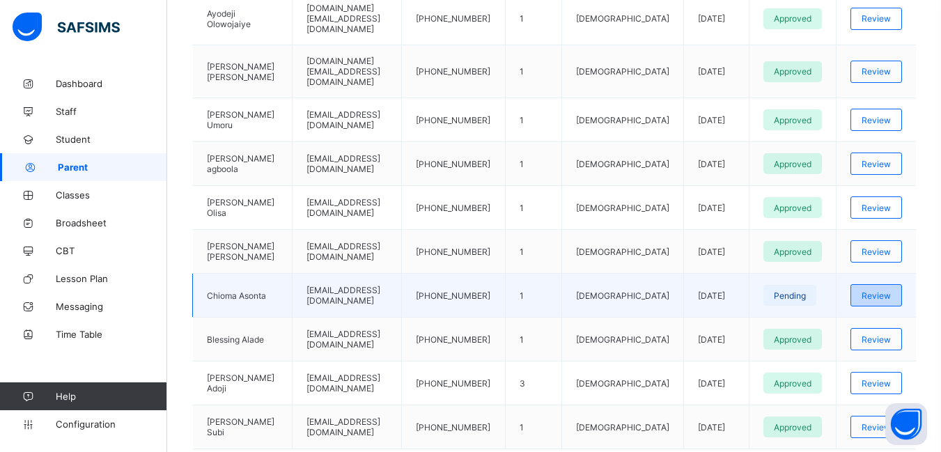
click at [888, 290] on span "Review" at bounding box center [876, 295] width 29 height 10
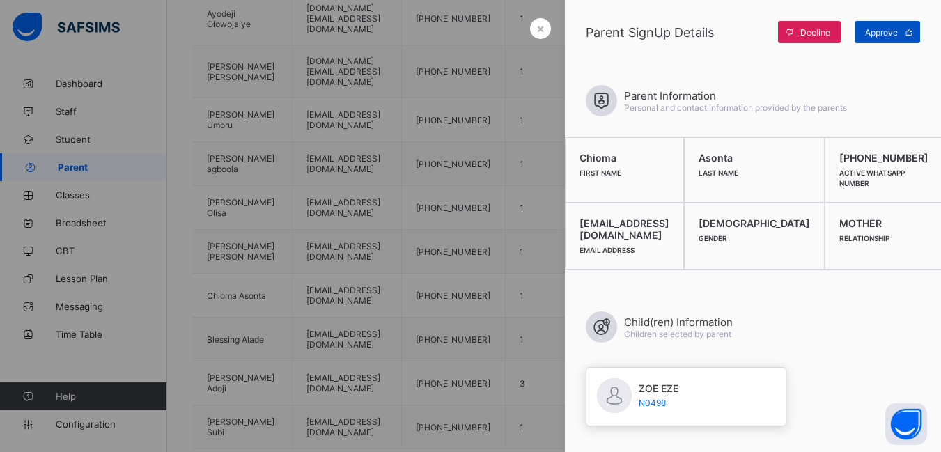
click at [882, 31] on span "Approve" at bounding box center [881, 32] width 33 height 10
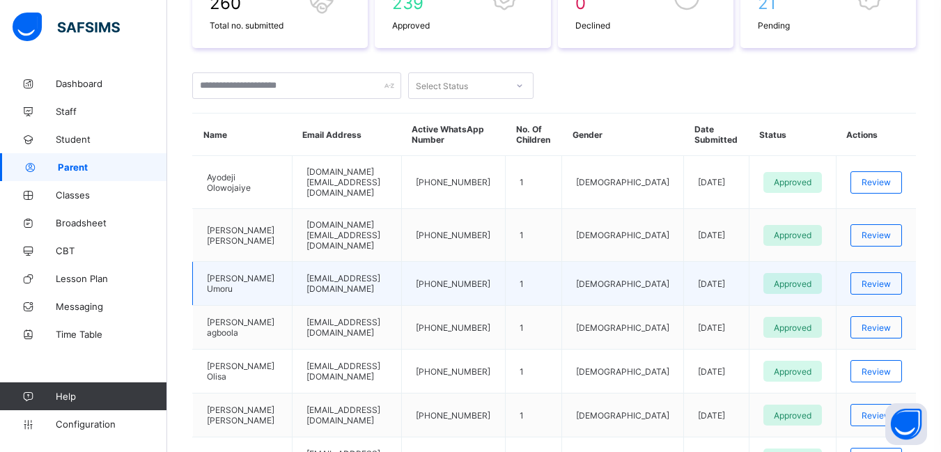
scroll to position [287, 0]
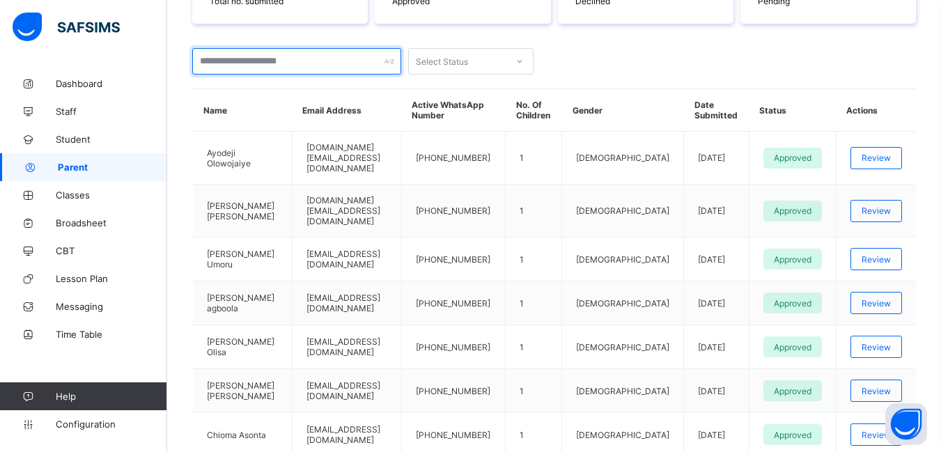
click at [276, 59] on input "text" at bounding box center [296, 61] width 209 height 26
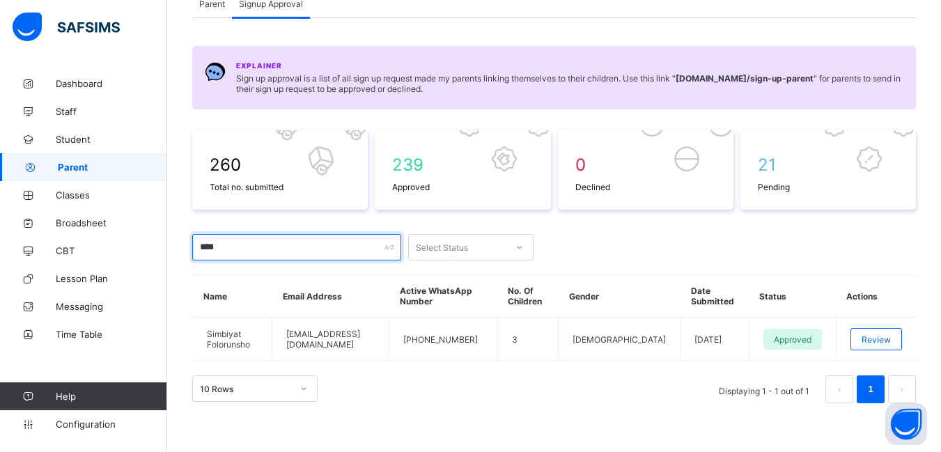
scroll to position [101, 0]
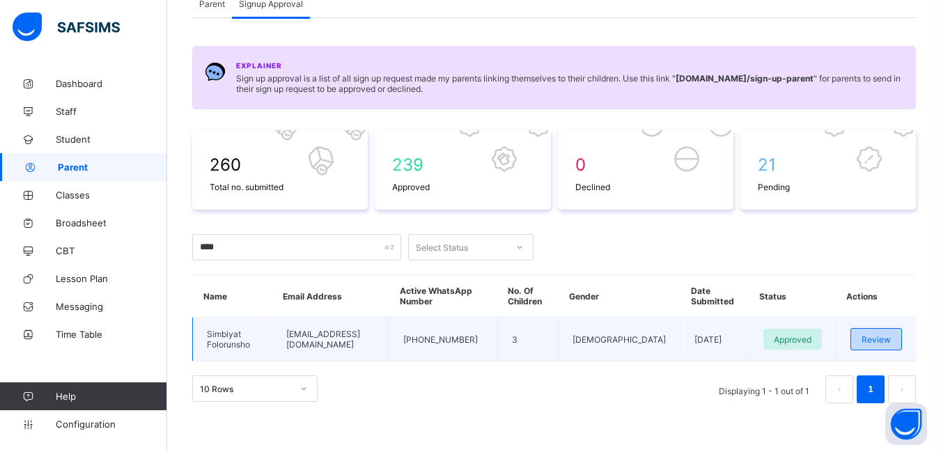
click at [891, 341] on span "Review" at bounding box center [876, 339] width 29 height 10
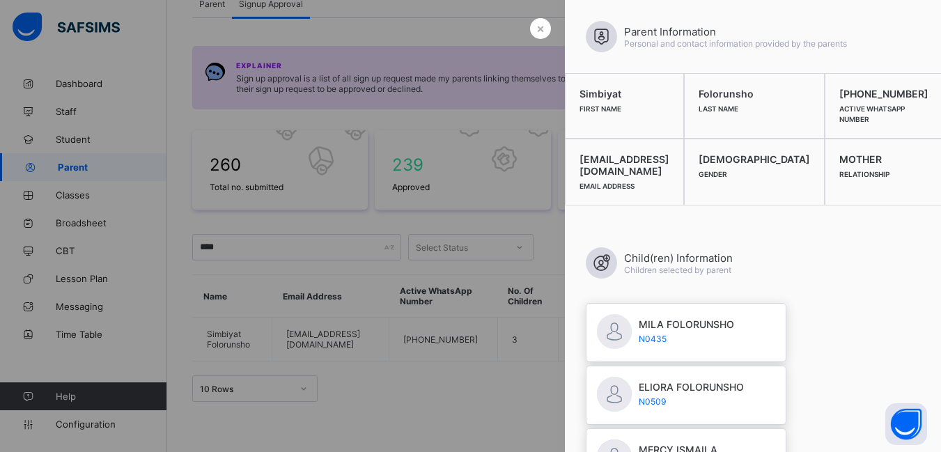
click at [406, 295] on div at bounding box center [470, 226] width 941 height 452
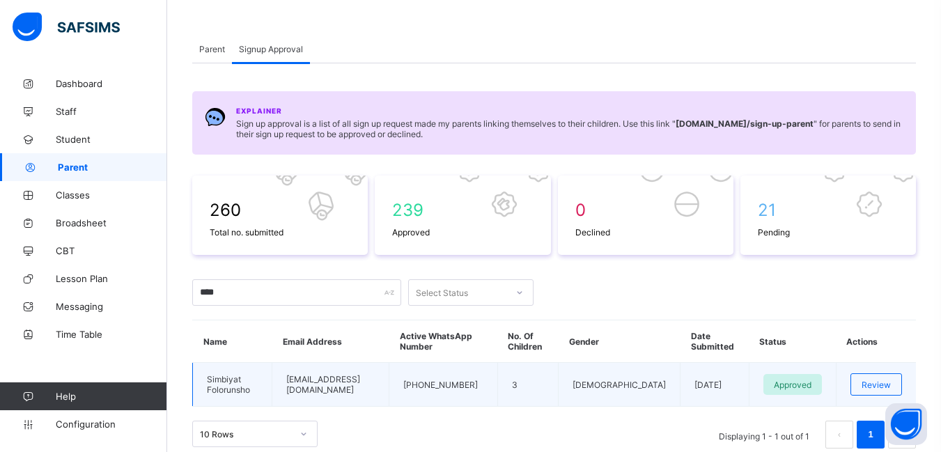
scroll to position [0, 0]
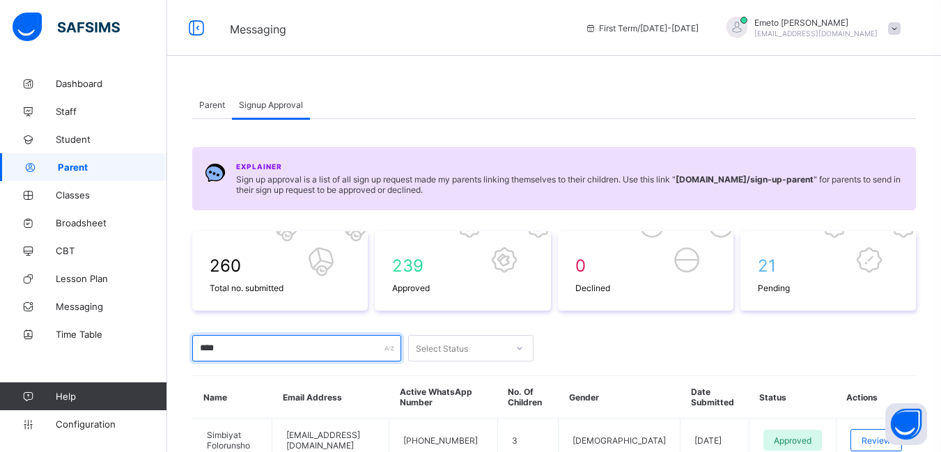
click at [283, 357] on input "****" at bounding box center [296, 348] width 209 height 26
type input "*"
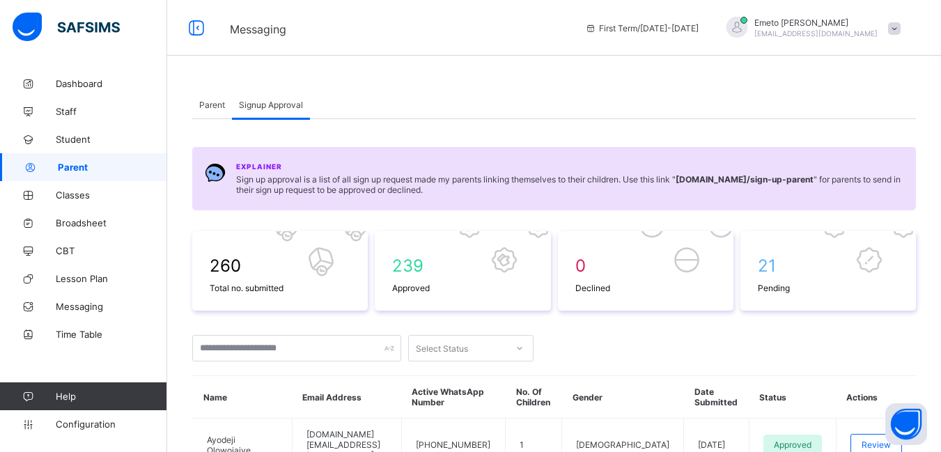
click at [212, 102] on span "Parent" at bounding box center [212, 105] width 26 height 10
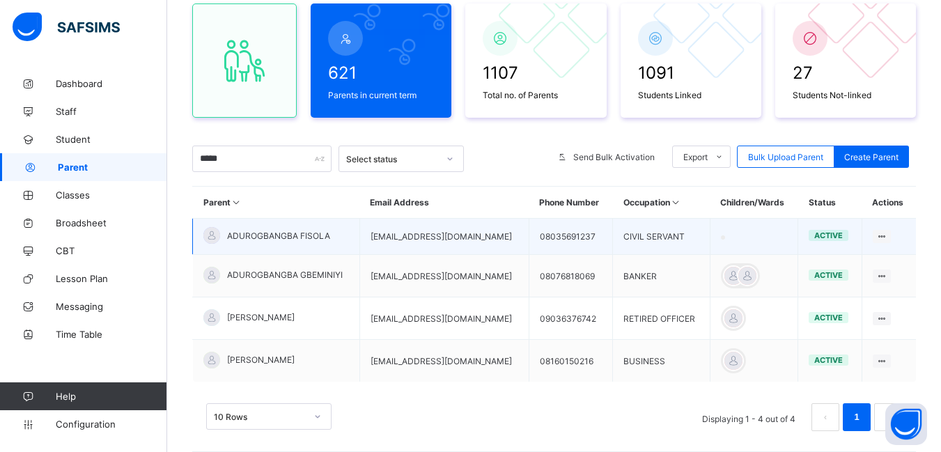
scroll to position [157, 0]
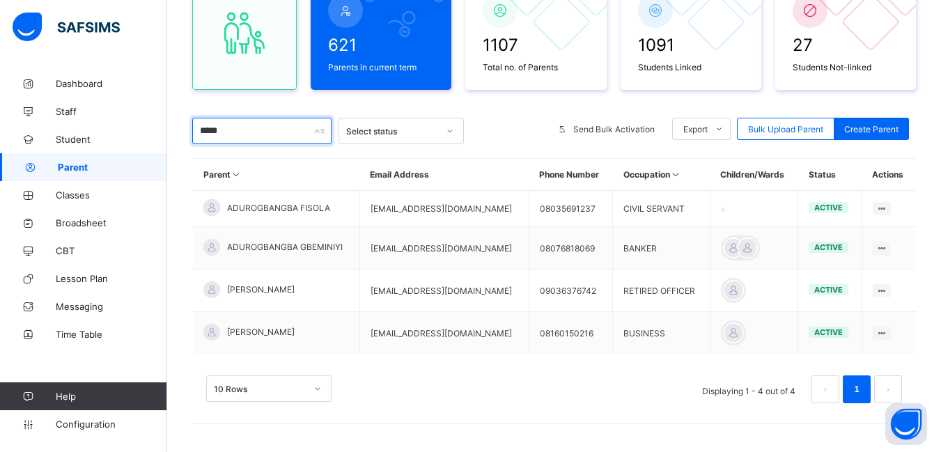
click at [250, 135] on input "*****" at bounding box center [261, 131] width 139 height 26
type input "*"
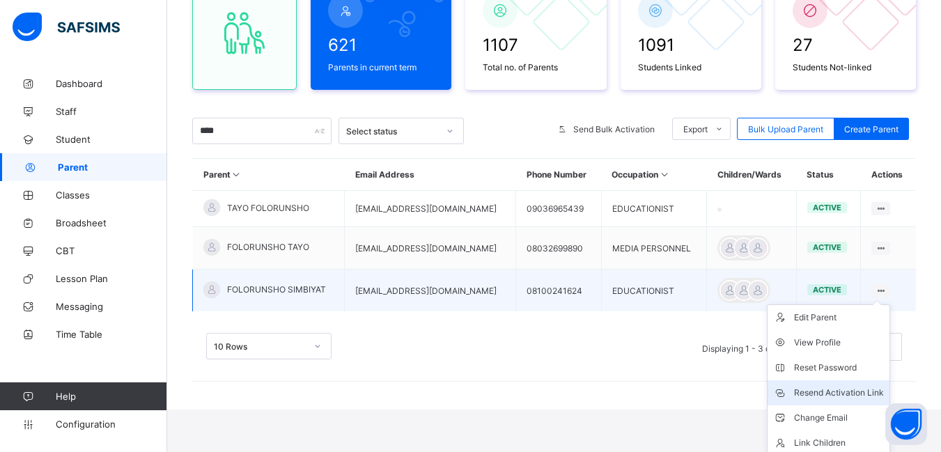
click at [857, 391] on div "Resend Activation Link" at bounding box center [839, 393] width 90 height 14
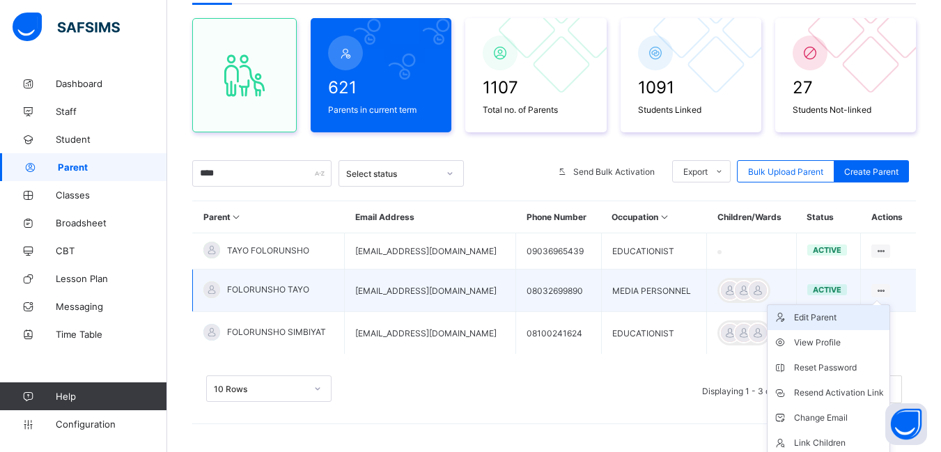
scroll to position [144, 0]
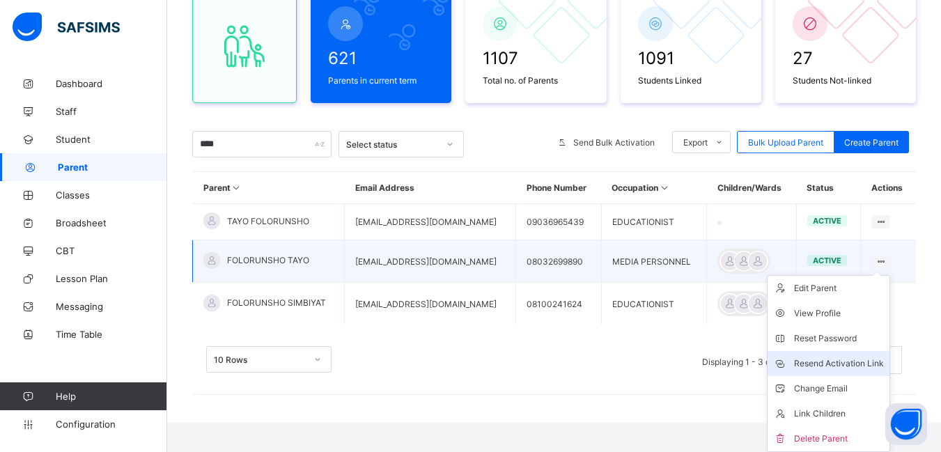
click at [841, 361] on div "Resend Activation Link" at bounding box center [839, 364] width 90 height 14
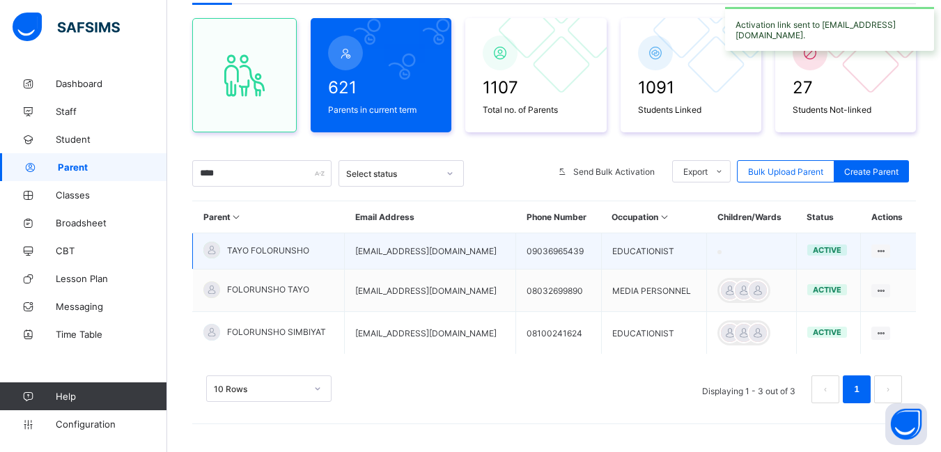
scroll to position [115, 0]
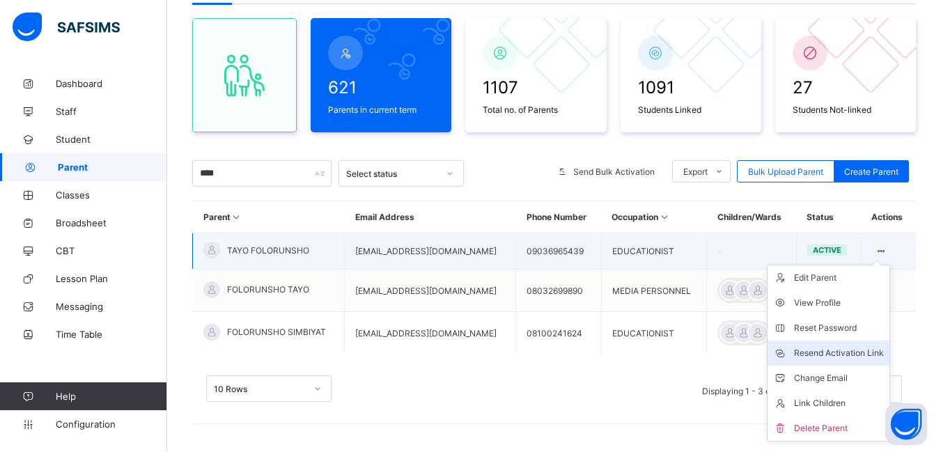
click at [850, 354] on div "Resend Activation Link" at bounding box center [839, 353] width 90 height 14
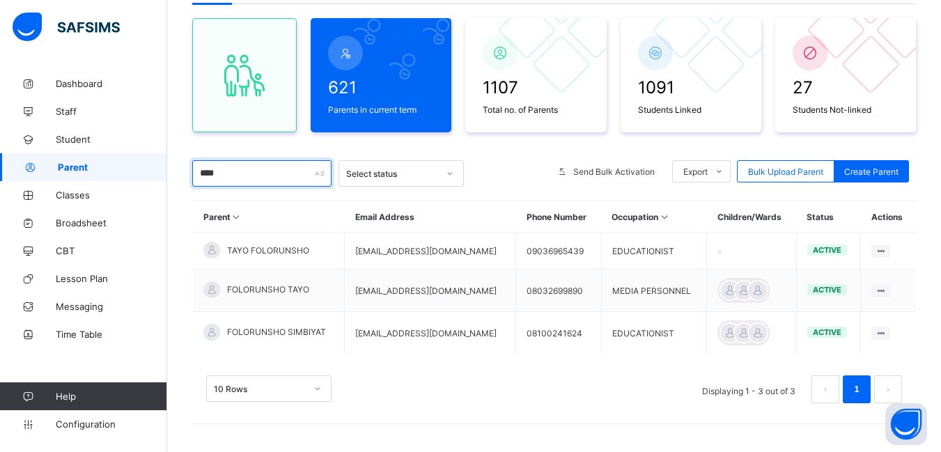
click at [228, 178] on input "****" at bounding box center [261, 173] width 139 height 26
type input "*"
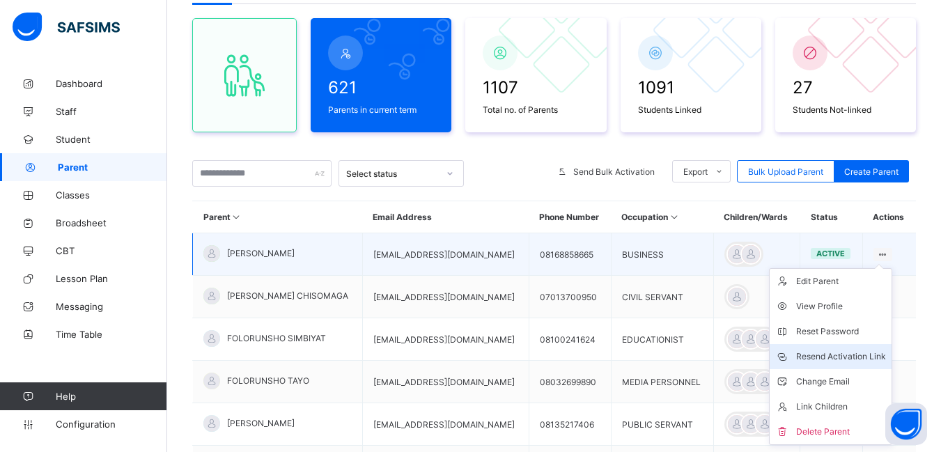
click at [855, 356] on div "Resend Activation Link" at bounding box center [841, 357] width 90 height 14
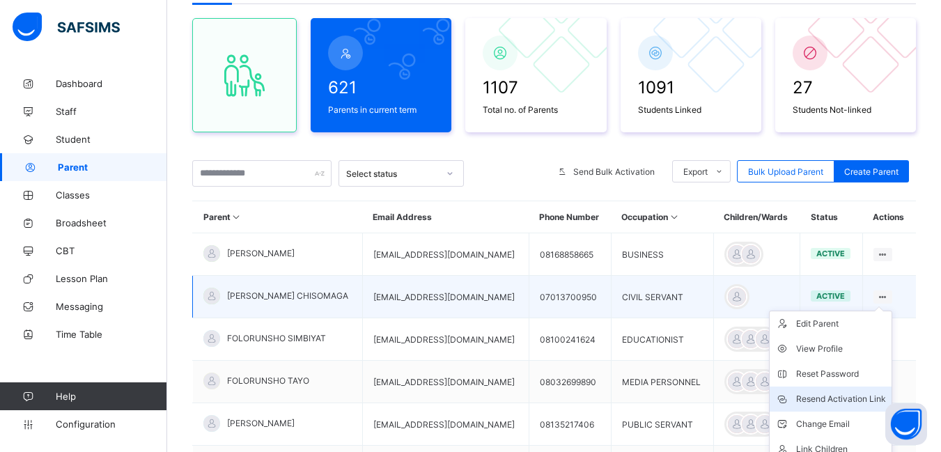
click at [850, 398] on div "Resend Activation Link" at bounding box center [841, 399] width 90 height 14
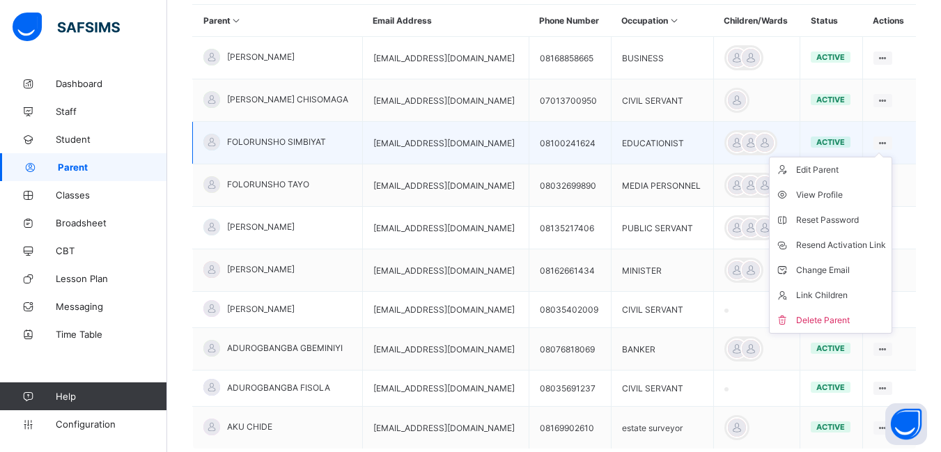
scroll to position [324, 0]
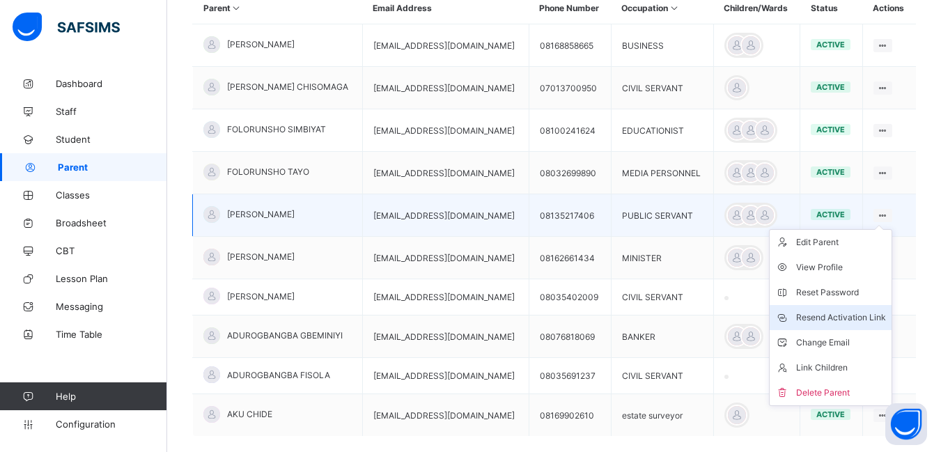
click at [847, 311] on div "Resend Activation Link" at bounding box center [841, 318] width 90 height 14
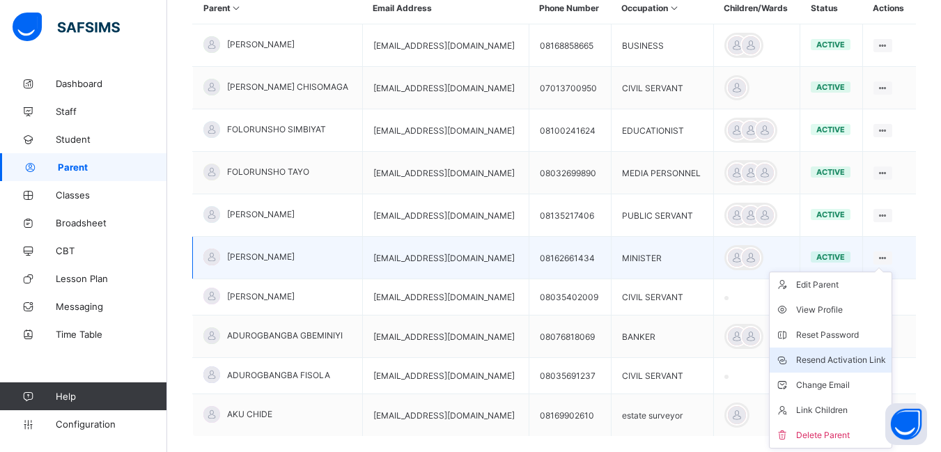
click at [859, 357] on div "Resend Activation Link" at bounding box center [841, 360] width 90 height 14
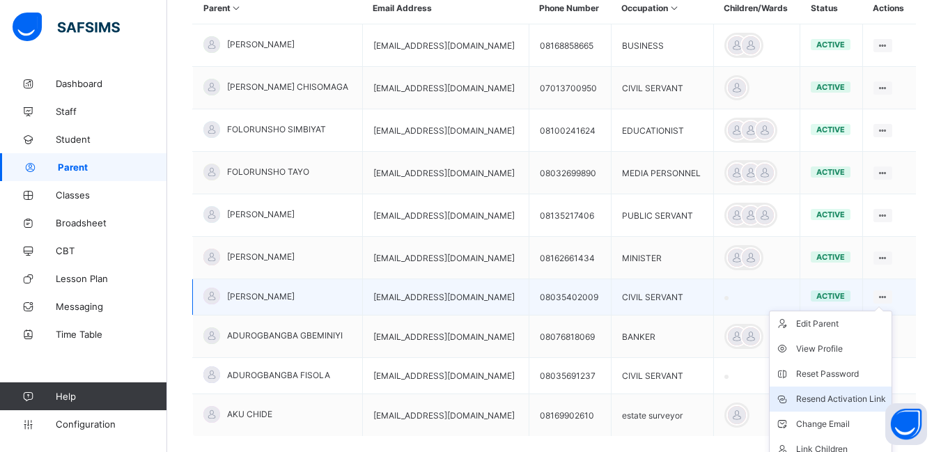
click at [840, 398] on div "Resend Activation Link" at bounding box center [841, 399] width 90 height 14
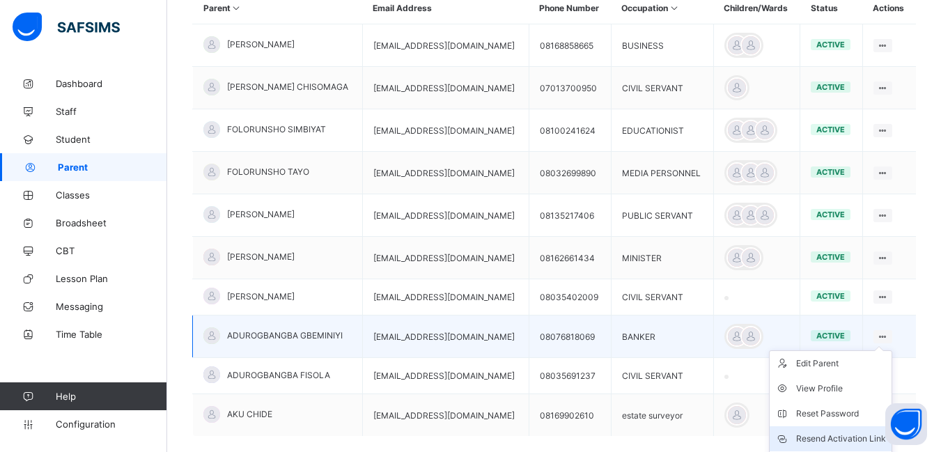
click at [862, 435] on div "Resend Activation Link" at bounding box center [841, 439] width 90 height 14
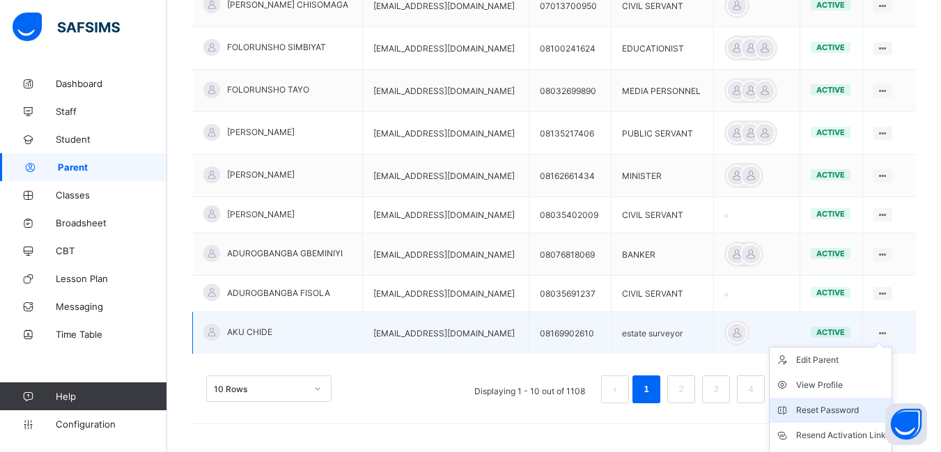
scroll to position [478, 0]
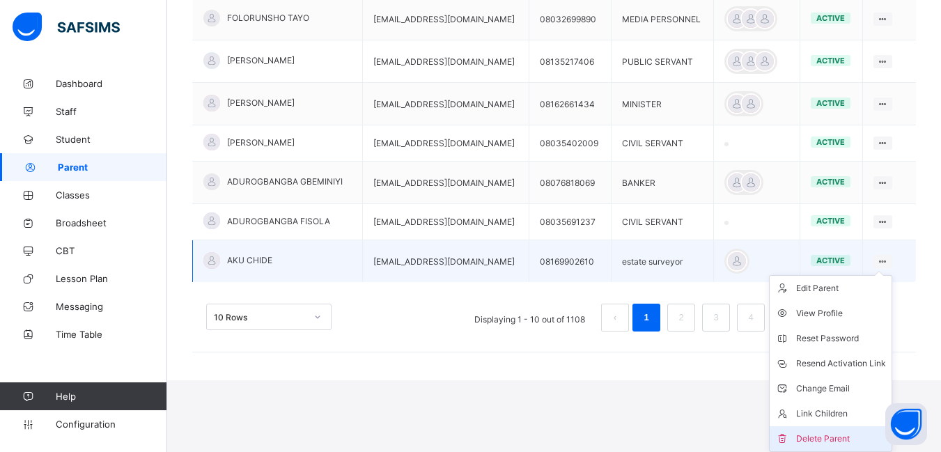
click at [855, 433] on div "Delete Parent" at bounding box center [841, 439] width 90 height 14
click at [0, 0] on div "× Delete Parent This action would delete from the system. Are you sure you want…" at bounding box center [0, 0] width 0 height 0
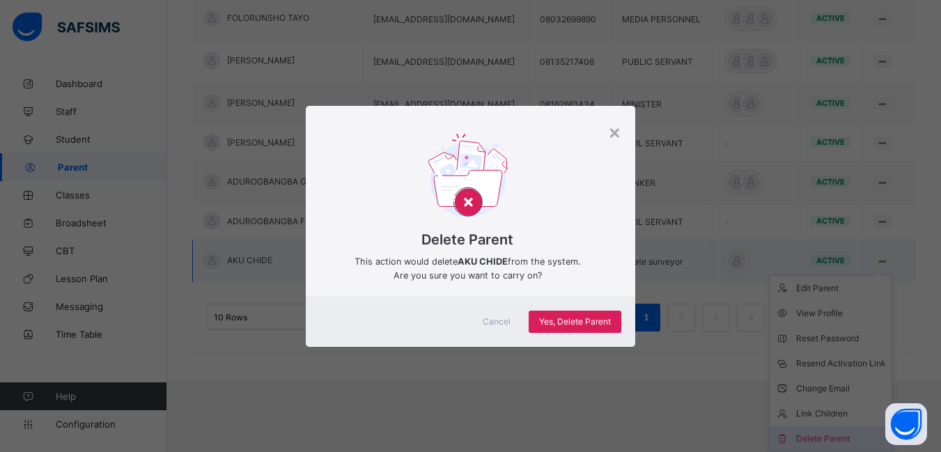
scroll to position [406, 0]
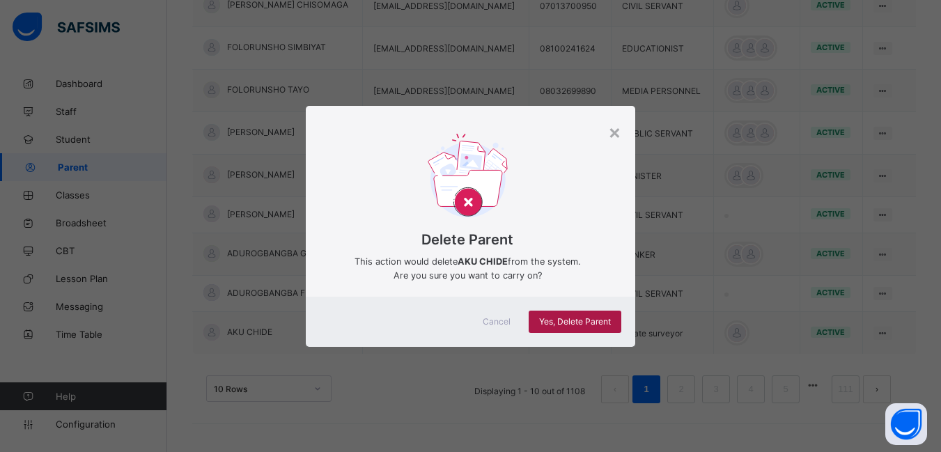
click at [567, 316] on span "Yes, Delete Parent" at bounding box center [575, 321] width 72 height 10
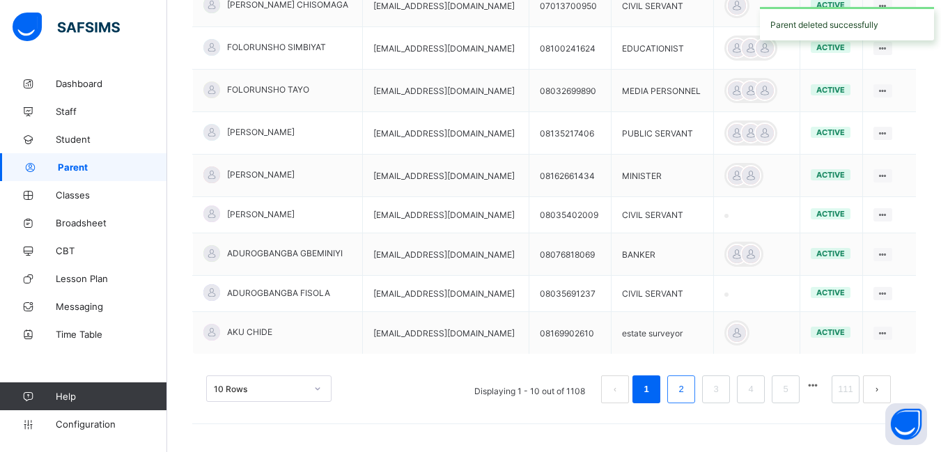
click at [687, 387] on link "2" at bounding box center [680, 389] width 13 height 18
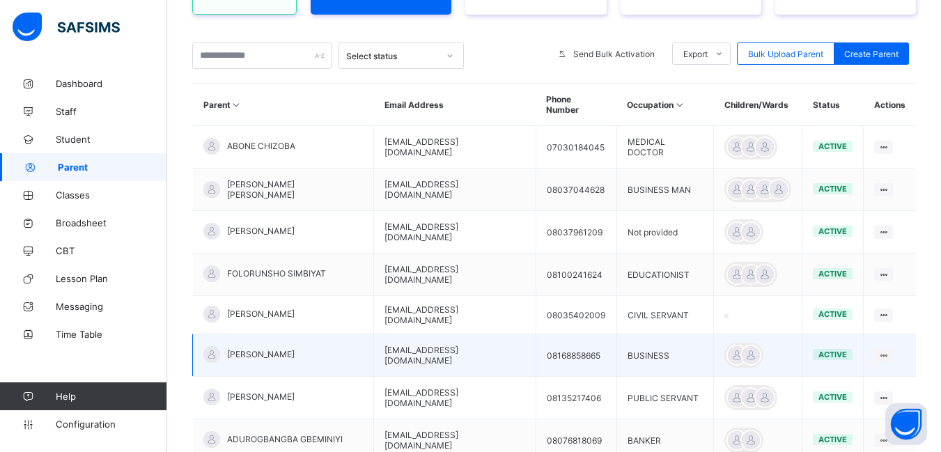
scroll to position [191, 0]
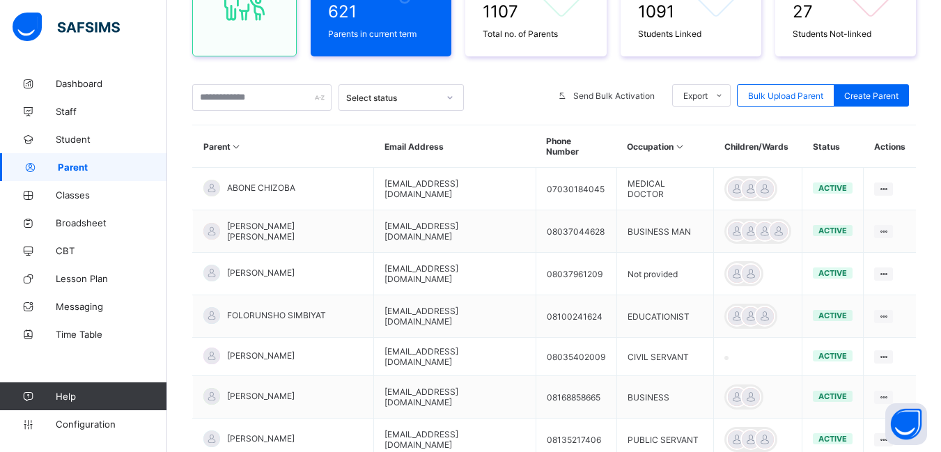
click at [0, 0] on div "Delete Parent" at bounding box center [0, 0] width 0 height 0
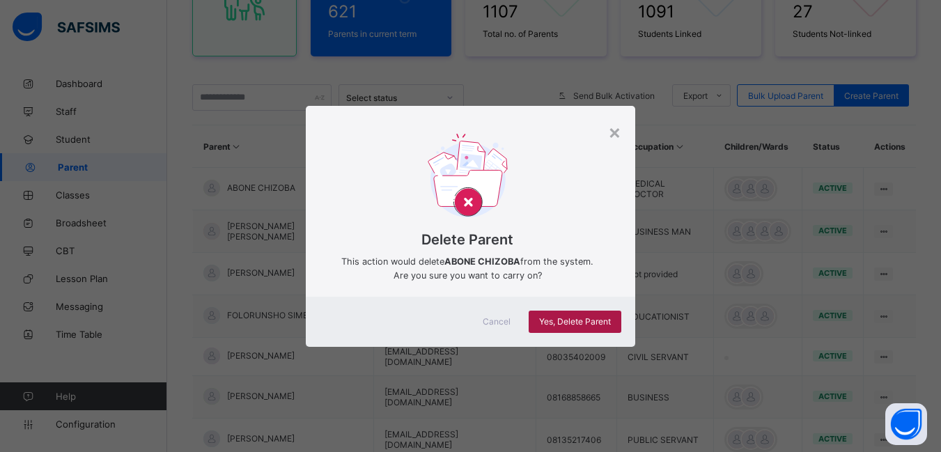
click at [575, 322] on span "Yes, Delete Parent" at bounding box center [575, 321] width 72 height 10
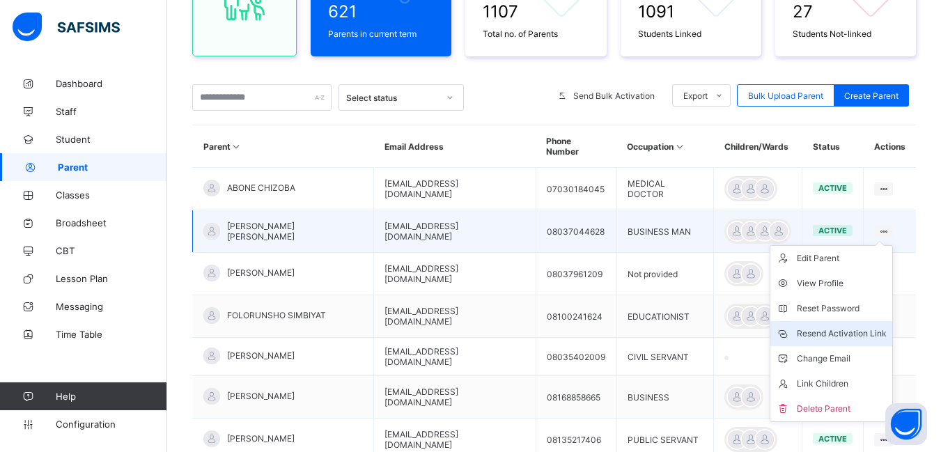
click at [850, 327] on div "Resend Activation Link" at bounding box center [842, 334] width 90 height 14
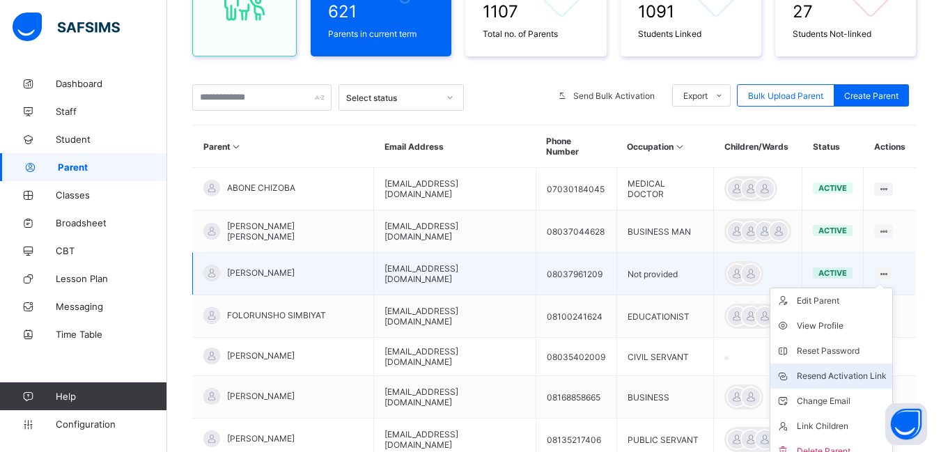
click at [854, 369] on div "Resend Activation Link" at bounding box center [842, 376] width 90 height 14
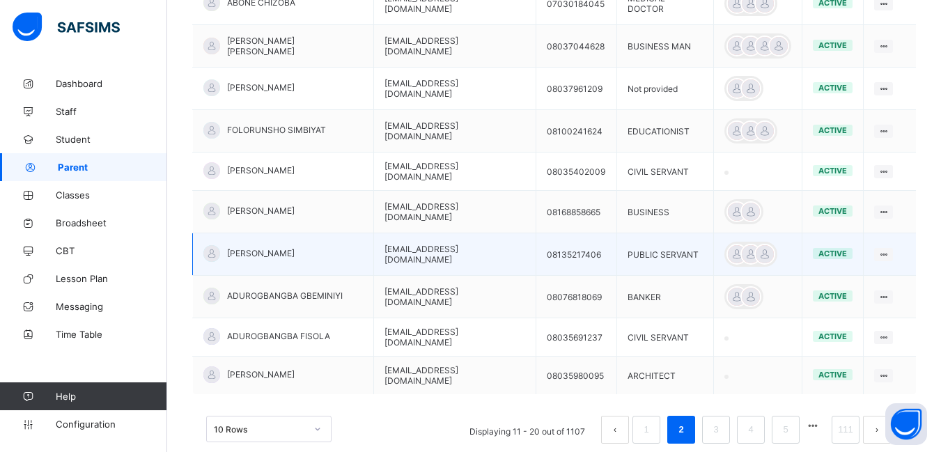
scroll to position [400, 0]
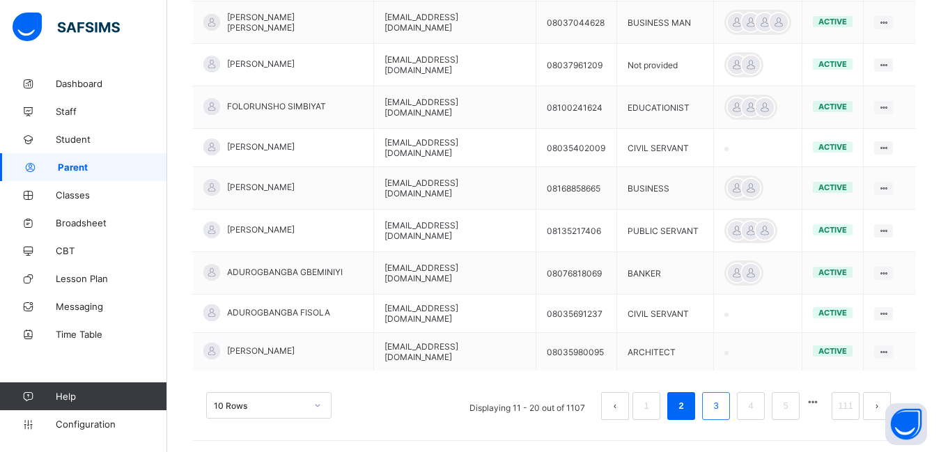
click at [722, 397] on link "3" at bounding box center [715, 406] width 13 height 18
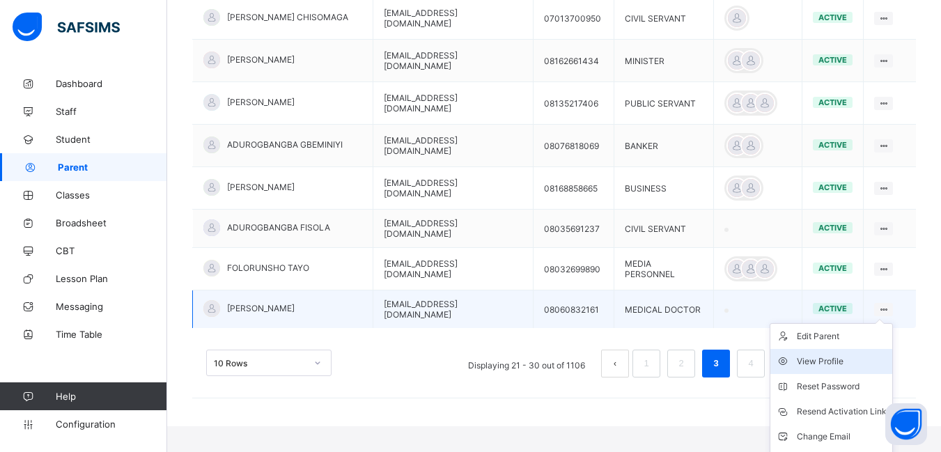
scroll to position [481, 0]
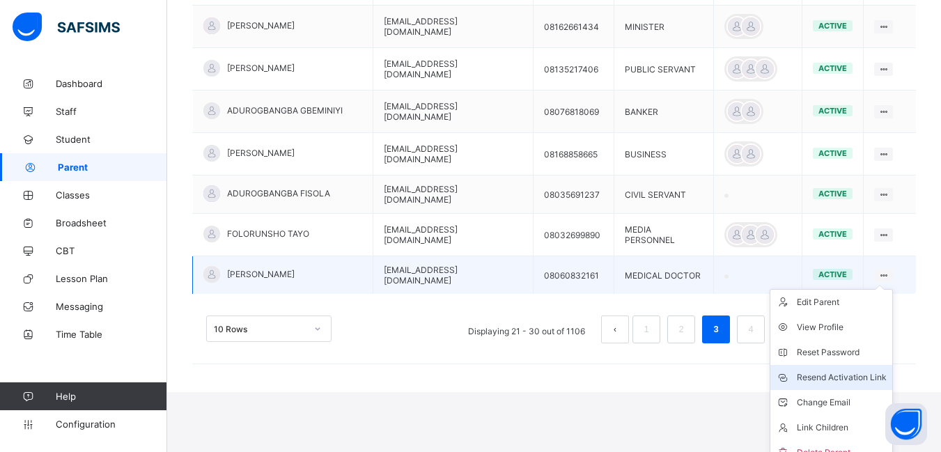
click at [846, 371] on div "Resend Activation Link" at bounding box center [842, 378] width 90 height 14
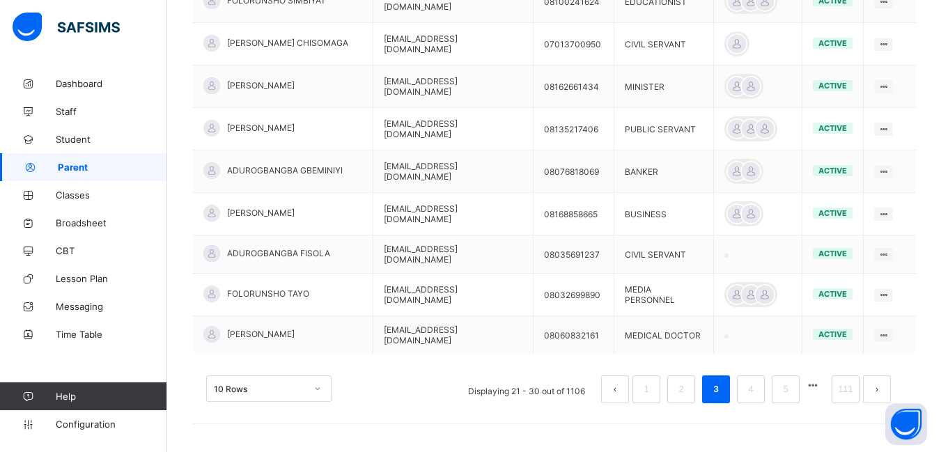
scroll to position [406, 0]
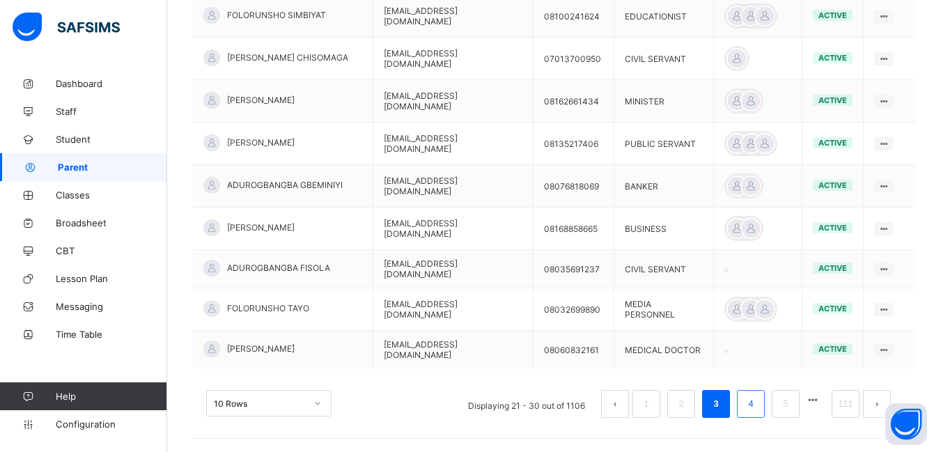
click at [757, 395] on link "4" at bounding box center [750, 404] width 13 height 18
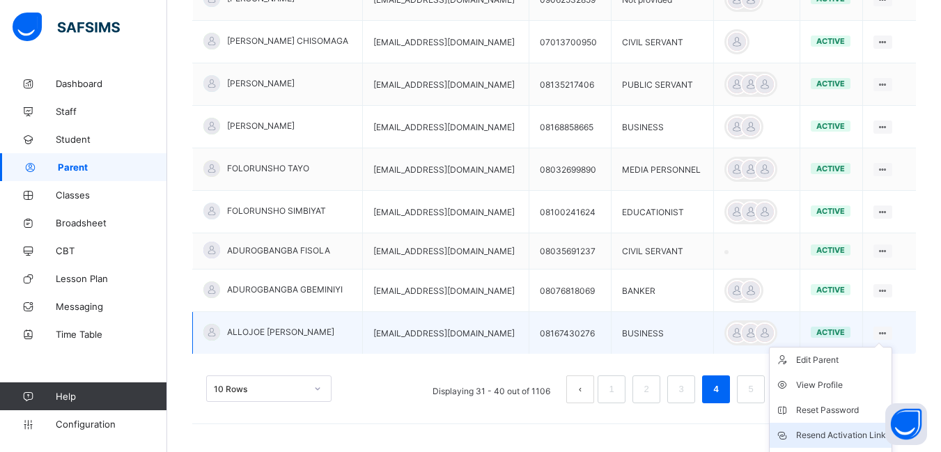
click at [842, 430] on div "Resend Activation Link" at bounding box center [841, 435] width 90 height 14
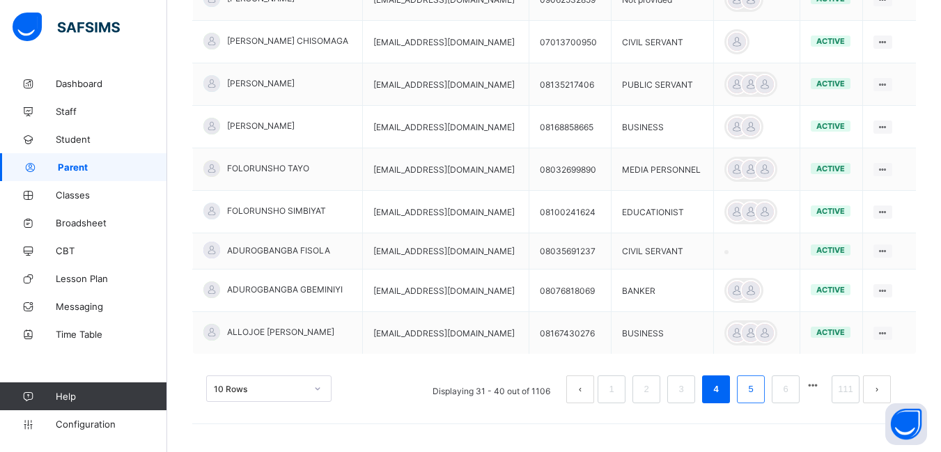
click at [757, 389] on link "5" at bounding box center [750, 389] width 13 height 18
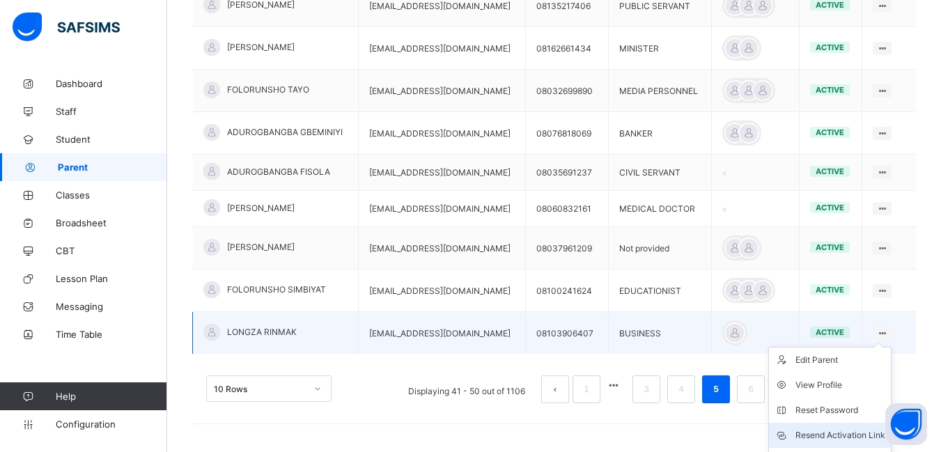
click at [857, 431] on div "Resend Activation Link" at bounding box center [840, 435] width 90 height 14
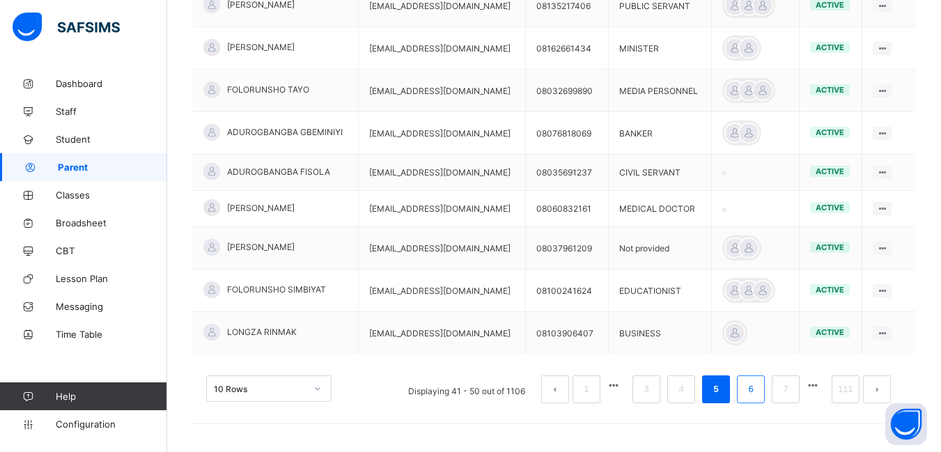
click at [757, 391] on link "6" at bounding box center [750, 389] width 13 height 18
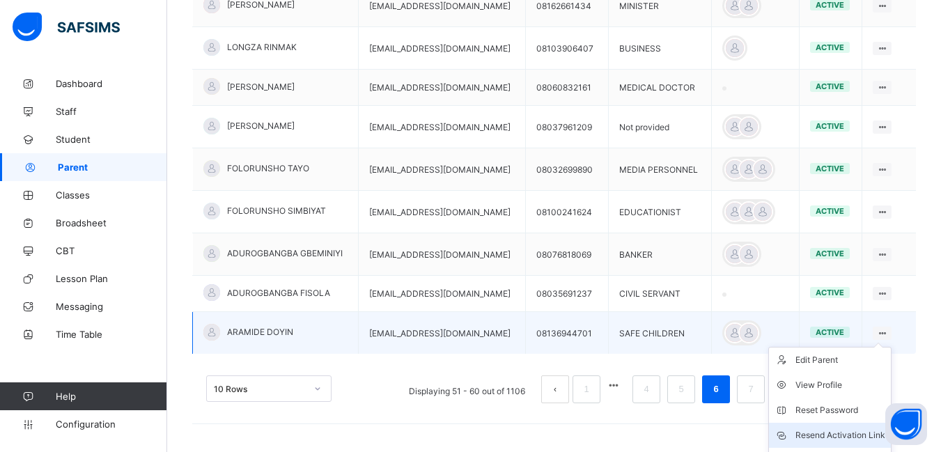
click at [847, 430] on div "Resend Activation Link" at bounding box center [840, 435] width 90 height 14
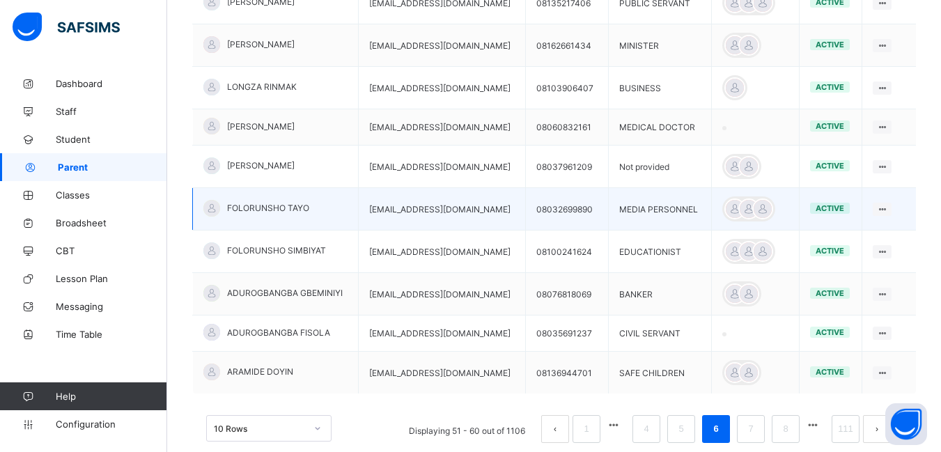
scroll to position [336, 0]
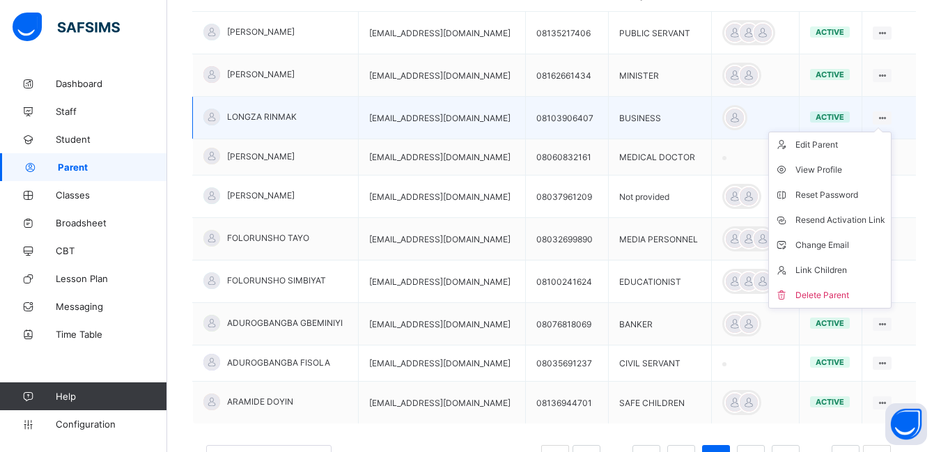
click at [888, 116] on icon at bounding box center [882, 118] width 12 height 10
click at [852, 217] on div "Resend Activation Link" at bounding box center [840, 220] width 90 height 14
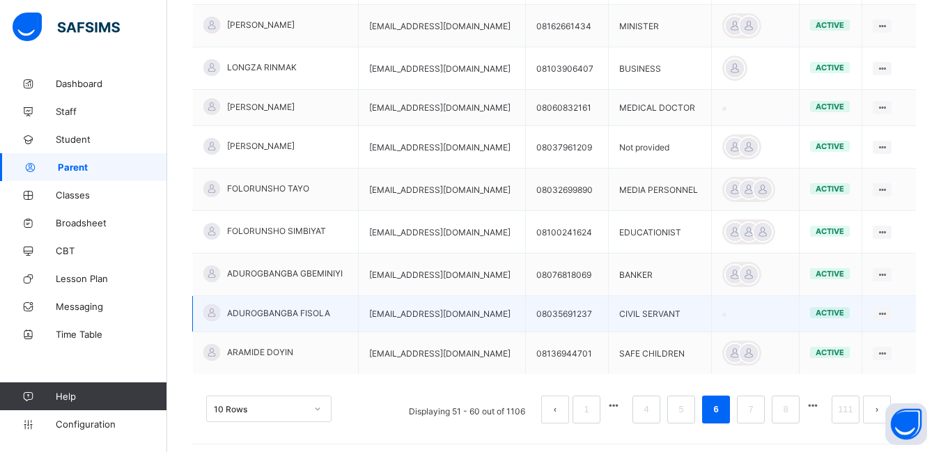
scroll to position [406, 0]
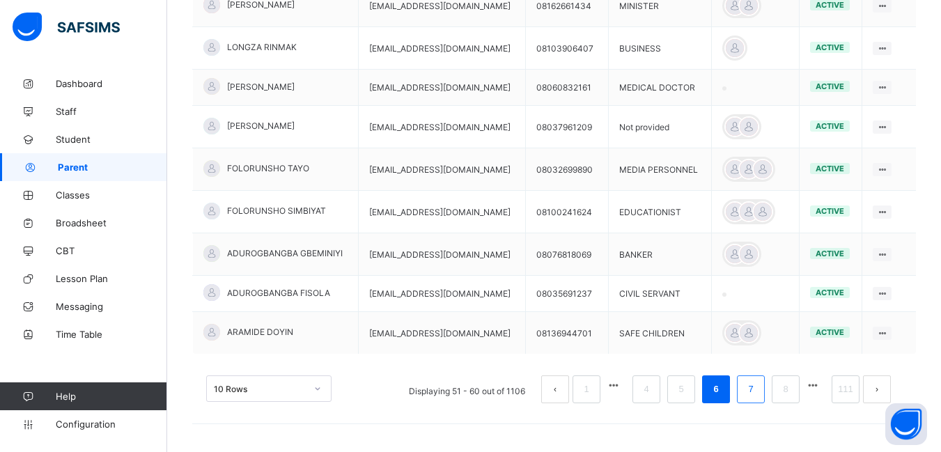
click at [757, 390] on link "7" at bounding box center [750, 389] width 13 height 18
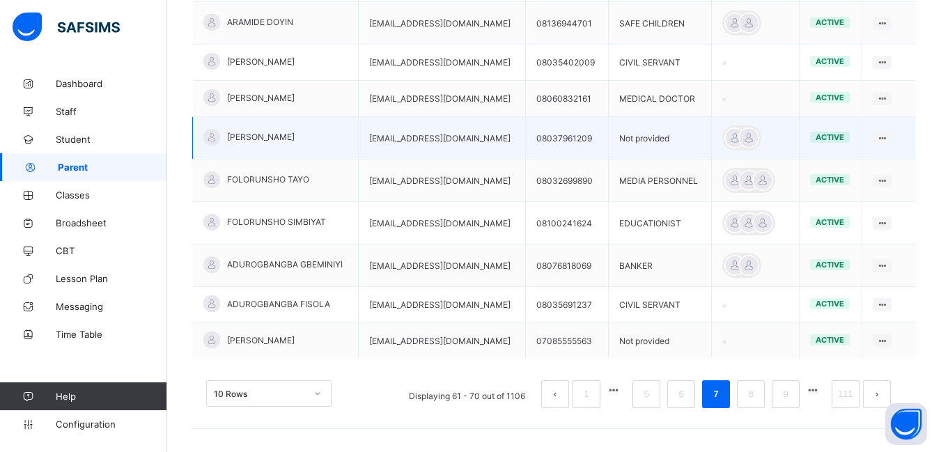
scroll to position [394, 0]
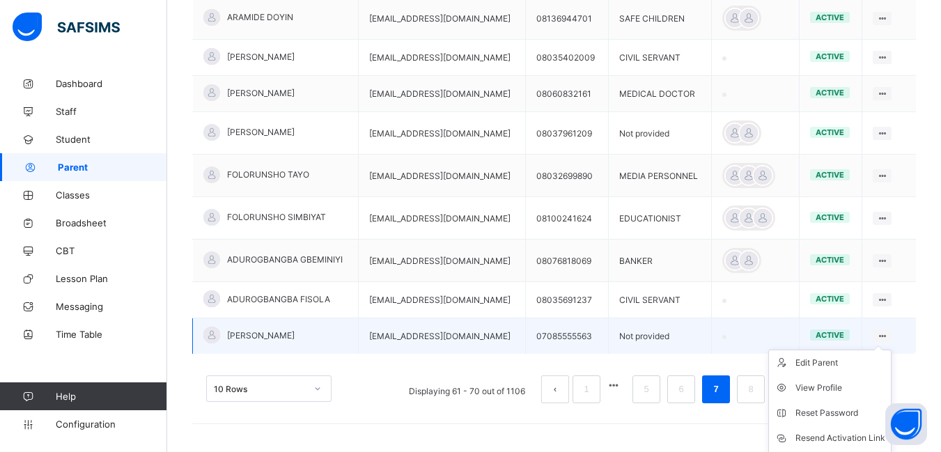
click at [888, 333] on icon at bounding box center [882, 336] width 12 height 10
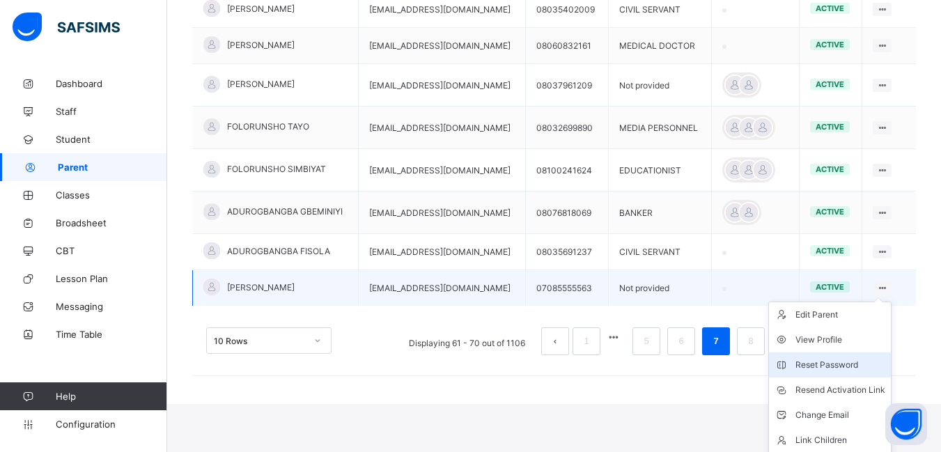
scroll to position [468, 0]
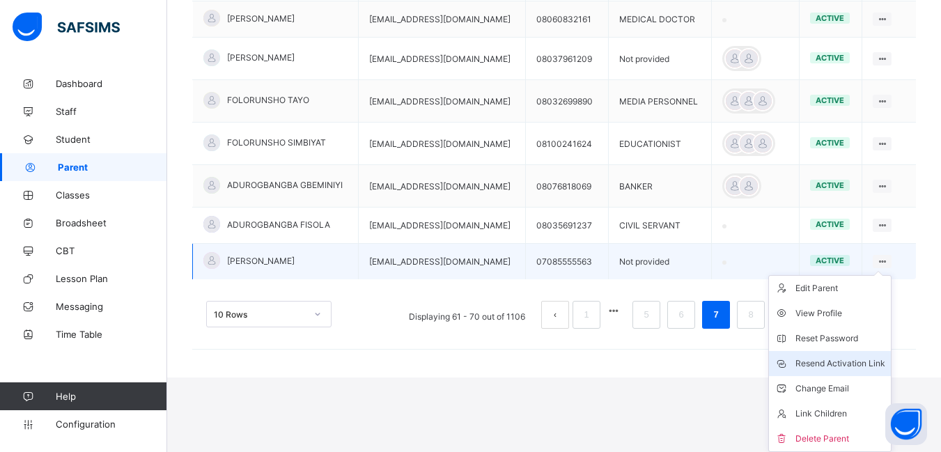
click at [832, 362] on div "Resend Activation Link" at bounding box center [840, 364] width 90 height 14
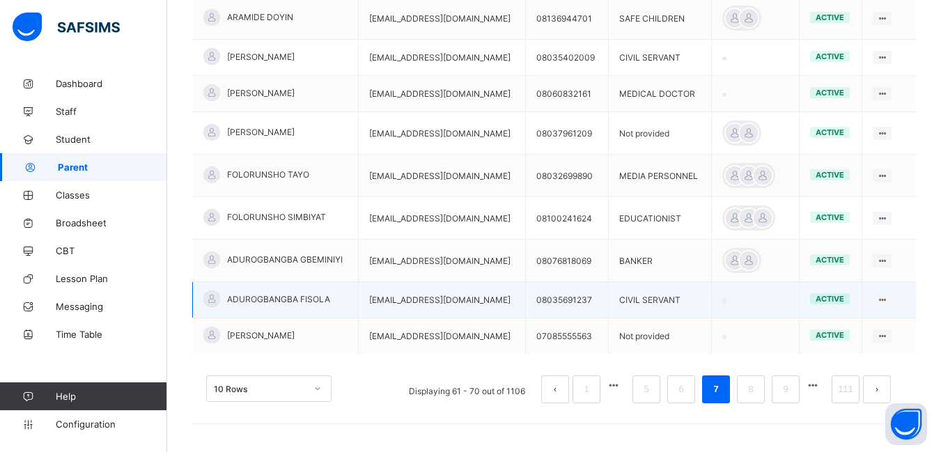
scroll to position [394, 0]
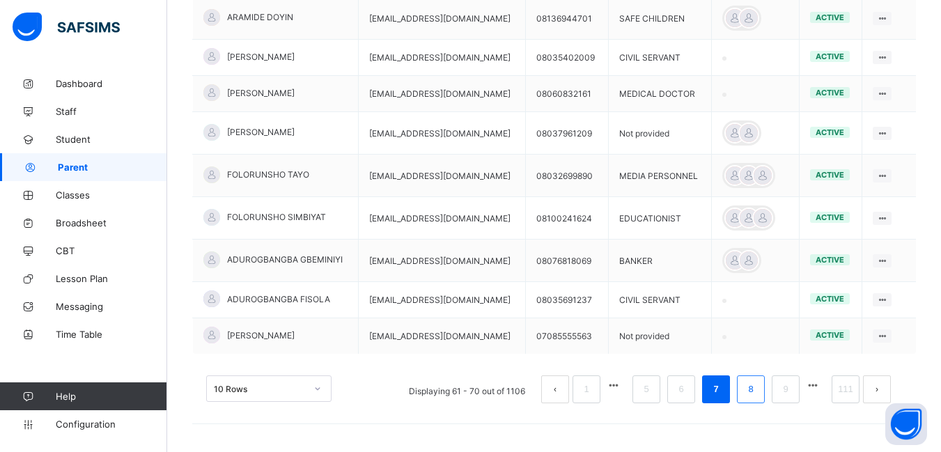
click at [757, 387] on link "8" at bounding box center [750, 389] width 13 height 18
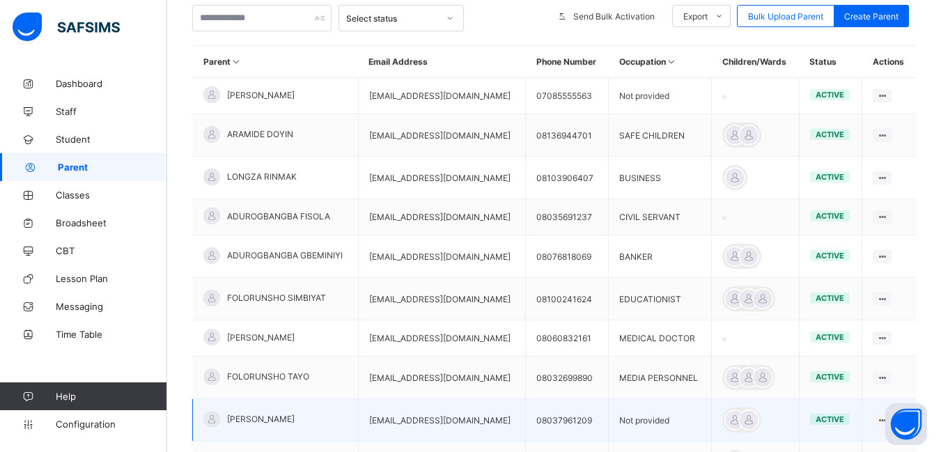
scroll to position [0, 0]
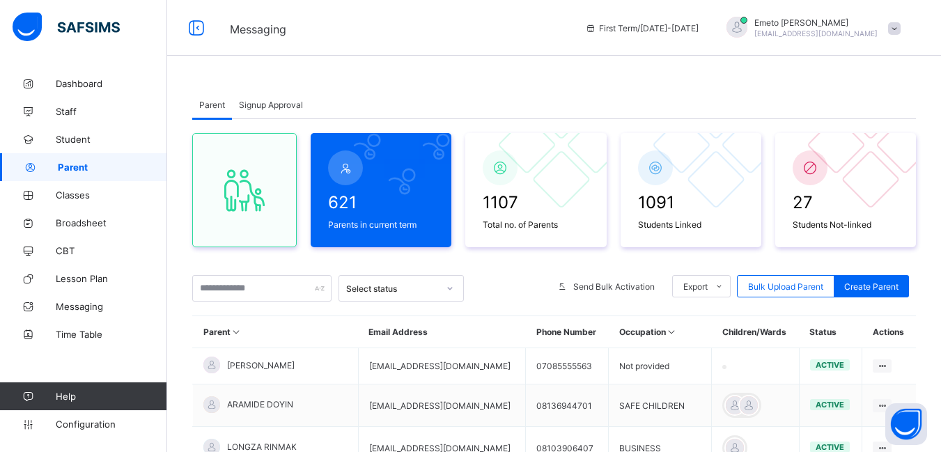
click at [256, 107] on span "Signup Approval" at bounding box center [271, 105] width 64 height 10
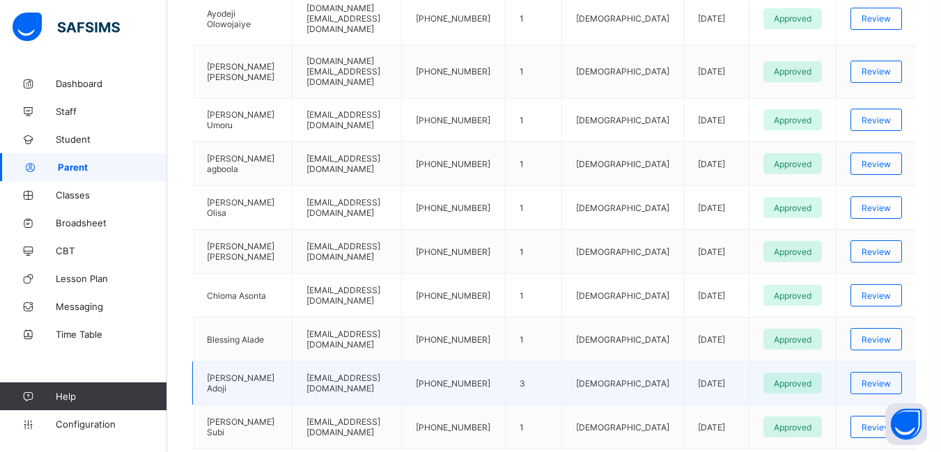
scroll to position [148, 0]
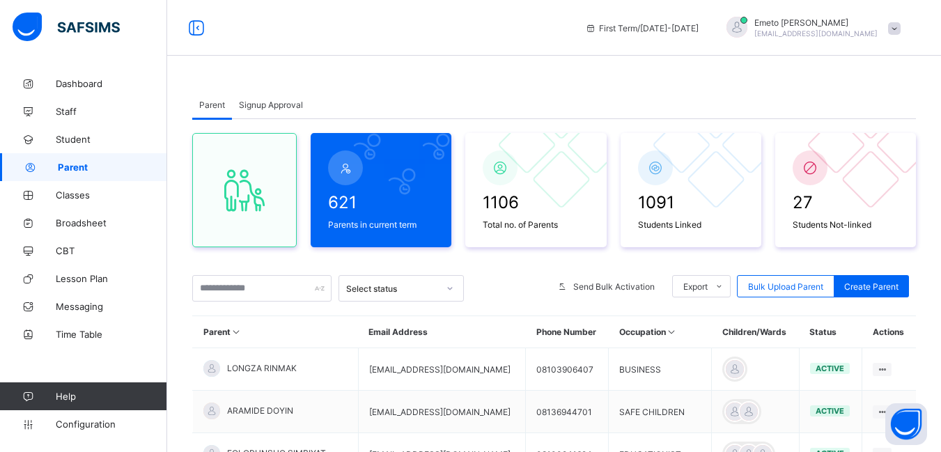
click at [278, 104] on span "Signup Approval" at bounding box center [271, 105] width 64 height 10
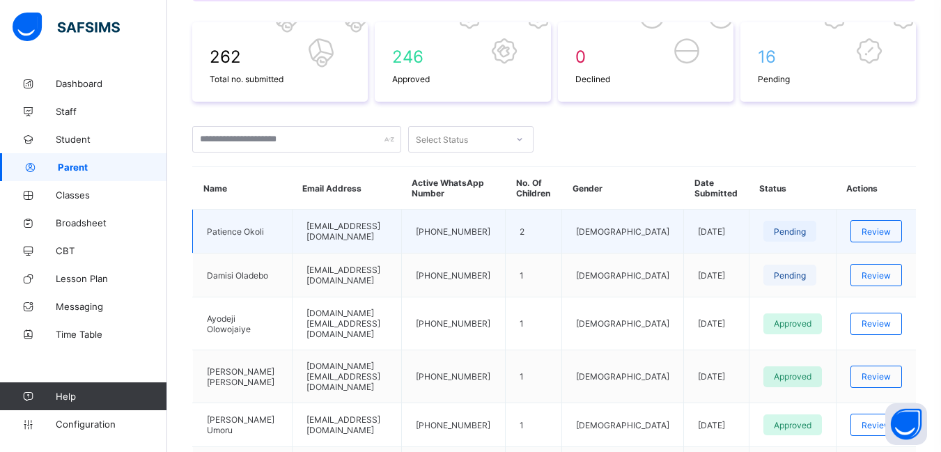
scroll to position [279, 0]
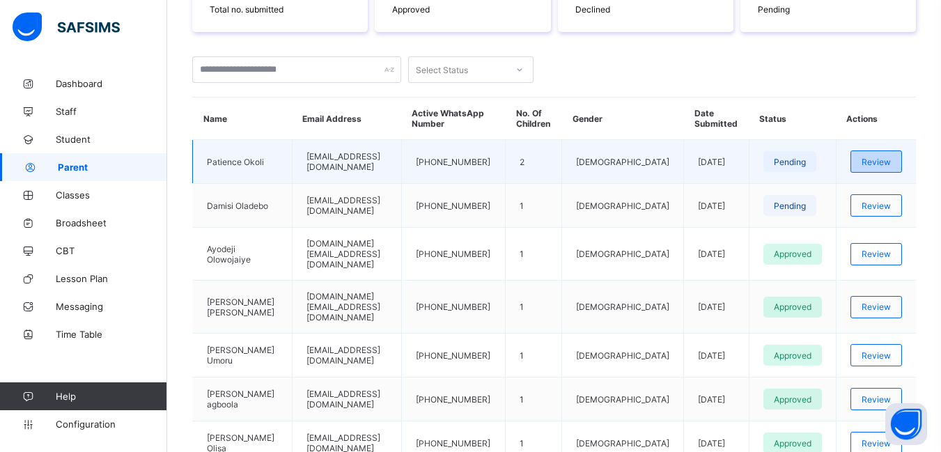
click at [890, 158] on span "Review" at bounding box center [876, 162] width 29 height 10
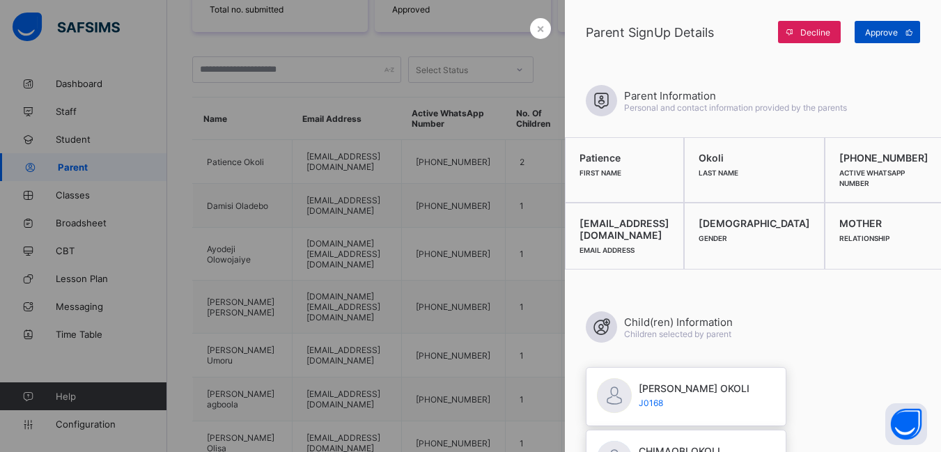
click at [878, 30] on span "Approve" at bounding box center [881, 32] width 33 height 10
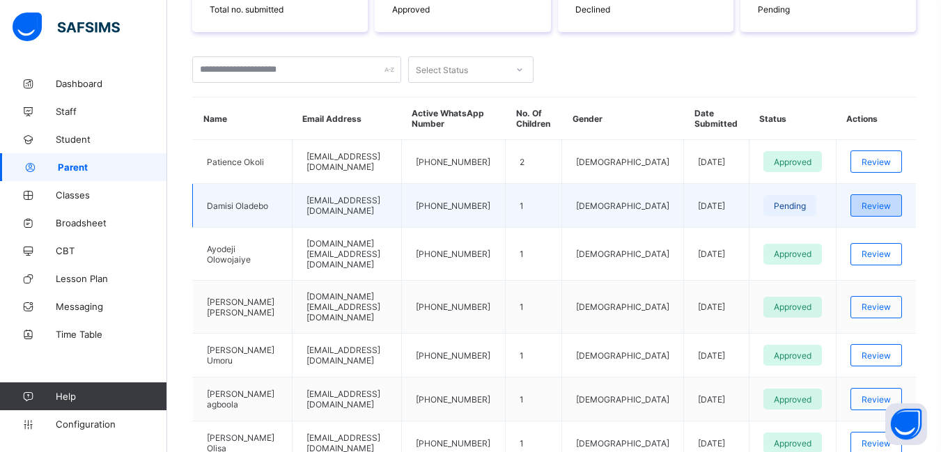
click at [888, 205] on span "Review" at bounding box center [876, 206] width 29 height 10
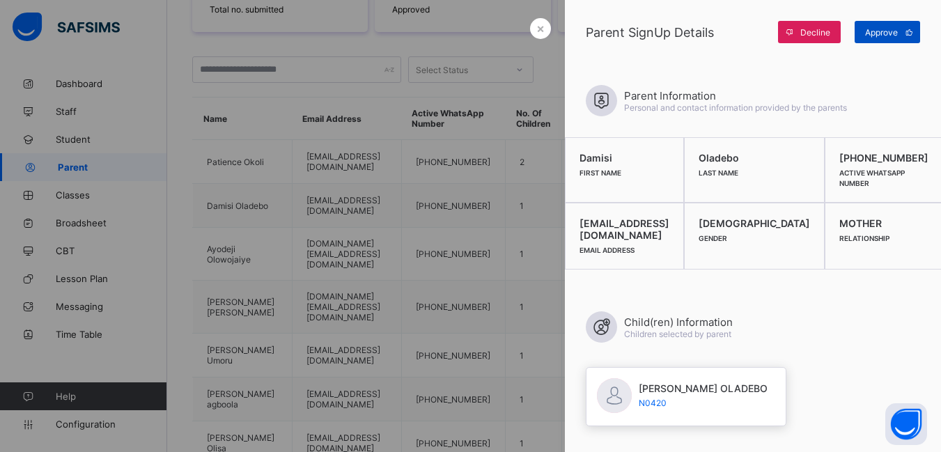
click at [877, 33] on span "Approve" at bounding box center [881, 32] width 33 height 10
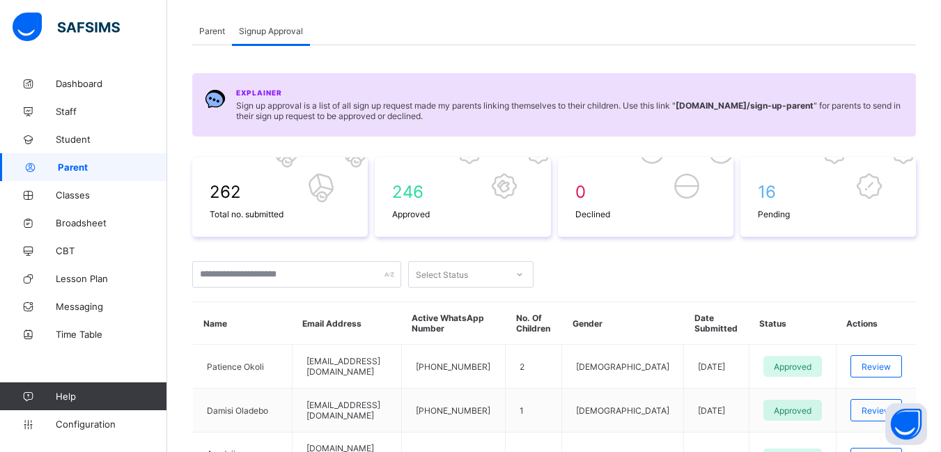
scroll to position [70, 0]
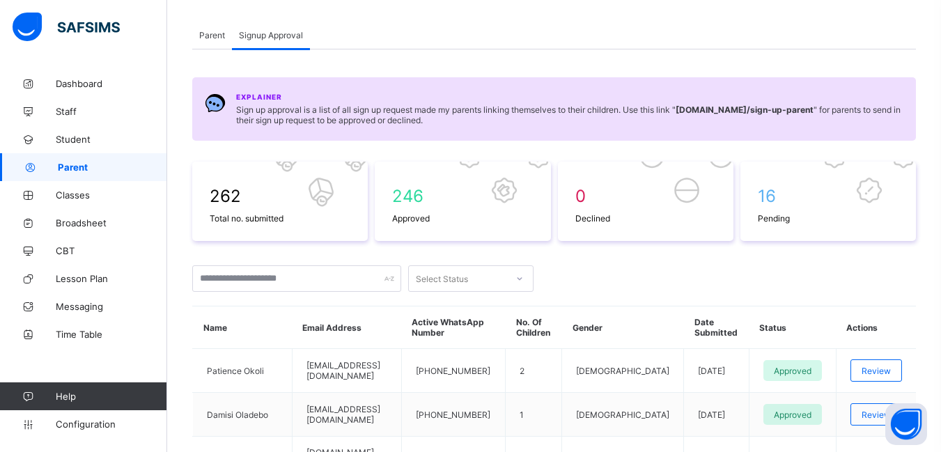
click at [209, 31] on span "Parent" at bounding box center [212, 35] width 26 height 10
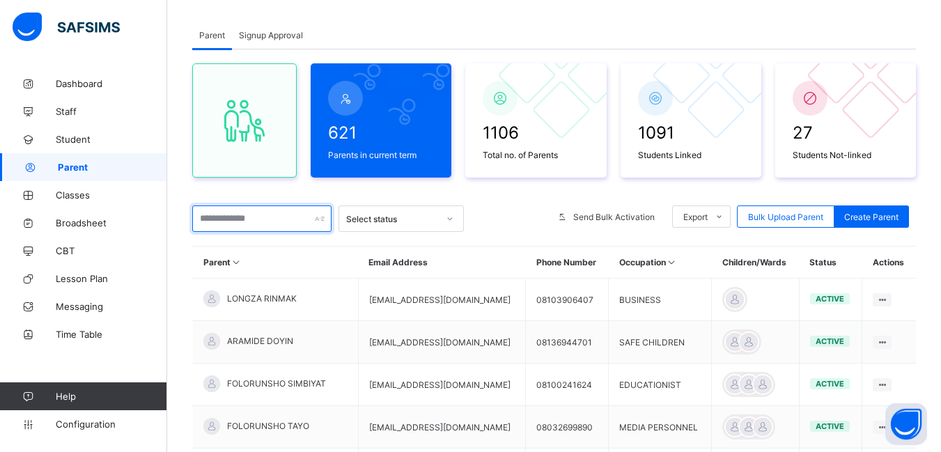
click at [255, 218] on input "text" at bounding box center [261, 218] width 139 height 26
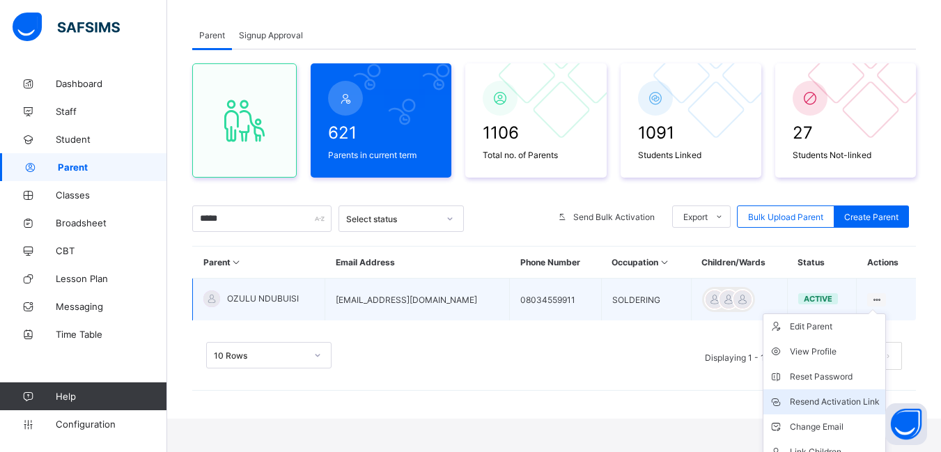
click at [836, 402] on div "Resend Activation Link" at bounding box center [835, 402] width 90 height 14
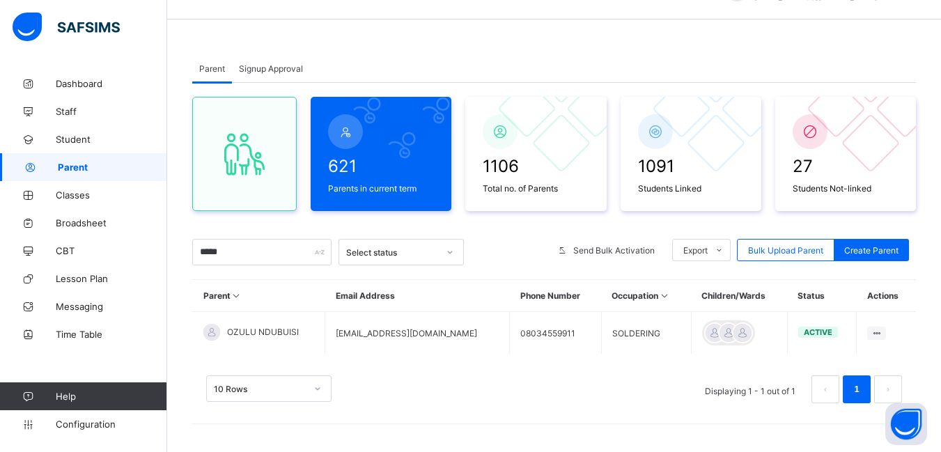
scroll to position [36, 0]
click at [235, 251] on input "*****" at bounding box center [261, 252] width 139 height 26
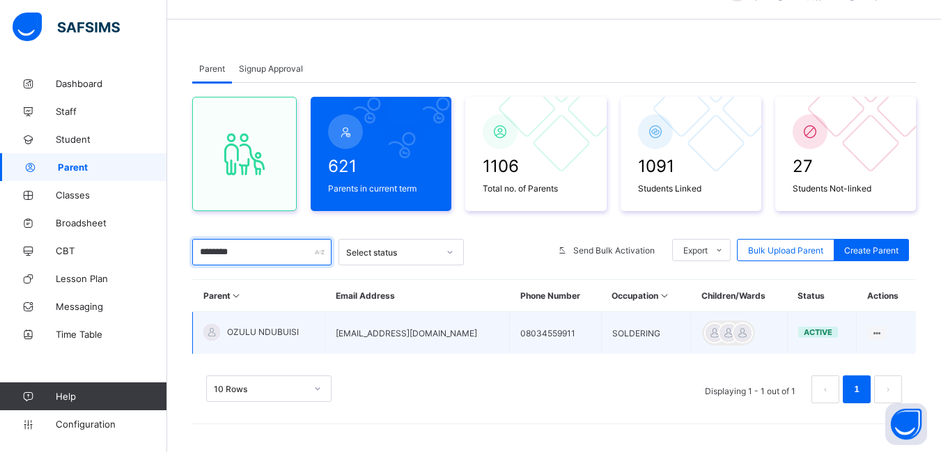
scroll to position [0, 0]
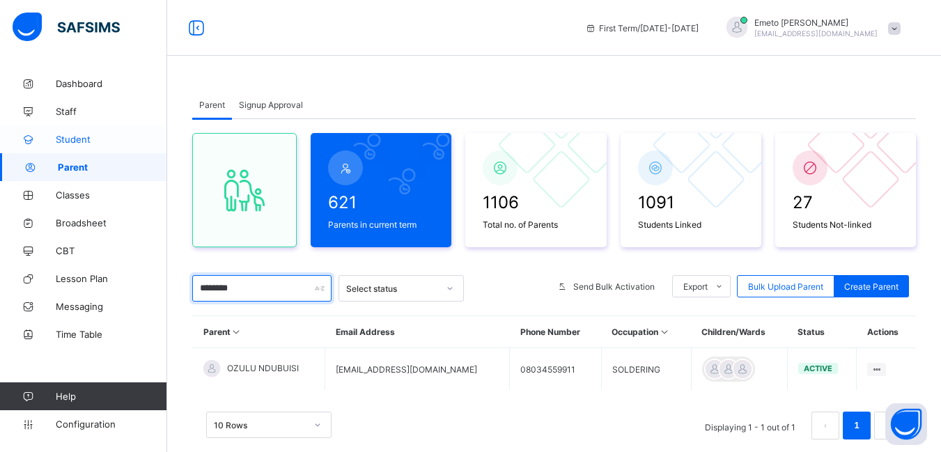
type input "********"
click at [78, 138] on span "Student" at bounding box center [111, 139] width 111 height 11
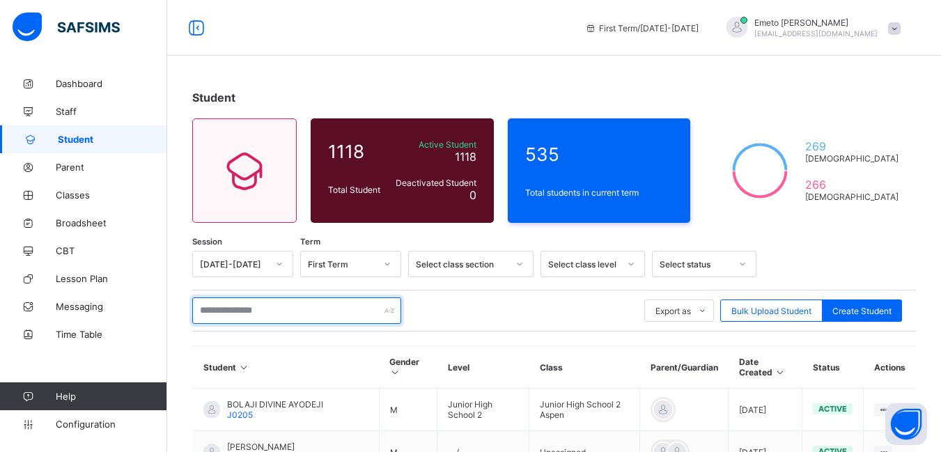
click at [273, 309] on input "text" at bounding box center [296, 310] width 209 height 26
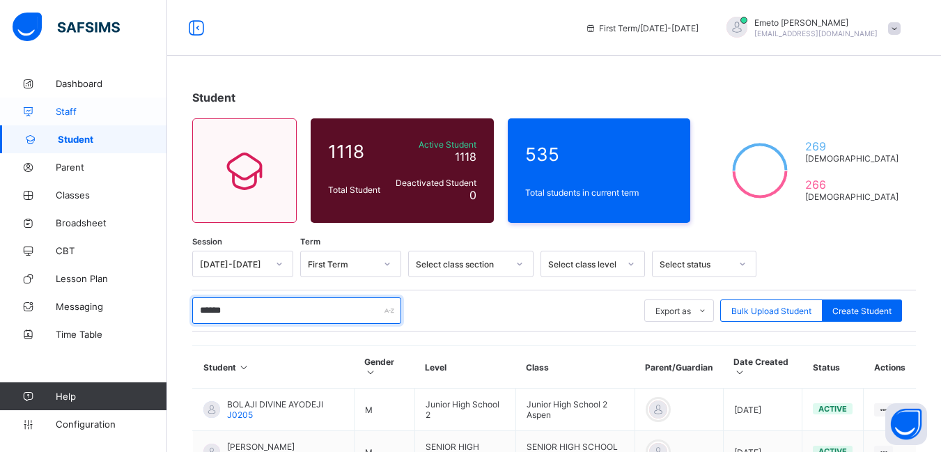
type input "******"
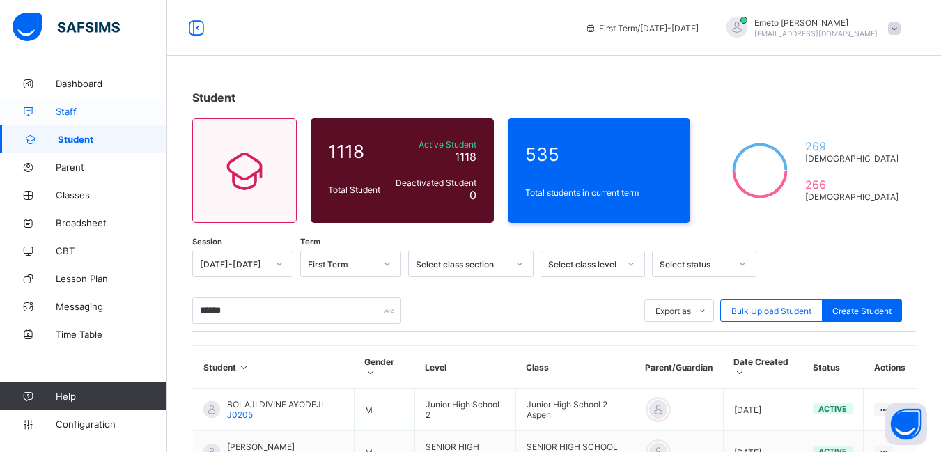
click at [70, 111] on span "Staff" at bounding box center [111, 111] width 111 height 11
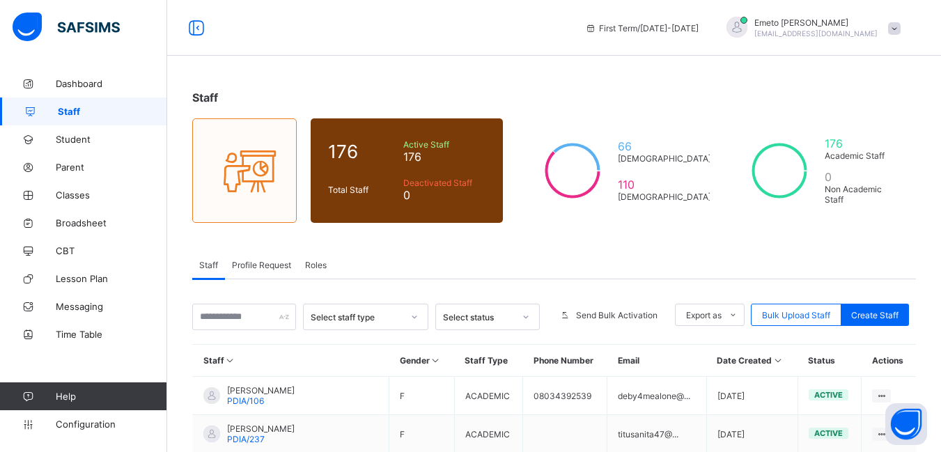
scroll to position [139, 0]
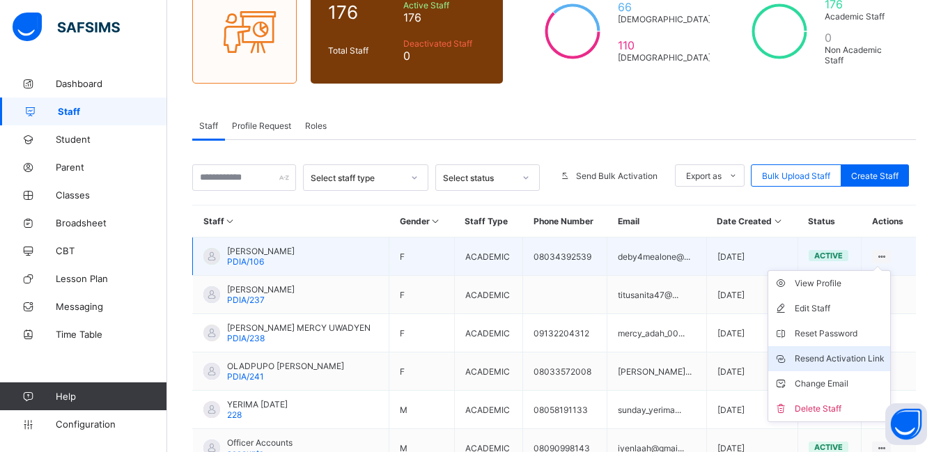
click at [834, 357] on div "Resend Activation Link" at bounding box center [840, 359] width 90 height 14
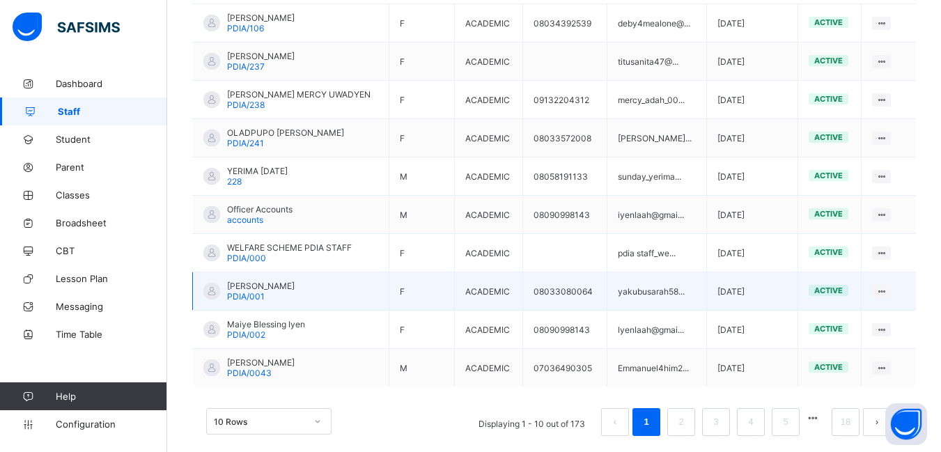
scroll to position [391, 0]
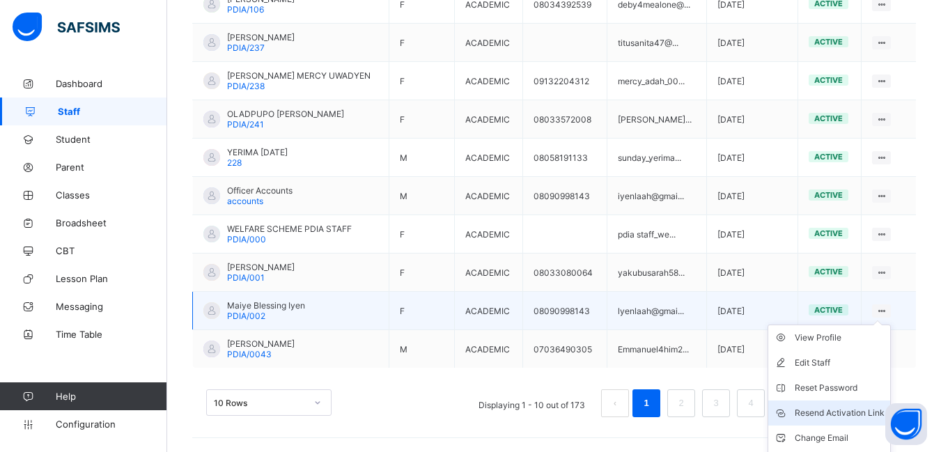
click at [844, 412] on div "Resend Activation Link" at bounding box center [840, 413] width 90 height 14
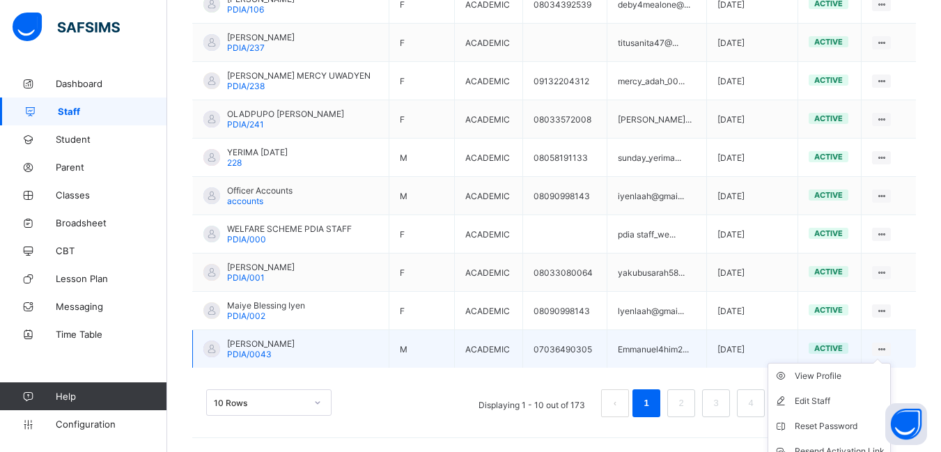
click at [891, 363] on ul "View Profile Edit Staff Reset Password Resend Activation Link Change Email Dele…" at bounding box center [829, 439] width 123 height 152
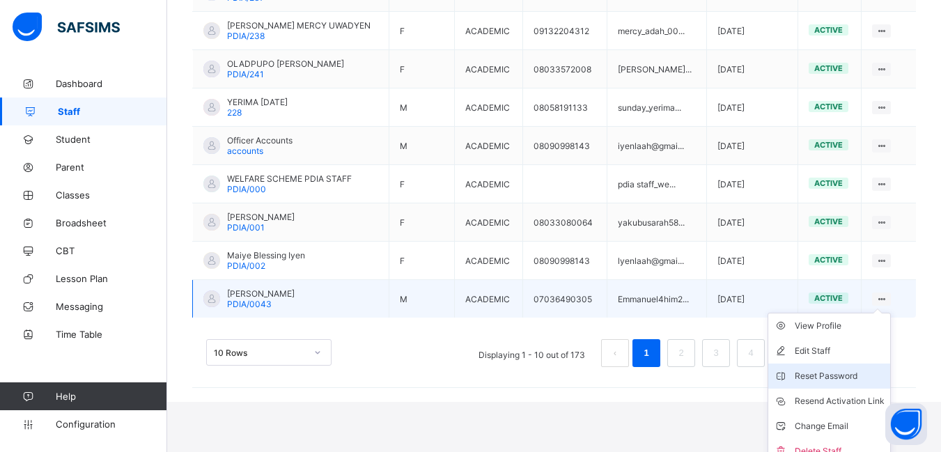
scroll to position [454, 0]
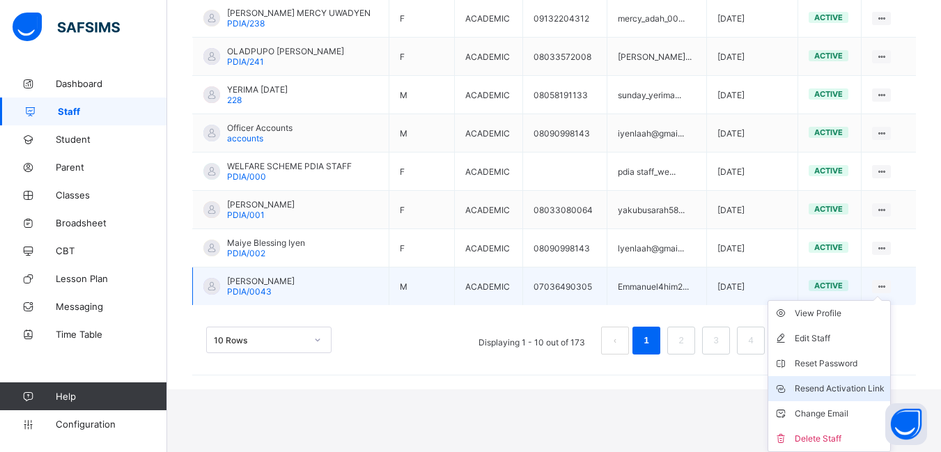
click at [834, 386] on div "Resend Activation Link" at bounding box center [840, 389] width 90 height 14
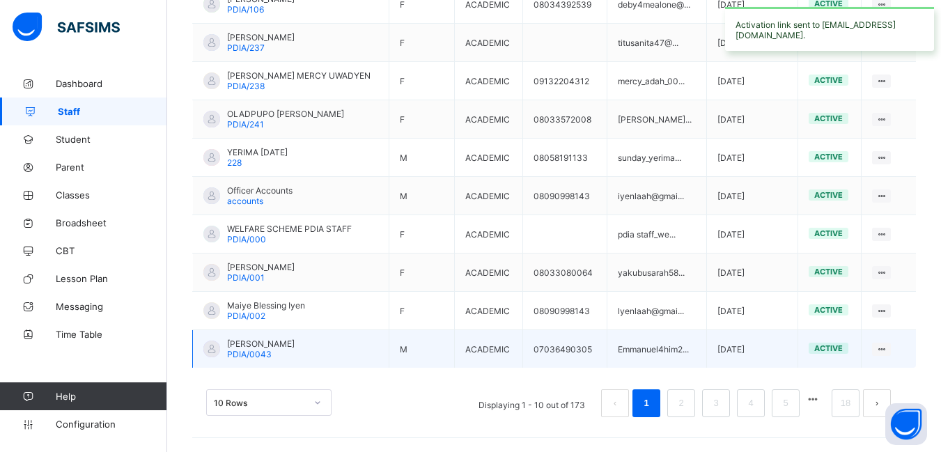
scroll to position [391, 0]
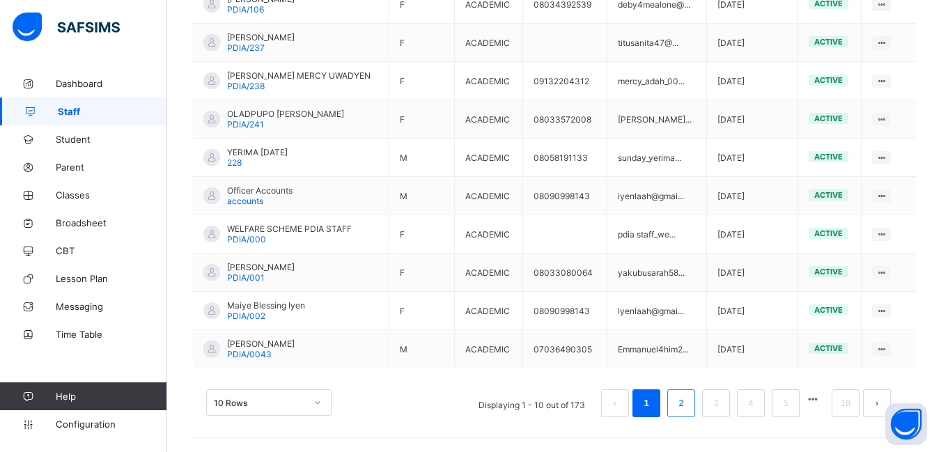
click at [687, 408] on link "2" at bounding box center [680, 403] width 13 height 18
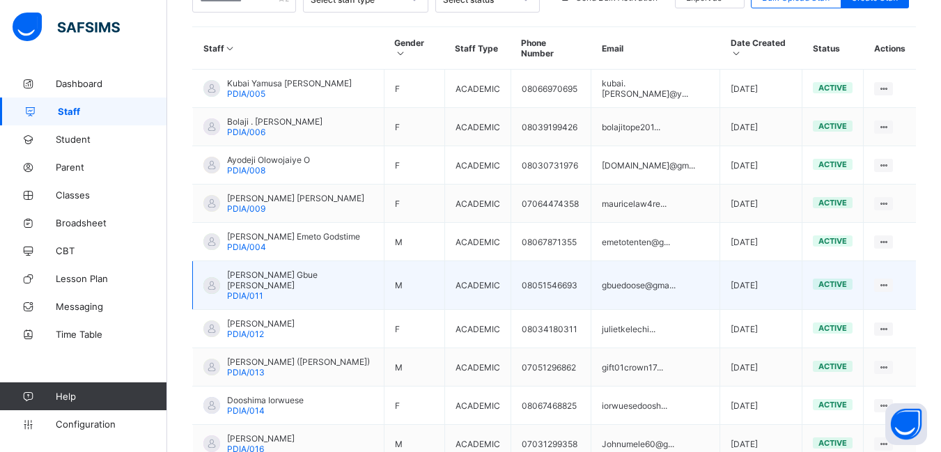
scroll to position [252, 0]
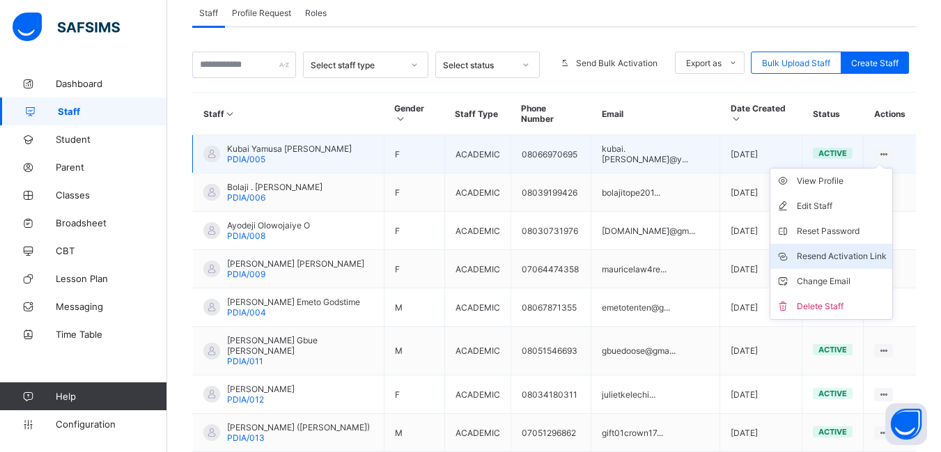
click at [852, 249] on div "Resend Activation Link" at bounding box center [842, 256] width 90 height 14
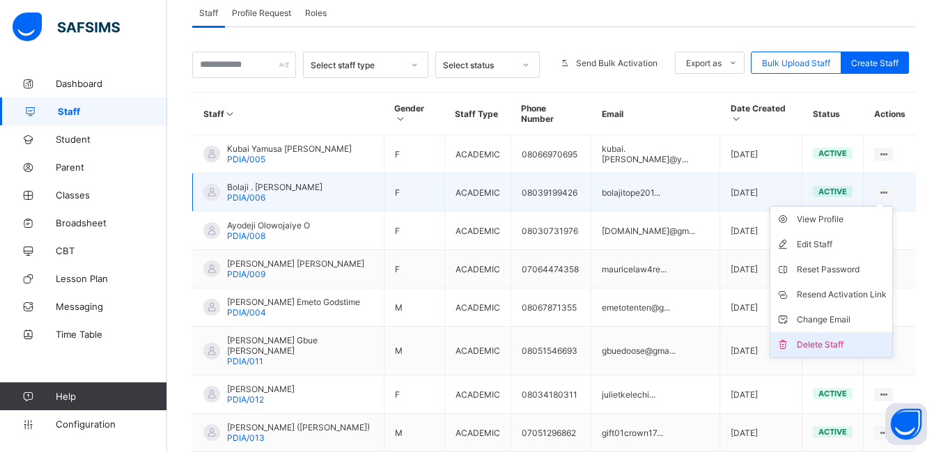
click at [838, 338] on div "Delete Staff" at bounding box center [842, 345] width 90 height 14
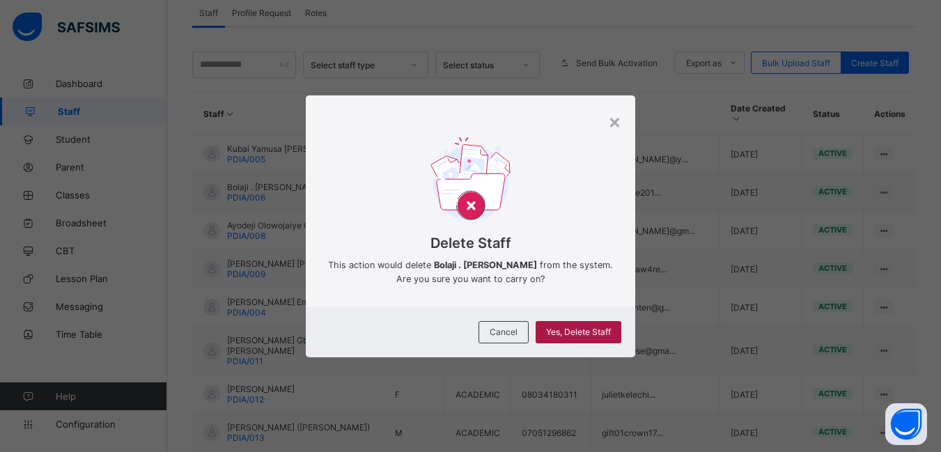
click at [591, 337] on span "Yes, Delete Staff" at bounding box center [578, 332] width 65 height 10
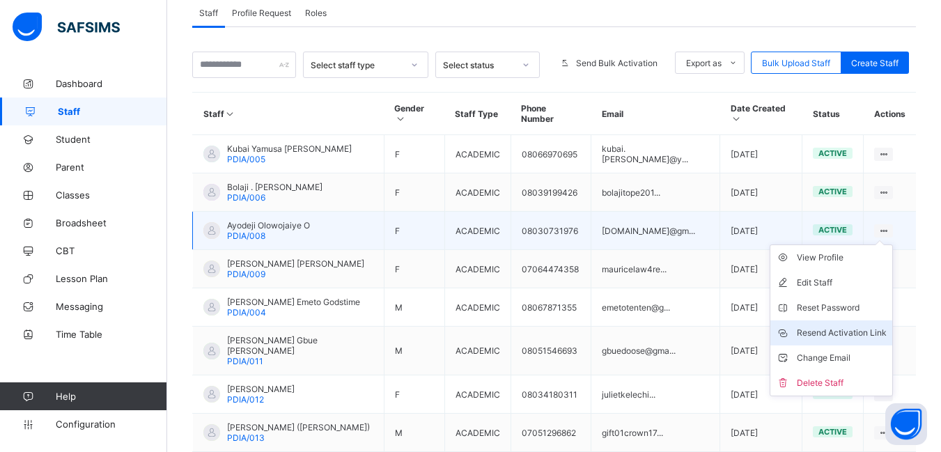
click at [864, 326] on div "Resend Activation Link" at bounding box center [842, 333] width 90 height 14
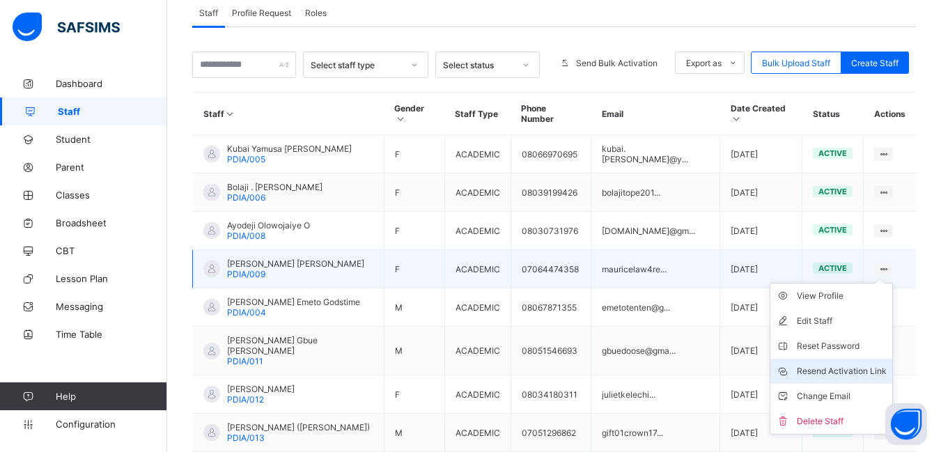
click at [859, 364] on div "Resend Activation Link" at bounding box center [842, 371] width 90 height 14
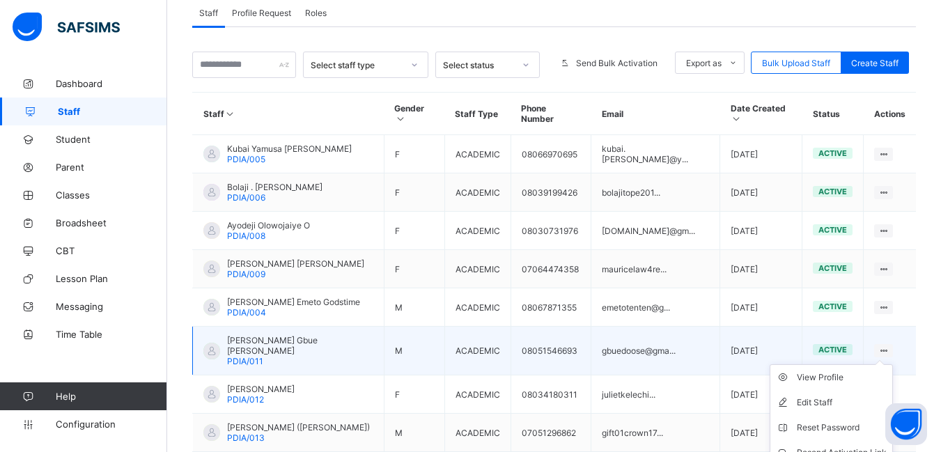
click at [889, 345] on icon at bounding box center [884, 350] width 12 height 10
click at [842, 446] on div "Resend Activation Link" at bounding box center [842, 453] width 90 height 14
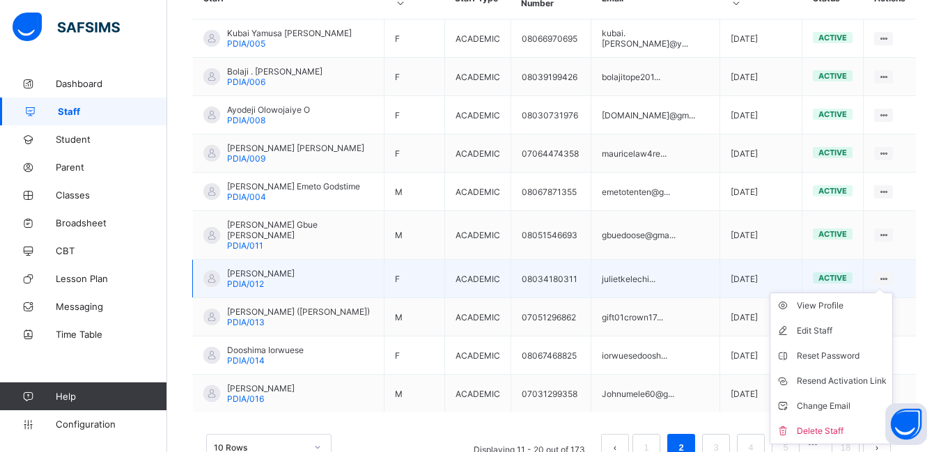
scroll to position [391, 0]
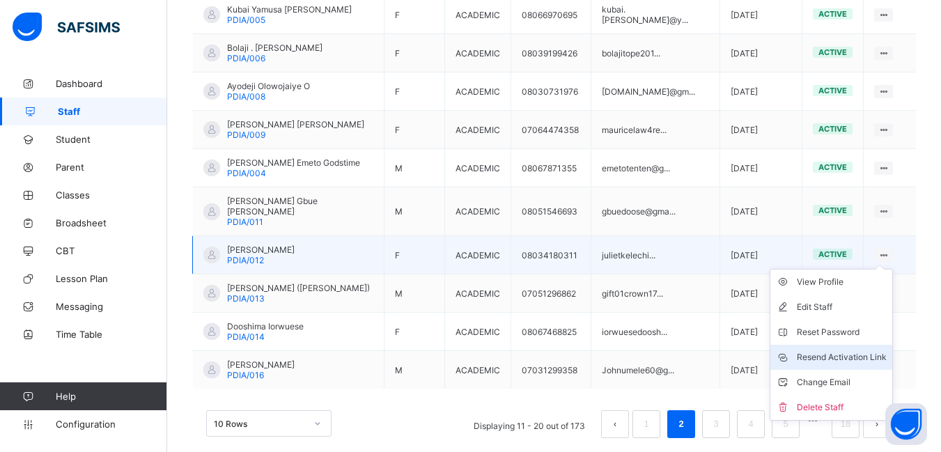
click at [862, 350] on div "Resend Activation Link" at bounding box center [842, 357] width 90 height 14
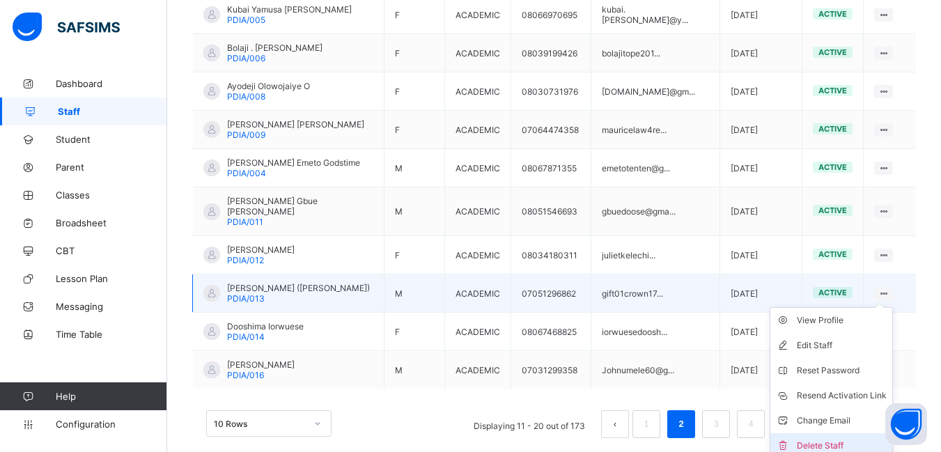
click at [823, 439] on div "Delete Staff" at bounding box center [842, 446] width 90 height 14
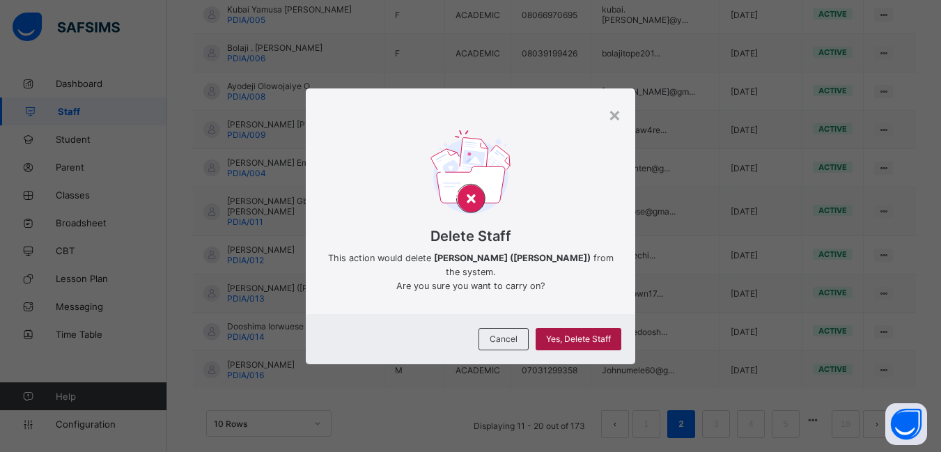
click at [567, 334] on span "Yes, Delete Staff" at bounding box center [578, 339] width 65 height 10
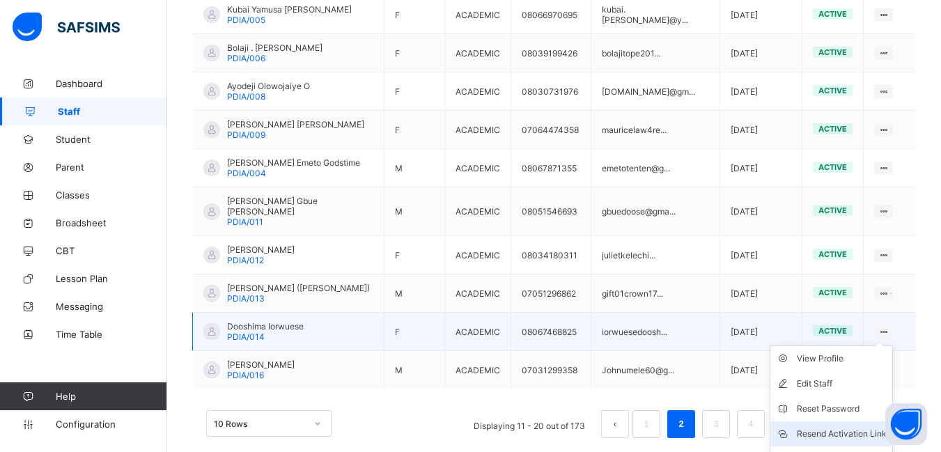
click at [844, 427] on div "Resend Activation Link" at bounding box center [842, 434] width 90 height 14
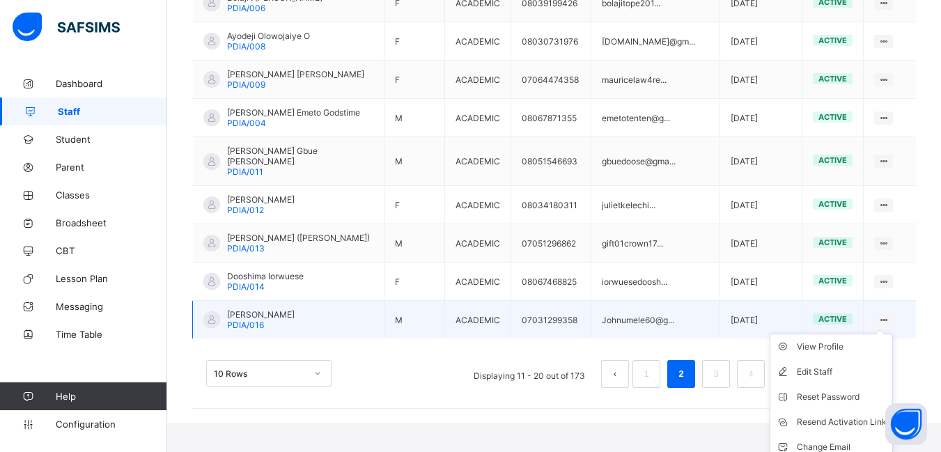
scroll to position [454, 0]
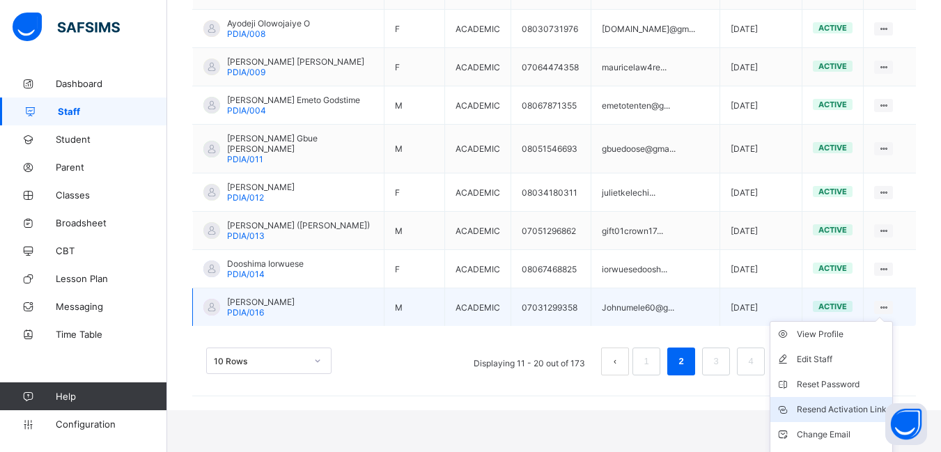
click at [858, 403] on div "Resend Activation Link" at bounding box center [842, 410] width 90 height 14
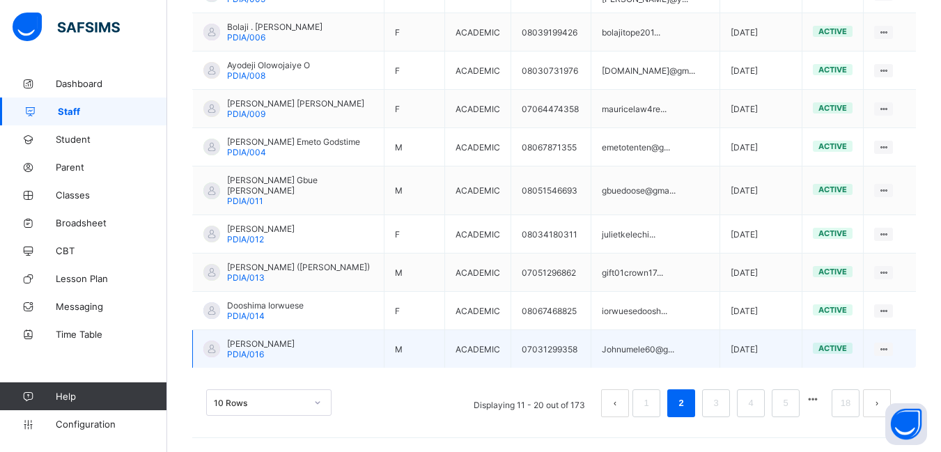
scroll to position [391, 0]
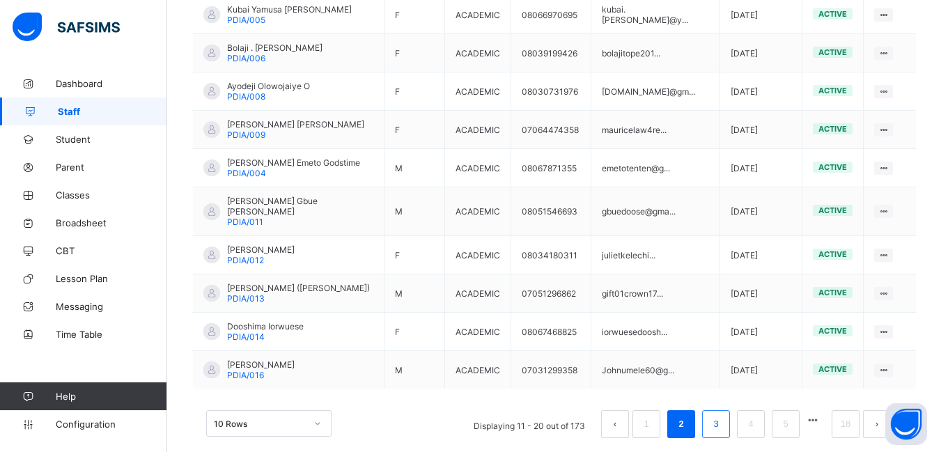
click at [722, 415] on link "3" at bounding box center [715, 424] width 13 height 18
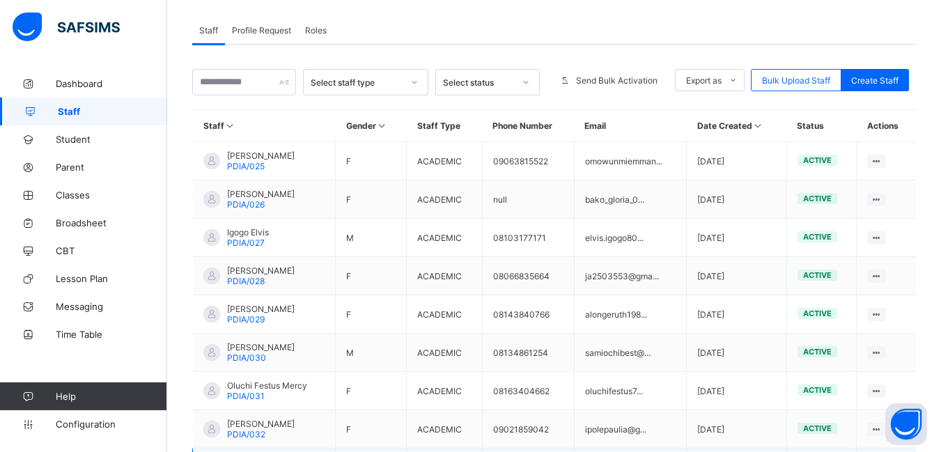
scroll to position [182, 0]
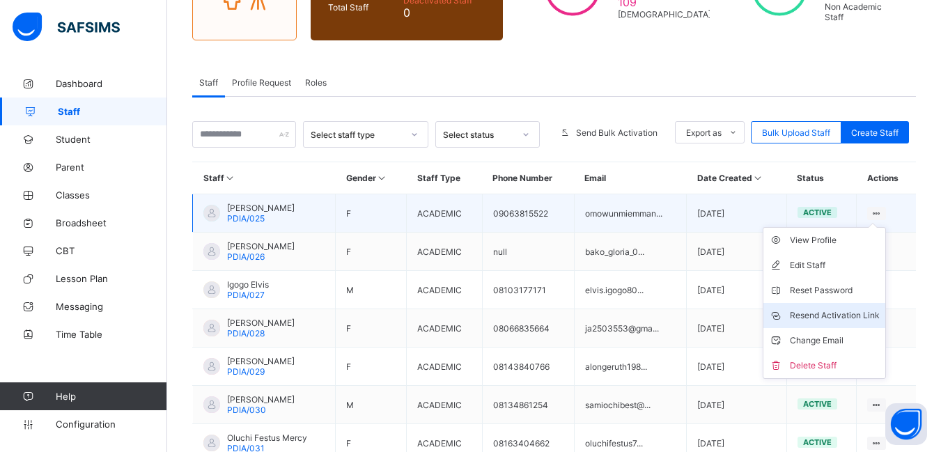
click at [847, 309] on div "Resend Activation Link" at bounding box center [835, 316] width 90 height 14
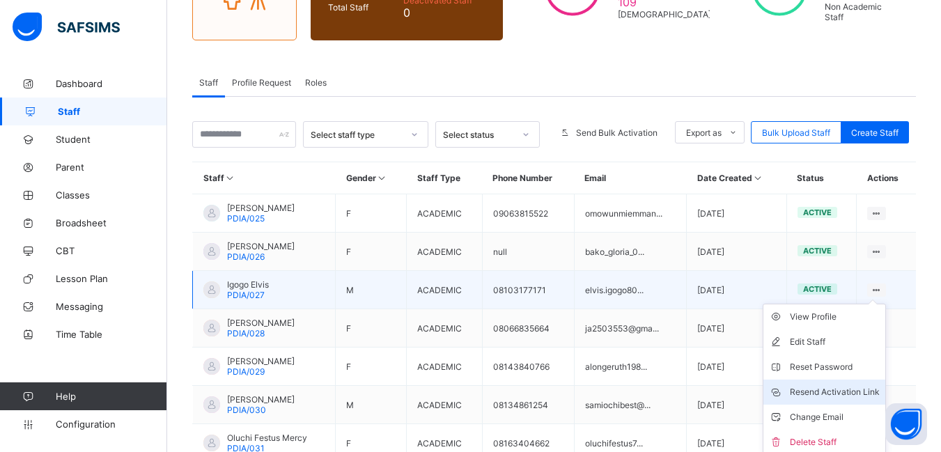
click at [847, 389] on div "Resend Activation Link" at bounding box center [835, 392] width 90 height 14
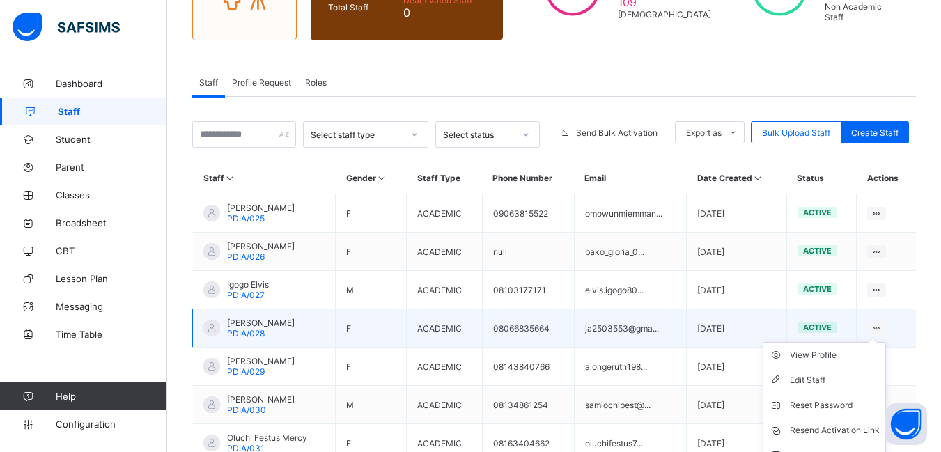
click at [882, 327] on icon at bounding box center [877, 328] width 12 height 10
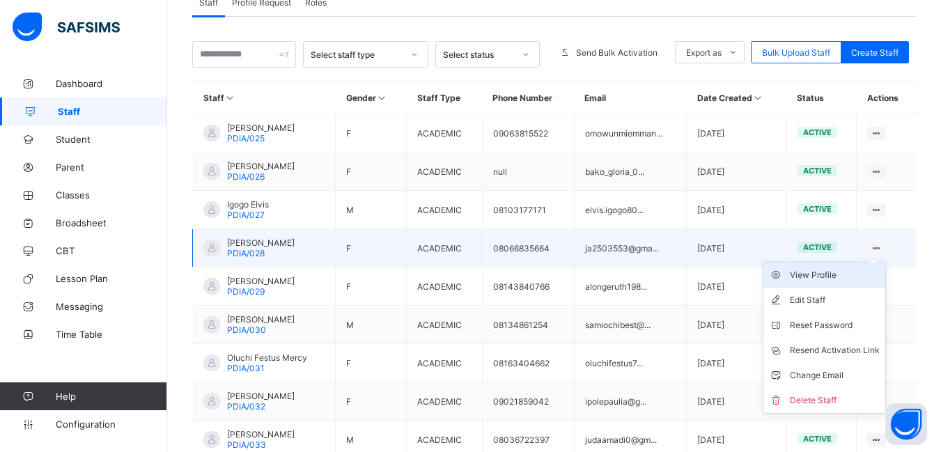
scroll to position [391, 0]
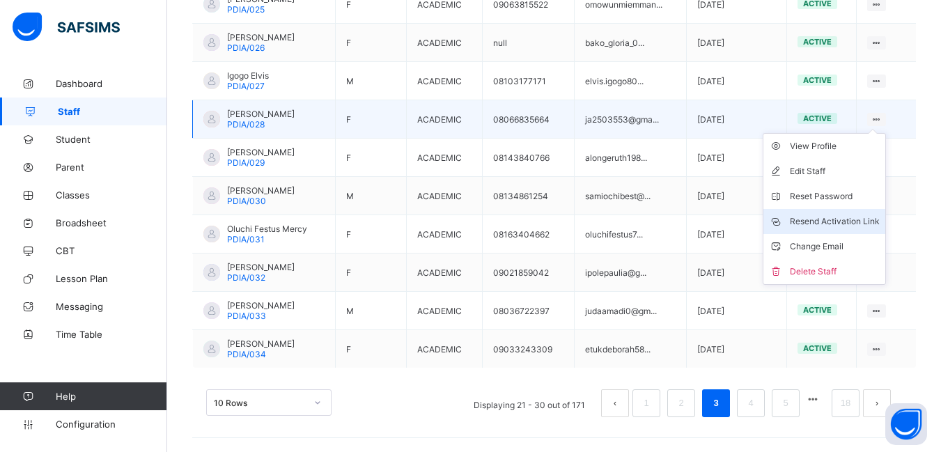
click at [857, 217] on div "Resend Activation Link" at bounding box center [835, 222] width 90 height 14
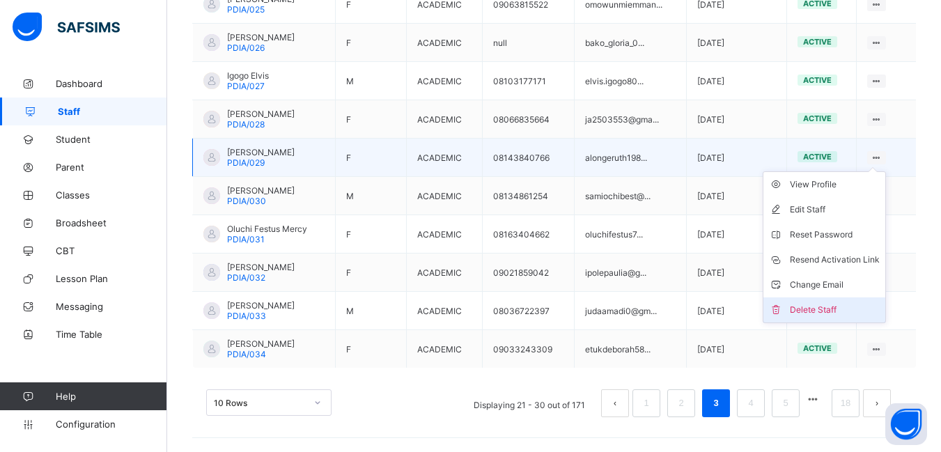
click at [821, 303] on div "Delete Staff" at bounding box center [835, 310] width 90 height 14
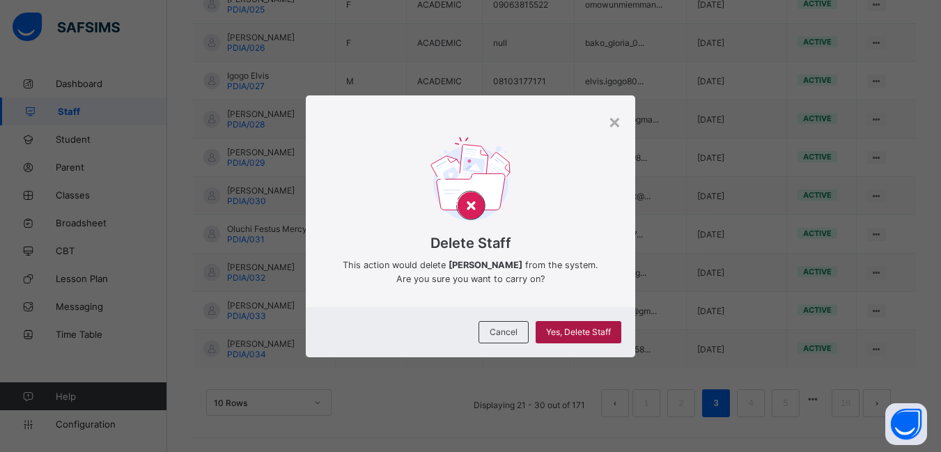
click at [593, 332] on span "Yes, Delete Staff" at bounding box center [578, 332] width 65 height 10
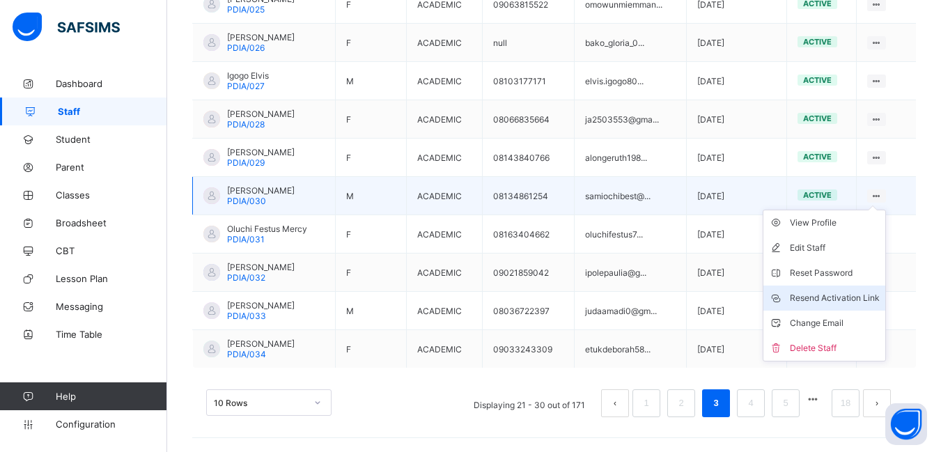
click at [852, 294] on div "Resend Activation Link" at bounding box center [835, 298] width 90 height 14
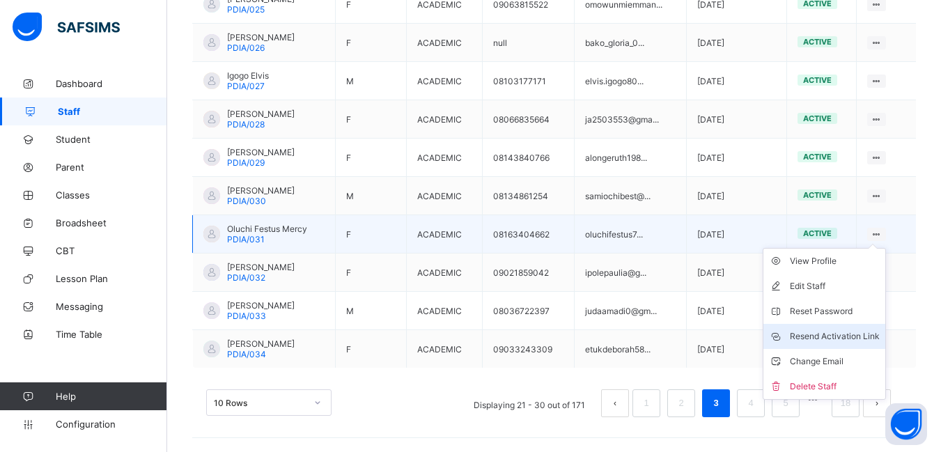
click at [842, 336] on div "Resend Activation Link" at bounding box center [835, 336] width 90 height 14
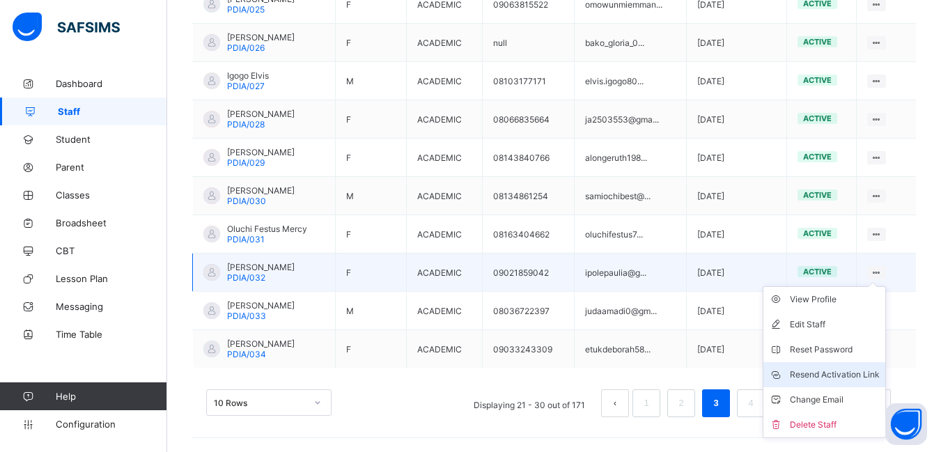
click at [843, 371] on div "Resend Activation Link" at bounding box center [835, 375] width 90 height 14
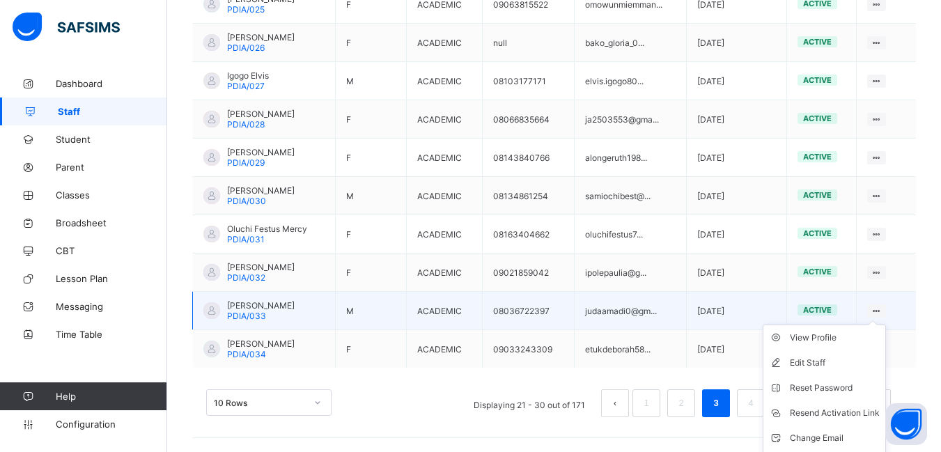
click at [882, 308] on icon at bounding box center [877, 311] width 12 height 10
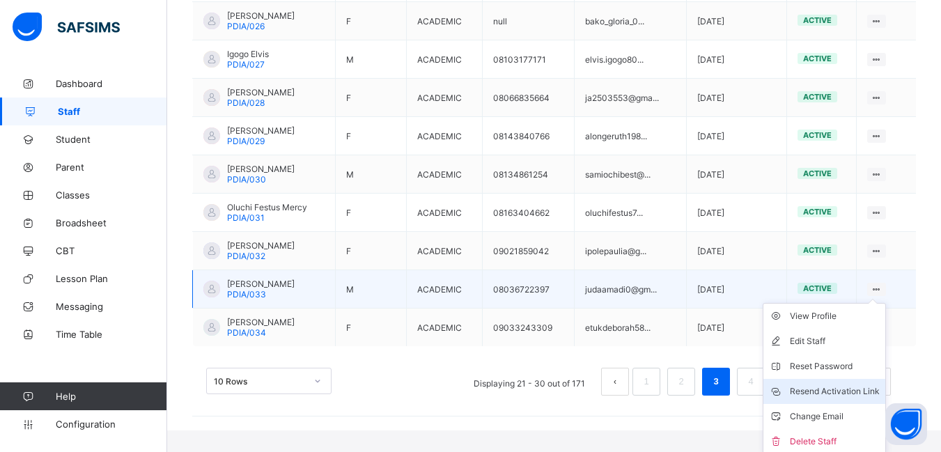
scroll to position [416, 0]
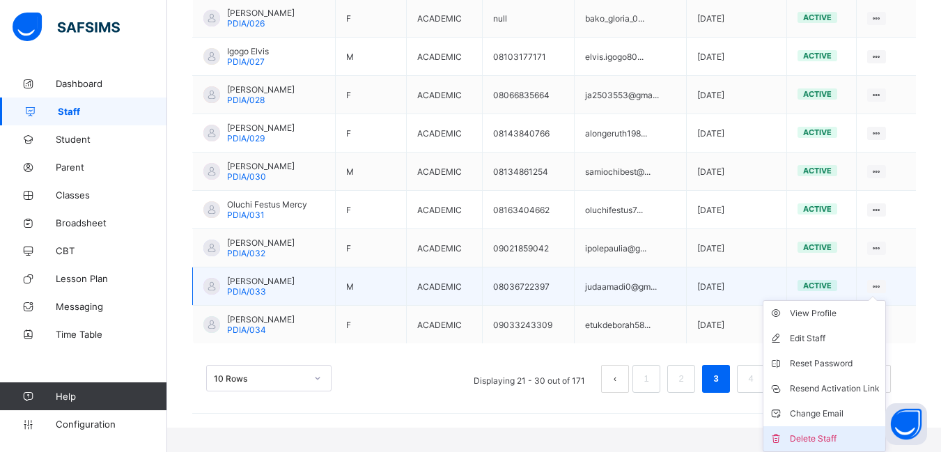
click at [818, 437] on div "Delete Staff" at bounding box center [835, 439] width 90 height 14
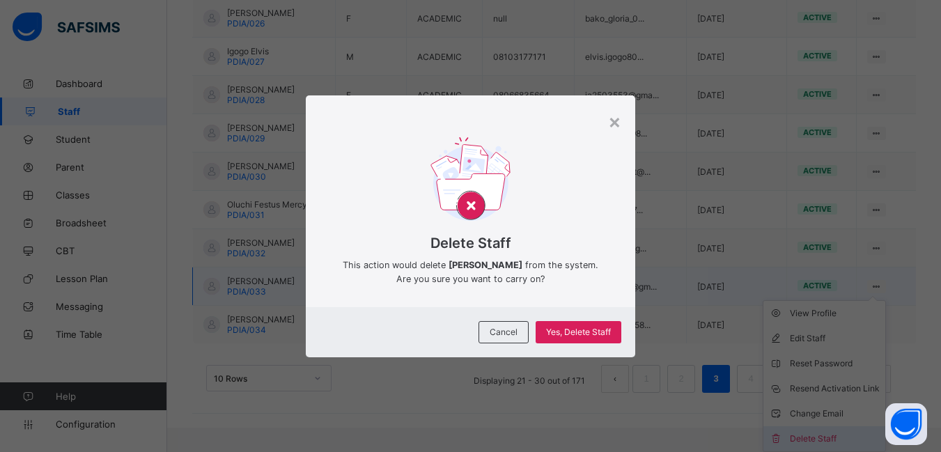
scroll to position [391, 0]
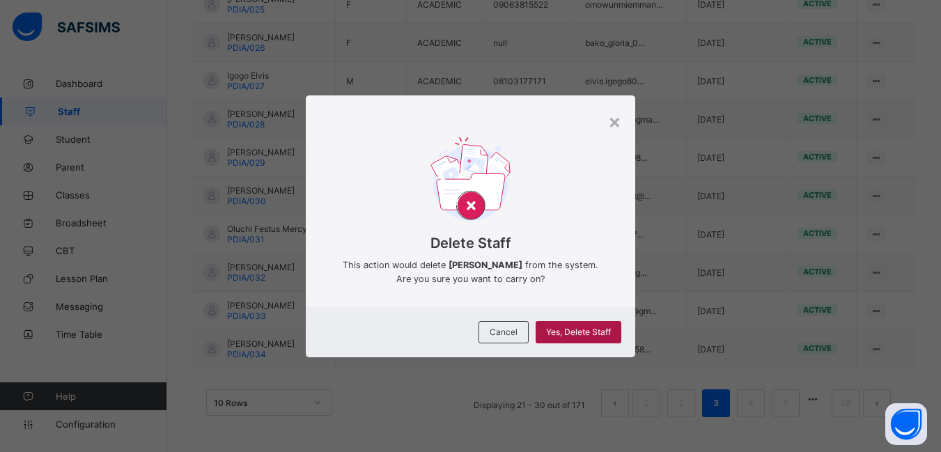
click at [592, 327] on span "Yes, Delete Staff" at bounding box center [578, 332] width 65 height 10
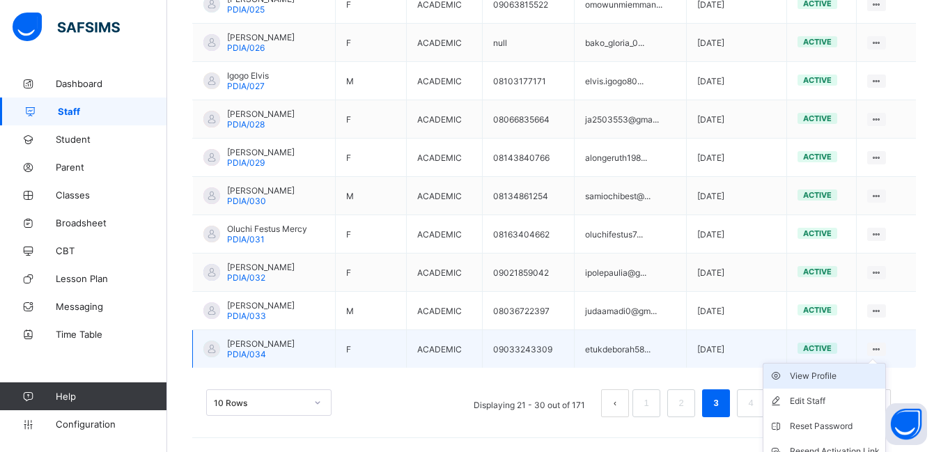
scroll to position [416, 0]
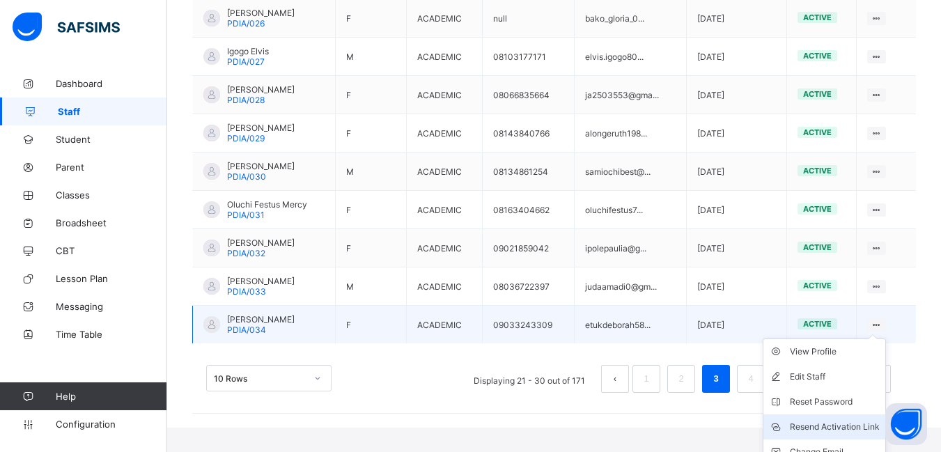
click at [836, 429] on div "Resend Activation Link" at bounding box center [835, 427] width 90 height 14
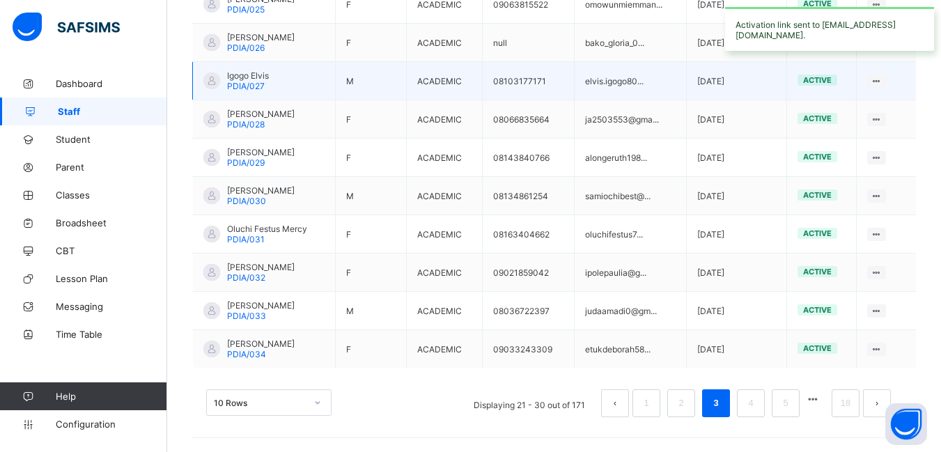
scroll to position [391, 0]
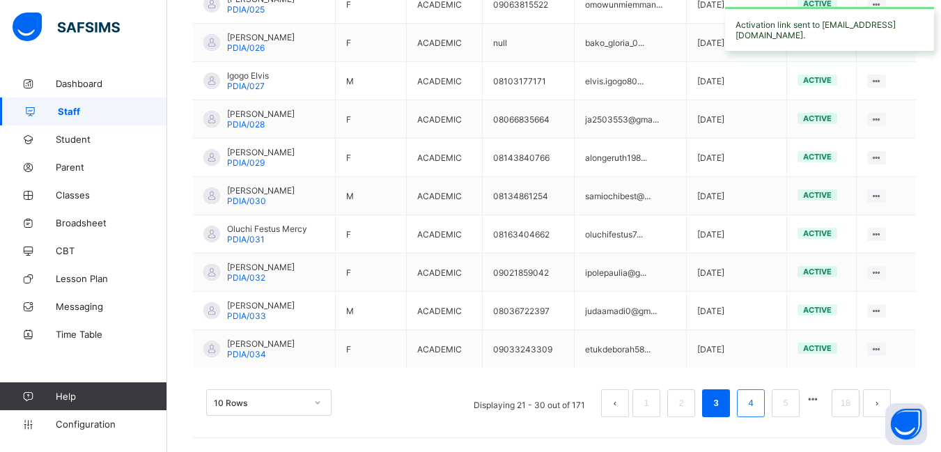
click at [757, 403] on link "4" at bounding box center [750, 403] width 13 height 18
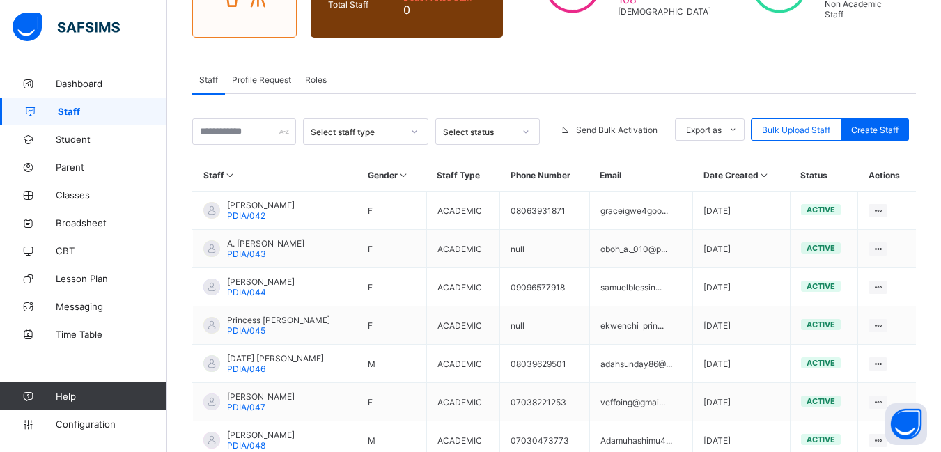
scroll to position [182, 0]
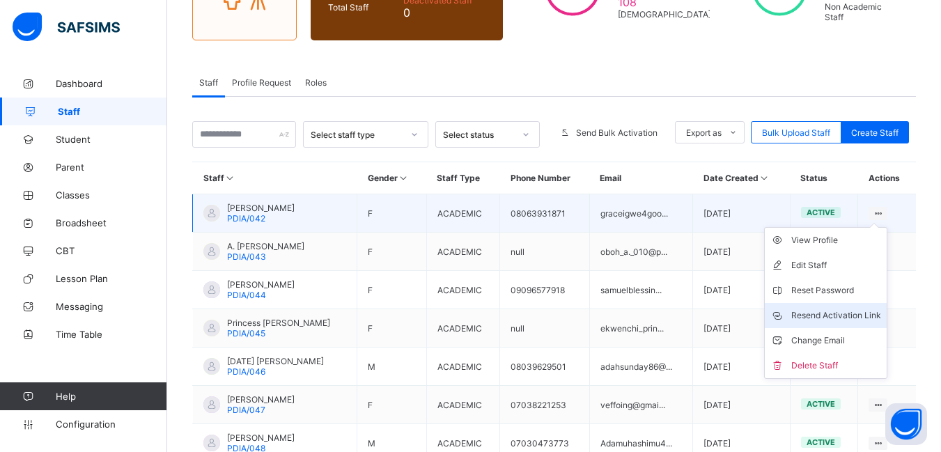
click at [847, 313] on div "Resend Activation Link" at bounding box center [836, 316] width 90 height 14
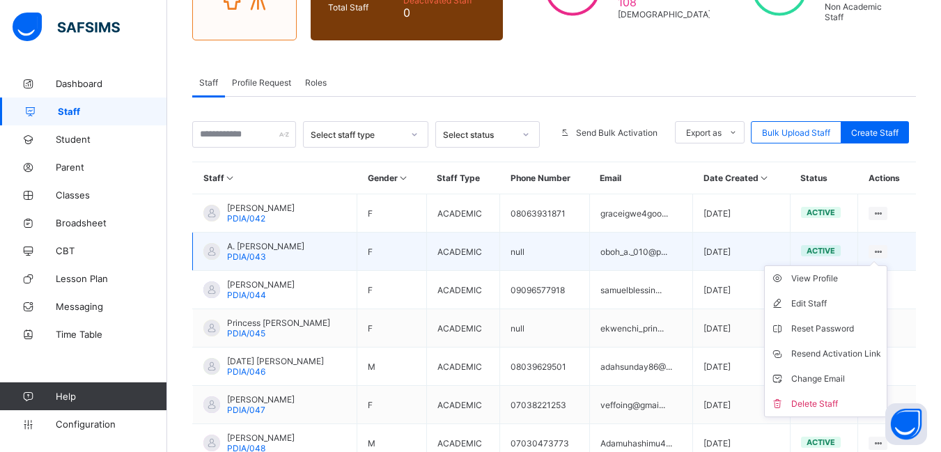
click at [887, 265] on ul "View Profile Edit Staff Reset Password Resend Activation Link Change Email Dele…" at bounding box center [825, 341] width 123 height 152
click at [830, 399] on div "Delete Staff" at bounding box center [836, 404] width 90 height 14
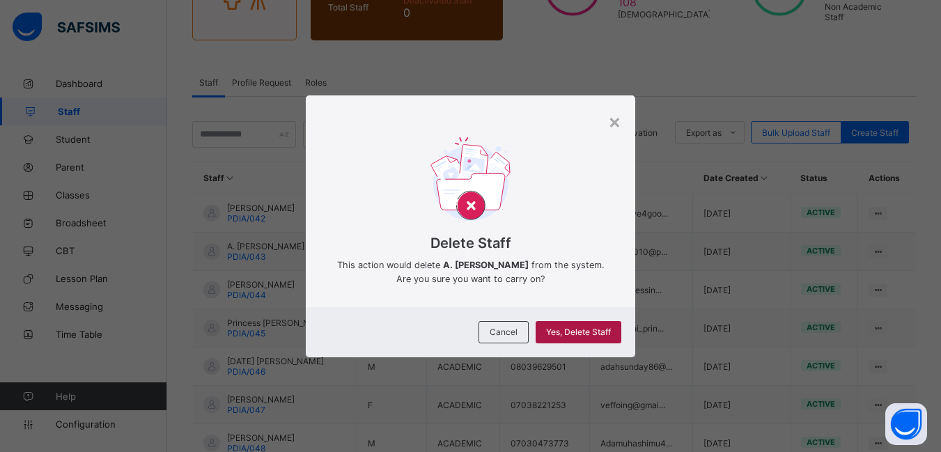
click at [591, 332] on span "Yes, Delete Staff" at bounding box center [578, 332] width 65 height 10
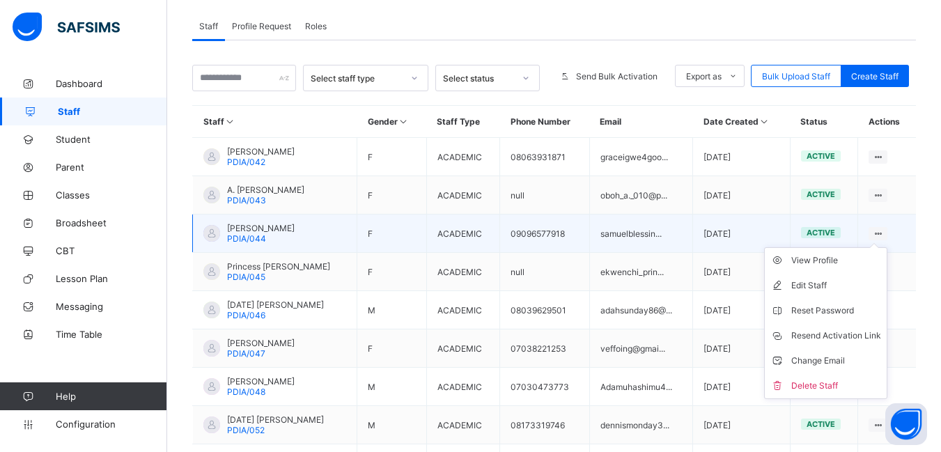
scroll to position [252, 0]
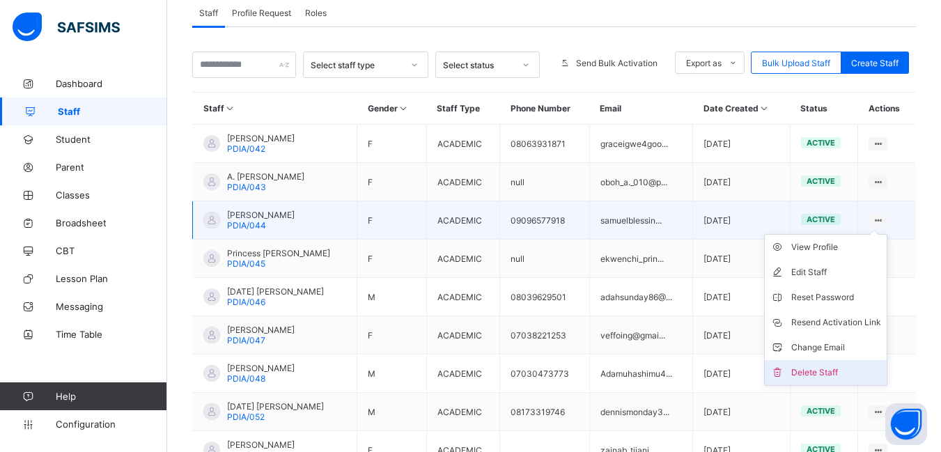
click at [830, 369] on div "Delete Staff" at bounding box center [836, 373] width 90 height 14
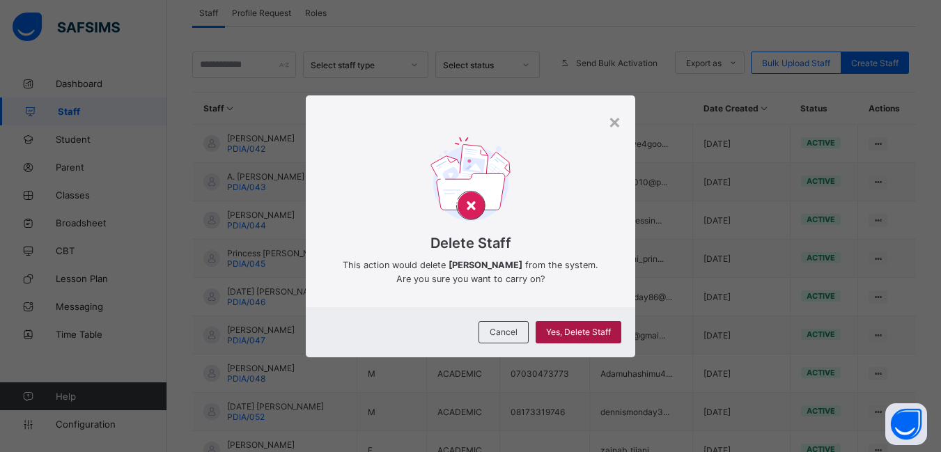
click at [582, 331] on span "Yes, Delete Staff" at bounding box center [578, 332] width 65 height 10
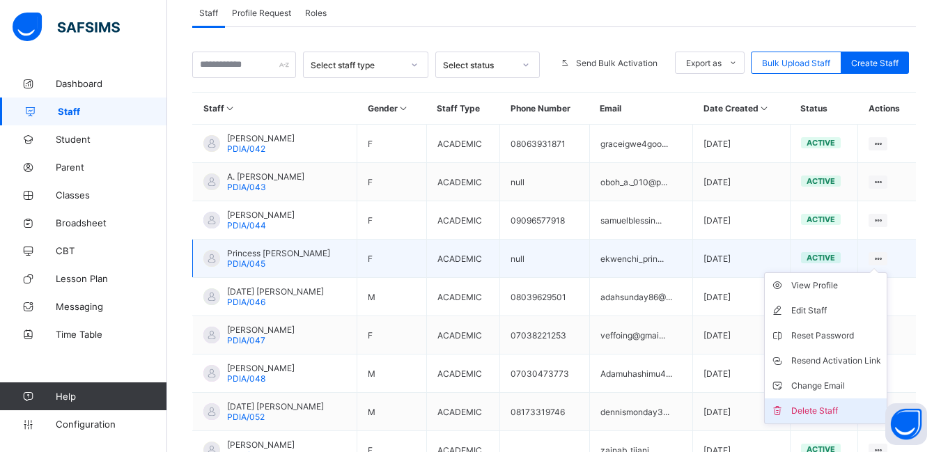
click at [827, 409] on div "Delete Staff" at bounding box center [836, 411] width 90 height 14
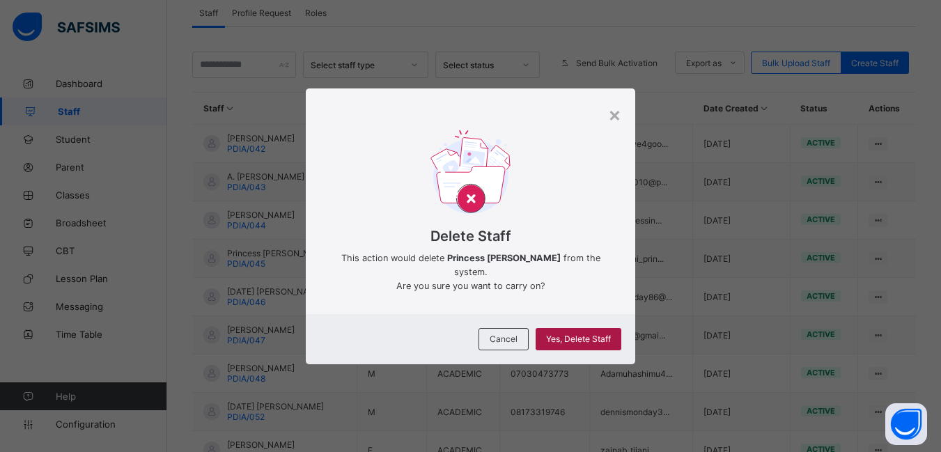
click at [593, 340] on span "Yes, Delete Staff" at bounding box center [578, 339] width 65 height 10
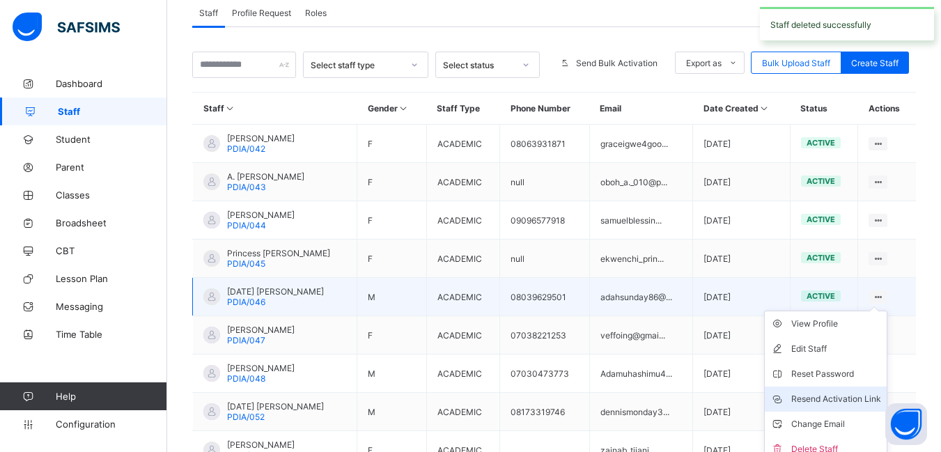
click at [846, 396] on div "Resend Activation Link" at bounding box center [836, 399] width 90 height 14
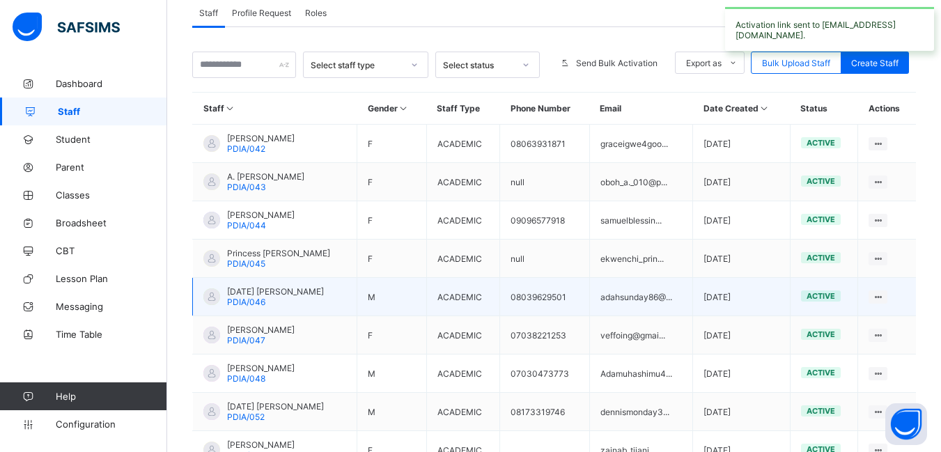
scroll to position [391, 0]
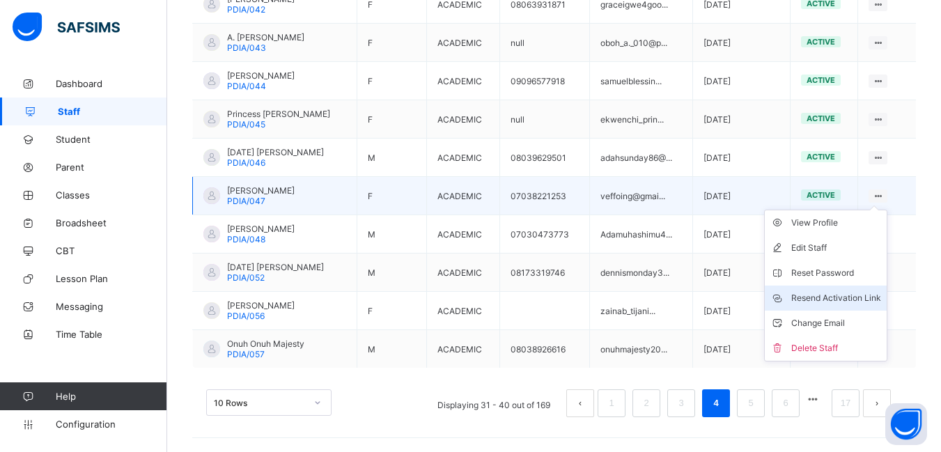
click at [846, 295] on div "Resend Activation Link" at bounding box center [836, 298] width 90 height 14
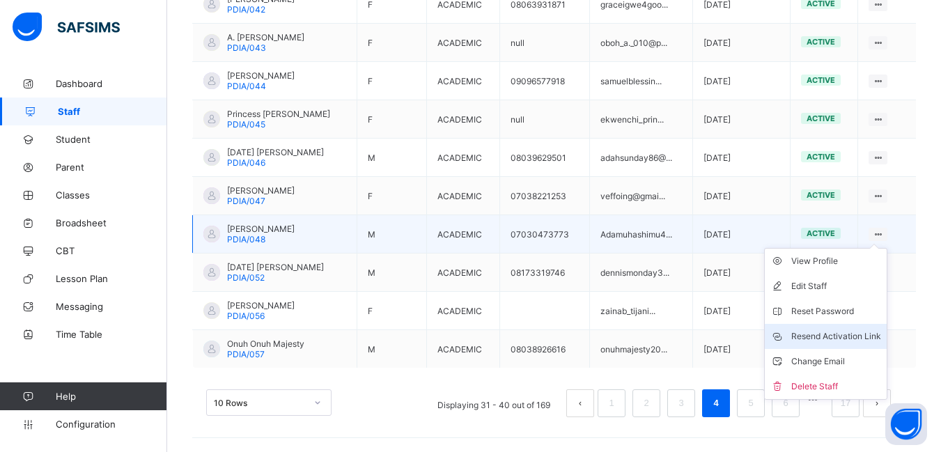
click at [845, 334] on div "Resend Activation Link" at bounding box center [836, 336] width 90 height 14
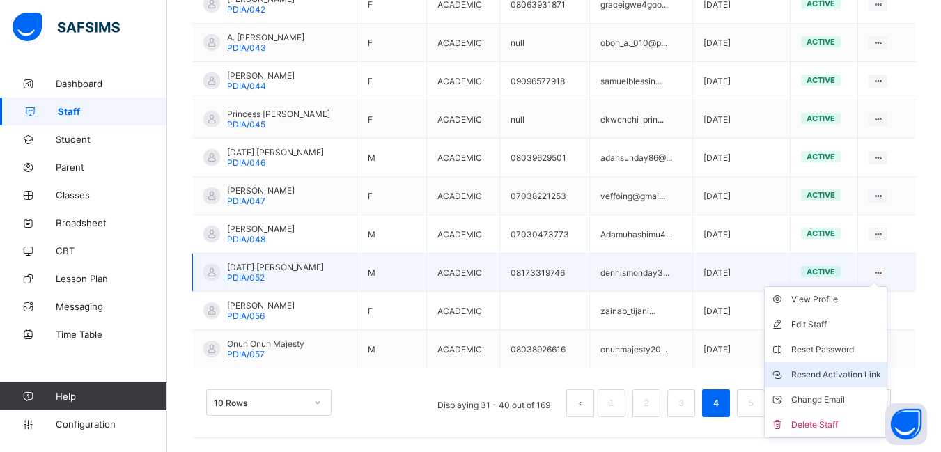
click at [826, 373] on div "Resend Activation Link" at bounding box center [836, 375] width 90 height 14
click at [866, 373] on div "Resend Activation Link" at bounding box center [836, 375] width 90 height 14
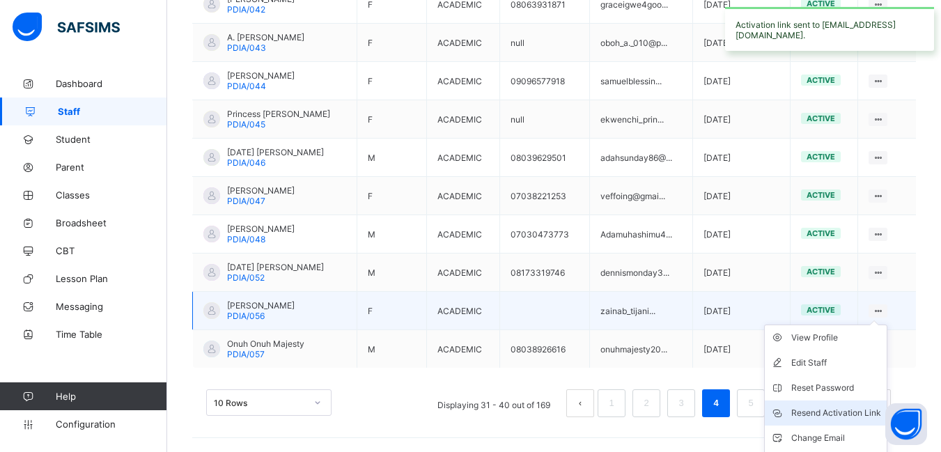
click at [843, 410] on div "Resend Activation Link" at bounding box center [836, 413] width 90 height 14
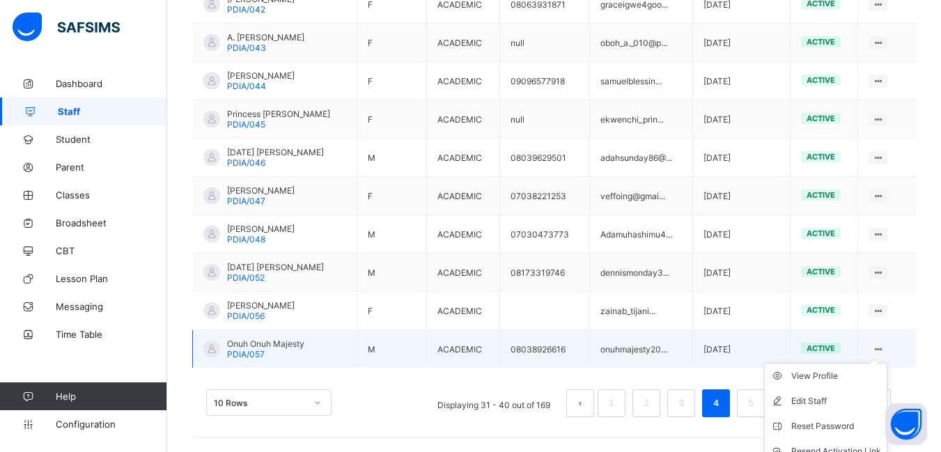
scroll to position [454, 0]
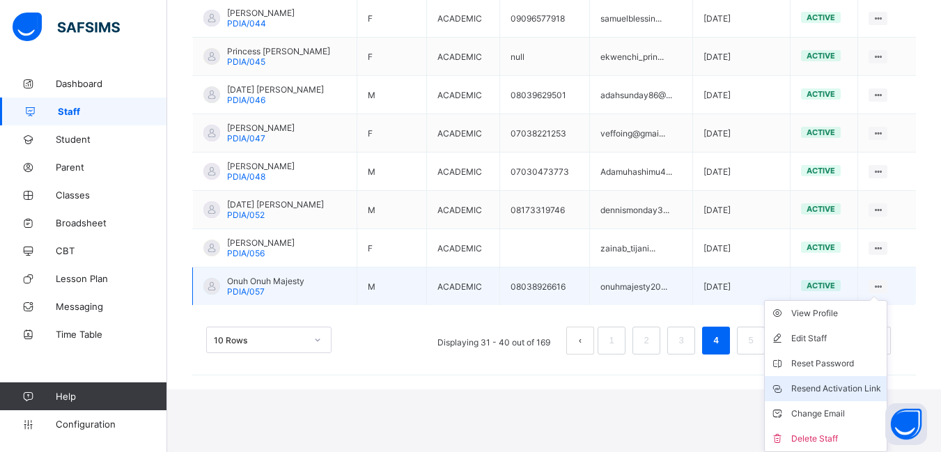
click at [847, 389] on div "Resend Activation Link" at bounding box center [836, 389] width 90 height 14
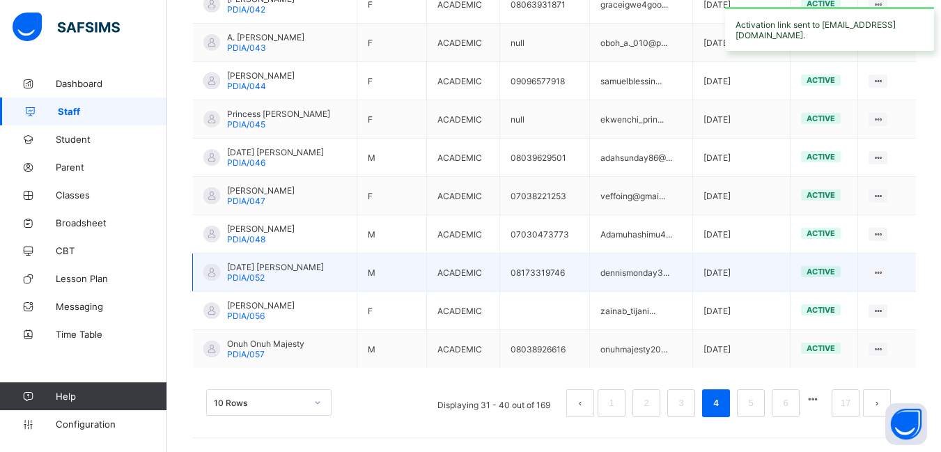
scroll to position [391, 0]
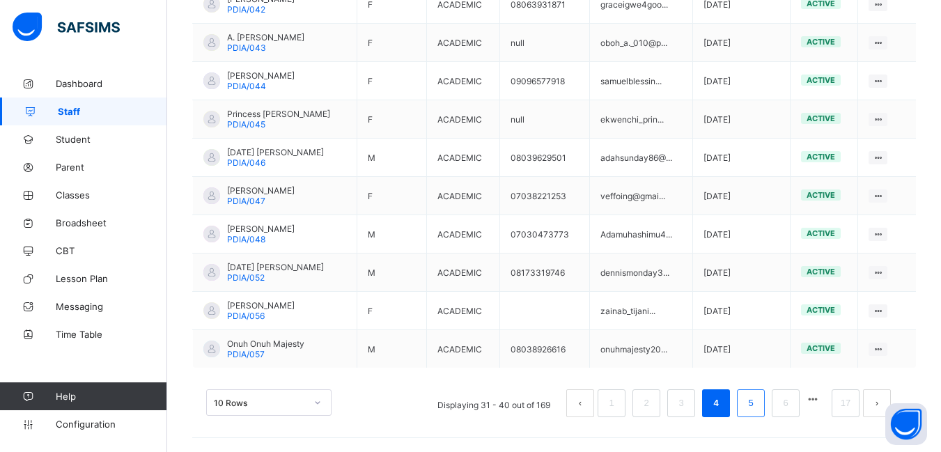
click at [757, 406] on link "5" at bounding box center [750, 403] width 13 height 18
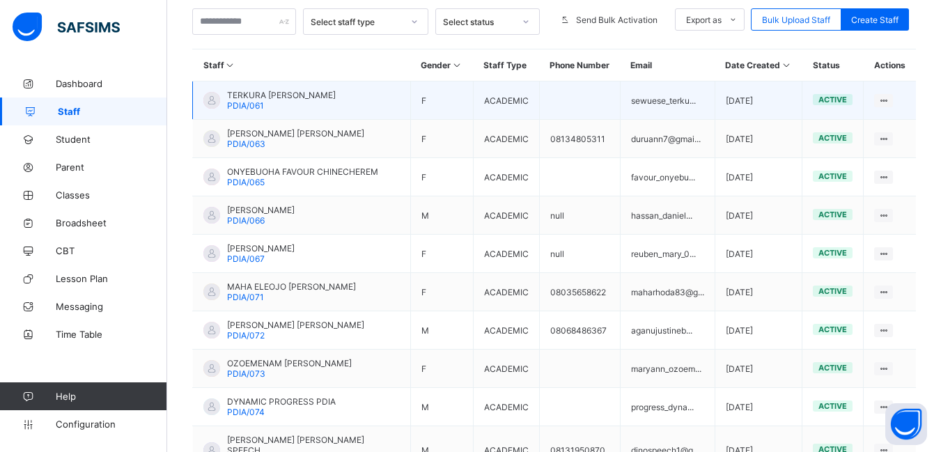
scroll to position [252, 0]
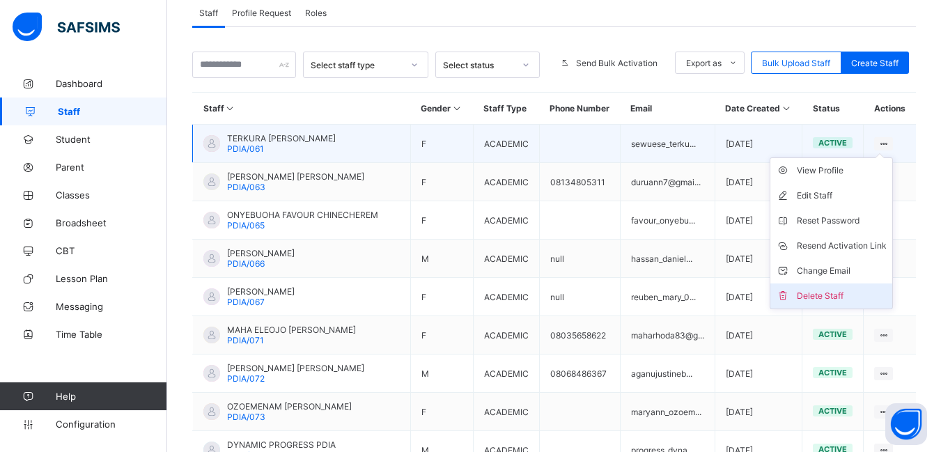
click at [843, 296] on div "Delete Staff" at bounding box center [842, 296] width 90 height 14
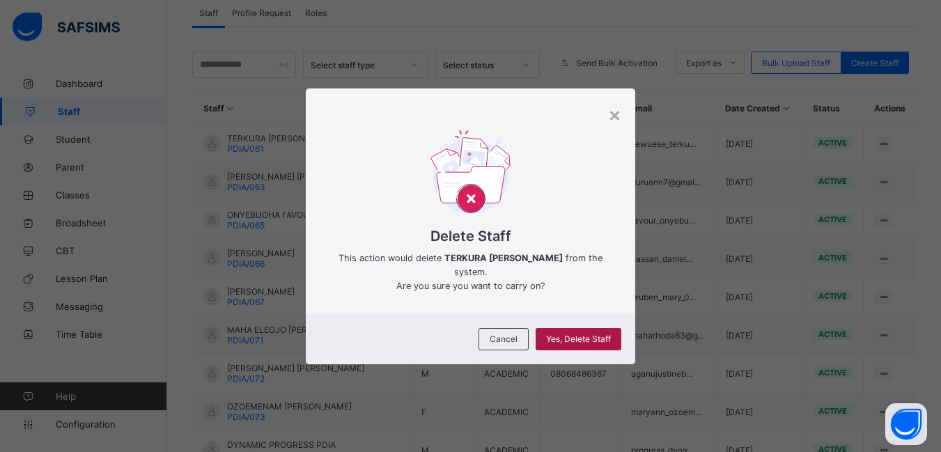
click at [577, 334] on span "Yes, Delete Staff" at bounding box center [578, 339] width 65 height 10
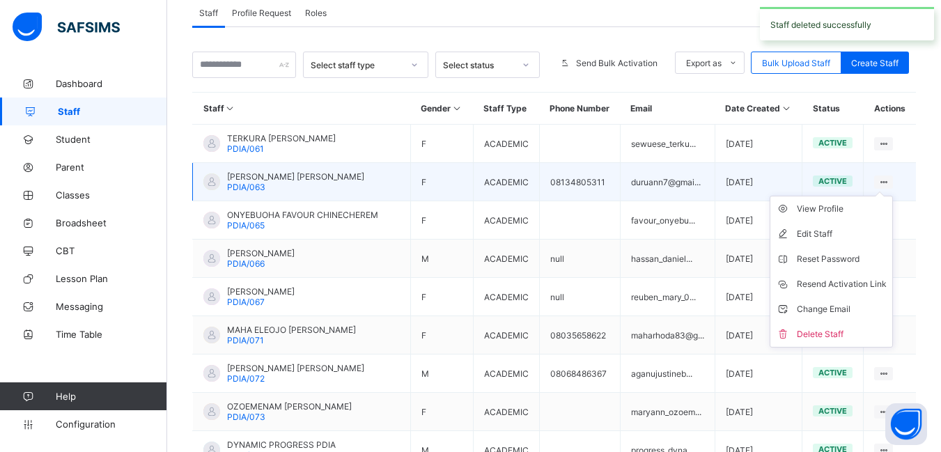
click at [893, 196] on ul "View Profile Edit Staff Reset Password Resend Activation Link Change Email Dele…" at bounding box center [831, 272] width 123 height 152
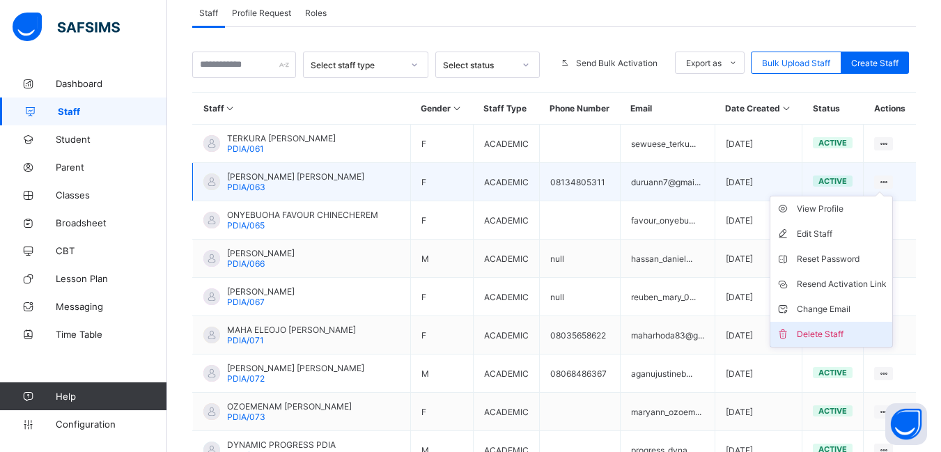
click at [831, 333] on div "Delete Staff" at bounding box center [842, 334] width 90 height 14
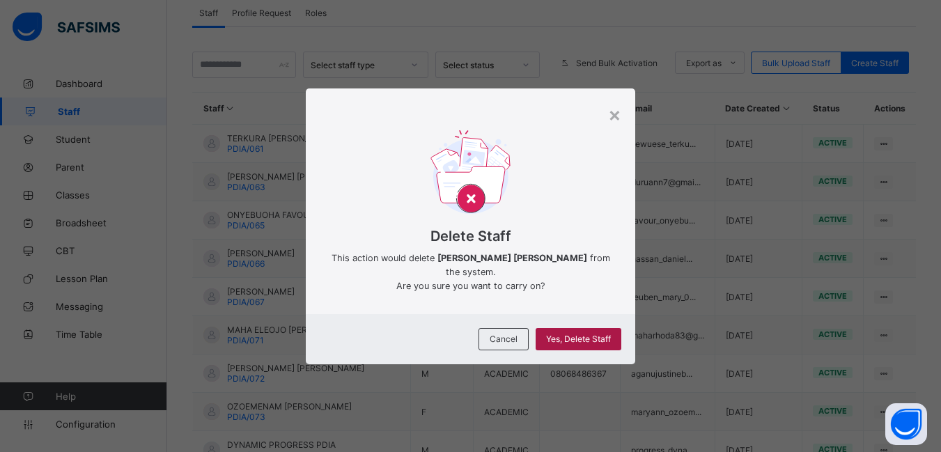
click at [577, 334] on span "Yes, Delete Staff" at bounding box center [578, 339] width 65 height 10
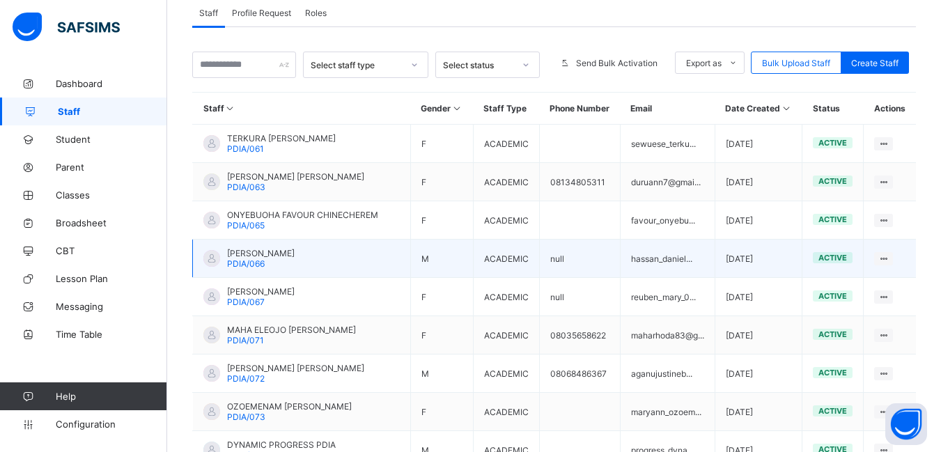
scroll to position [322, 0]
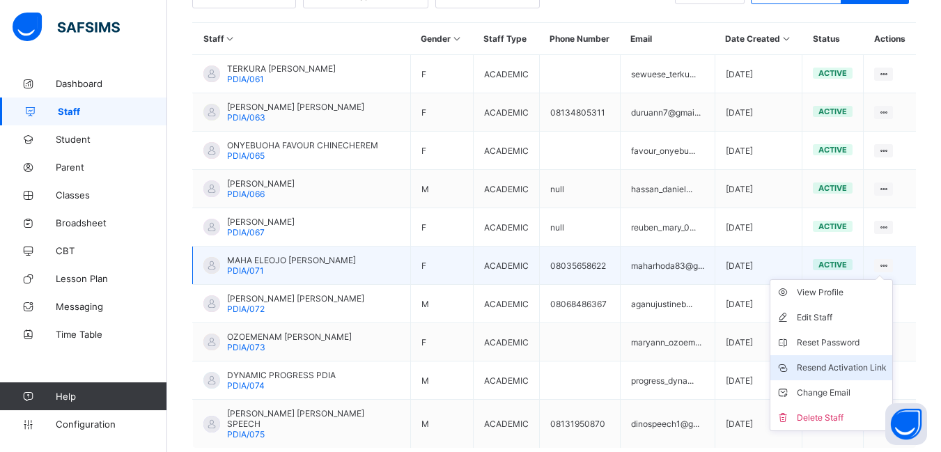
click at [852, 364] on div "Resend Activation Link" at bounding box center [842, 368] width 90 height 14
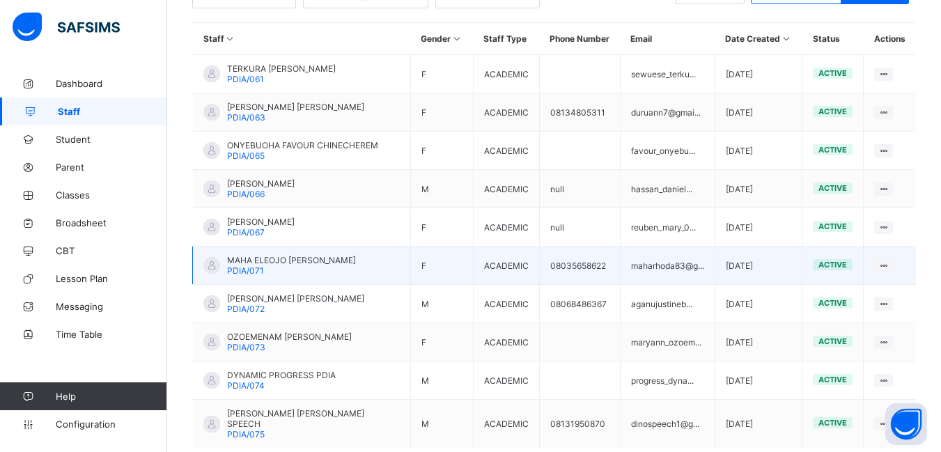
scroll to position [391, 0]
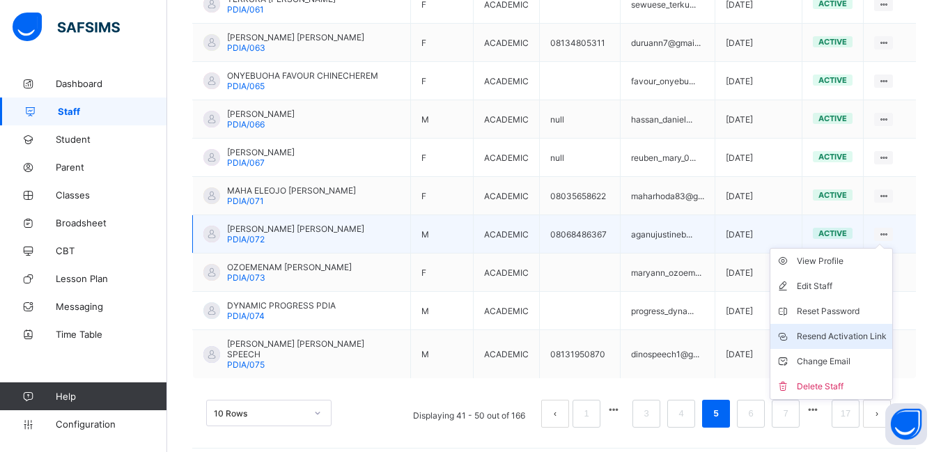
click at [823, 334] on div "Resend Activation Link" at bounding box center [842, 336] width 90 height 14
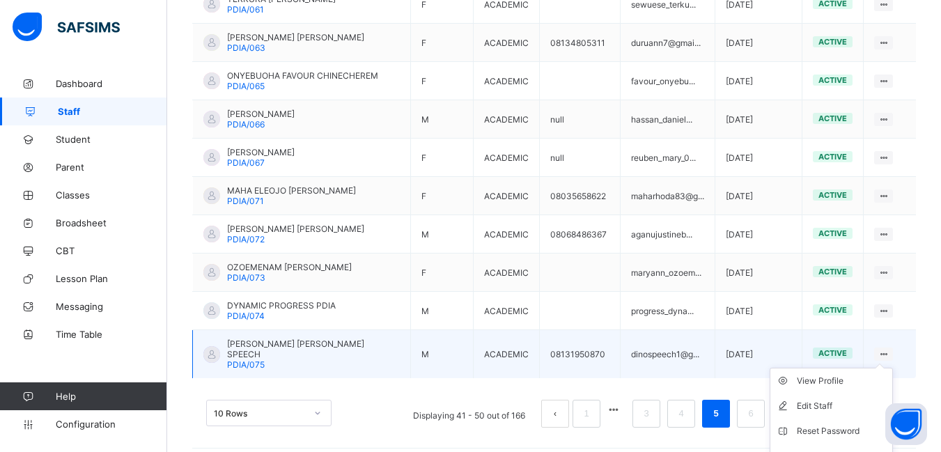
click at [890, 368] on ul "View Profile Edit Staff Reset Password Resend Activation Link Change Email Dele…" at bounding box center [831, 444] width 123 height 152
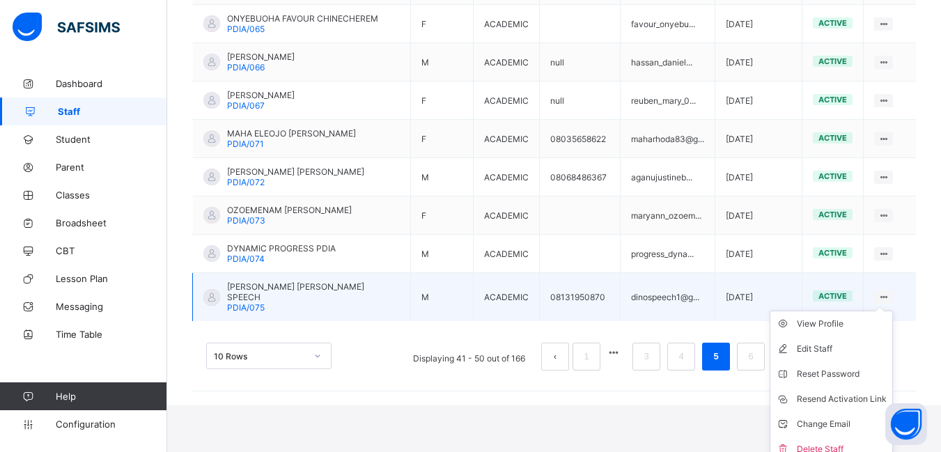
scroll to position [454, 0]
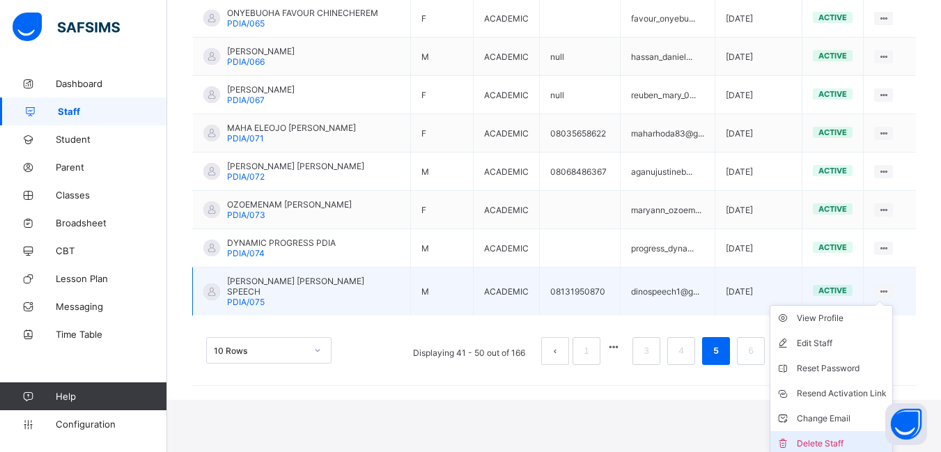
click at [831, 438] on div "Delete Staff" at bounding box center [842, 444] width 90 height 14
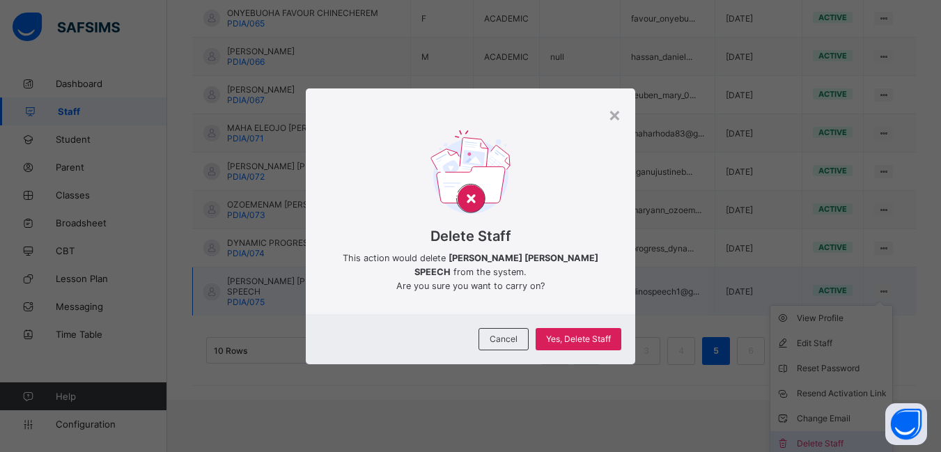
scroll to position [391, 0]
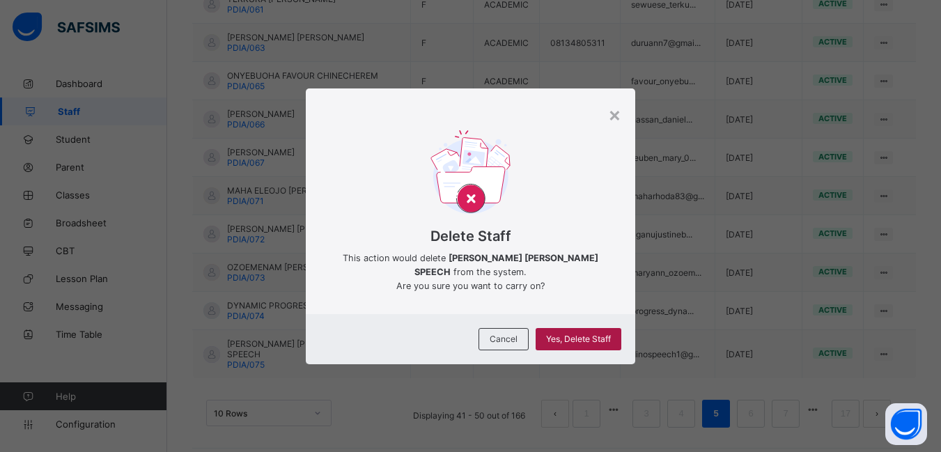
click at [579, 343] on span "Yes, Delete Staff" at bounding box center [578, 339] width 65 height 10
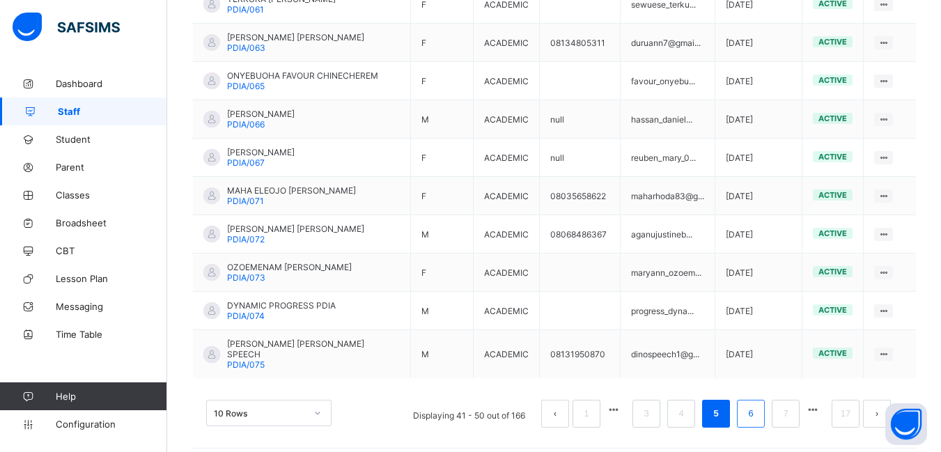
click at [757, 405] on link "6" at bounding box center [750, 414] width 13 height 18
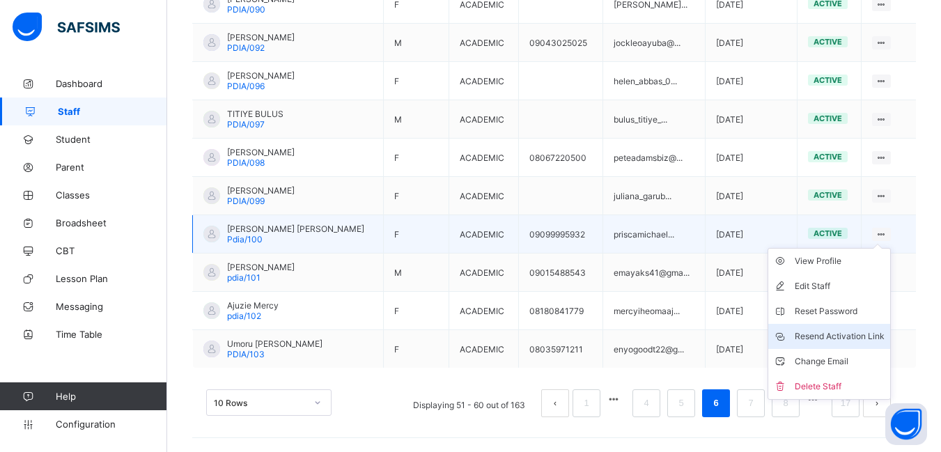
click at [859, 337] on div "Resend Activation Link" at bounding box center [840, 336] width 90 height 14
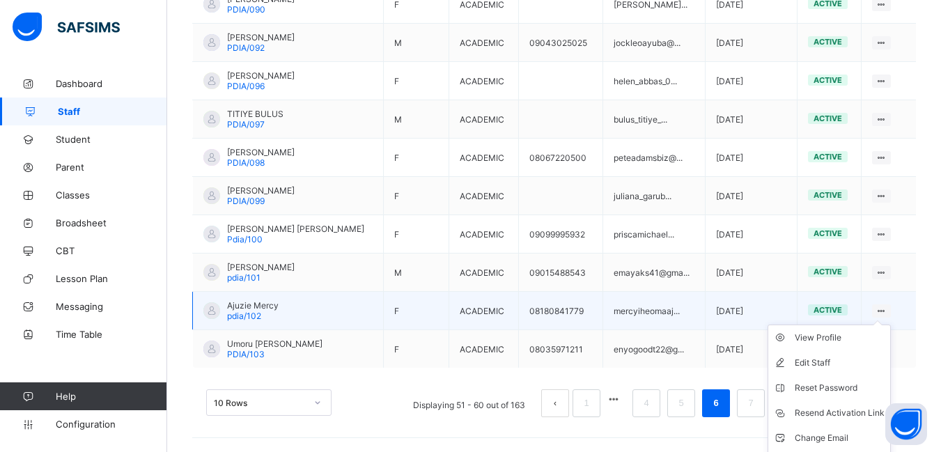
scroll to position [416, 0]
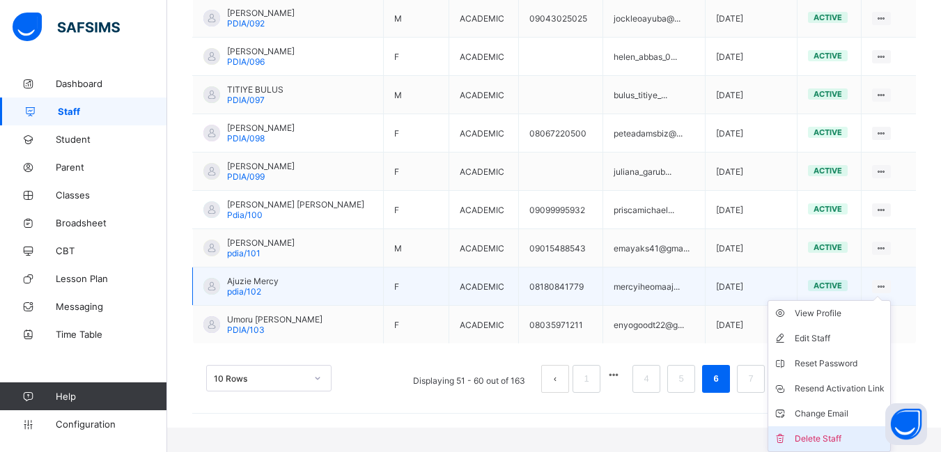
click at [840, 433] on div "Delete Staff" at bounding box center [840, 439] width 90 height 14
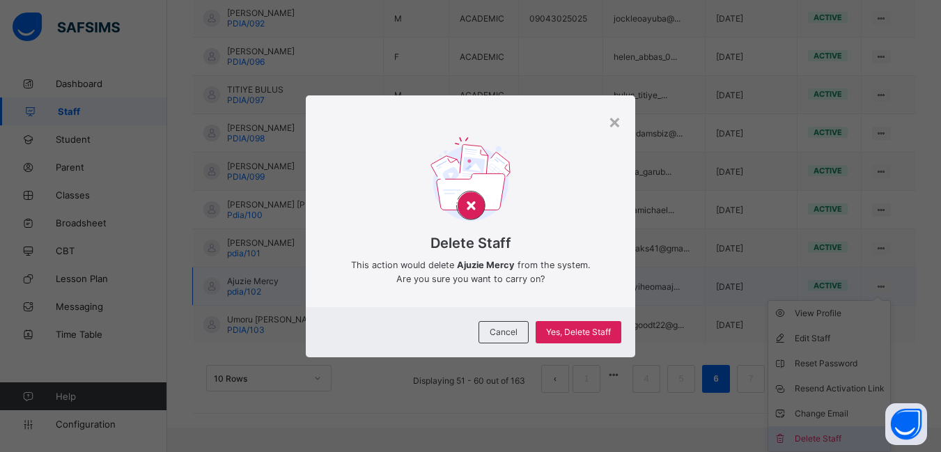
scroll to position [391, 0]
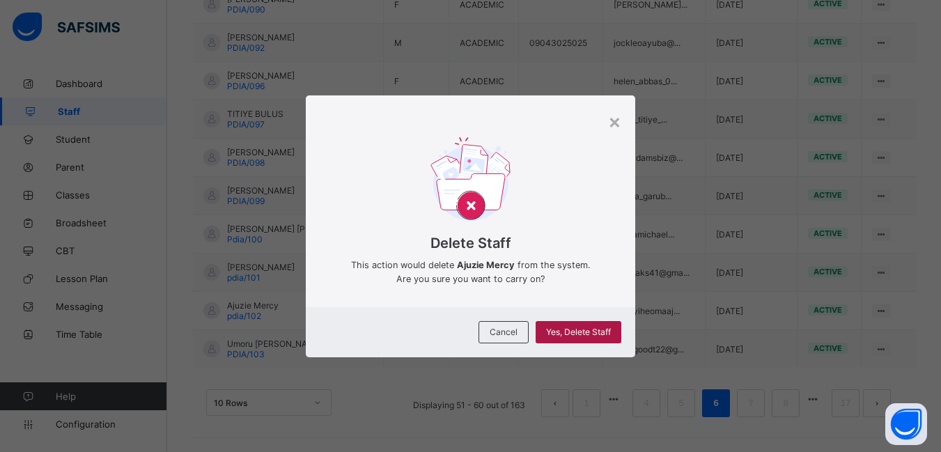
click at [591, 334] on span "Yes, Delete Staff" at bounding box center [578, 332] width 65 height 10
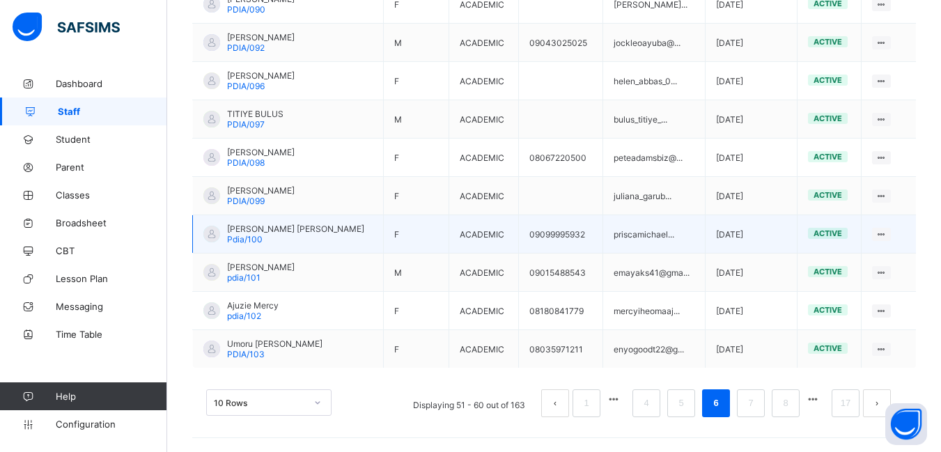
click at [916, 221] on td "View Profile Edit Staff Reset Password Resend Activation Link Change Email Dele…" at bounding box center [888, 234] width 55 height 38
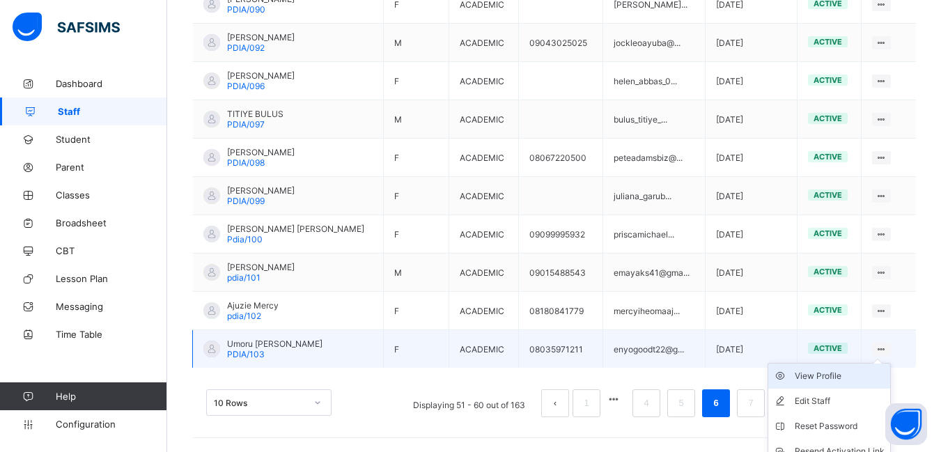
scroll to position [416, 0]
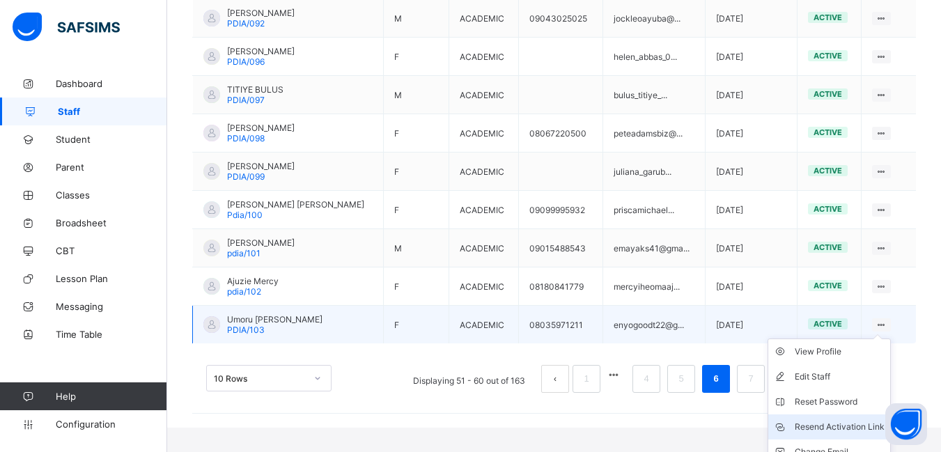
click at [837, 427] on div "Resend Activation Link" at bounding box center [840, 427] width 90 height 14
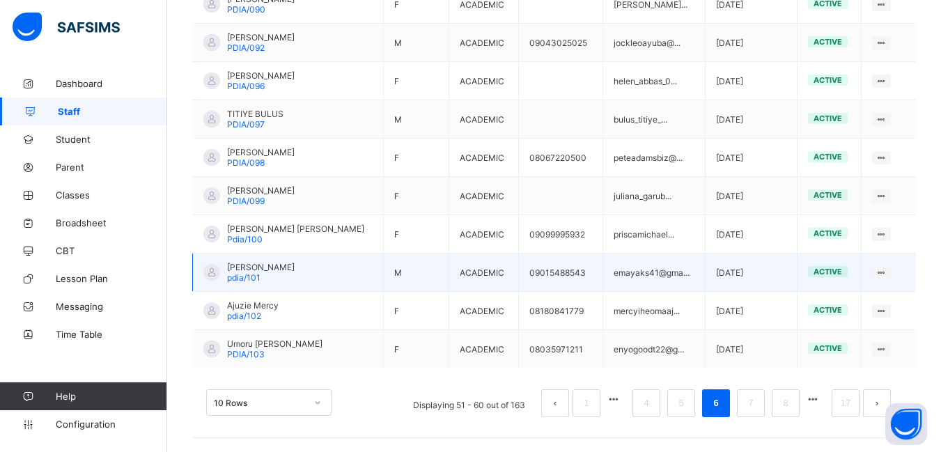
scroll to position [391, 0]
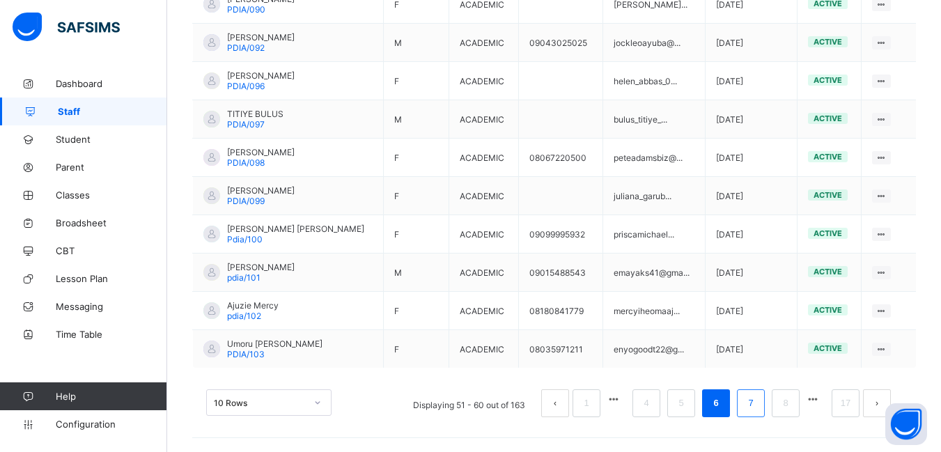
click at [757, 407] on link "7" at bounding box center [750, 403] width 13 height 18
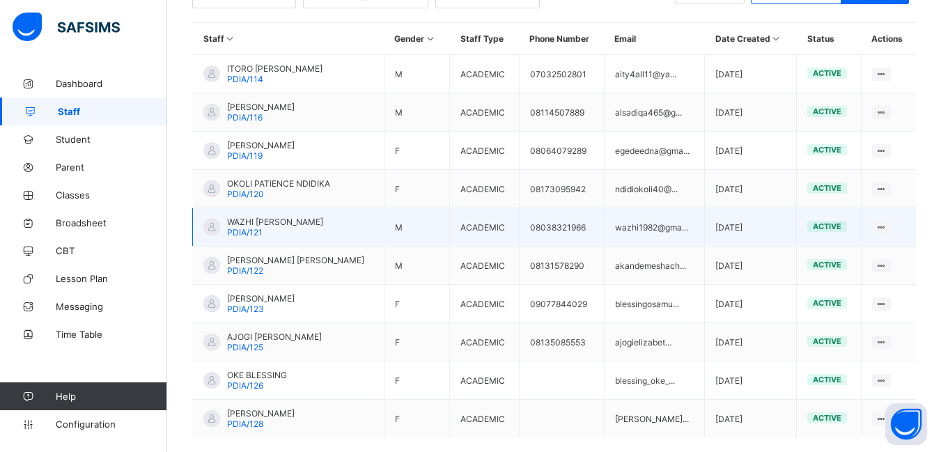
scroll to position [252, 0]
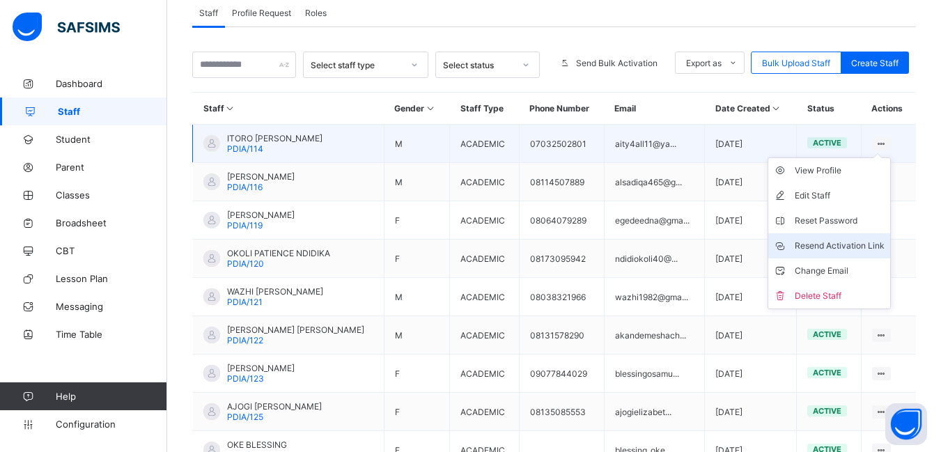
click at [843, 245] on div "Resend Activation Link" at bounding box center [840, 246] width 90 height 14
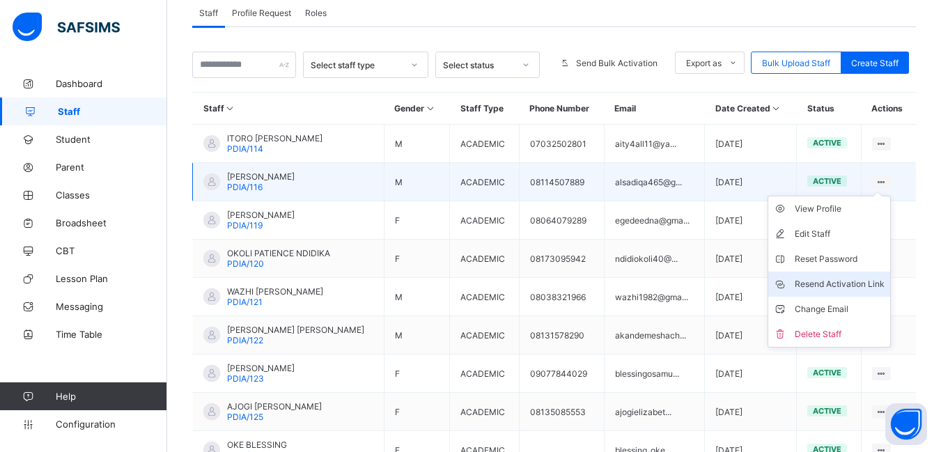
click at [839, 286] on div "Resend Activation Link" at bounding box center [840, 284] width 90 height 14
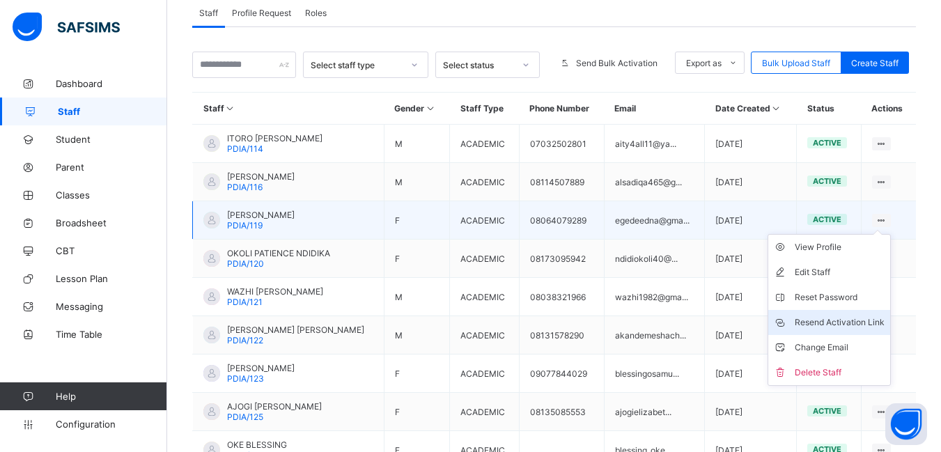
click at [825, 323] on div "Resend Activation Link" at bounding box center [840, 323] width 90 height 14
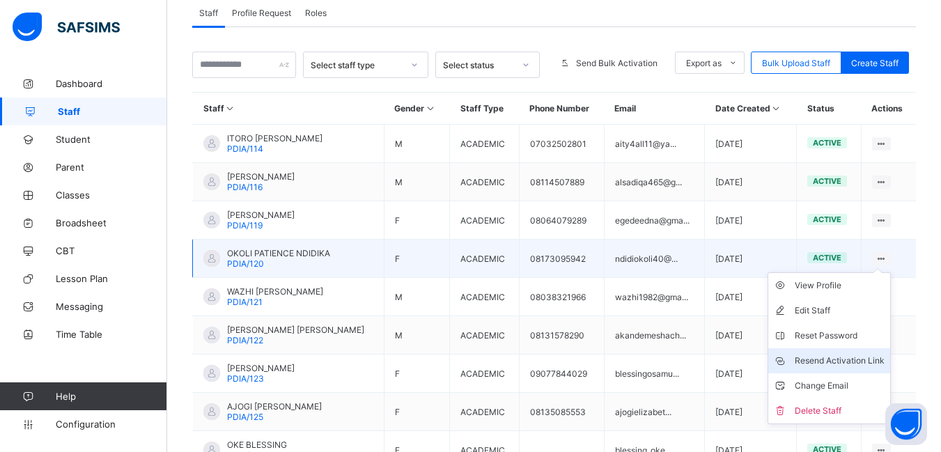
click at [841, 361] on div "Resend Activation Link" at bounding box center [840, 361] width 90 height 14
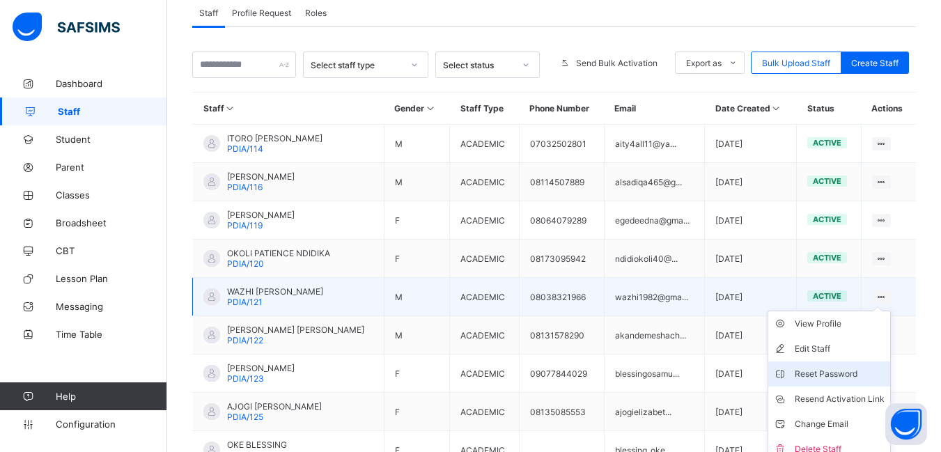
scroll to position [391, 0]
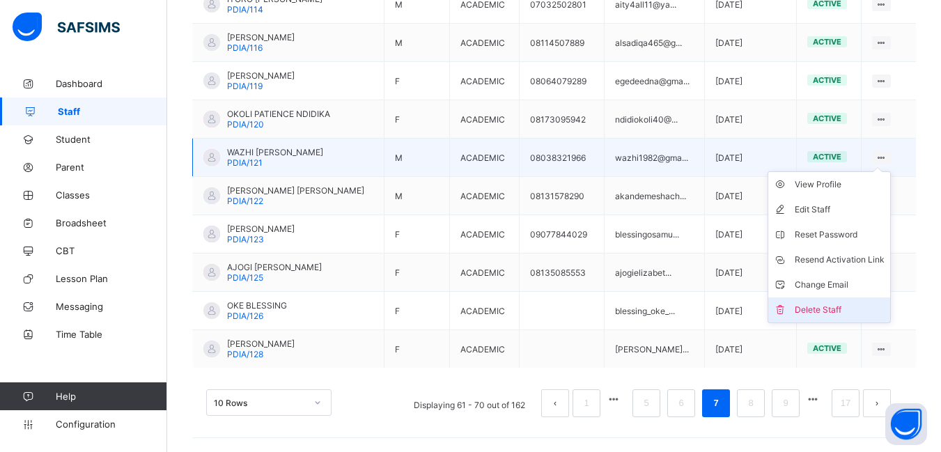
click at [828, 314] on div "Delete Staff" at bounding box center [840, 310] width 90 height 14
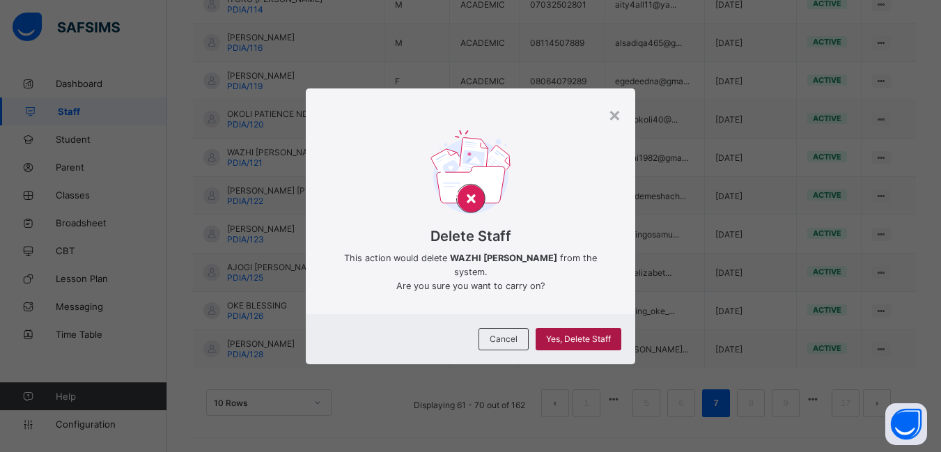
click at [561, 338] on span "Yes, Delete Staff" at bounding box center [578, 339] width 65 height 10
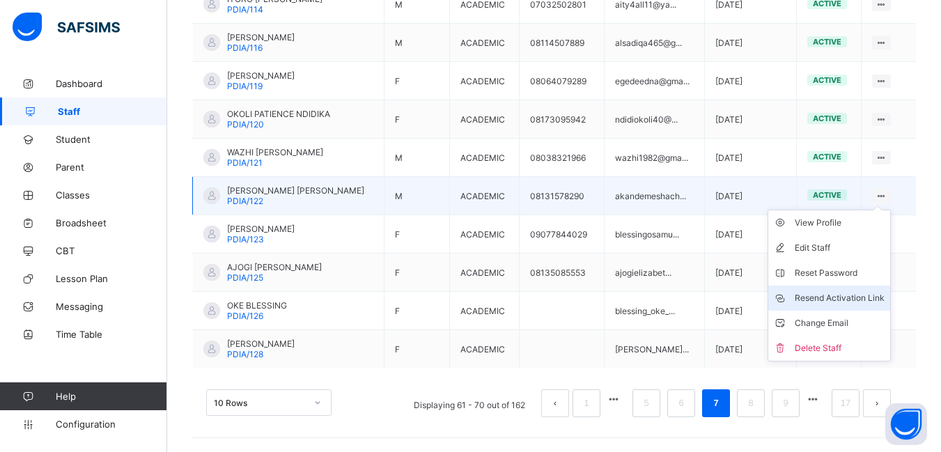
click at [861, 294] on div "Resend Activation Link" at bounding box center [840, 298] width 90 height 14
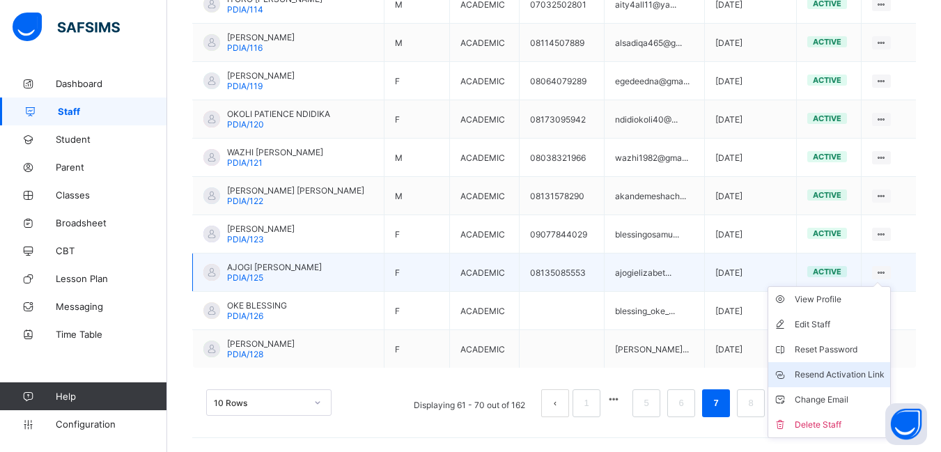
click at [833, 368] on div "Resend Activation Link" at bounding box center [840, 375] width 90 height 14
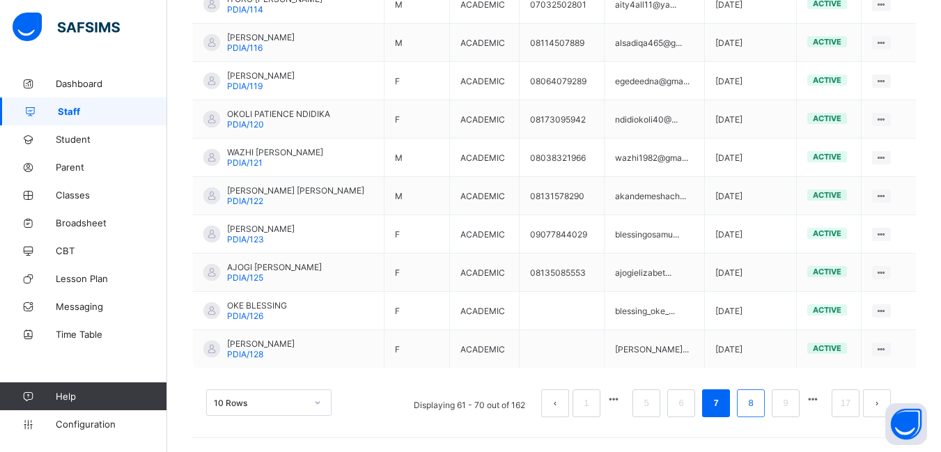
click at [757, 401] on link "8" at bounding box center [750, 403] width 13 height 18
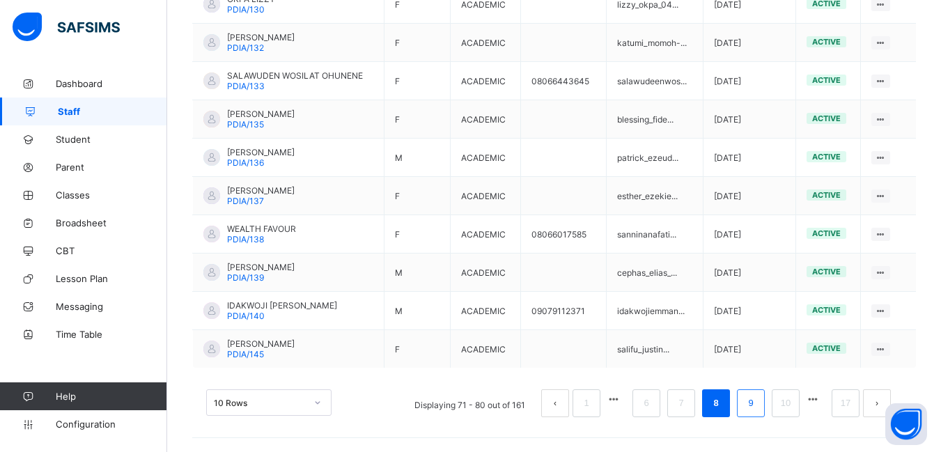
click at [757, 397] on link "9" at bounding box center [750, 403] width 13 height 18
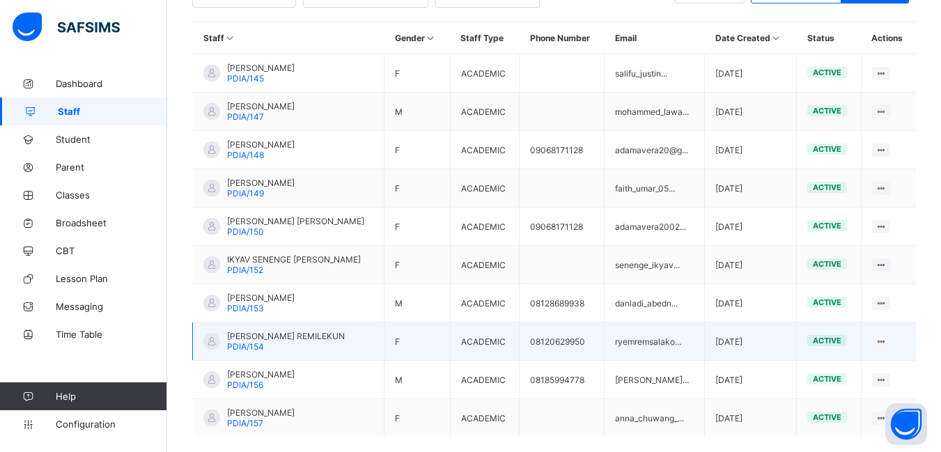
scroll to position [322, 0]
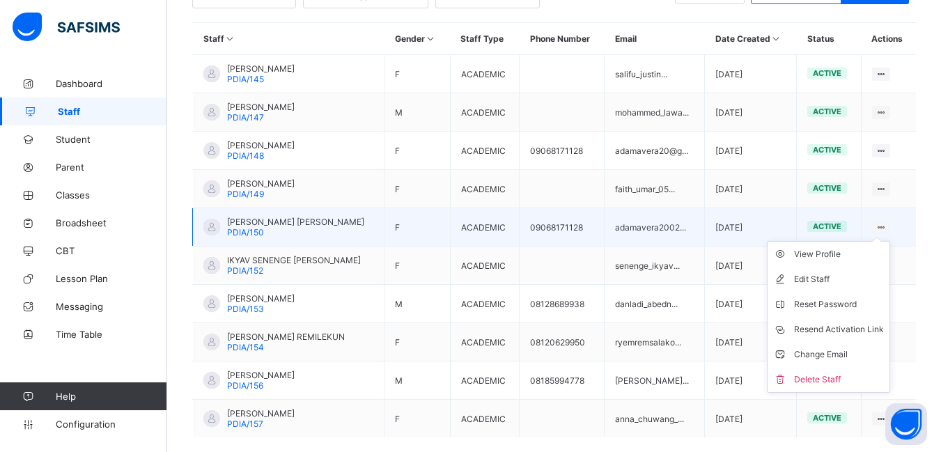
click at [887, 241] on ul "View Profile Edit Staff Reset Password Resend Activation Link Change Email Dele…" at bounding box center [828, 317] width 123 height 152
click at [847, 377] on div "Delete Staff" at bounding box center [839, 380] width 90 height 14
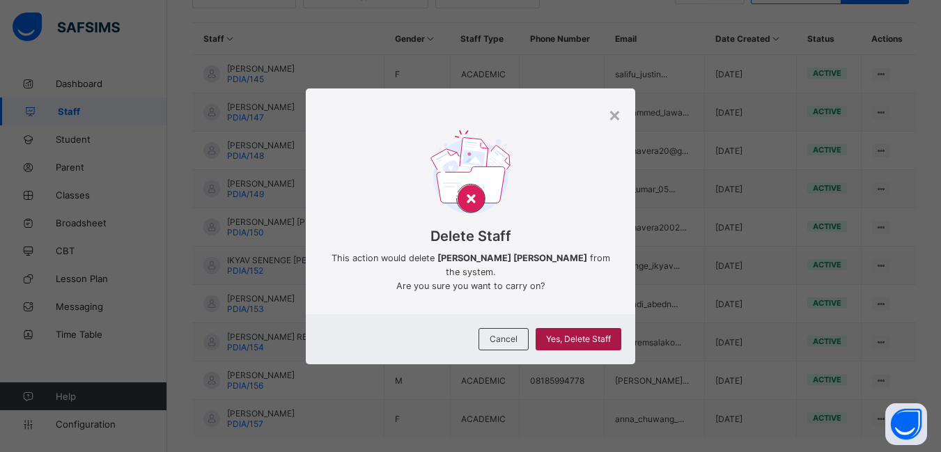
click at [566, 337] on span "Yes, Delete Staff" at bounding box center [578, 339] width 65 height 10
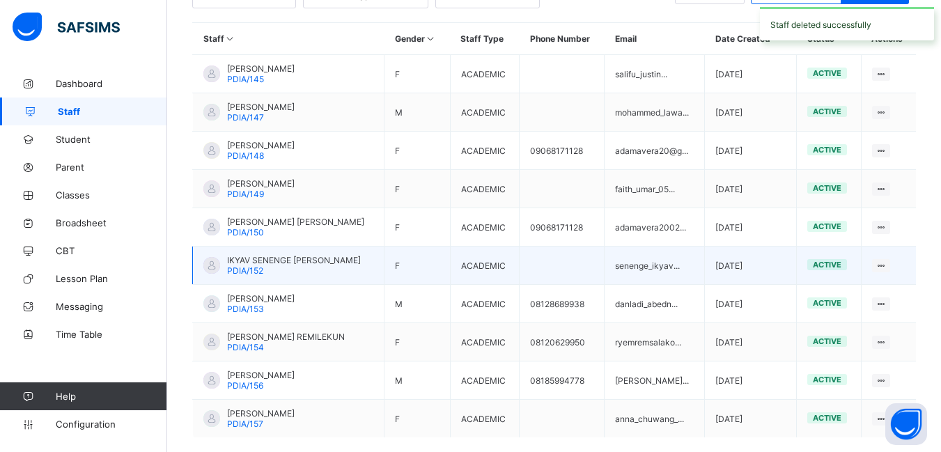
scroll to position [391, 0]
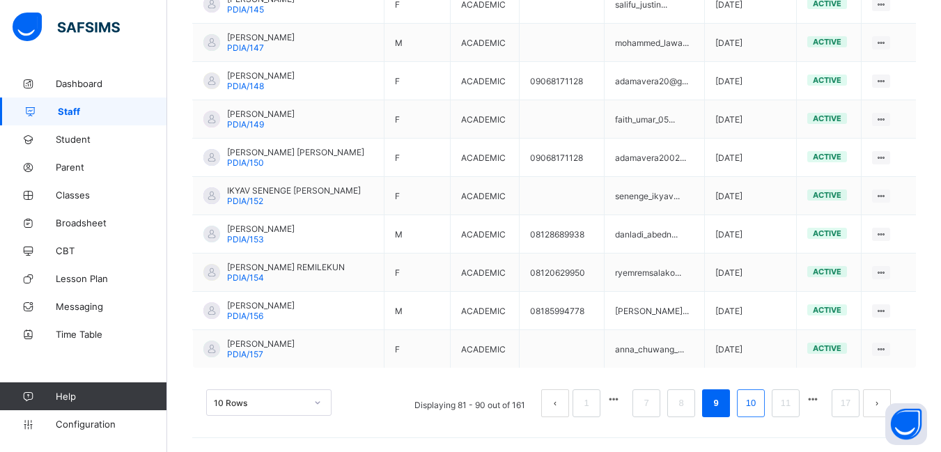
click at [760, 396] on link "10" at bounding box center [751, 403] width 18 height 18
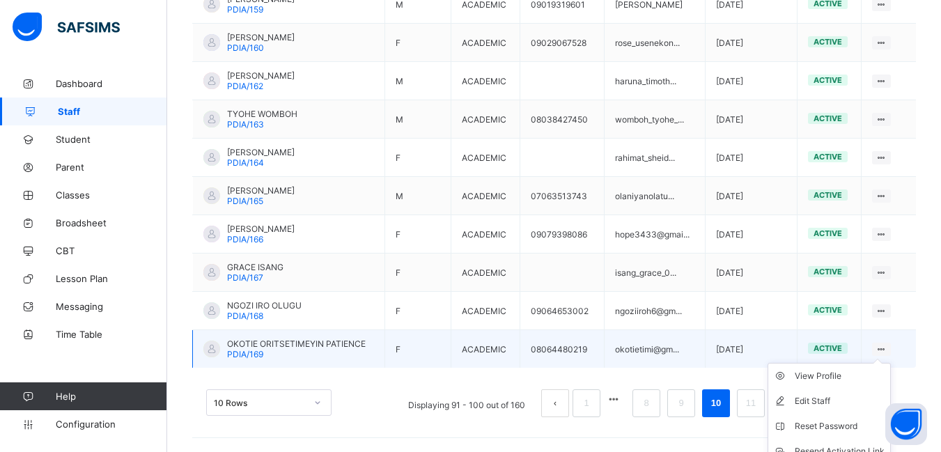
scroll to position [454, 0]
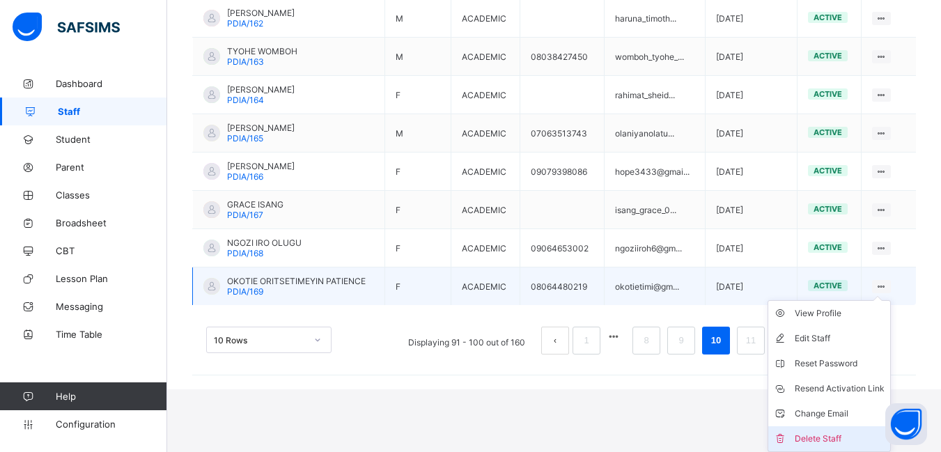
click at [843, 435] on div "Delete Staff" at bounding box center [840, 439] width 90 height 14
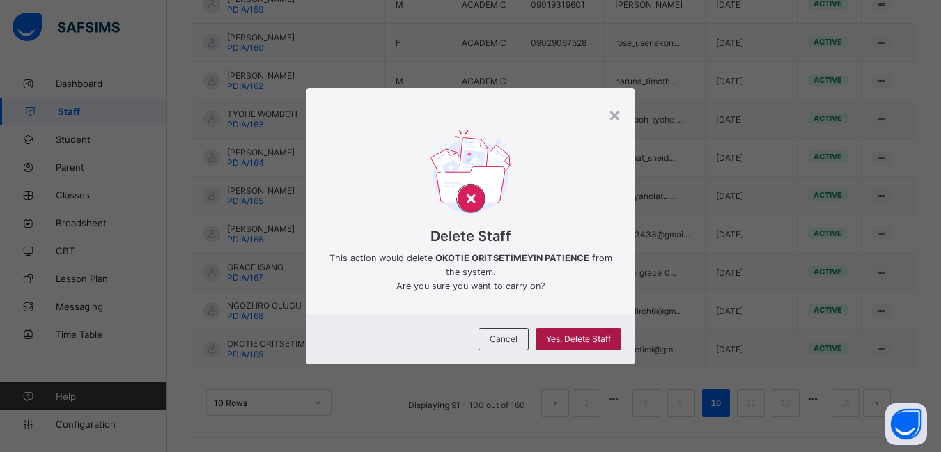
click at [584, 343] on span "Yes, Delete Staff" at bounding box center [578, 339] width 65 height 10
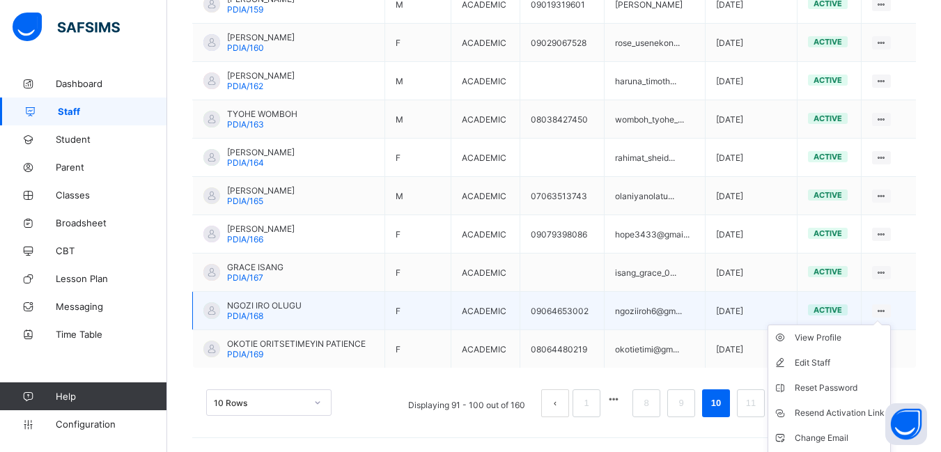
scroll to position [416, 0]
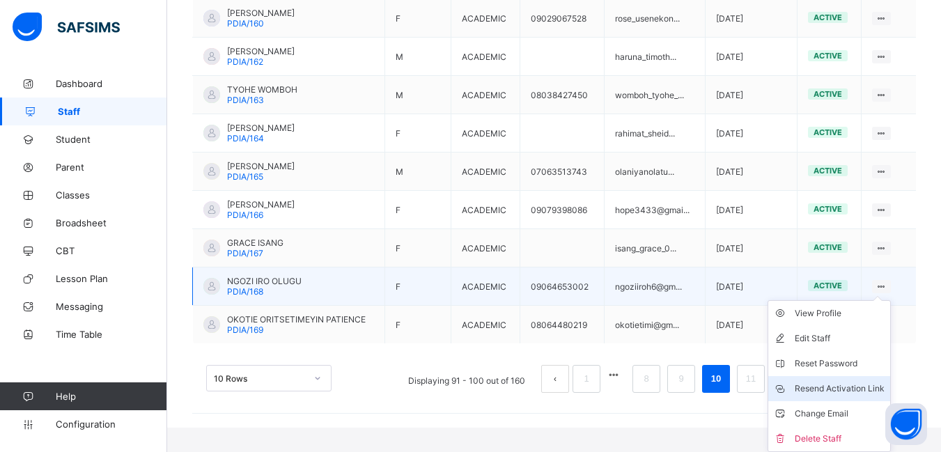
click at [839, 387] on div "Resend Activation Link" at bounding box center [840, 389] width 90 height 14
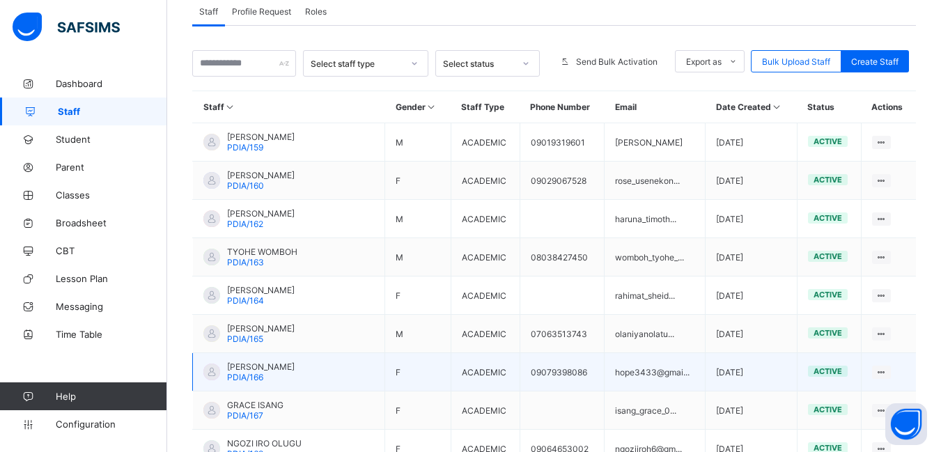
scroll to position [252, 0]
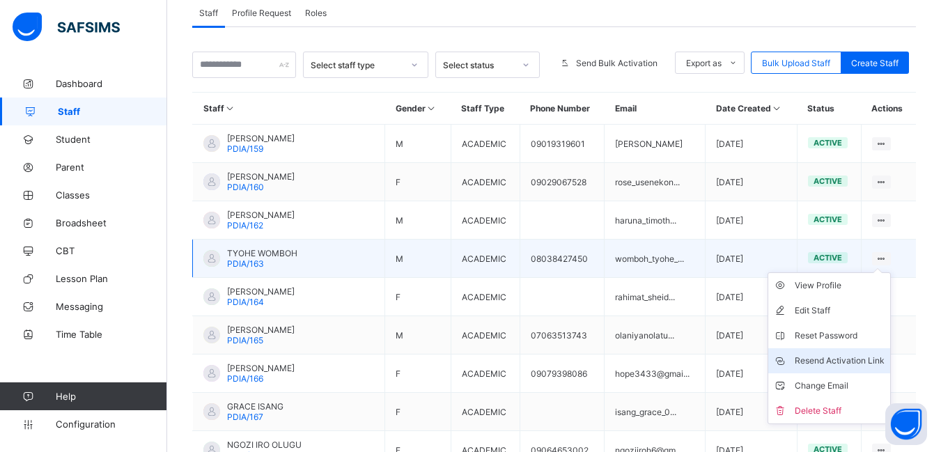
click at [841, 356] on div "Resend Activation Link" at bounding box center [840, 361] width 90 height 14
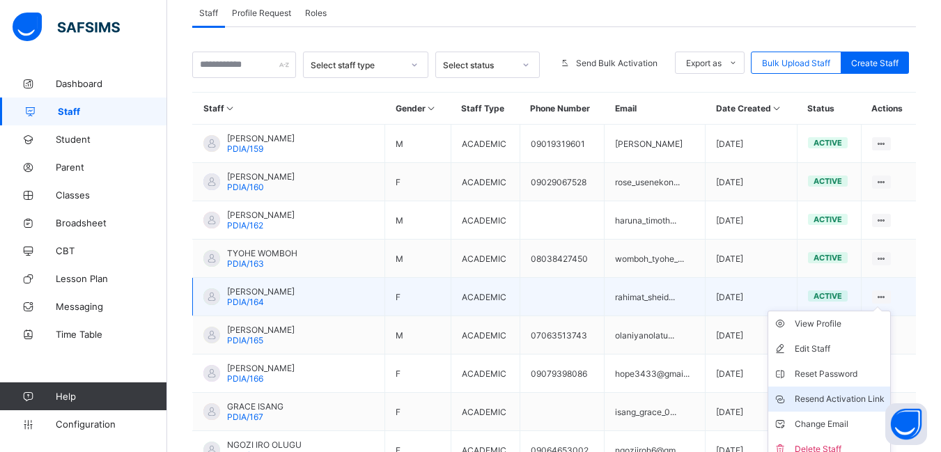
click at [845, 400] on div "Resend Activation Link" at bounding box center [840, 399] width 90 height 14
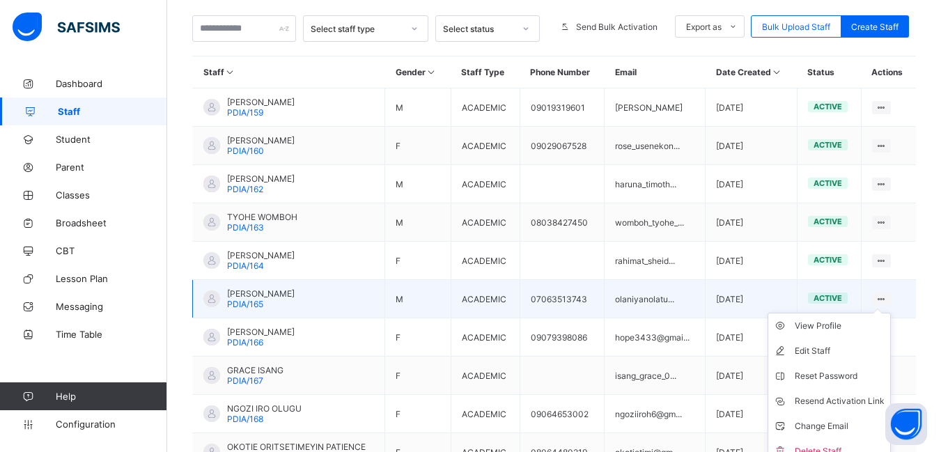
scroll to position [391, 0]
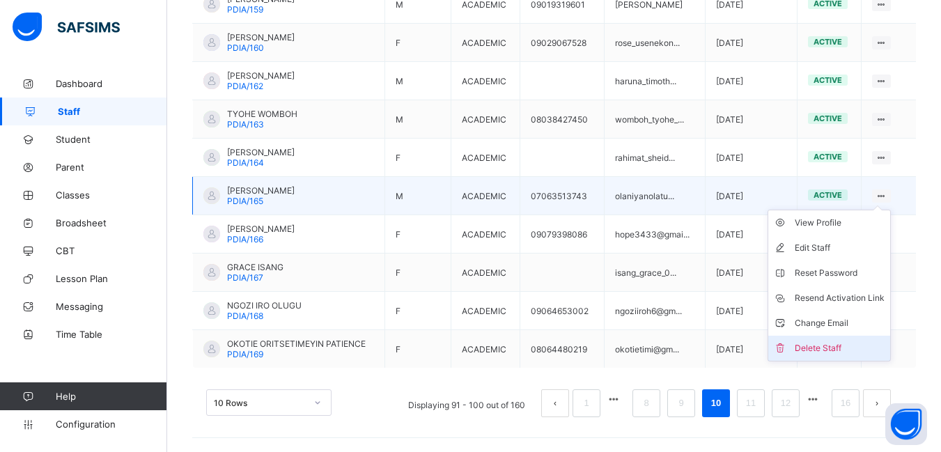
click at [863, 344] on div "Delete Staff" at bounding box center [840, 348] width 90 height 14
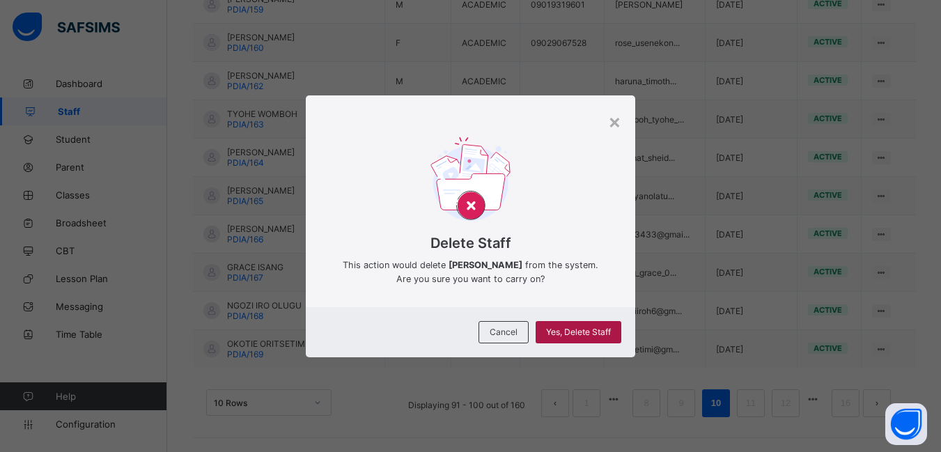
click at [568, 335] on span "Yes, Delete Staff" at bounding box center [578, 332] width 65 height 10
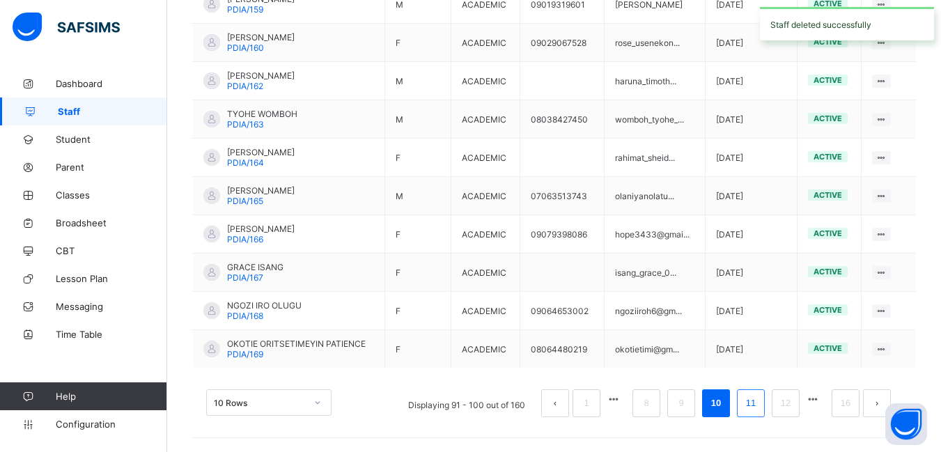
click at [760, 401] on link "11" at bounding box center [751, 403] width 18 height 18
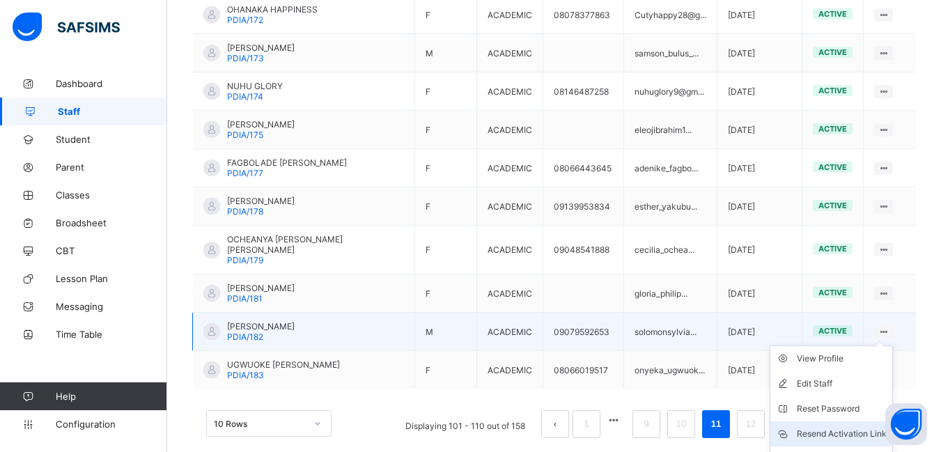
click at [852, 427] on div "Resend Activation Link" at bounding box center [842, 434] width 90 height 14
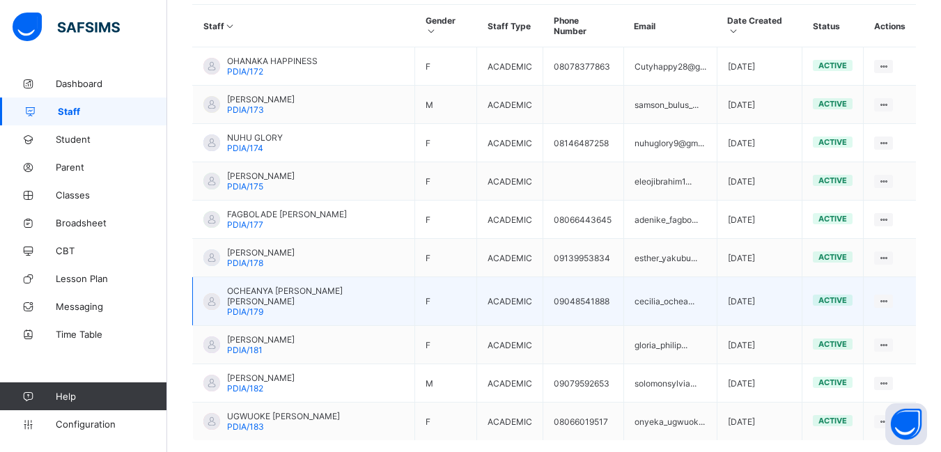
scroll to position [322, 0]
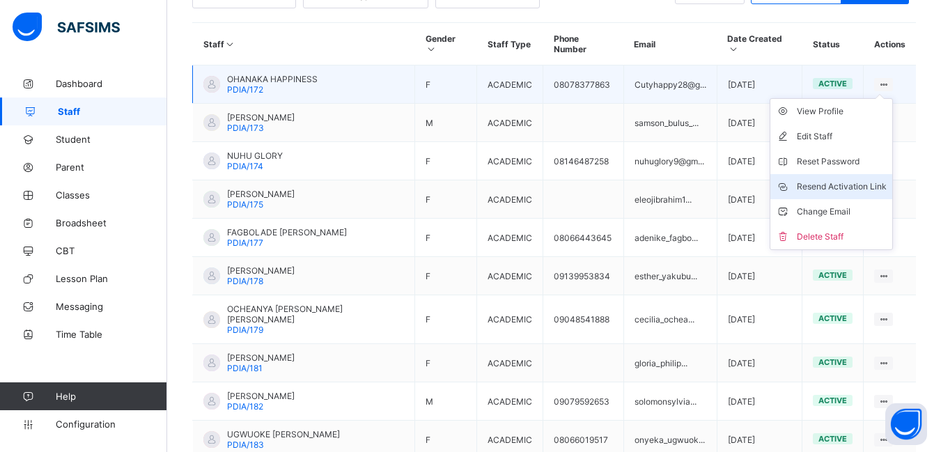
click at [863, 180] on div "Resend Activation Link" at bounding box center [842, 187] width 90 height 14
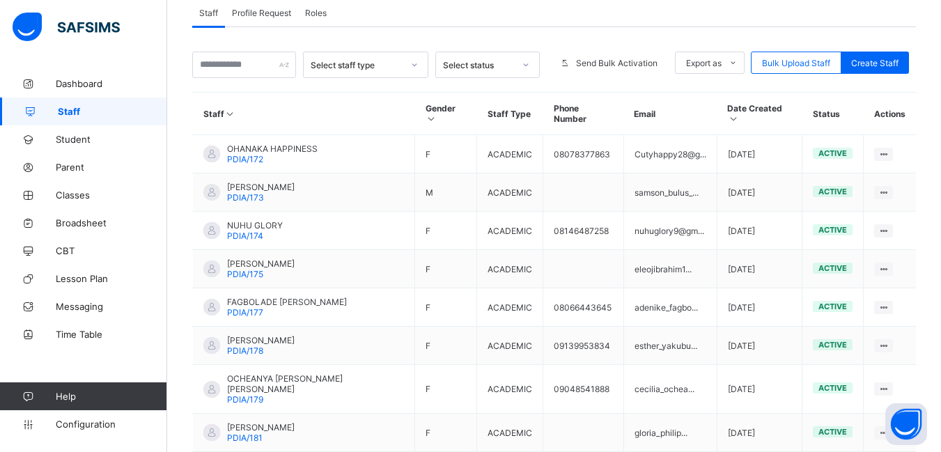
scroll to position [391, 0]
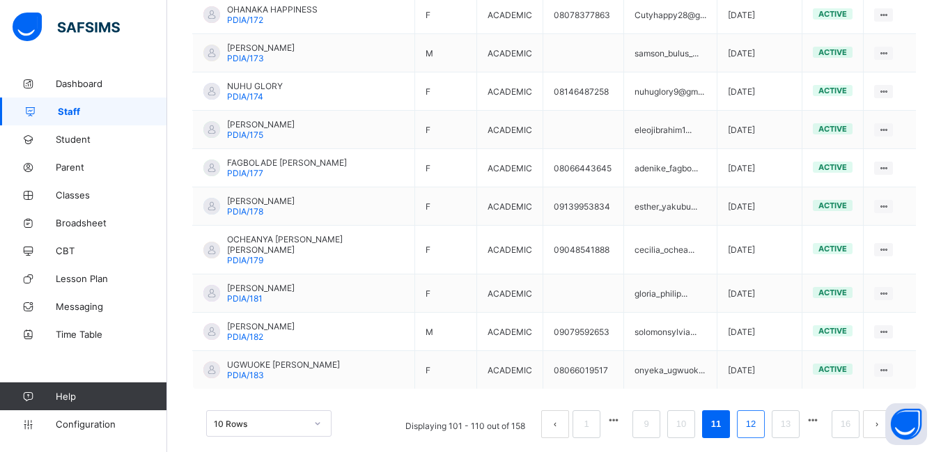
click at [760, 415] on link "12" at bounding box center [751, 424] width 18 height 18
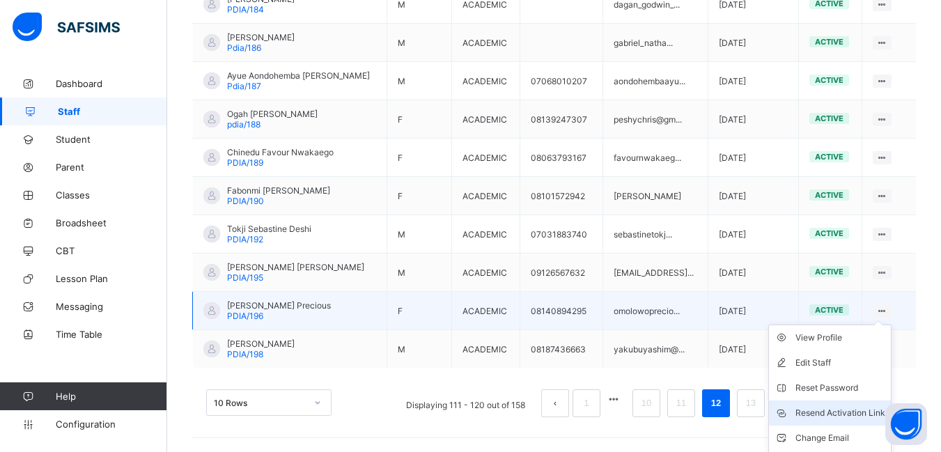
click at [847, 410] on div "Resend Activation Link" at bounding box center [840, 413] width 90 height 14
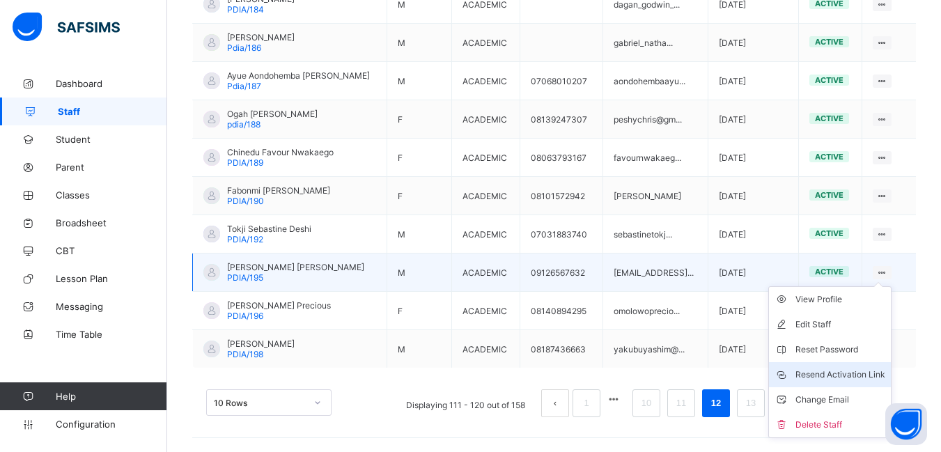
click at [849, 372] on div "Resend Activation Link" at bounding box center [840, 375] width 90 height 14
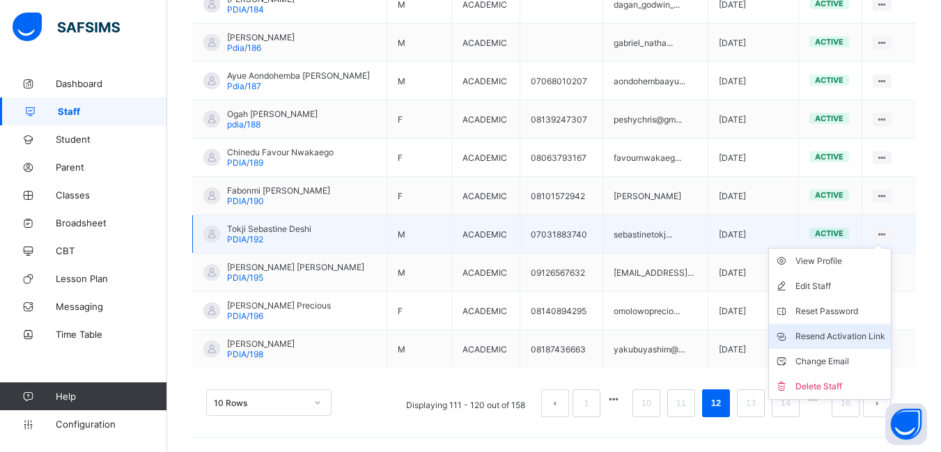
click at [830, 336] on div "Resend Activation Link" at bounding box center [840, 336] width 90 height 14
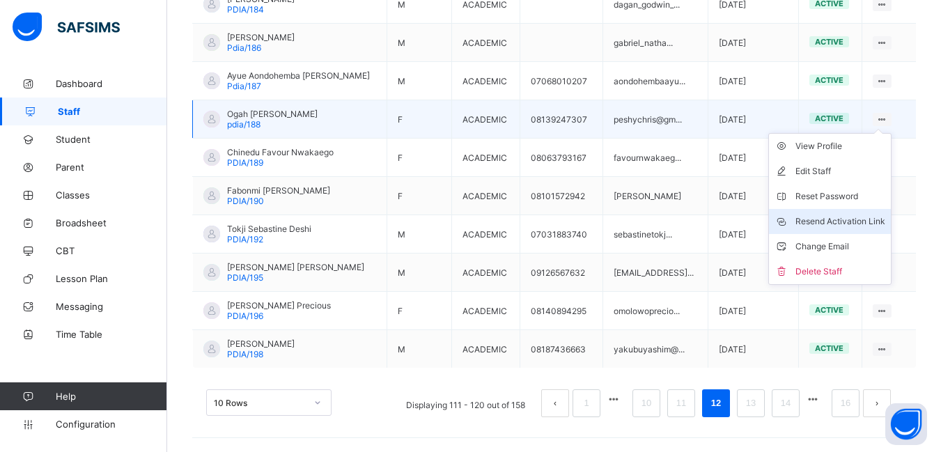
click at [843, 219] on div "Resend Activation Link" at bounding box center [840, 222] width 90 height 14
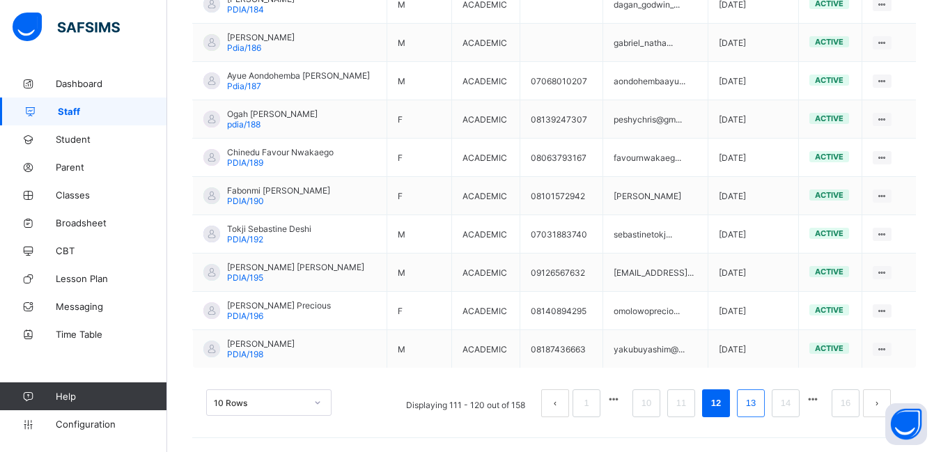
click at [759, 405] on link "13" at bounding box center [751, 403] width 18 height 18
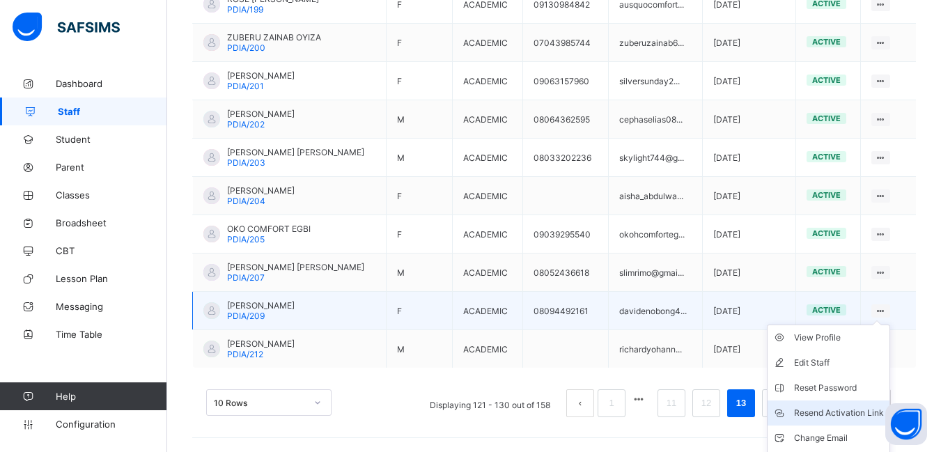
click at [855, 409] on div "Resend Activation Link" at bounding box center [839, 413] width 90 height 14
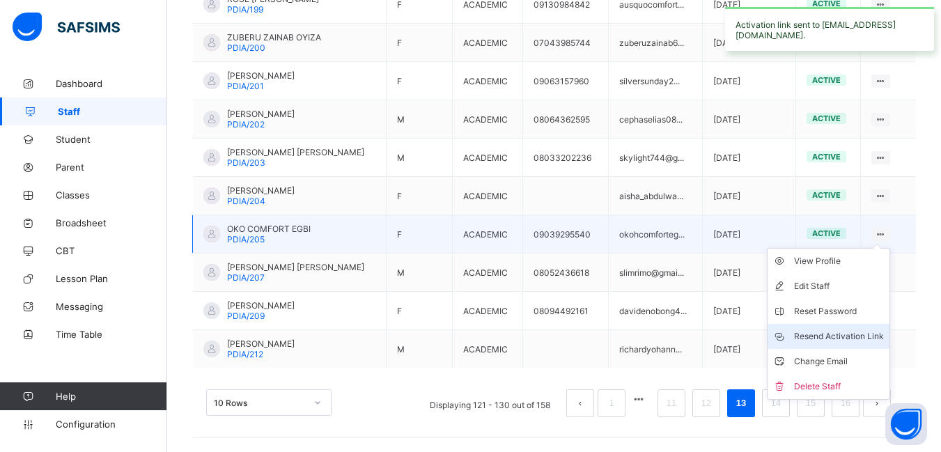
click at [848, 332] on div "Resend Activation Link" at bounding box center [839, 336] width 90 height 14
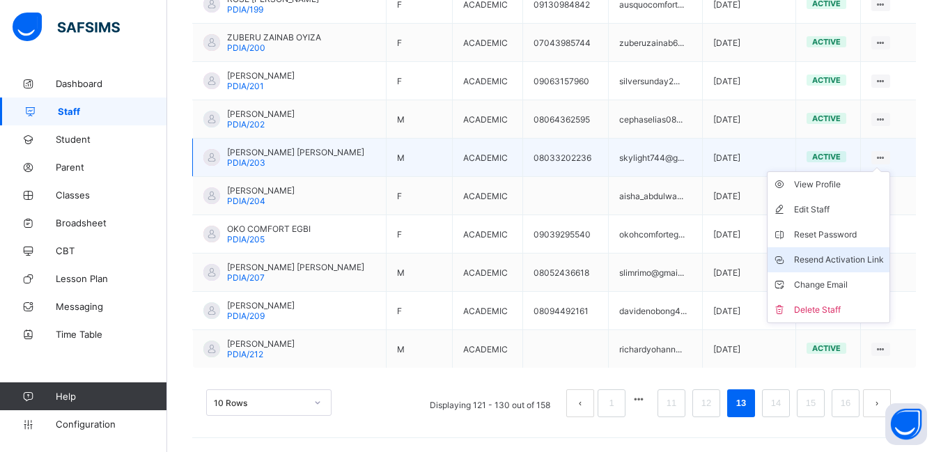
click at [857, 258] on div "Resend Activation Link" at bounding box center [839, 260] width 90 height 14
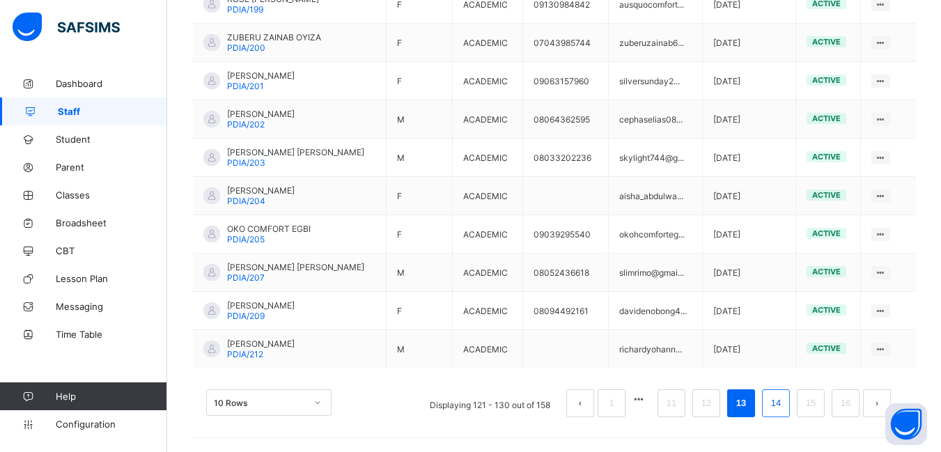
click at [785, 400] on link "14" at bounding box center [776, 403] width 18 height 18
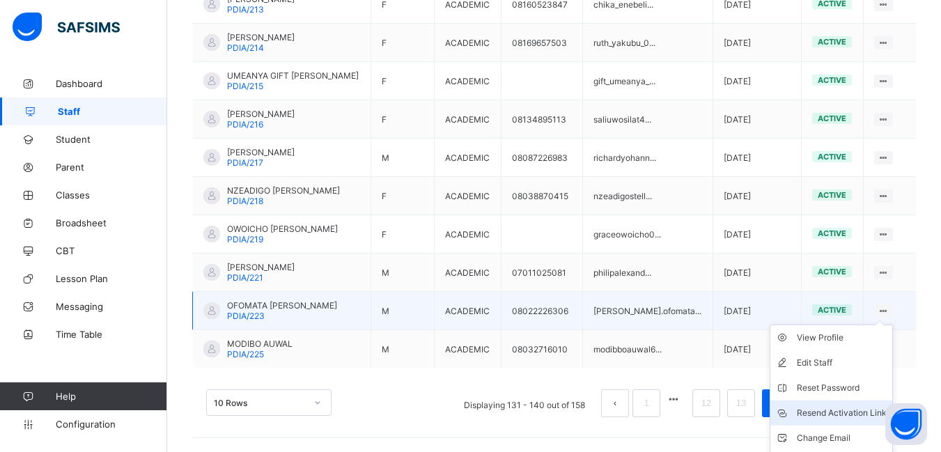
click at [853, 409] on div "Resend Activation Link" at bounding box center [842, 413] width 90 height 14
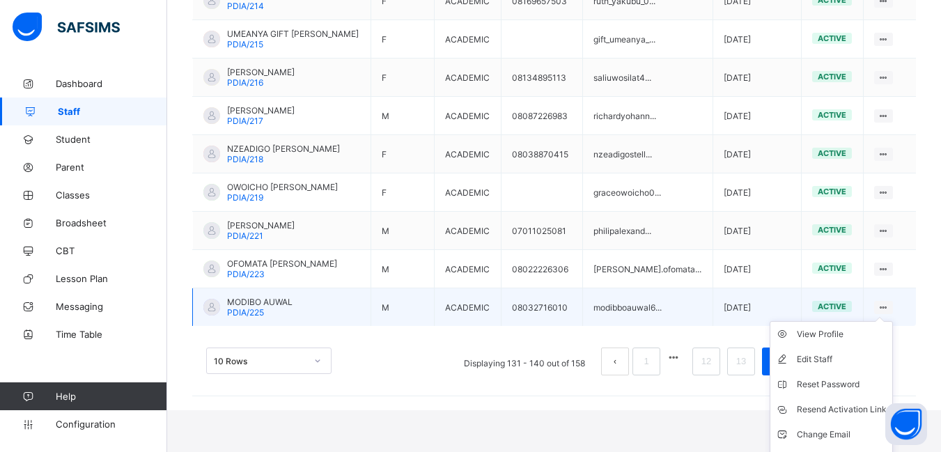
scroll to position [454, 0]
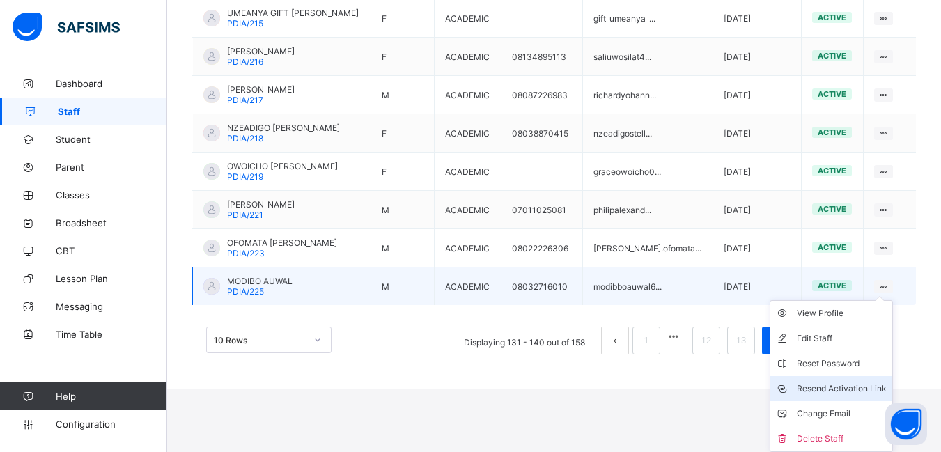
click at [857, 386] on div "Resend Activation Link" at bounding box center [842, 389] width 90 height 14
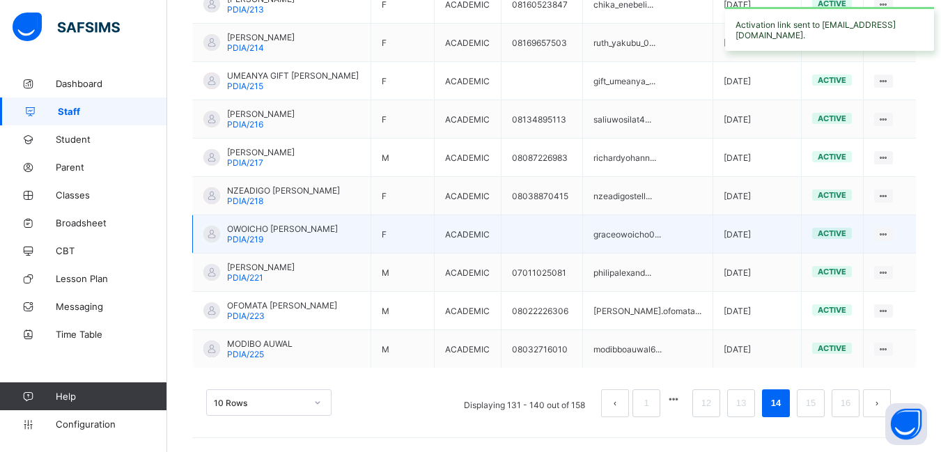
scroll to position [252, 0]
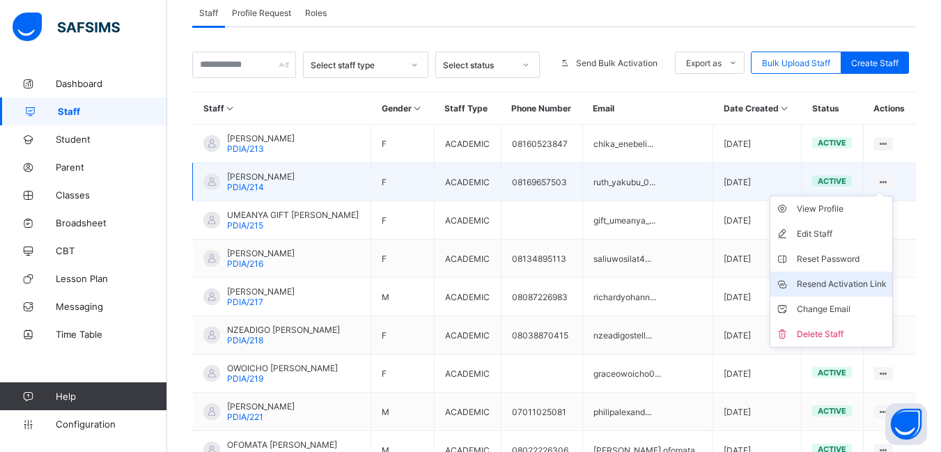
click at [844, 282] on div "Resend Activation Link" at bounding box center [842, 284] width 90 height 14
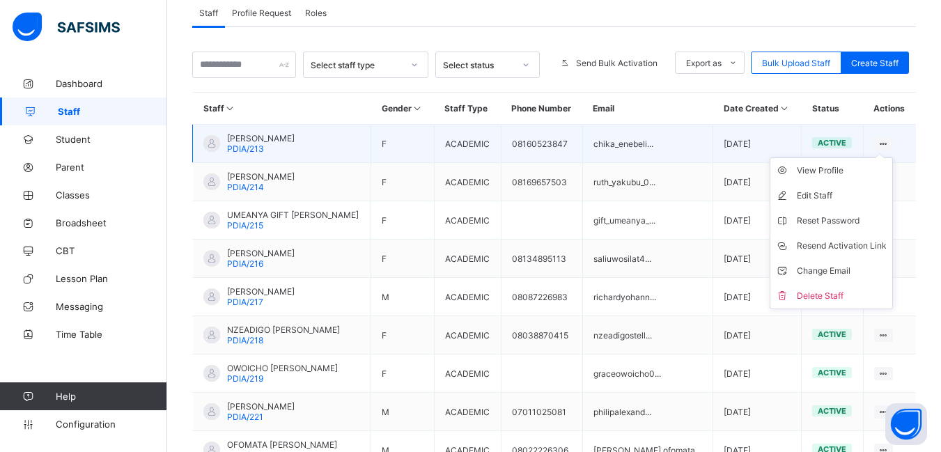
click at [889, 141] on icon at bounding box center [884, 144] width 12 height 10
click at [834, 291] on div "Delete Staff" at bounding box center [842, 296] width 90 height 14
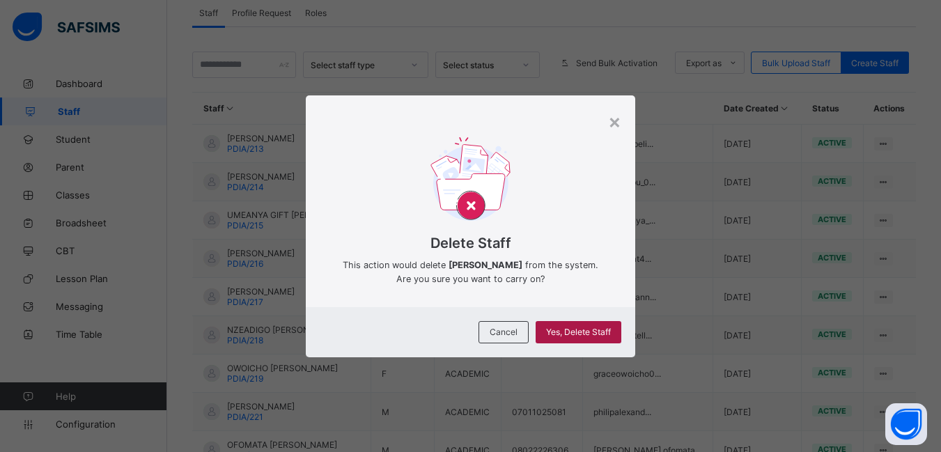
click at [581, 328] on span "Yes, Delete Staff" at bounding box center [578, 332] width 65 height 10
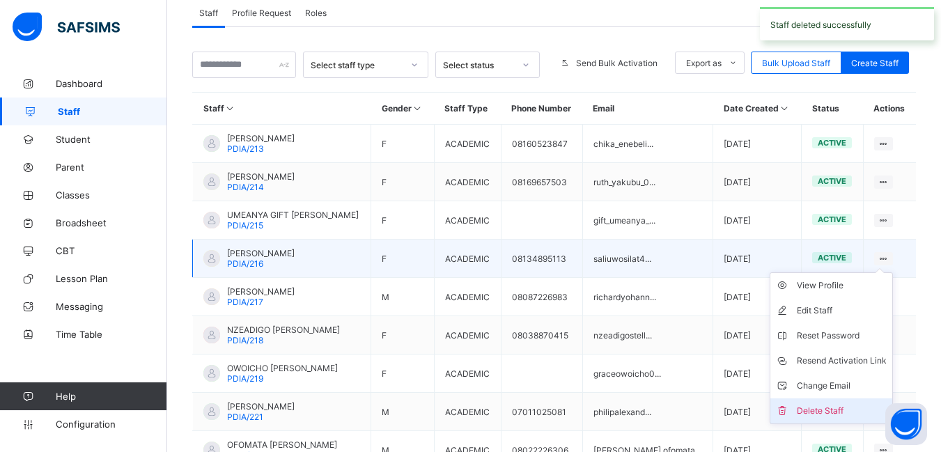
click at [828, 407] on div "Delete Staff" at bounding box center [842, 411] width 90 height 14
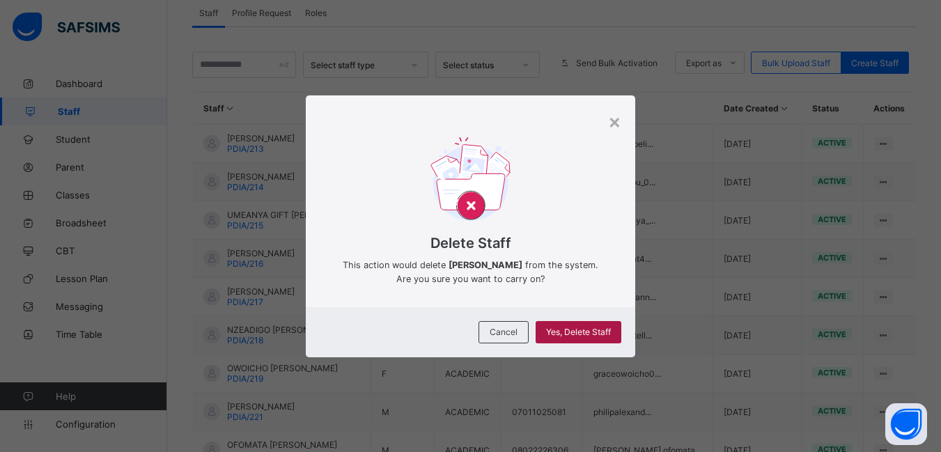
click at [578, 334] on span "Yes, Delete Staff" at bounding box center [578, 332] width 65 height 10
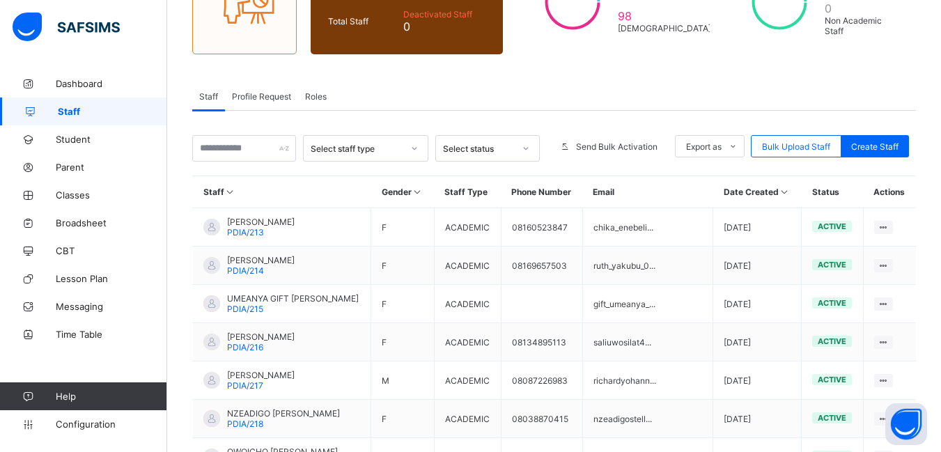
scroll to position [391, 0]
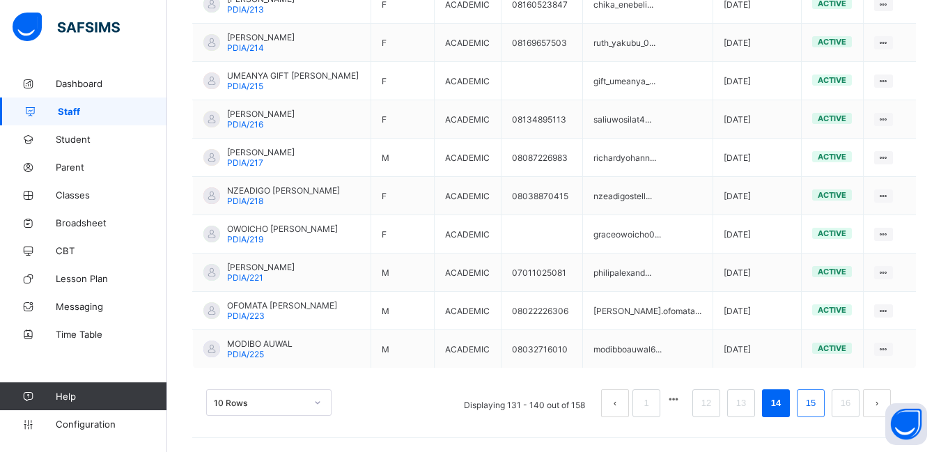
click at [820, 403] on link "15" at bounding box center [811, 403] width 18 height 18
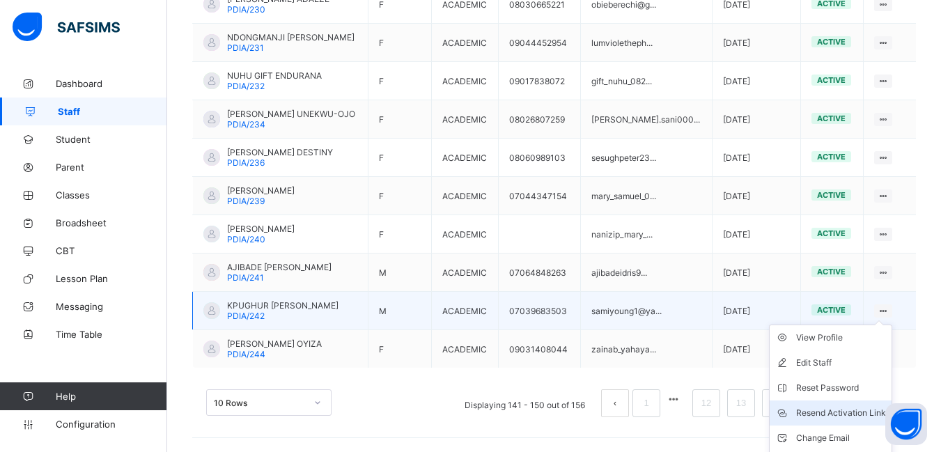
click at [847, 414] on div "Resend Activation Link" at bounding box center [841, 413] width 90 height 14
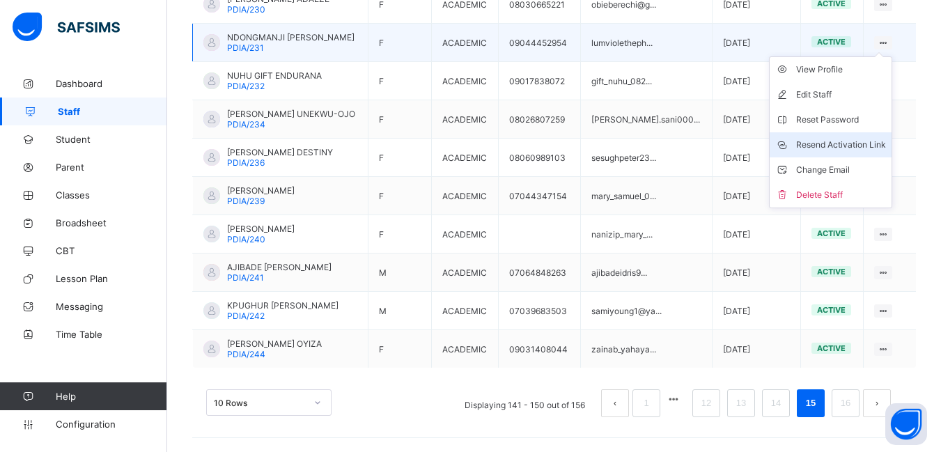
click at [859, 139] on div "Resend Activation Link" at bounding box center [841, 145] width 90 height 14
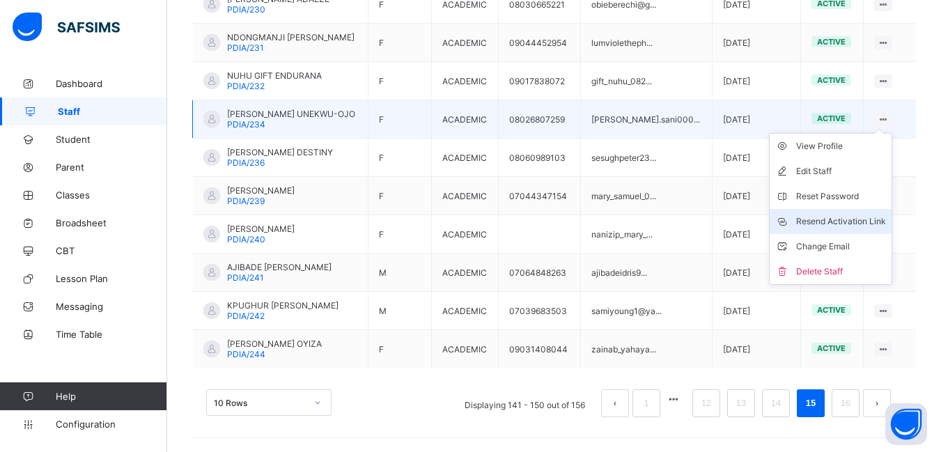
click at [861, 221] on div "Resend Activation Link" at bounding box center [841, 222] width 90 height 14
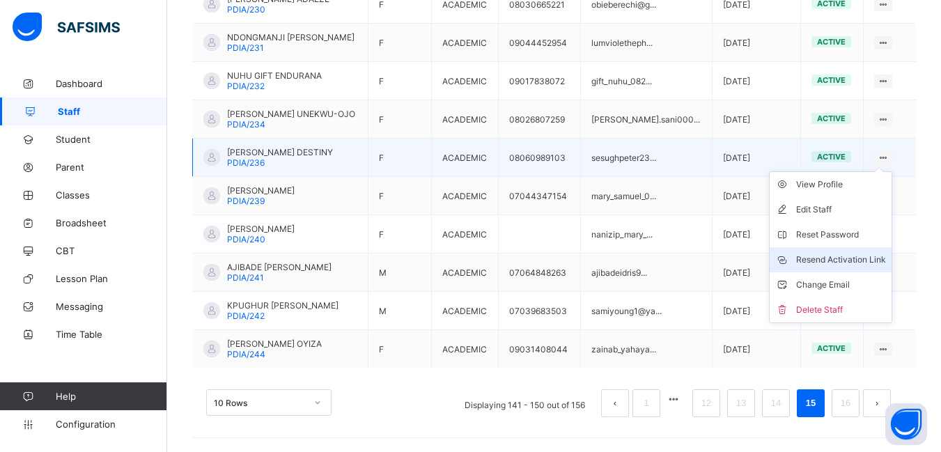
click at [858, 259] on div "Resend Activation Link" at bounding box center [841, 260] width 90 height 14
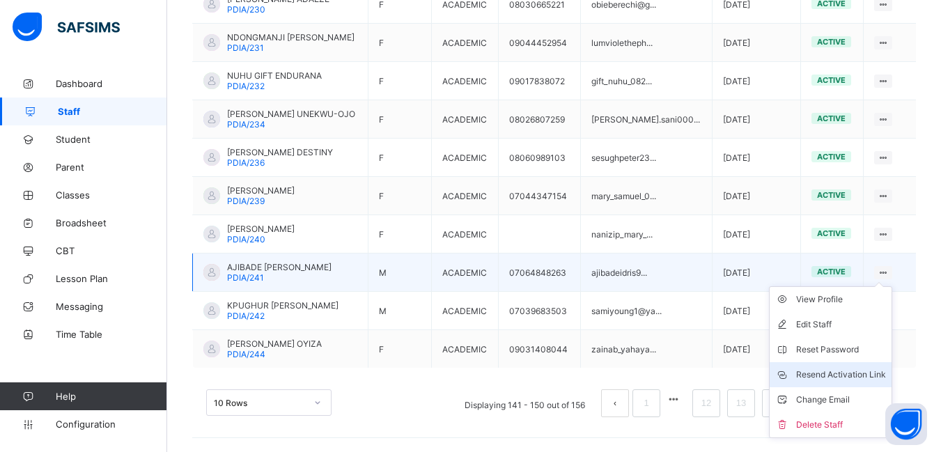
click at [851, 375] on div "Resend Activation Link" at bounding box center [841, 375] width 90 height 14
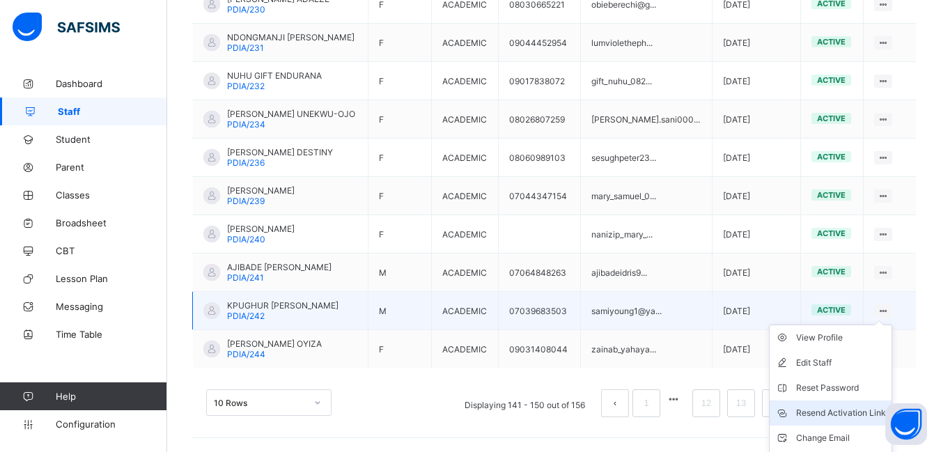
click at [840, 409] on div "Resend Activation Link" at bounding box center [841, 413] width 90 height 14
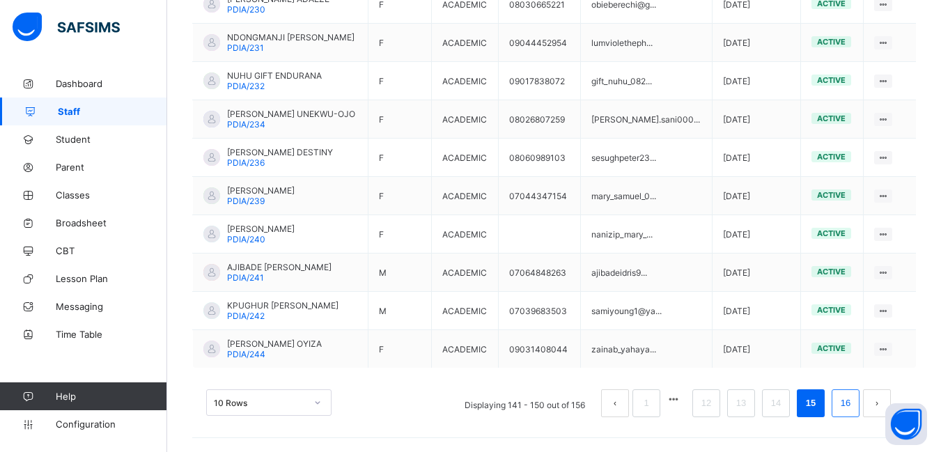
click at [855, 403] on link "16" at bounding box center [845, 403] width 18 height 18
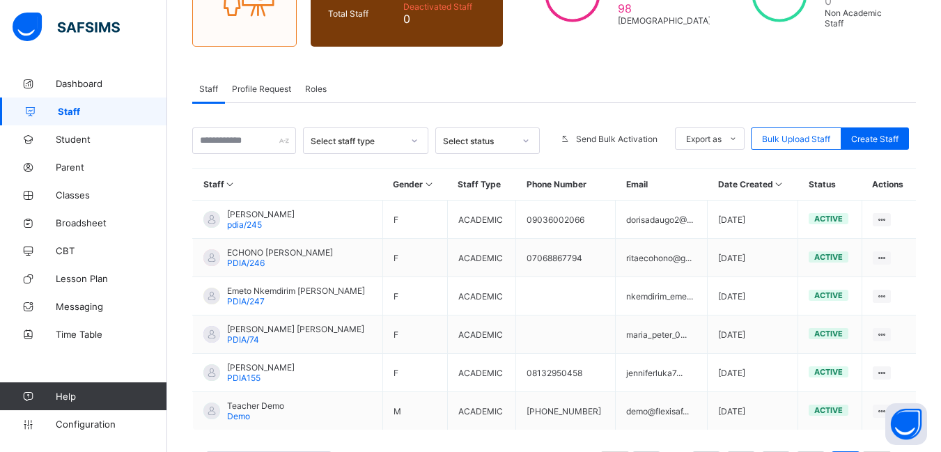
scroll to position [238, 0]
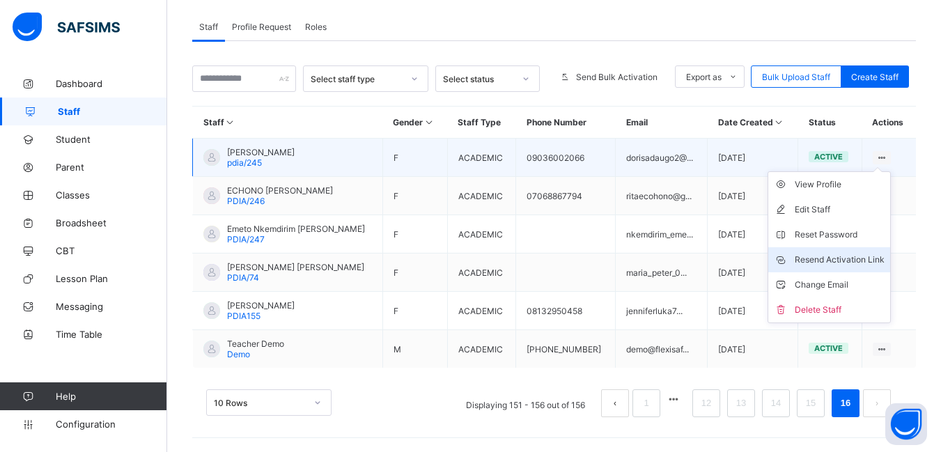
click at [827, 262] on div "Resend Activation Link" at bounding box center [840, 260] width 90 height 14
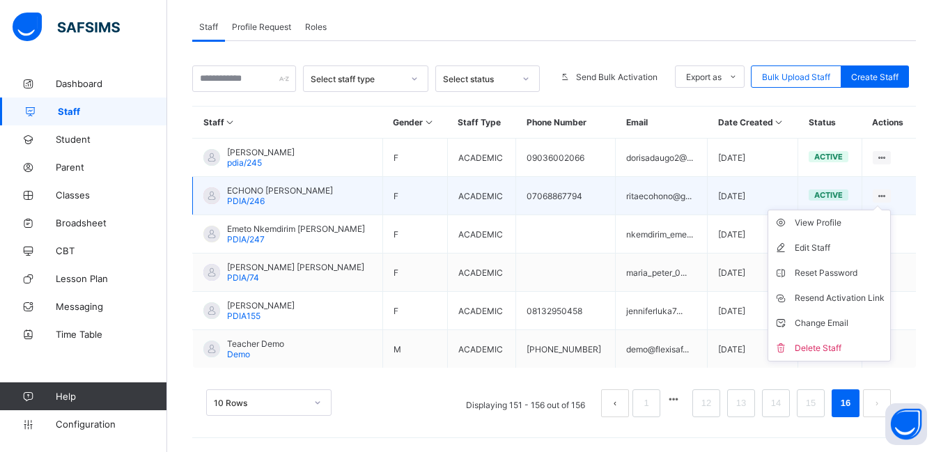
click at [888, 194] on icon at bounding box center [882, 196] width 12 height 10
click at [854, 295] on div "Resend Activation Link" at bounding box center [840, 298] width 90 height 14
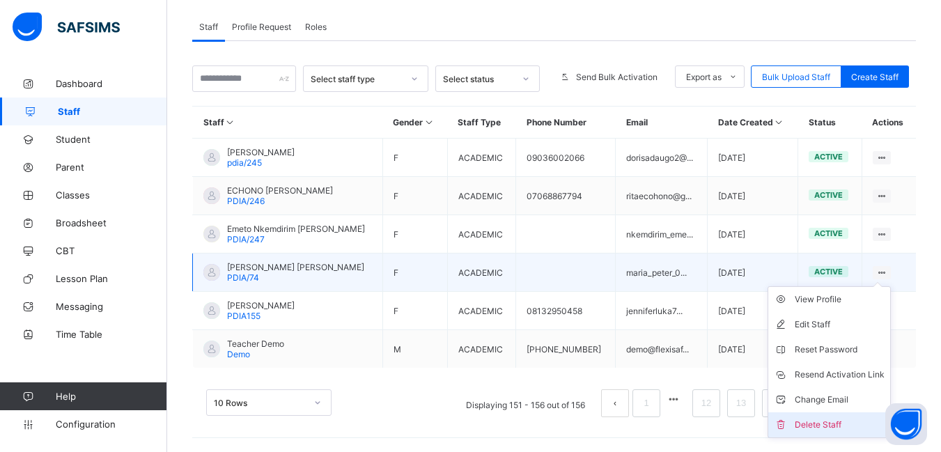
click at [841, 421] on div "Delete Staff" at bounding box center [840, 425] width 90 height 14
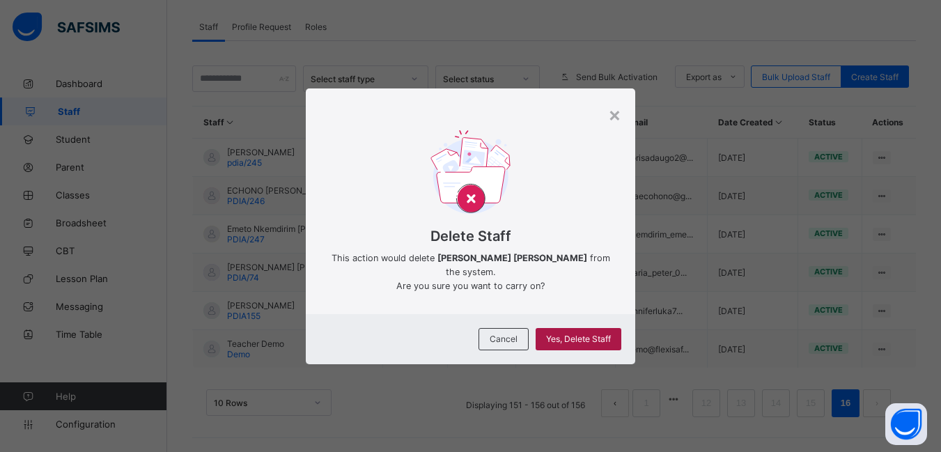
click at [576, 334] on span "Yes, Delete Staff" at bounding box center [578, 339] width 65 height 10
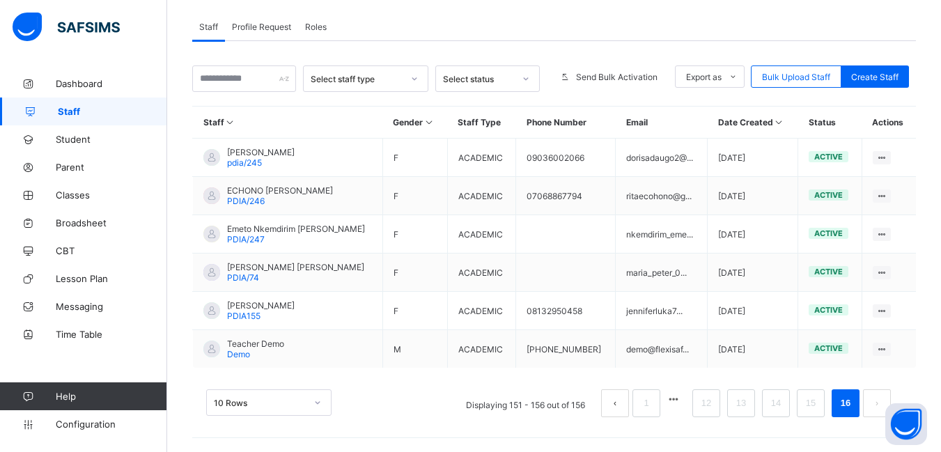
scroll to position [99, 0]
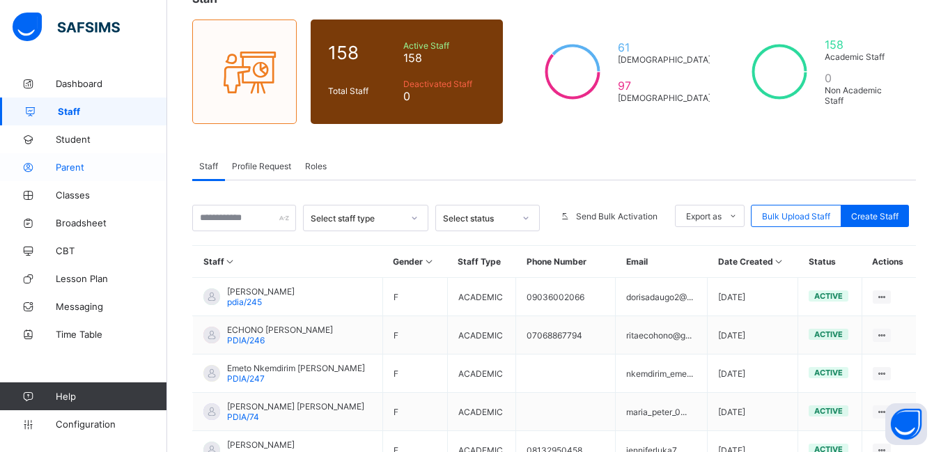
click at [63, 166] on span "Parent" at bounding box center [111, 167] width 111 height 11
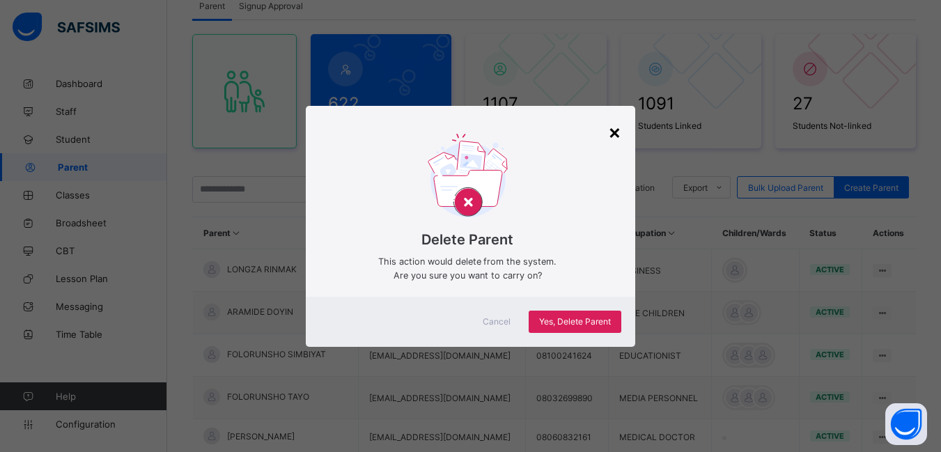
click at [616, 131] on div "×" at bounding box center [614, 132] width 13 height 24
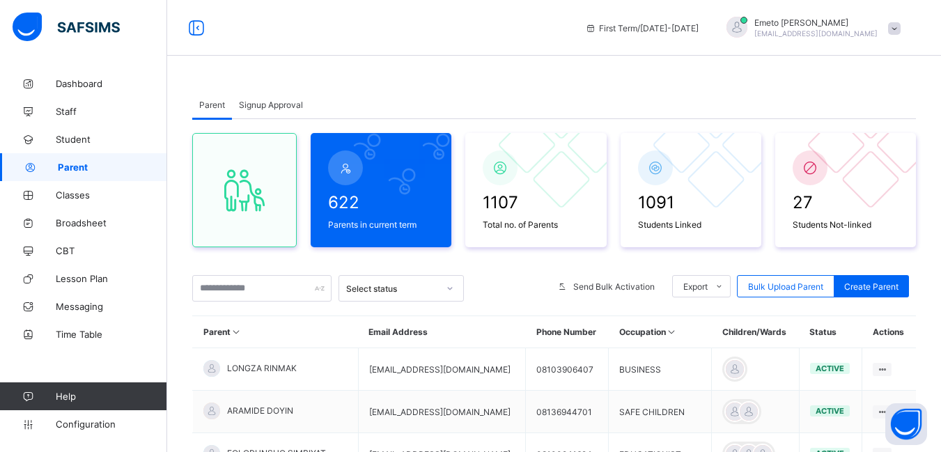
click at [268, 102] on span "Signup Approval" at bounding box center [271, 105] width 64 height 10
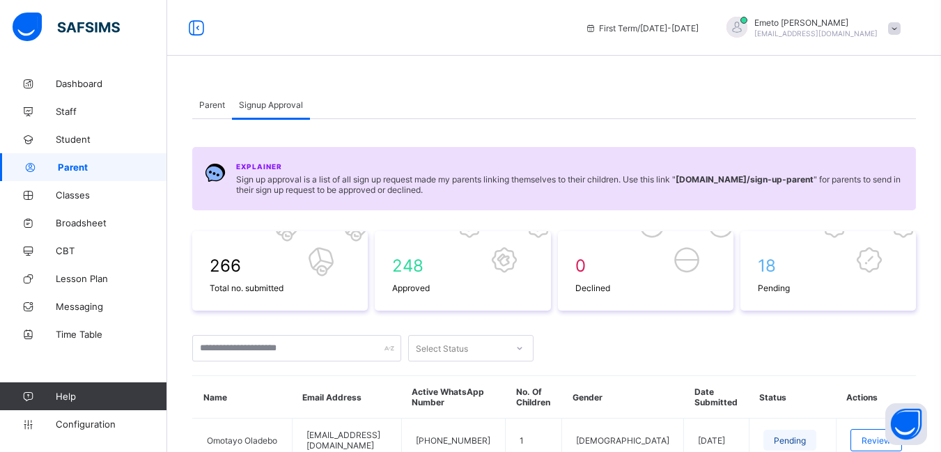
scroll to position [279, 0]
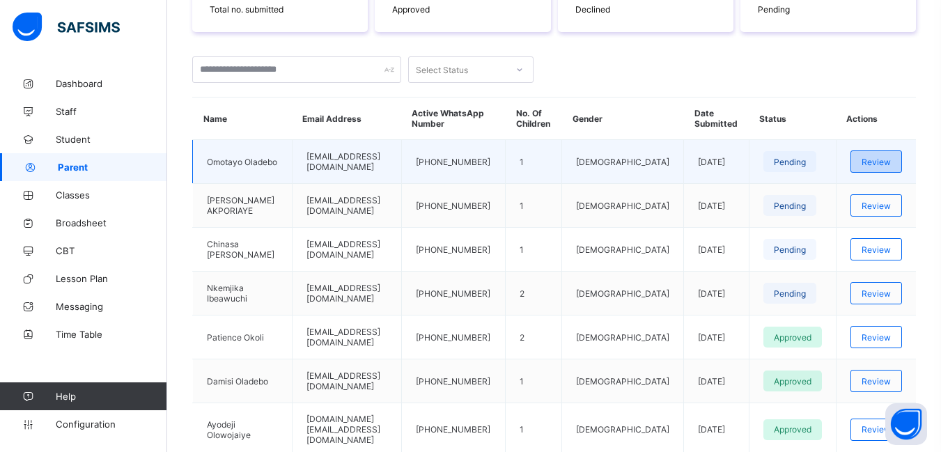
click at [880, 161] on span "Review" at bounding box center [876, 162] width 29 height 10
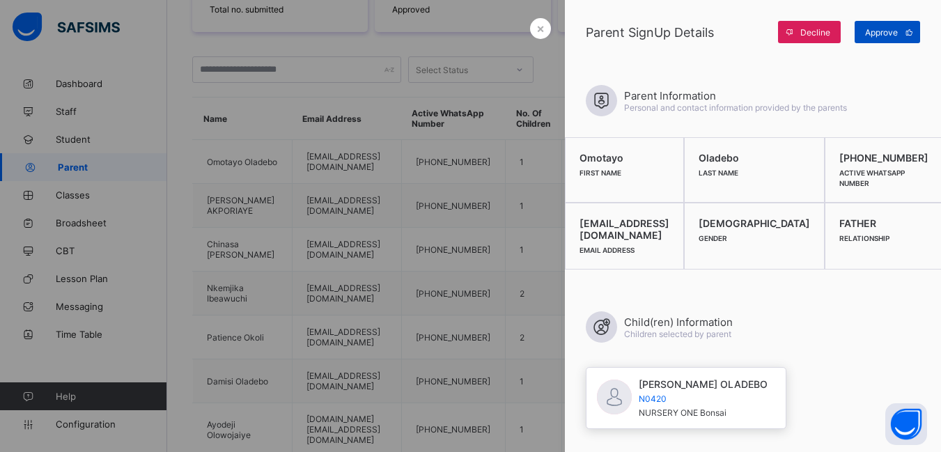
click at [873, 29] on span "Approve" at bounding box center [881, 32] width 33 height 10
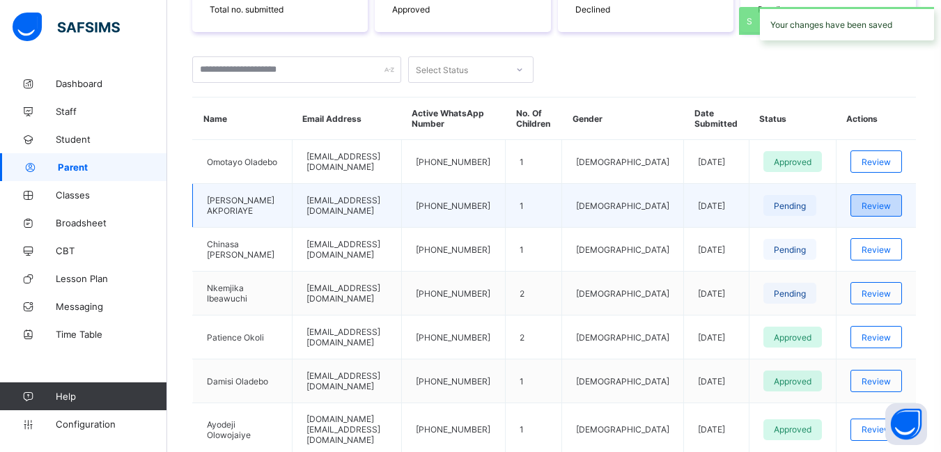
click at [883, 205] on span "Review" at bounding box center [876, 206] width 29 height 10
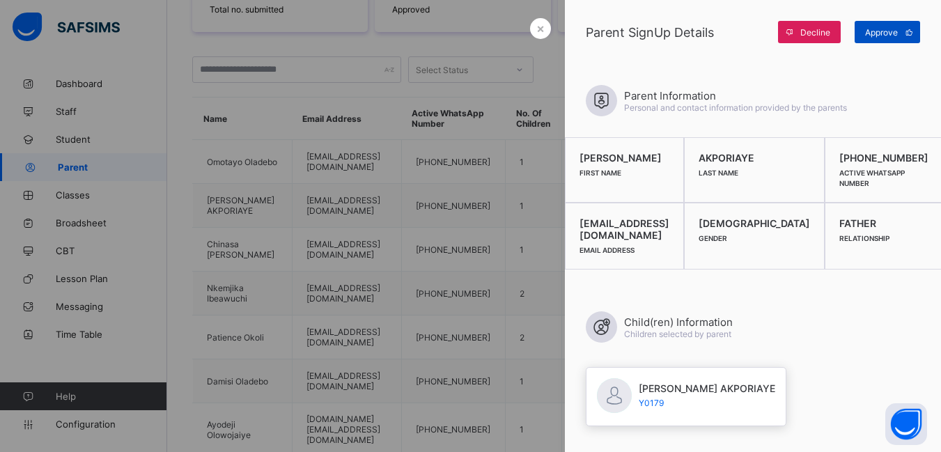
click at [873, 33] on span "Approve" at bounding box center [881, 32] width 33 height 10
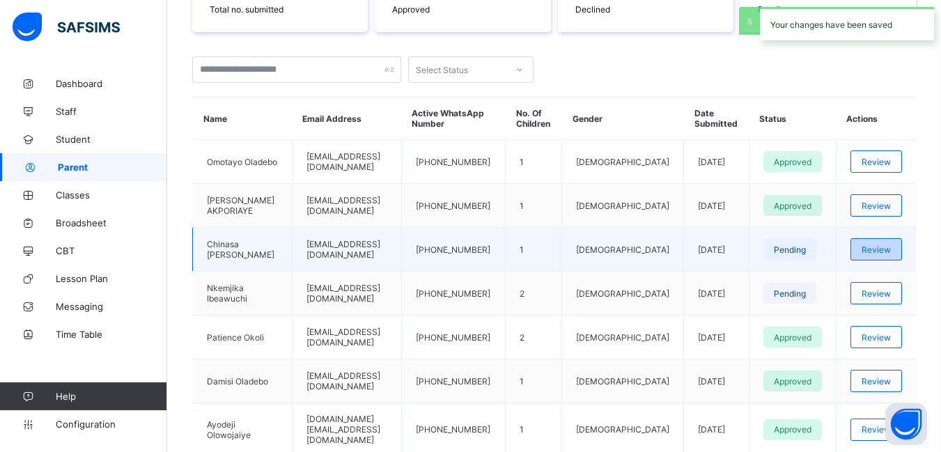
click at [891, 249] on span "Review" at bounding box center [876, 249] width 29 height 10
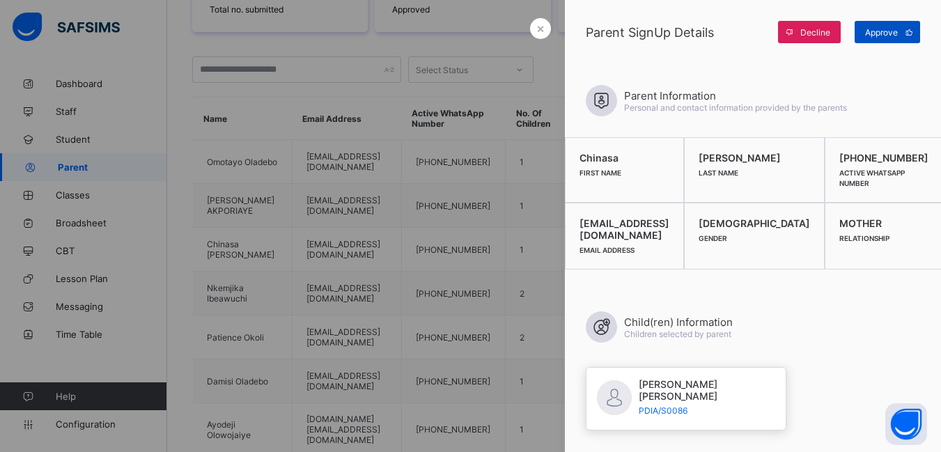
click at [878, 32] on span "Approve" at bounding box center [881, 32] width 33 height 10
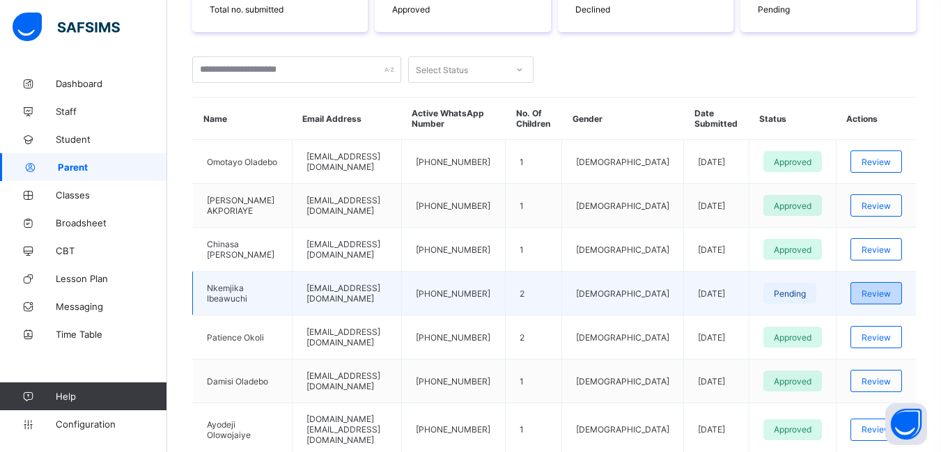
click at [891, 294] on span "Review" at bounding box center [876, 293] width 29 height 10
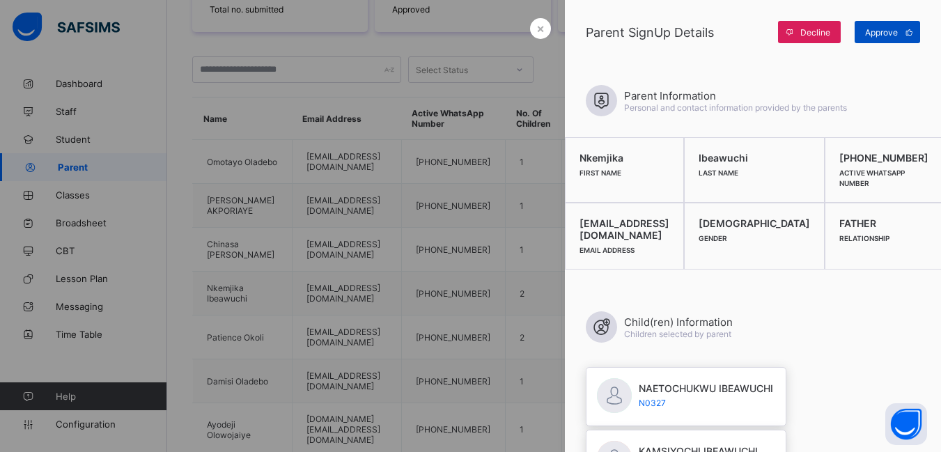
click at [884, 33] on span "Approve" at bounding box center [881, 32] width 33 height 10
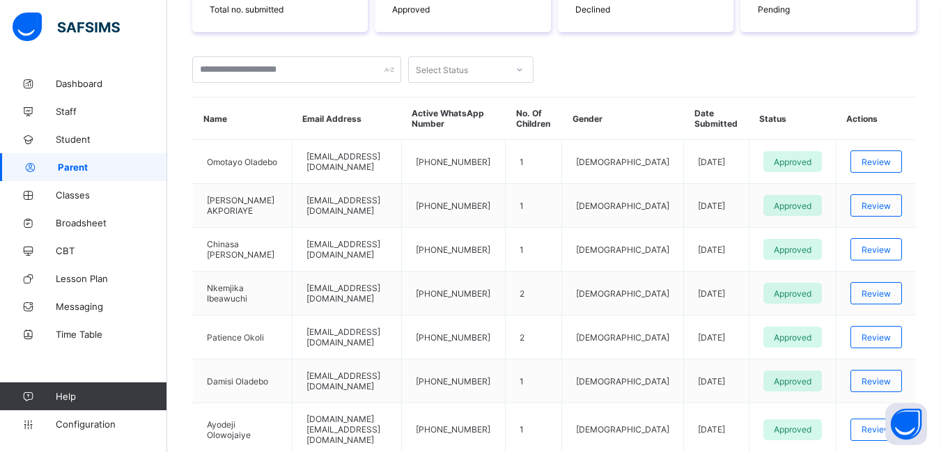
scroll to position [0, 0]
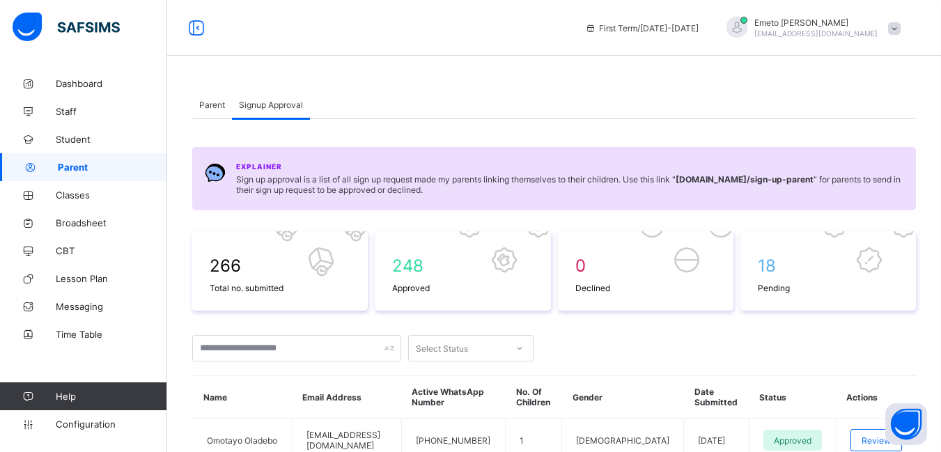
click at [213, 100] on span "Parent" at bounding box center [212, 105] width 26 height 10
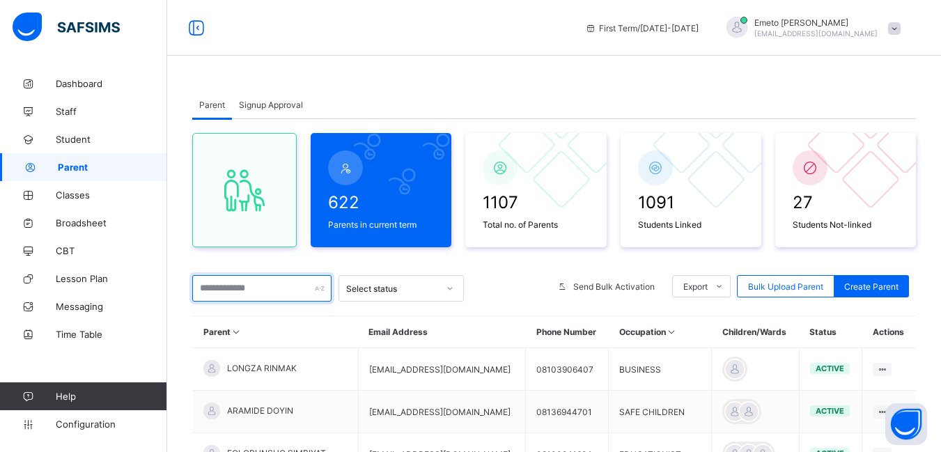
click at [237, 290] on input "text" at bounding box center [261, 288] width 139 height 26
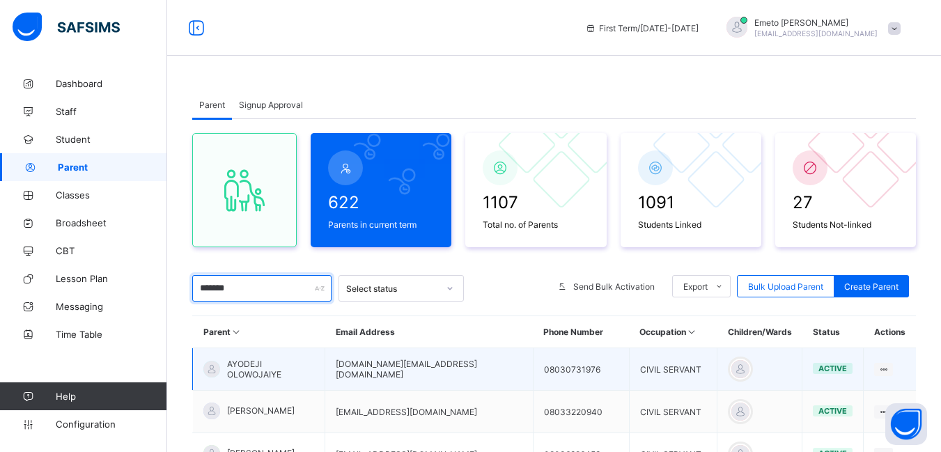
scroll to position [70, 0]
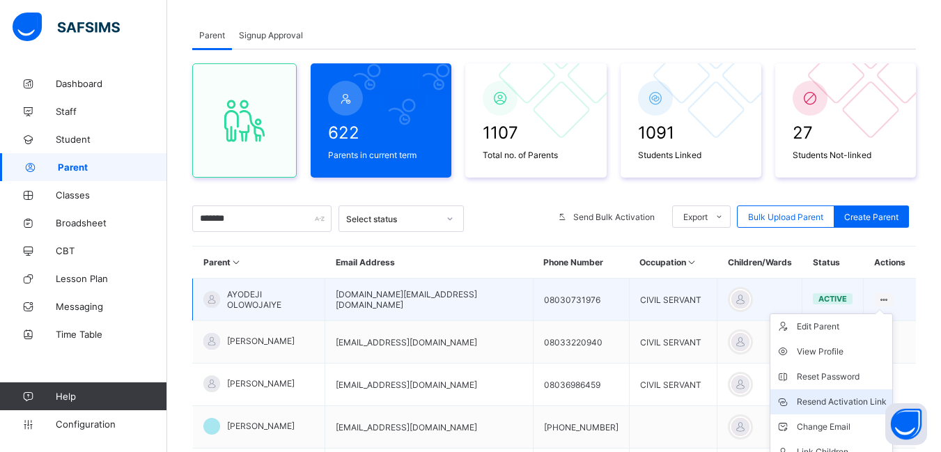
click at [846, 403] on div "Resend Activation Link" at bounding box center [842, 402] width 90 height 14
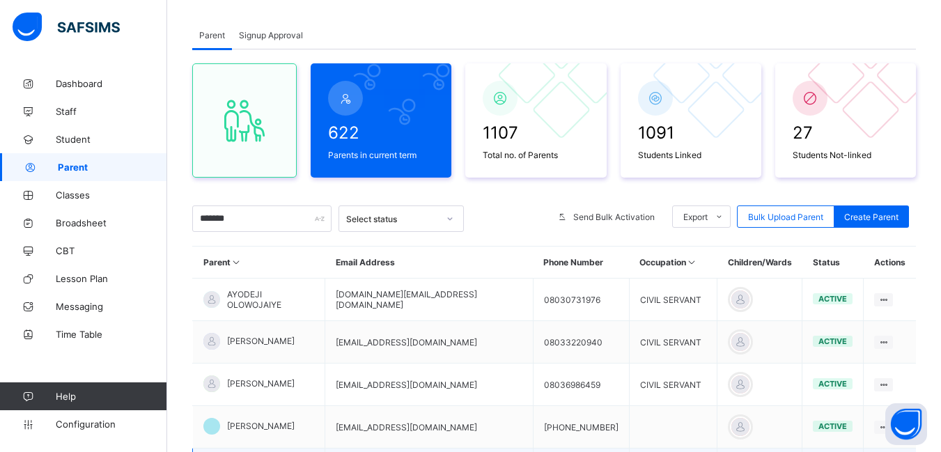
scroll to position [279, 0]
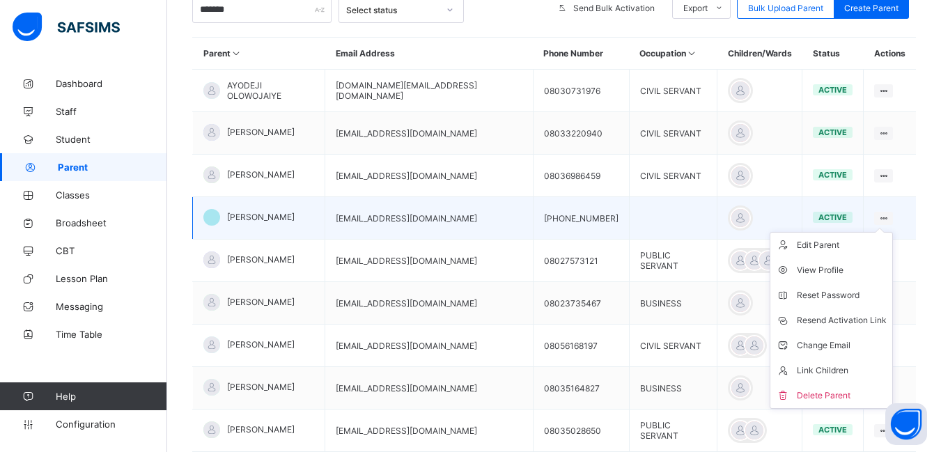
click at [889, 216] on icon at bounding box center [884, 218] width 12 height 10
click at [850, 314] on div "Resend Activation Link" at bounding box center [842, 320] width 90 height 14
click at [853, 317] on div "Resend Activation Link" at bounding box center [842, 320] width 90 height 14
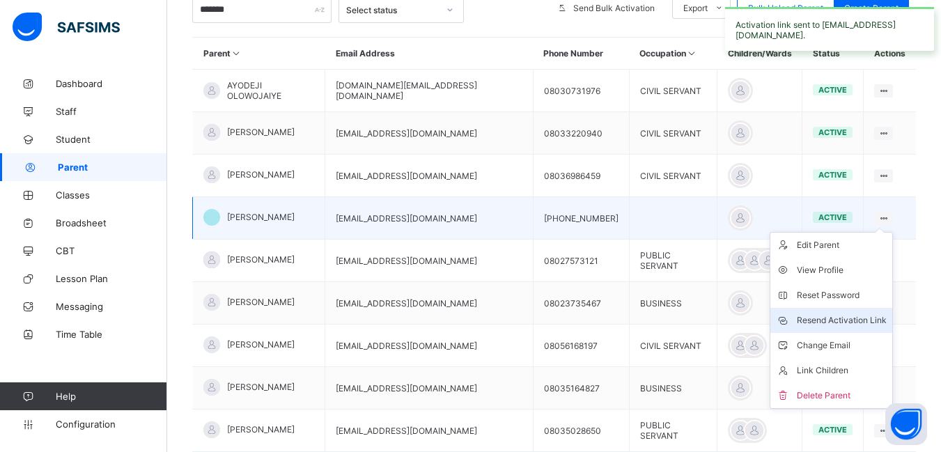
click at [853, 317] on div "Resend Activation Link" at bounding box center [842, 320] width 90 height 14
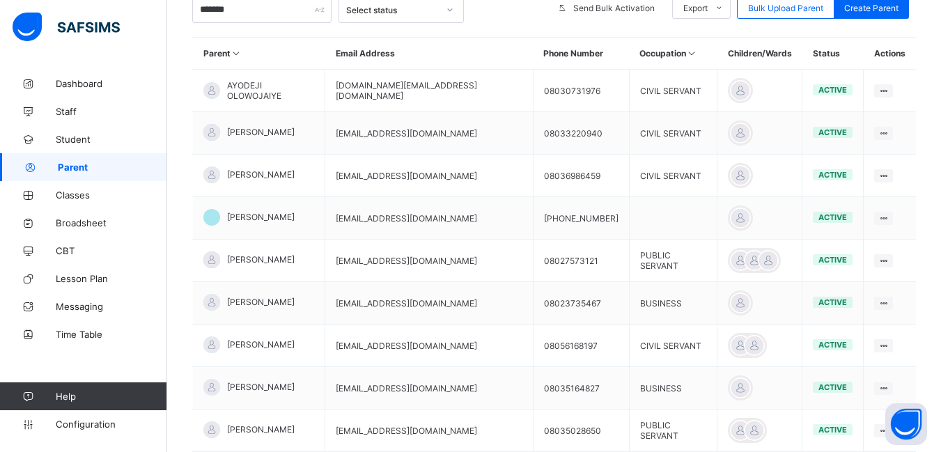
scroll to position [209, 0]
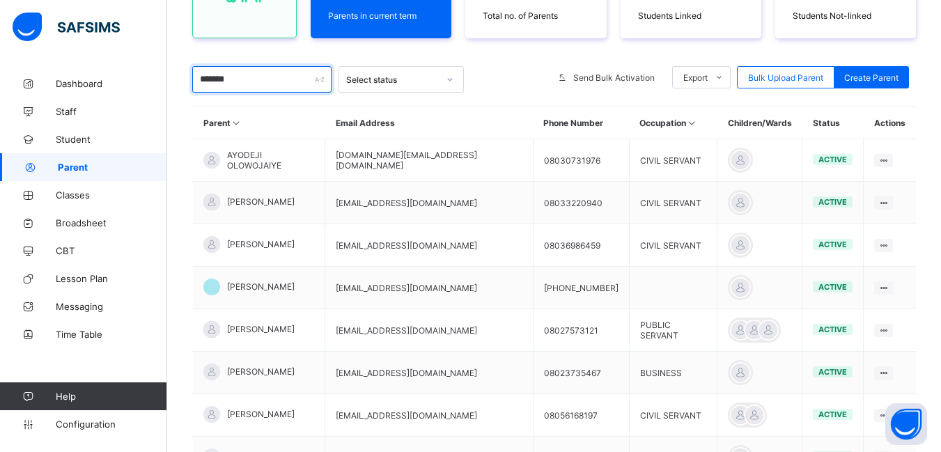
click at [257, 81] on input "*******" at bounding box center [261, 79] width 139 height 26
type input "*"
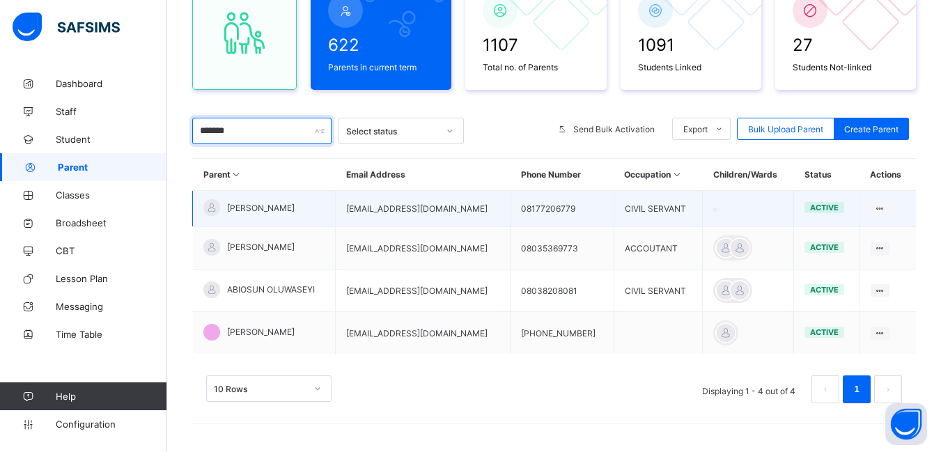
scroll to position [157, 0]
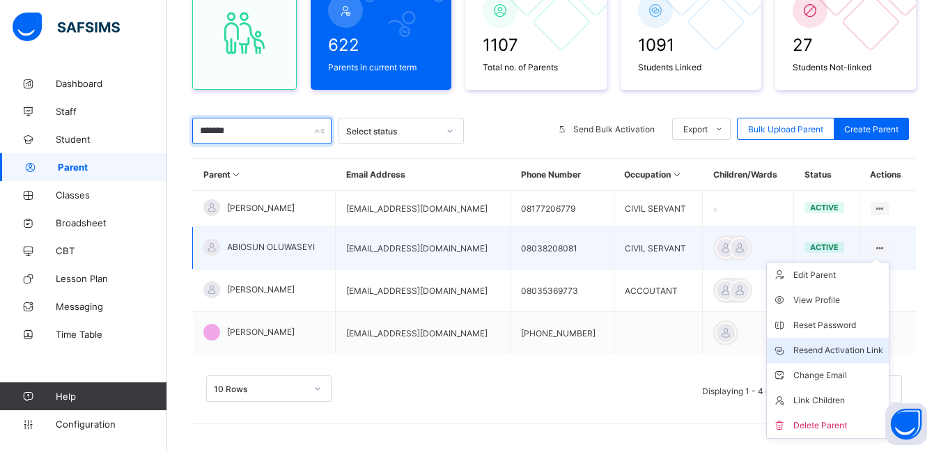
type input "*******"
click at [836, 350] on div "Resend Activation Link" at bounding box center [838, 350] width 90 height 14
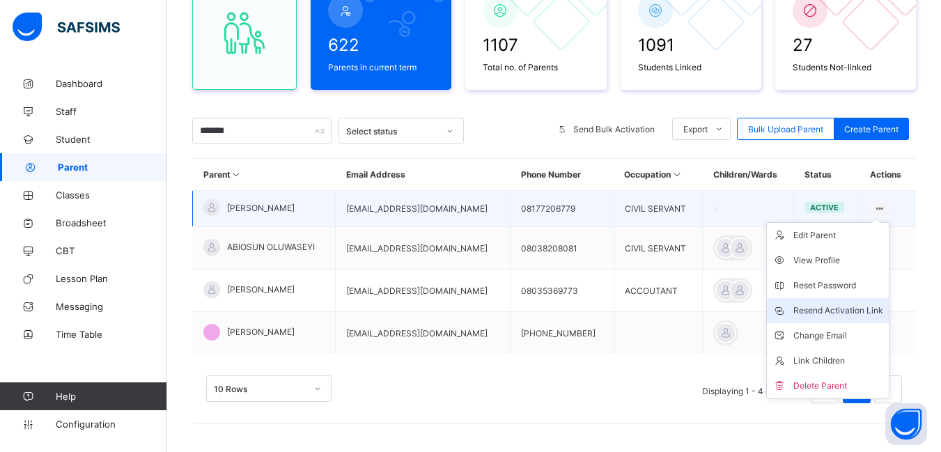
click at [839, 306] on div "Resend Activation Link" at bounding box center [838, 311] width 90 height 14
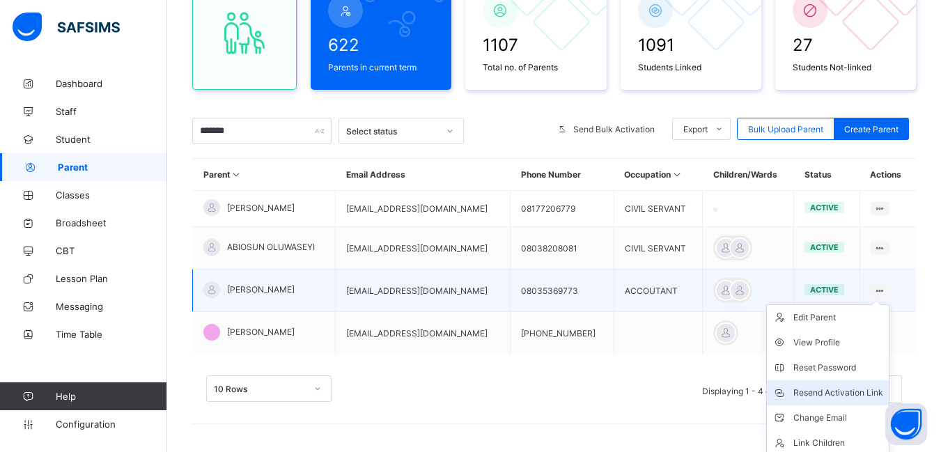
click at [828, 391] on div "Resend Activation Link" at bounding box center [838, 393] width 90 height 14
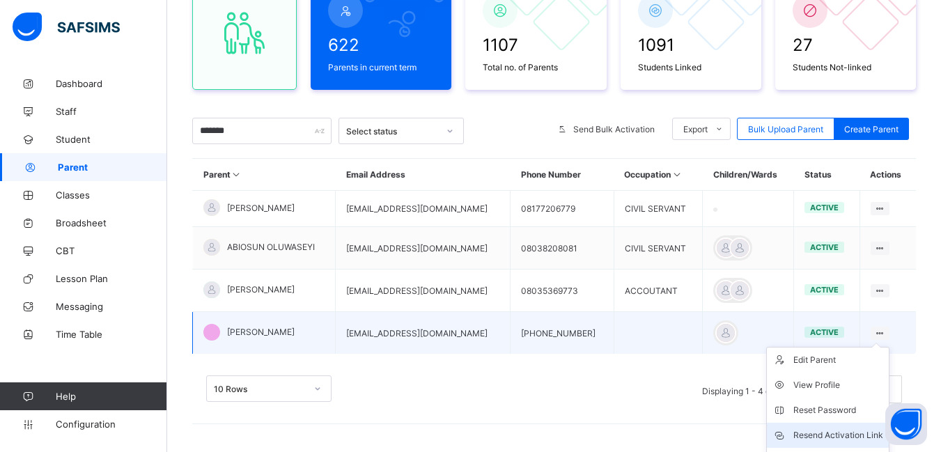
click at [839, 432] on div "Resend Activation Link" at bounding box center [838, 435] width 90 height 14
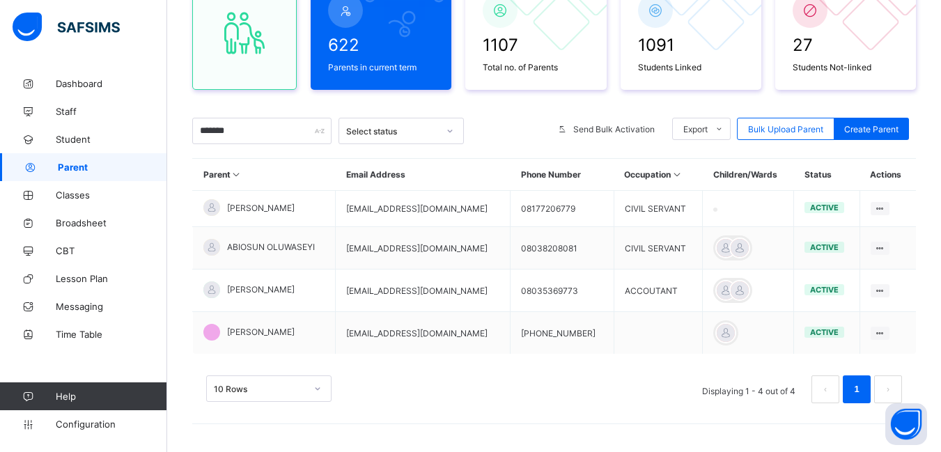
click at [451, 125] on icon at bounding box center [450, 131] width 8 height 14
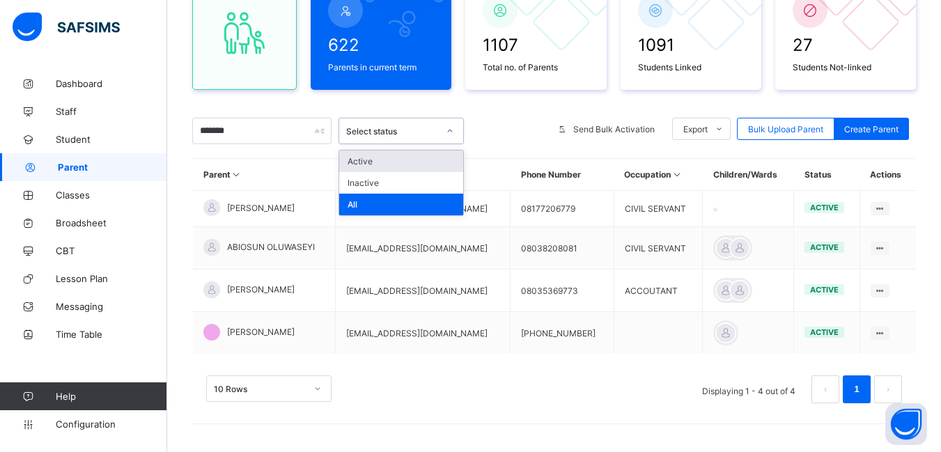
click at [412, 160] on div "Active" at bounding box center [401, 161] width 124 height 22
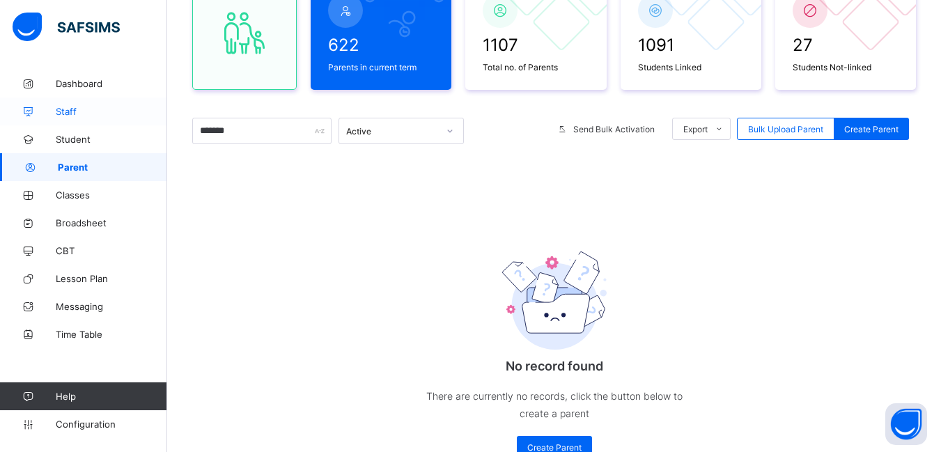
click at [60, 109] on span "Staff" at bounding box center [111, 111] width 111 height 11
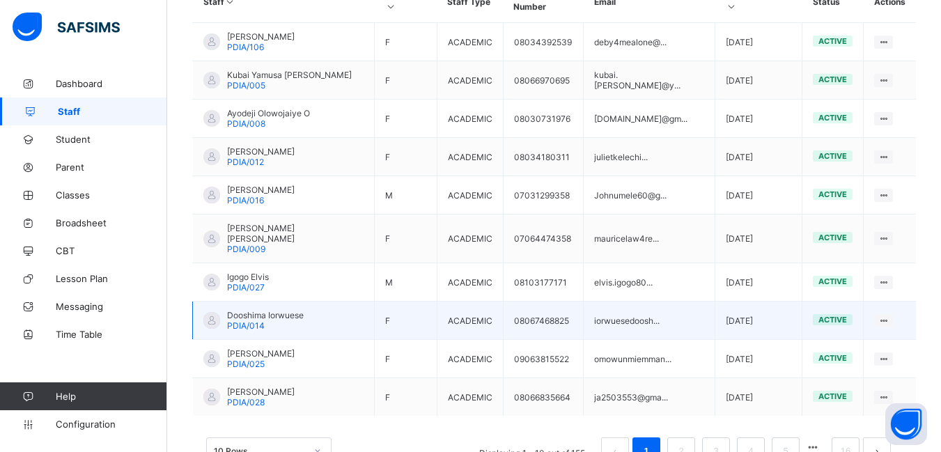
scroll to position [391, 0]
